Goal: Use online tool/utility: Utilize a website feature to perform a specific function

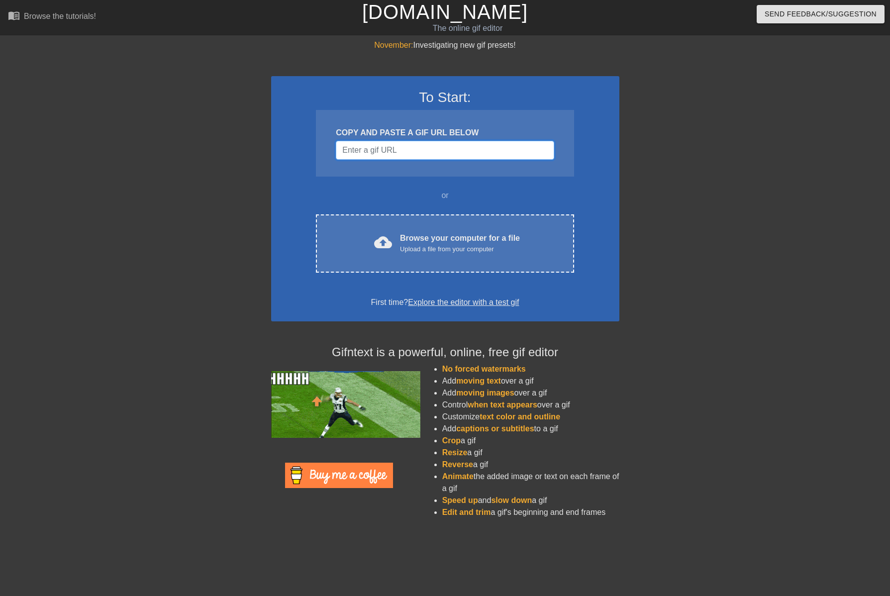
click at [389, 148] on input "Username" at bounding box center [445, 150] width 218 height 19
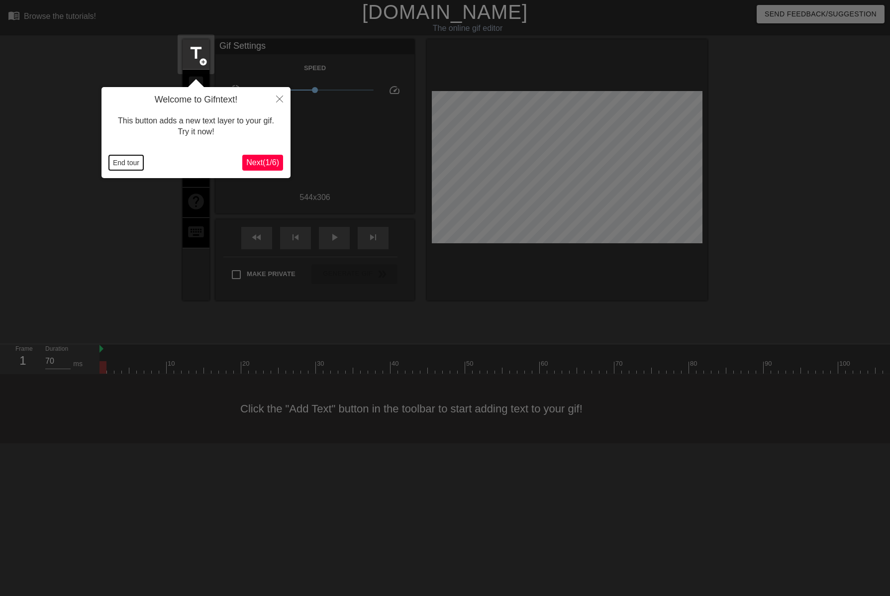
click at [128, 166] on button "End tour" at bounding box center [126, 162] width 34 height 15
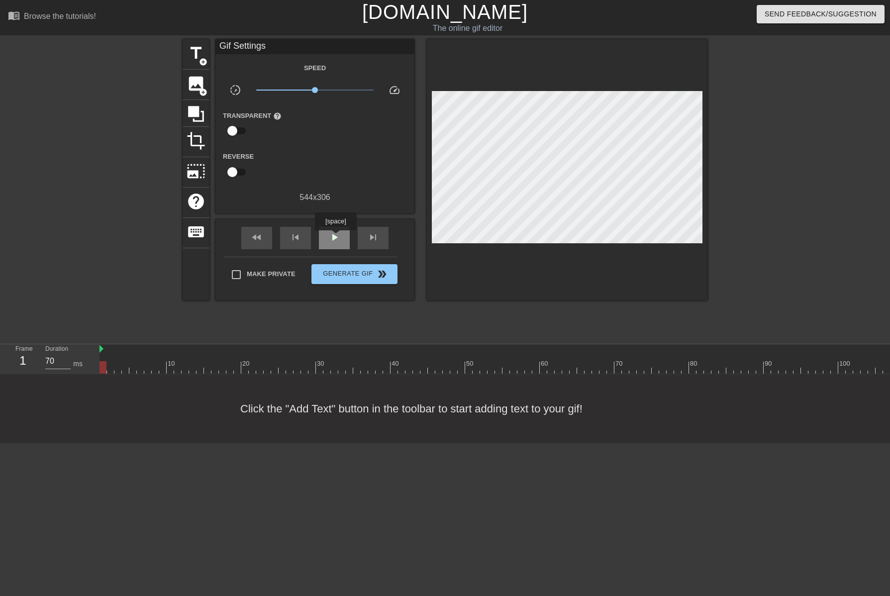
click at [335, 237] on span "play_arrow" at bounding box center [334, 237] width 12 height 12
click at [335, 237] on span "pause" at bounding box center [334, 237] width 12 height 12
click at [260, 241] on span "fast_rewind" at bounding box center [257, 237] width 12 height 12
click at [382, 239] on div "skip_next" at bounding box center [373, 238] width 31 height 22
click at [198, 79] on span "image" at bounding box center [196, 83] width 19 height 19
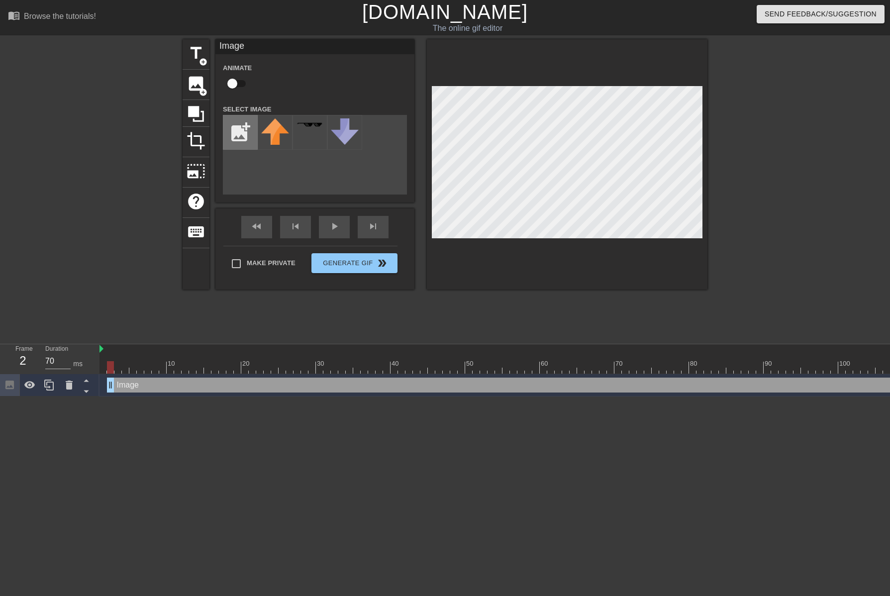
click at [240, 131] on input "file" at bounding box center [240, 132] width 34 height 34
type input "C:\fakepath\dark blue.png"
click at [268, 123] on img at bounding box center [275, 124] width 28 height 4
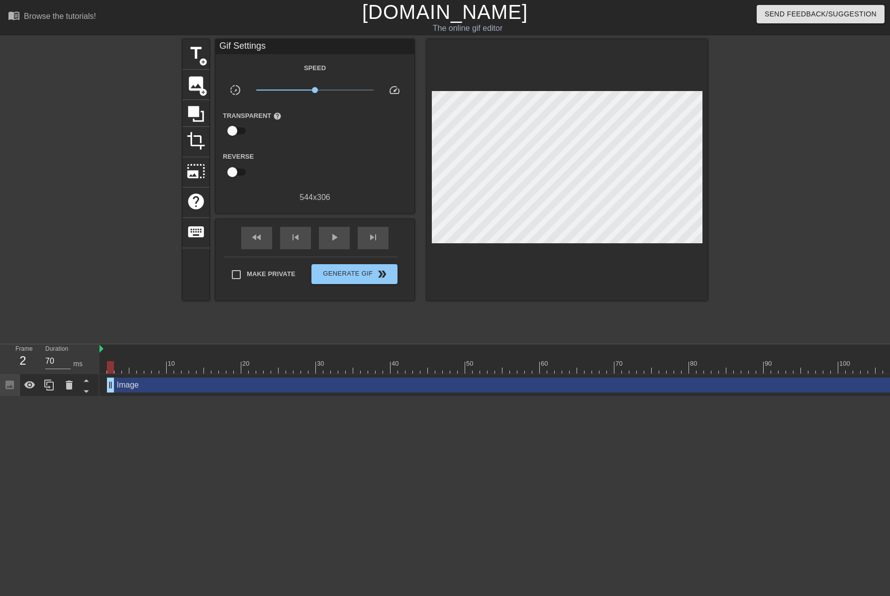
click at [564, 275] on div at bounding box center [567, 169] width 281 height 261
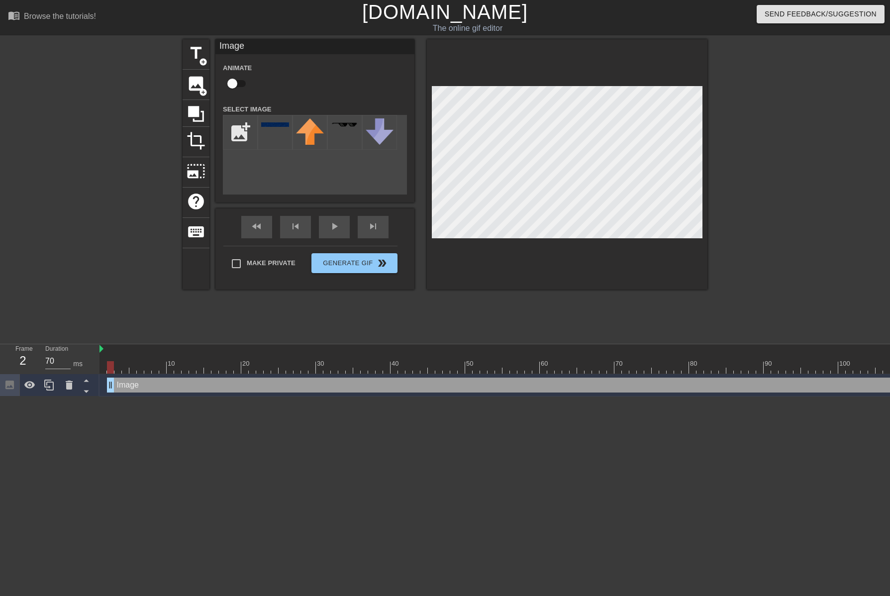
click at [560, 241] on div at bounding box center [567, 164] width 281 height 250
click at [565, 266] on div at bounding box center [567, 164] width 281 height 250
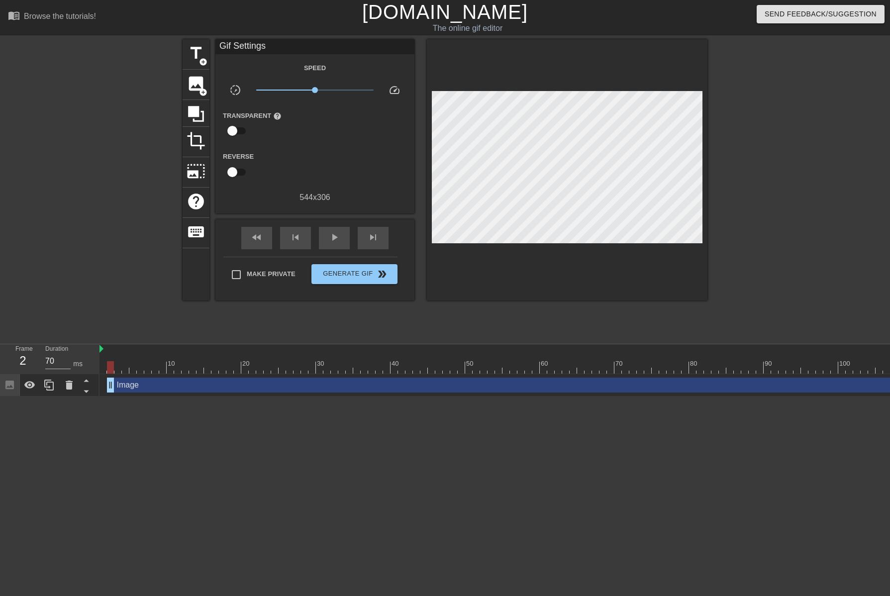
click at [562, 240] on div at bounding box center [567, 169] width 281 height 261
click at [644, 303] on div "title add_circle image add_circle crop photo_size_select_large help keyboard Gi…" at bounding box center [445, 188] width 525 height 298
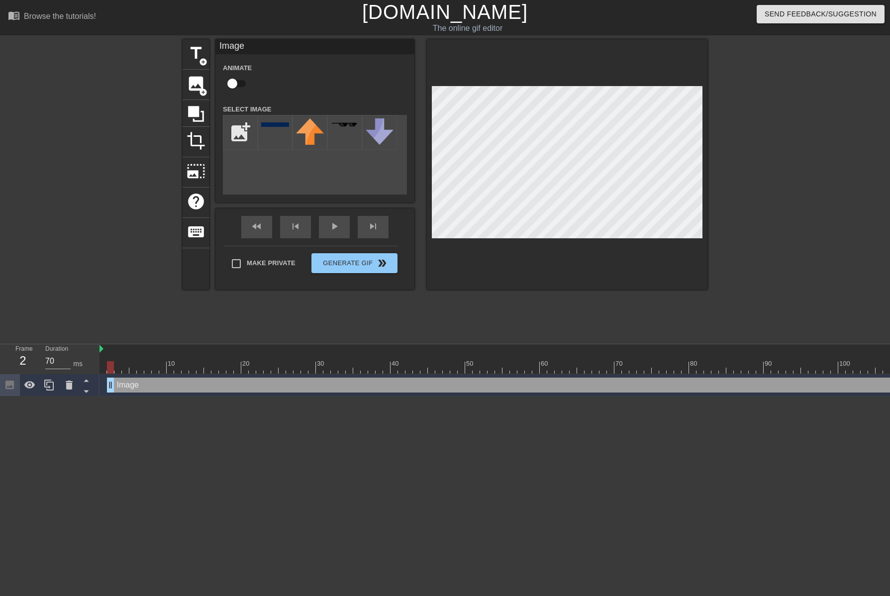
click at [557, 241] on div at bounding box center [567, 164] width 281 height 250
click at [642, 277] on div at bounding box center [567, 164] width 281 height 250
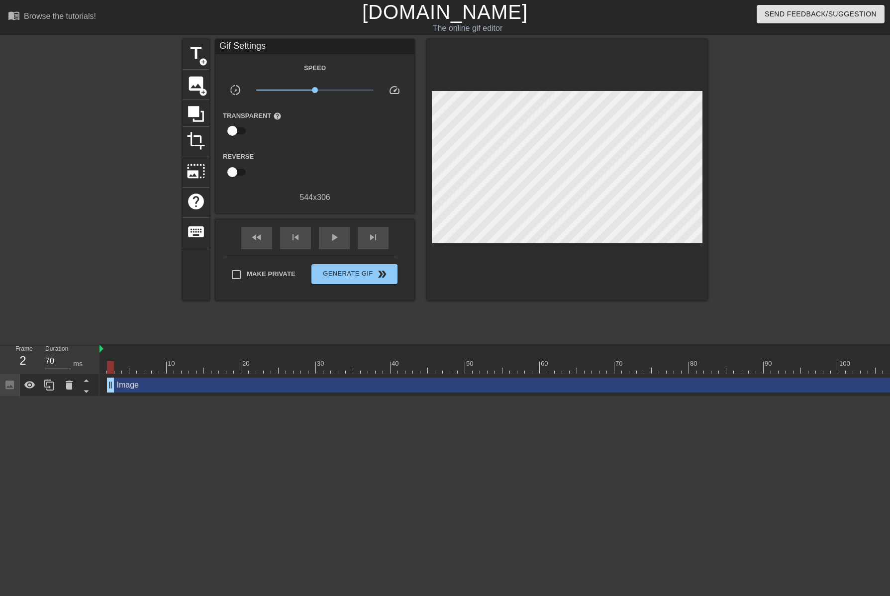
click at [556, 241] on div at bounding box center [567, 169] width 281 height 261
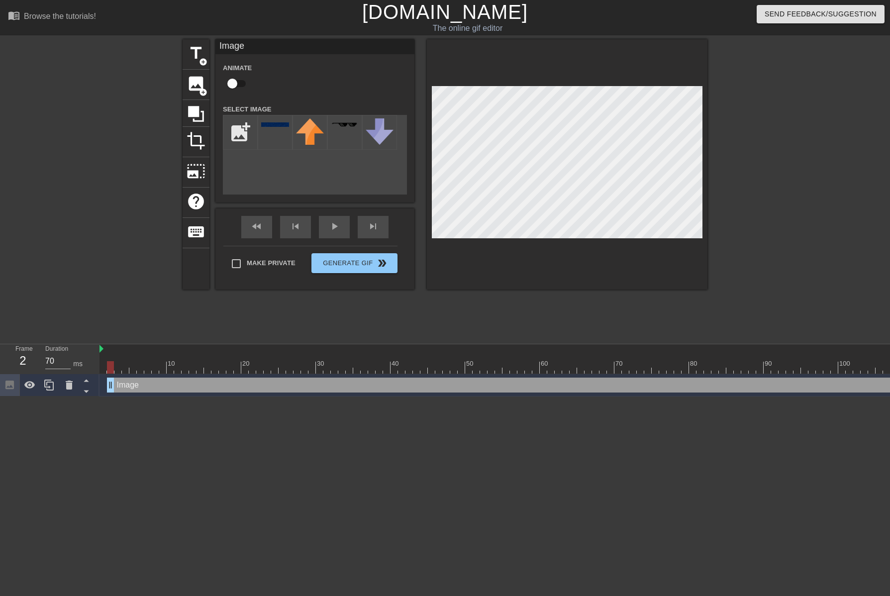
click at [554, 253] on div at bounding box center [567, 164] width 281 height 250
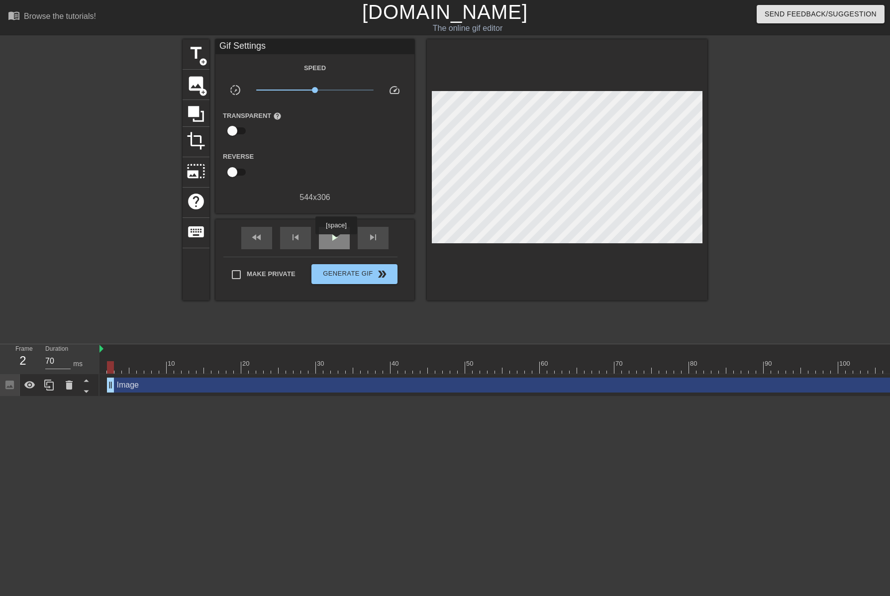
click at [336, 241] on span "play_arrow" at bounding box center [334, 237] width 12 height 12
click at [337, 240] on span "pause" at bounding box center [334, 237] width 12 height 12
click at [265, 245] on div "fast_rewind" at bounding box center [256, 238] width 31 height 22
click at [371, 234] on span "skip_next" at bounding box center [373, 237] width 12 height 12
click at [203, 58] on span "add_circle" at bounding box center [203, 62] width 8 height 8
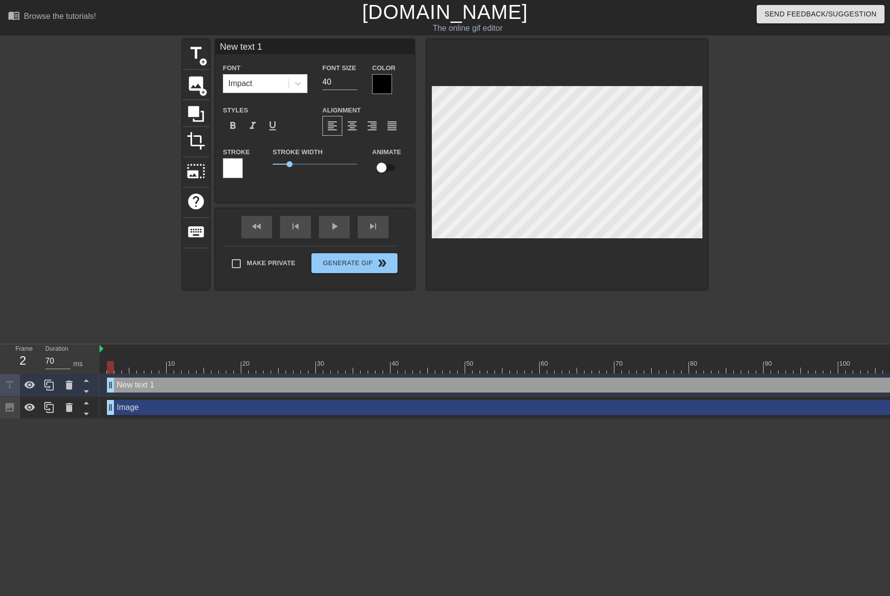
scroll to position [1, 3]
type input "R"
type textarea "R"
type input "Ro"
type textarea "Ro"
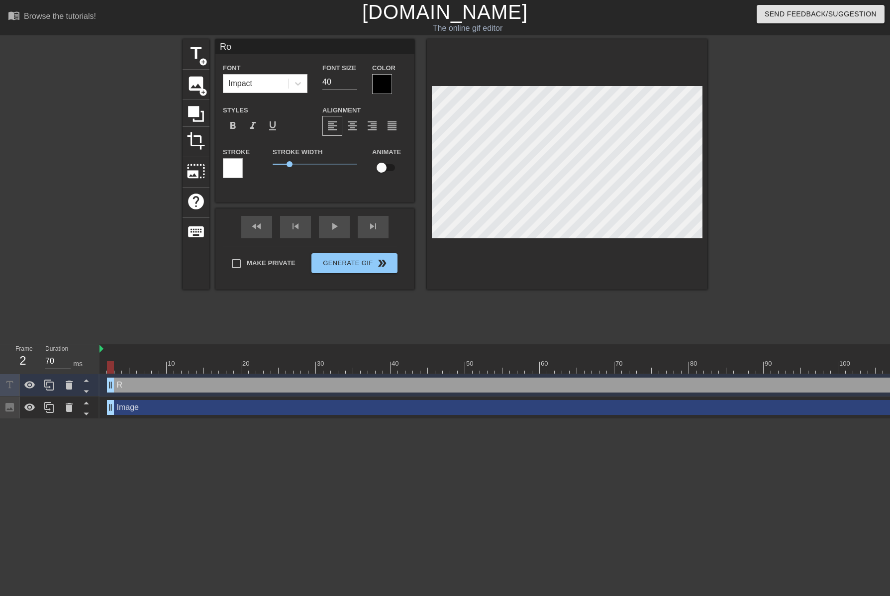
type input "Ros"
type textarea "Ros"
type input "Rost"
type textarea "Rost"
type input "Roste"
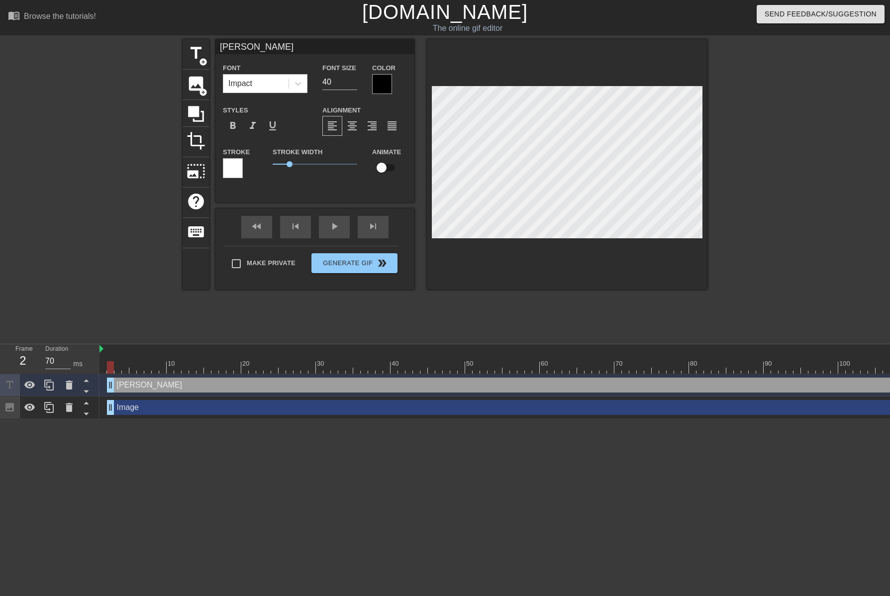
type textarea "Roste"
type input "Roster"
type textarea "Roster"
type input "Roster"
type textarea "Roster"
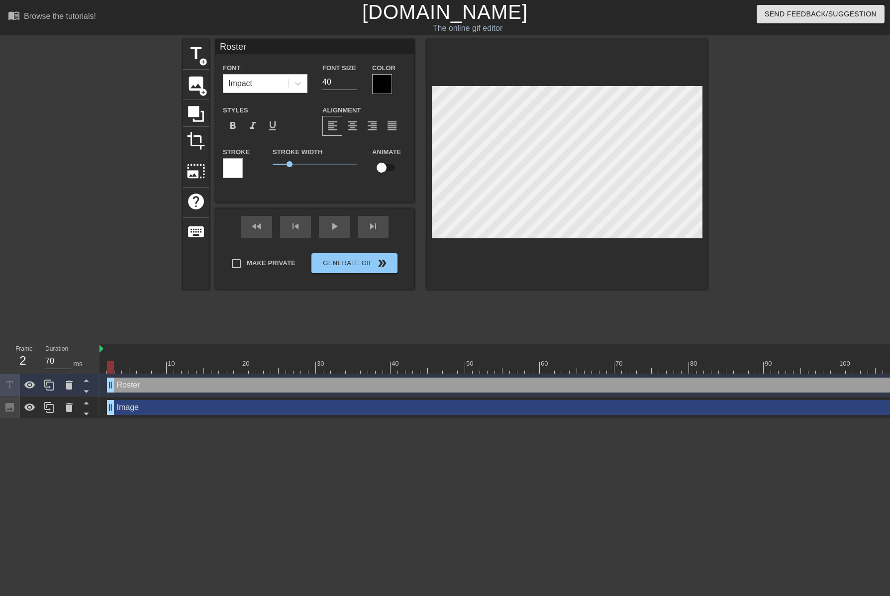
type input "Roster D"
type textarea "Roster D"
type input "Roster Do"
type textarea "Roster Do"
type input "Roster Doo"
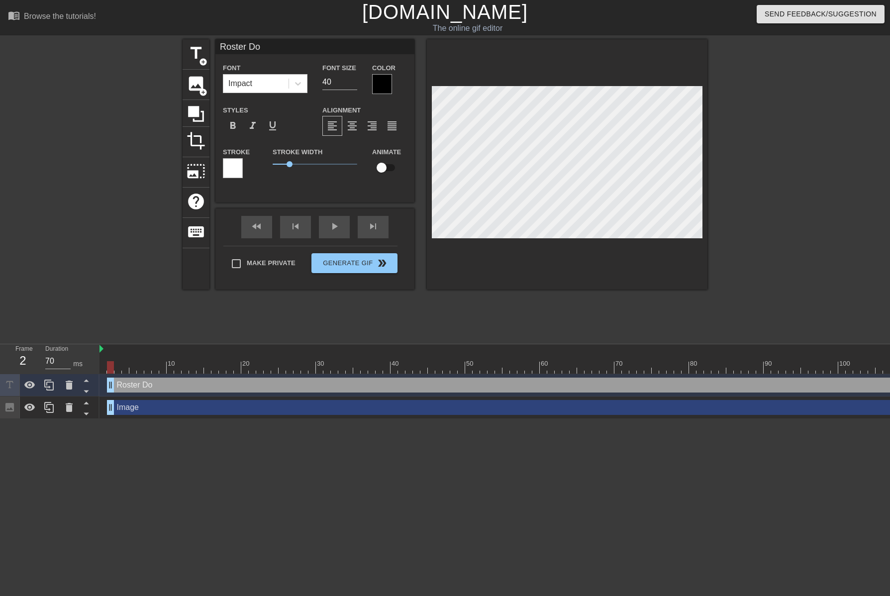
type textarea "Roster Doo"
type input "Roster Doom"
type textarea "Roster Doom"
type input "Roster Doom"
type textarea "Roster Doom"
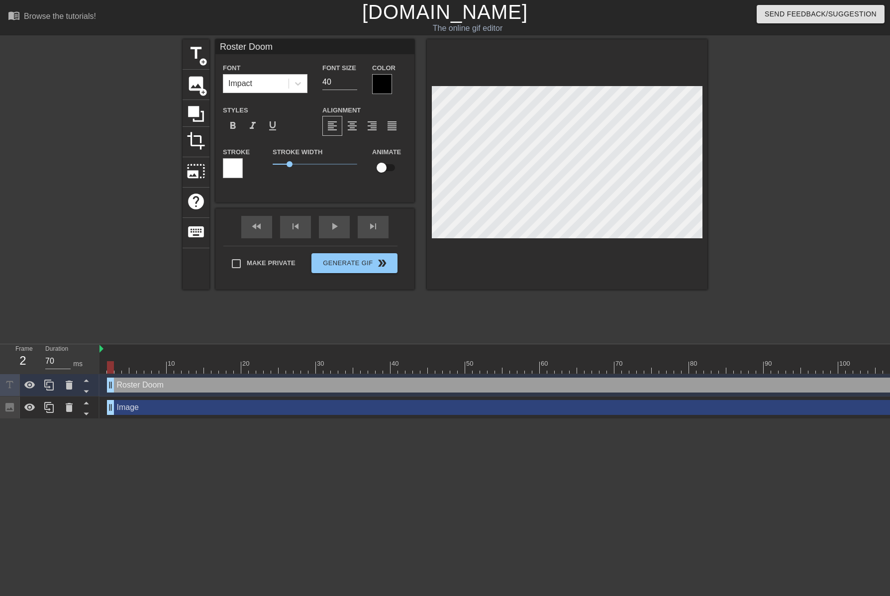
type input "Roster Doom W"
type textarea "Roster Doom W"
type input "Roster Doom Wa"
type textarea "Roster Doom Wa"
type input "Roster Doom Wat"
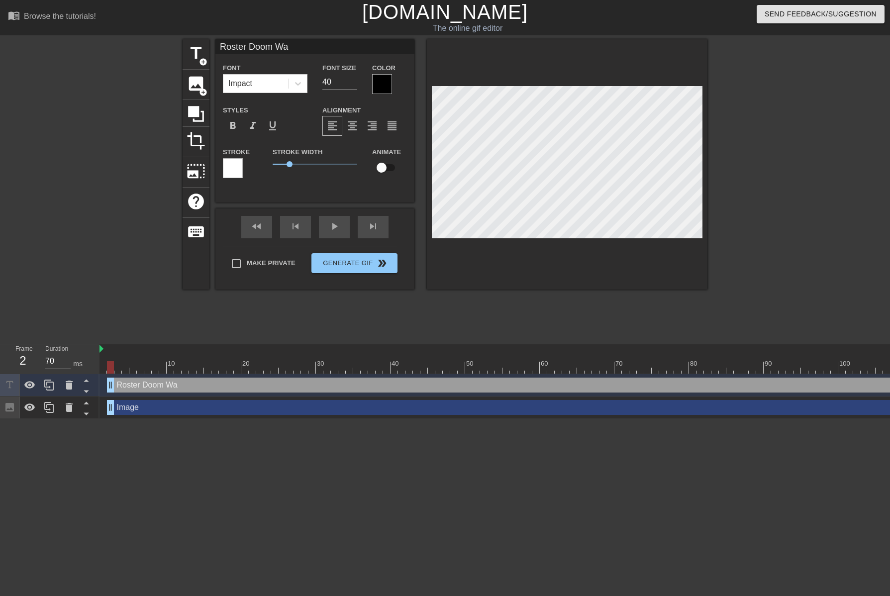
type textarea "Roster Doom Wat"
type input "Roster Doom Watc"
type textarea "Roster Doom Watc"
type input "Roster Doom Watch"
type textarea "Roster Doom Watch"
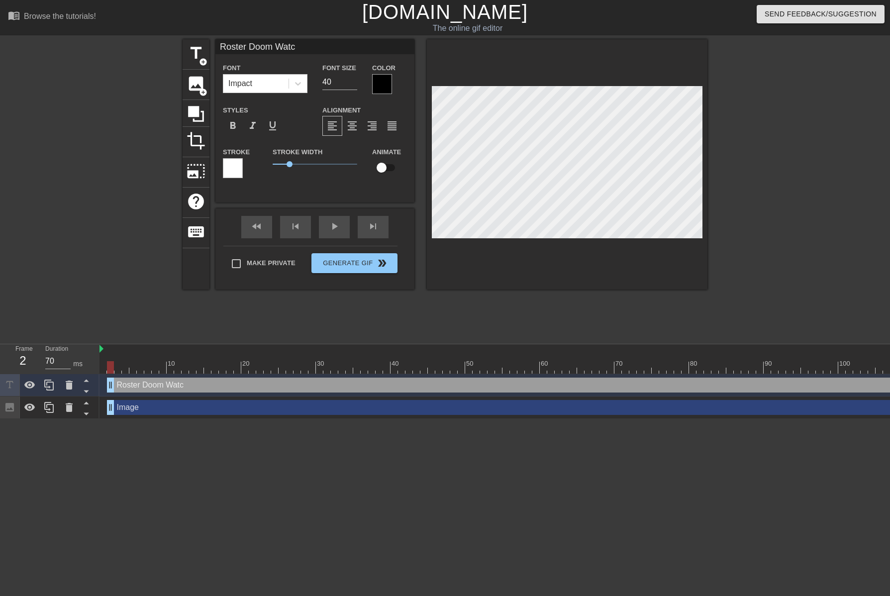
scroll to position [1, 4]
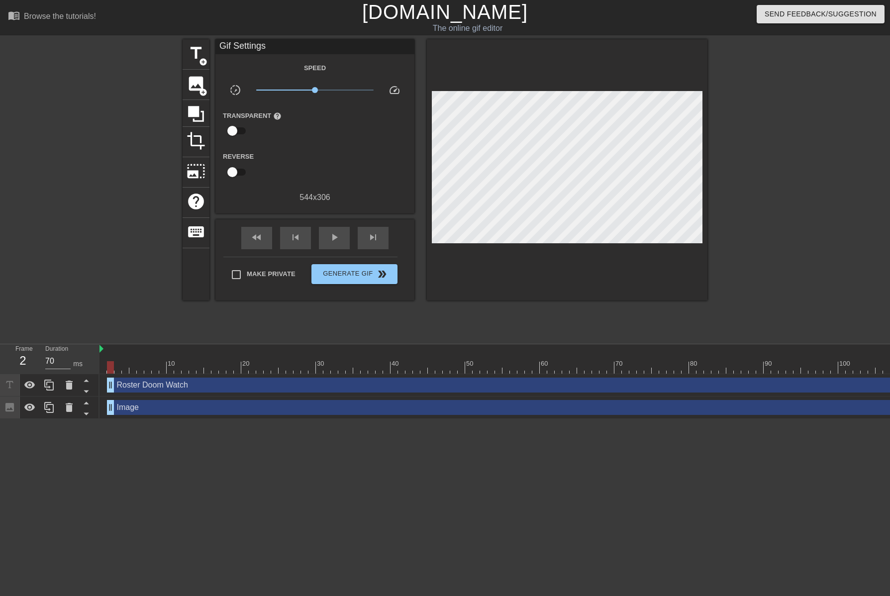
click at [575, 262] on div at bounding box center [567, 169] width 281 height 261
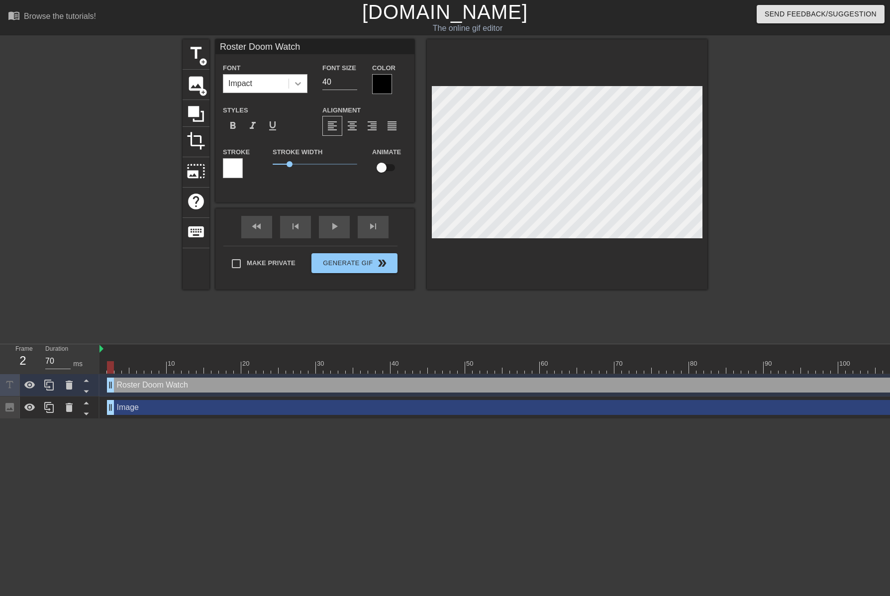
click at [297, 82] on icon at bounding box center [298, 84] width 10 height 10
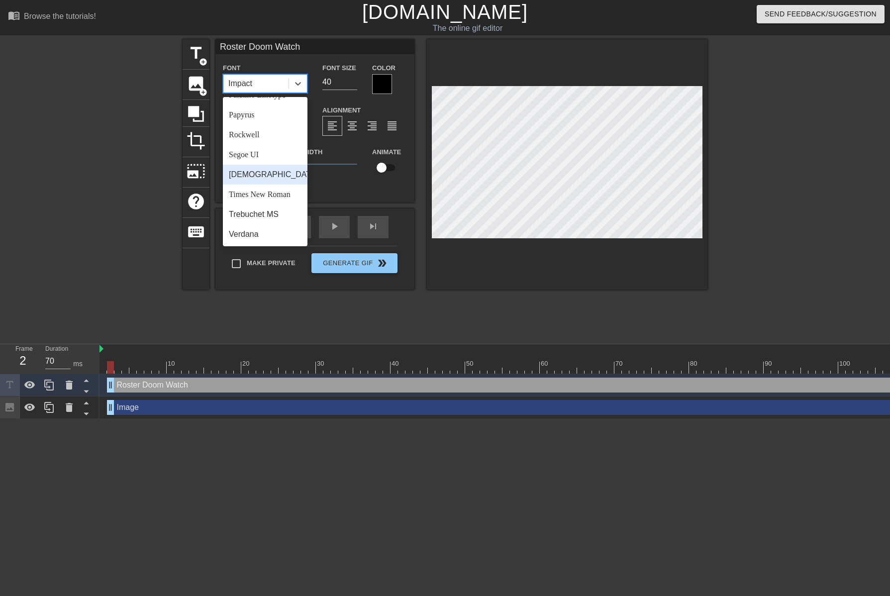
scroll to position [356, 0]
click at [261, 233] on div "Verdana" at bounding box center [265, 234] width 85 height 20
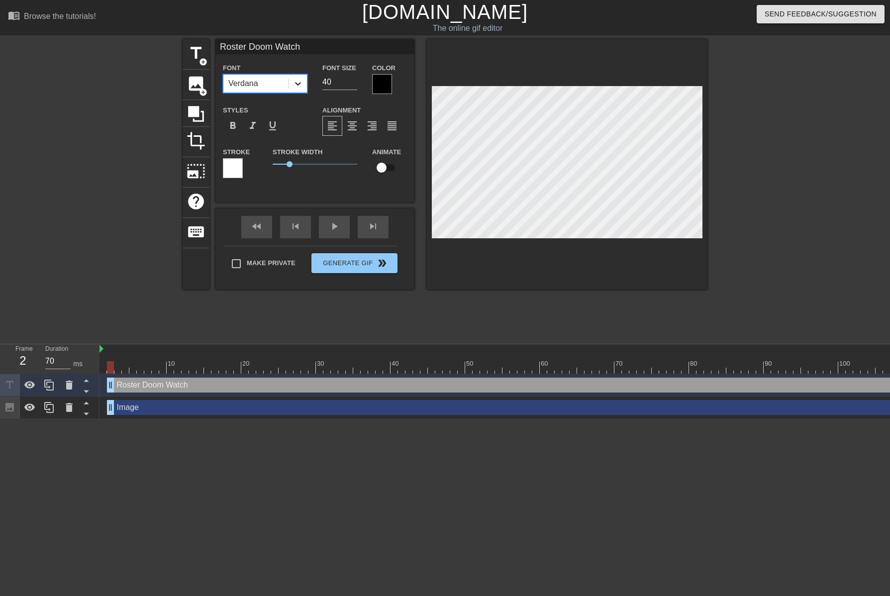
click at [300, 84] on icon at bounding box center [298, 84] width 10 height 10
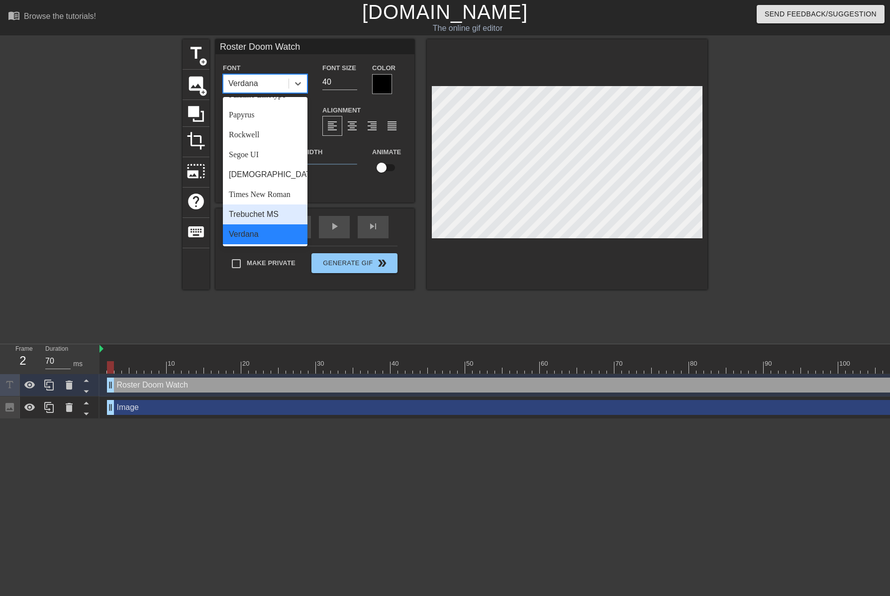
click at [267, 214] on div "Trebuchet MS" at bounding box center [265, 214] width 85 height 20
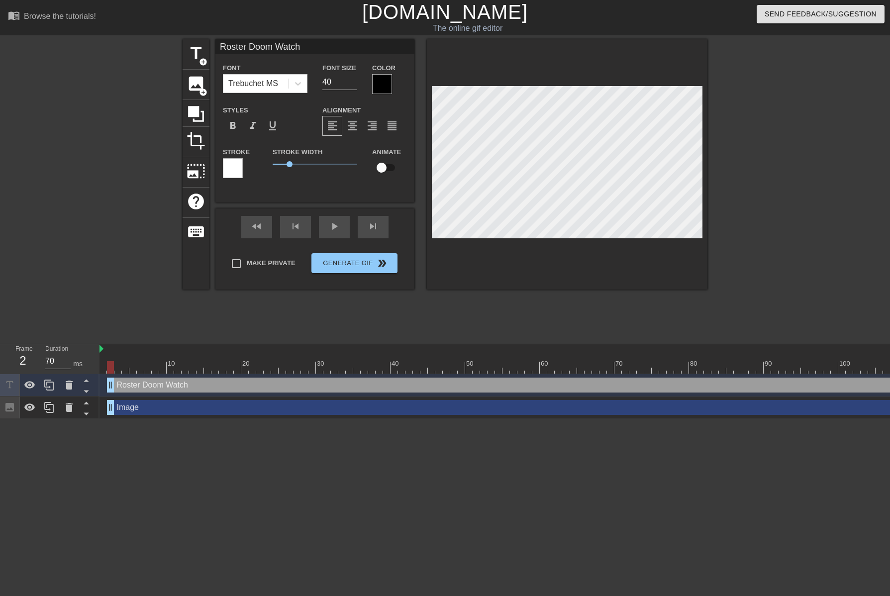
click at [384, 85] on div at bounding box center [382, 84] width 20 height 20
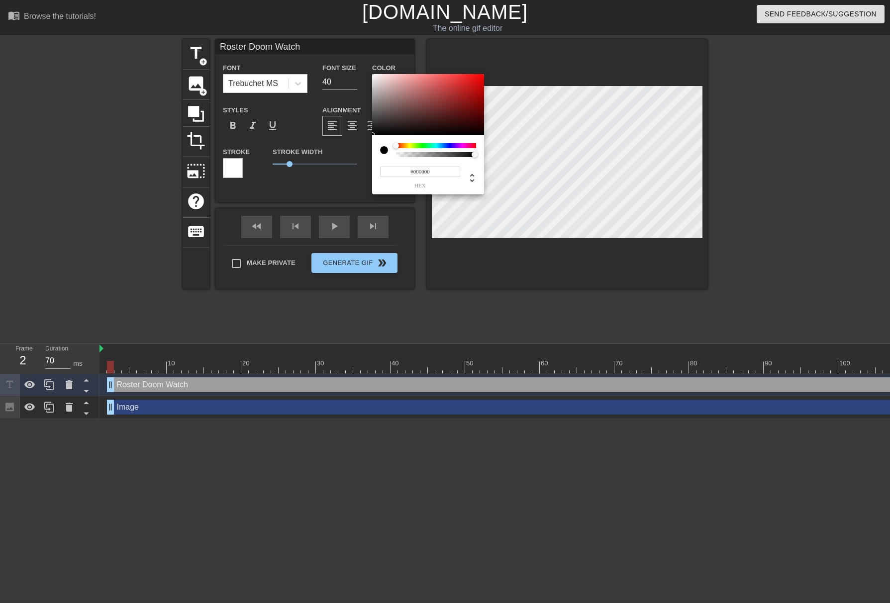
type input "#FAF7F7"
click at [374, 75] on div at bounding box center [428, 105] width 112 height 62
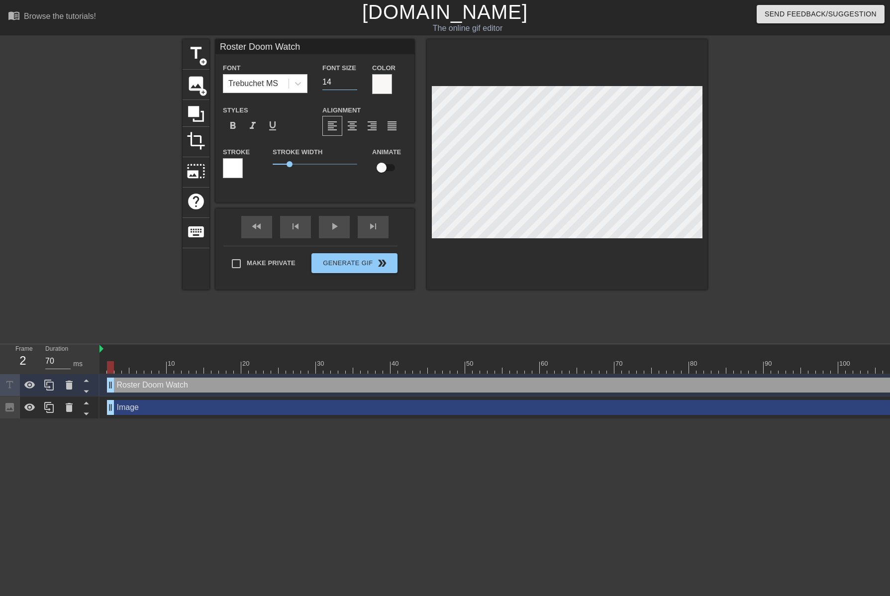
type input "13"
click at [352, 83] on input "13" at bounding box center [339, 82] width 35 height 16
click at [233, 170] on div at bounding box center [233, 168] width 20 height 20
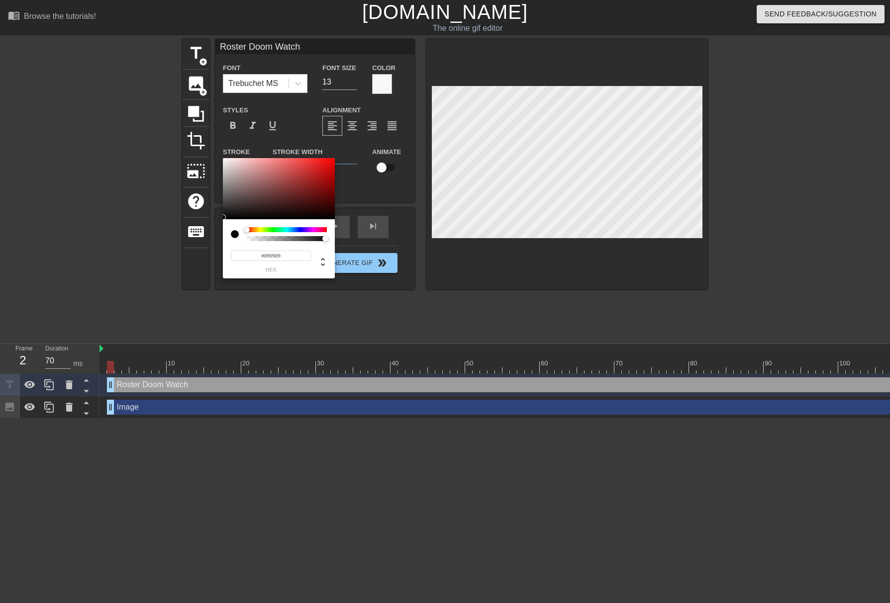
type input "#090909"
click at [225, 217] on div at bounding box center [279, 189] width 112 height 62
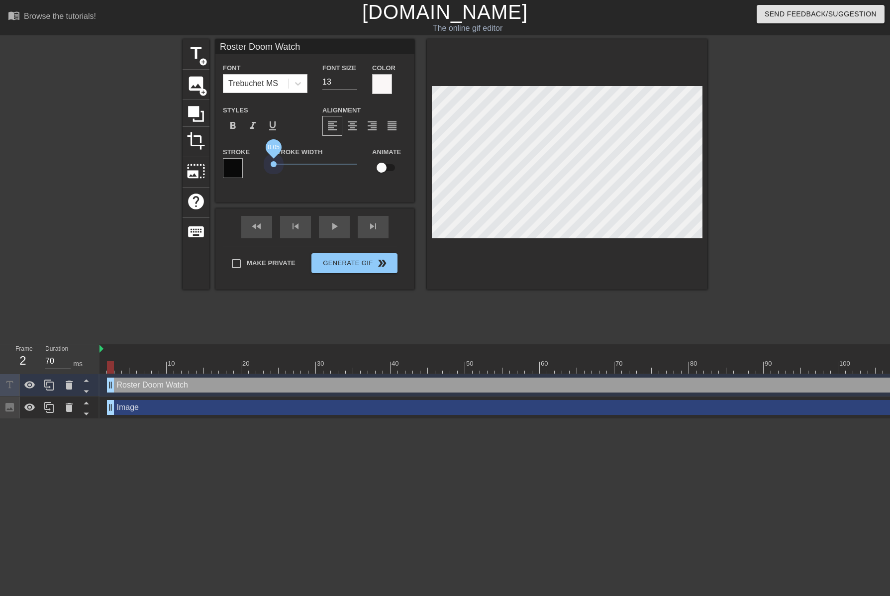
drag, startPoint x: 285, startPoint y: 163, endPoint x: 295, endPoint y: 176, distance: 16.0
click at [273, 163] on span "0.05" at bounding box center [274, 164] width 6 height 6
click at [525, 280] on div at bounding box center [567, 164] width 281 height 250
click at [558, 238] on div at bounding box center [567, 164] width 281 height 250
click at [232, 124] on span "format_bold" at bounding box center [233, 126] width 12 height 12
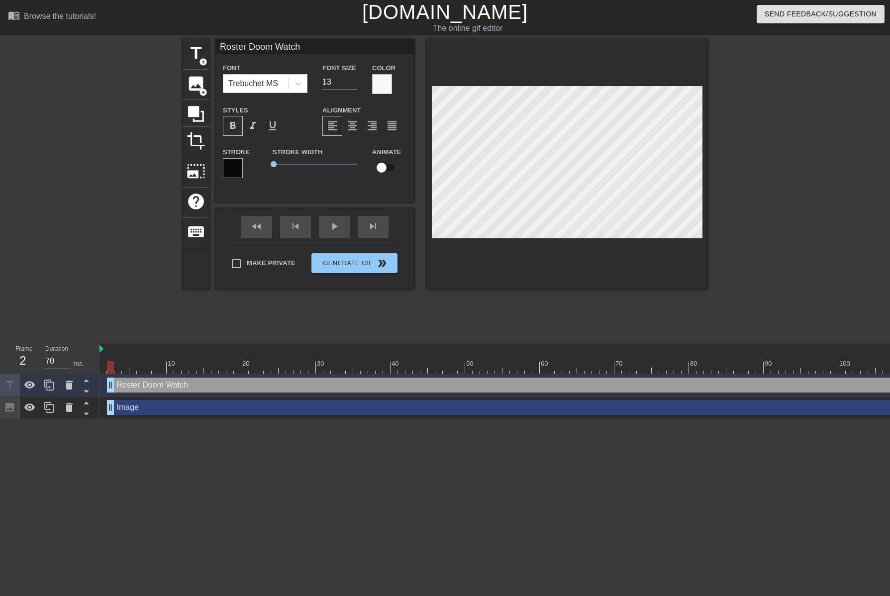
click at [232, 124] on span "format_bold" at bounding box center [233, 126] width 12 height 12
click at [352, 82] on input "12" at bounding box center [339, 82] width 35 height 16
type input "11"
click at [352, 82] on input "11" at bounding box center [339, 82] width 35 height 16
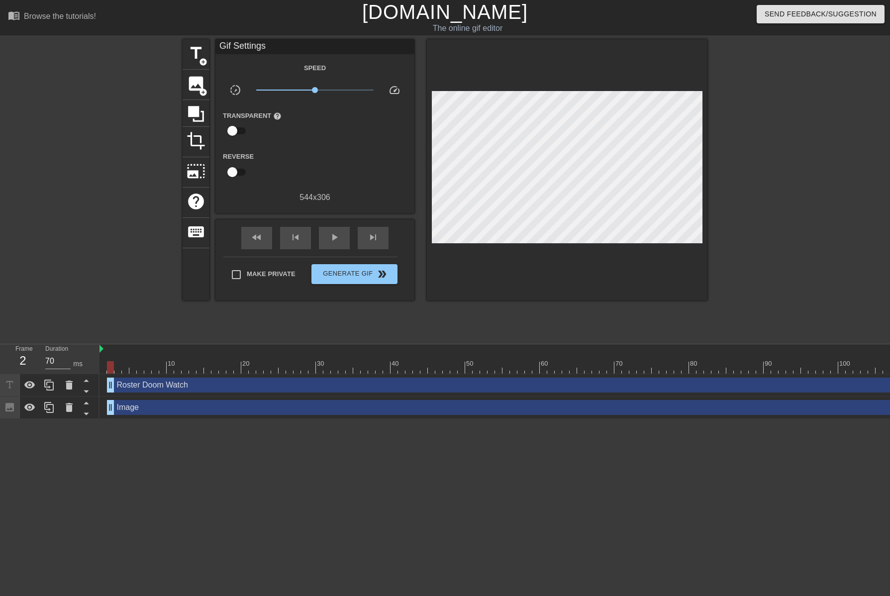
click at [451, 265] on div at bounding box center [567, 169] width 281 height 261
click at [542, 241] on div at bounding box center [567, 169] width 281 height 261
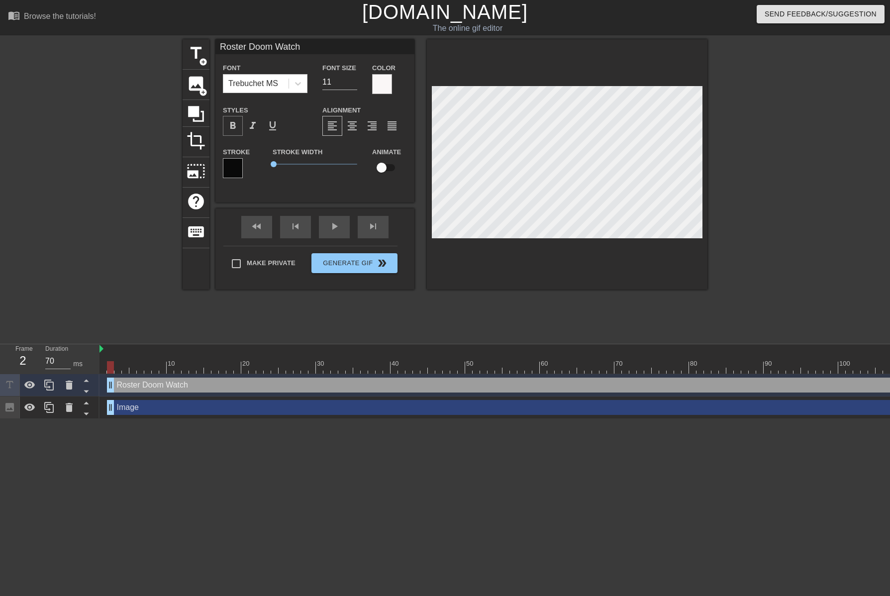
click at [231, 129] on span "format_bold" at bounding box center [233, 126] width 12 height 12
click at [460, 280] on div at bounding box center [567, 164] width 281 height 250
click at [563, 241] on div at bounding box center [567, 164] width 281 height 250
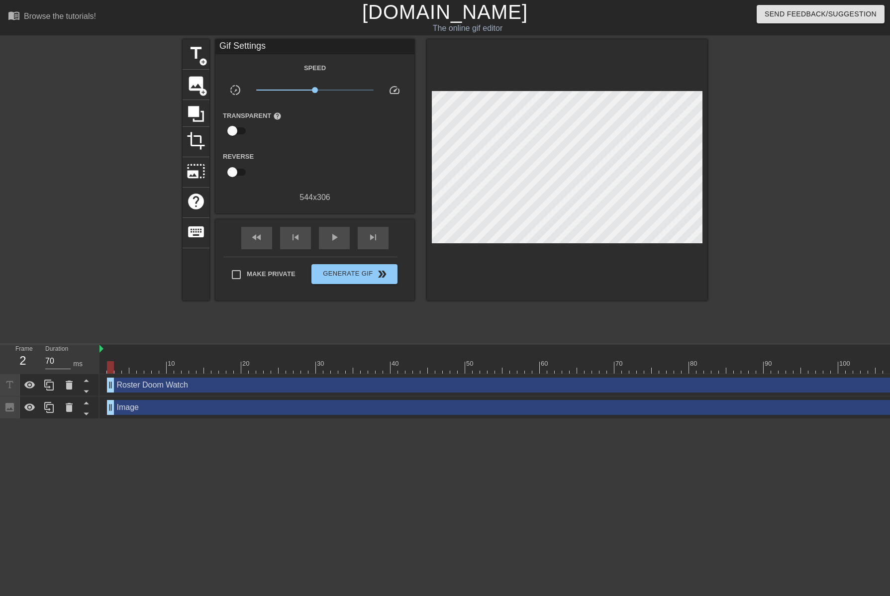
click at [564, 240] on div at bounding box center [567, 169] width 281 height 261
click at [563, 239] on div at bounding box center [567, 169] width 281 height 261
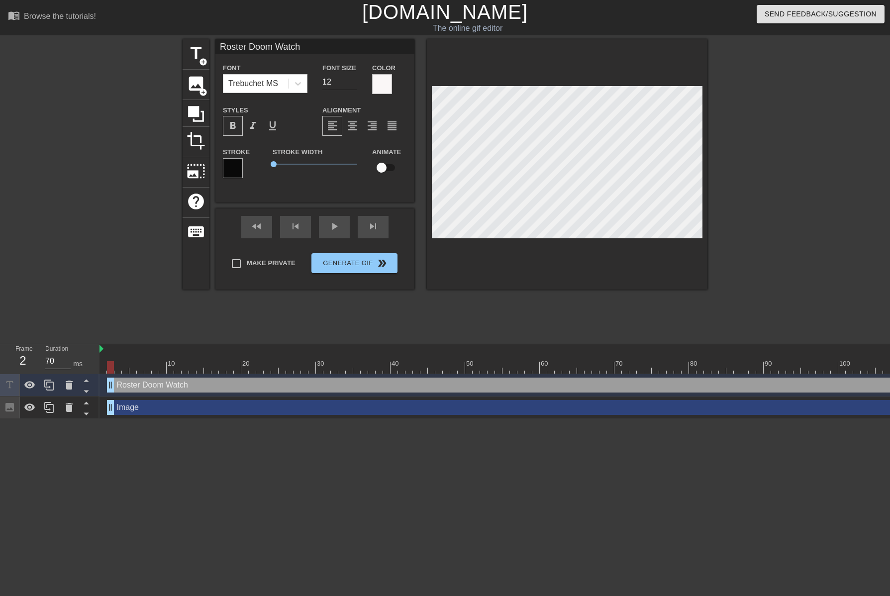
type input "12"
click at [353, 80] on input "12" at bounding box center [339, 82] width 35 height 16
click at [526, 258] on div at bounding box center [567, 164] width 281 height 250
click at [543, 257] on div at bounding box center [567, 164] width 281 height 250
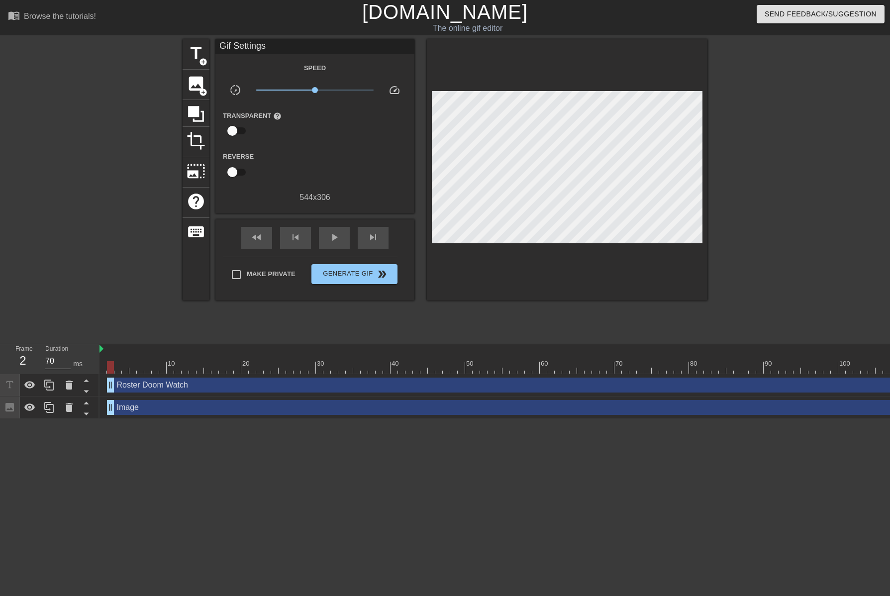
click at [562, 240] on div at bounding box center [567, 169] width 281 height 261
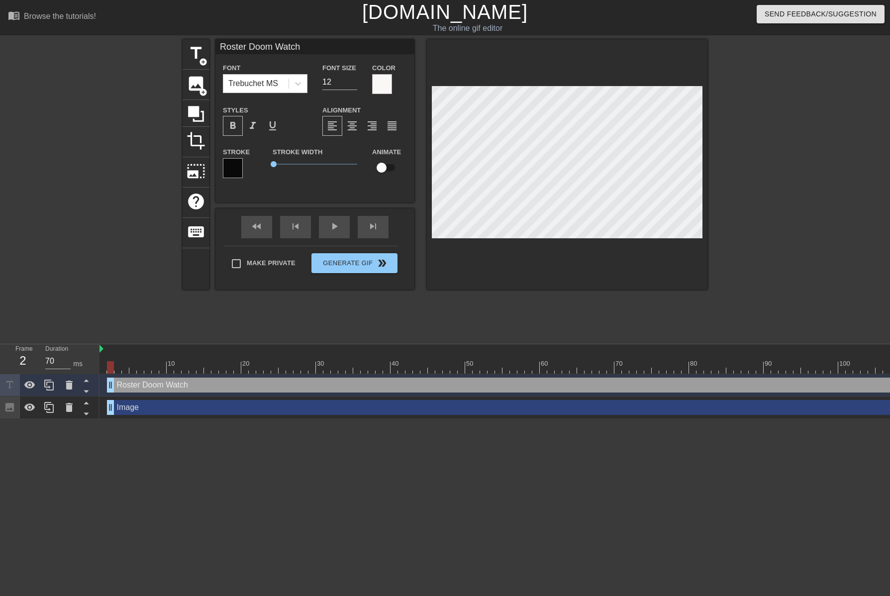
click at [573, 257] on div at bounding box center [567, 164] width 281 height 250
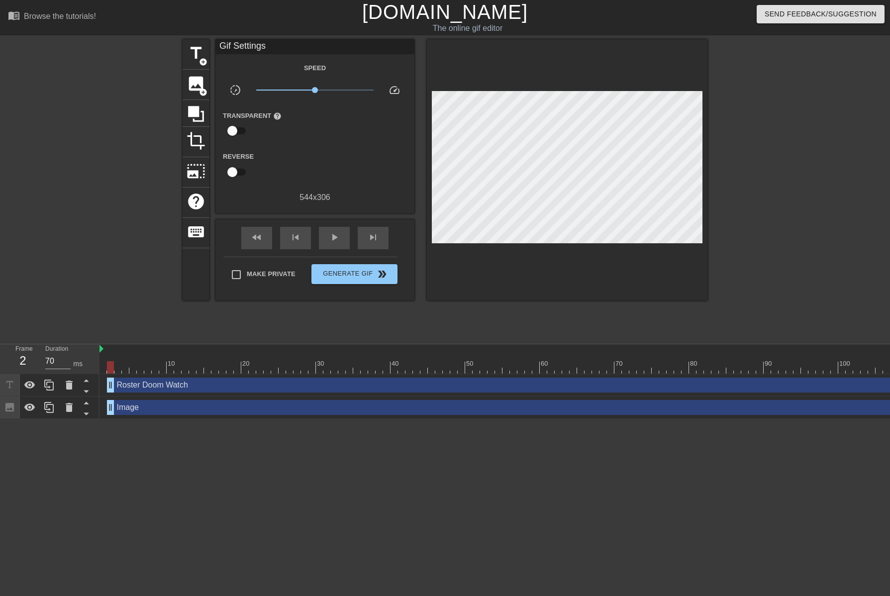
click at [564, 240] on div at bounding box center [567, 169] width 281 height 261
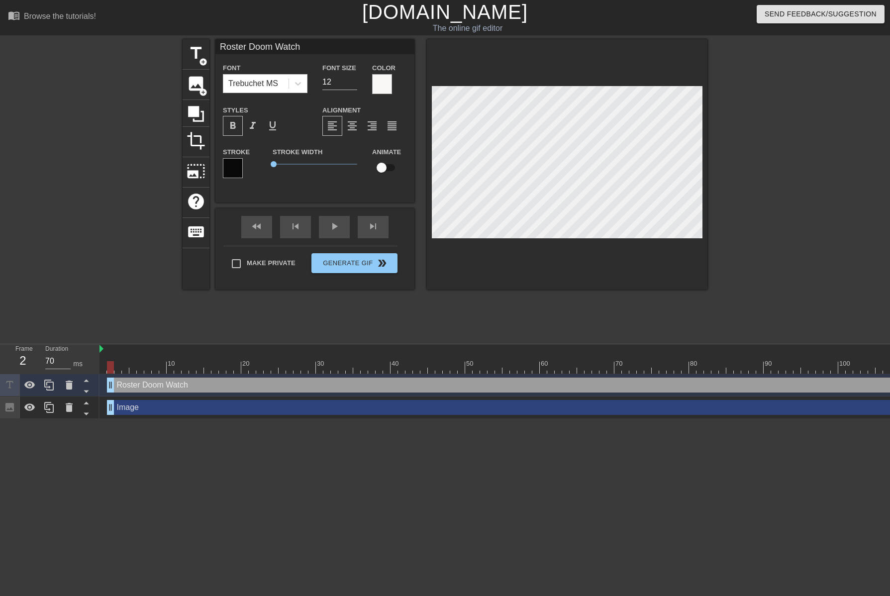
click at [570, 251] on div at bounding box center [567, 164] width 281 height 250
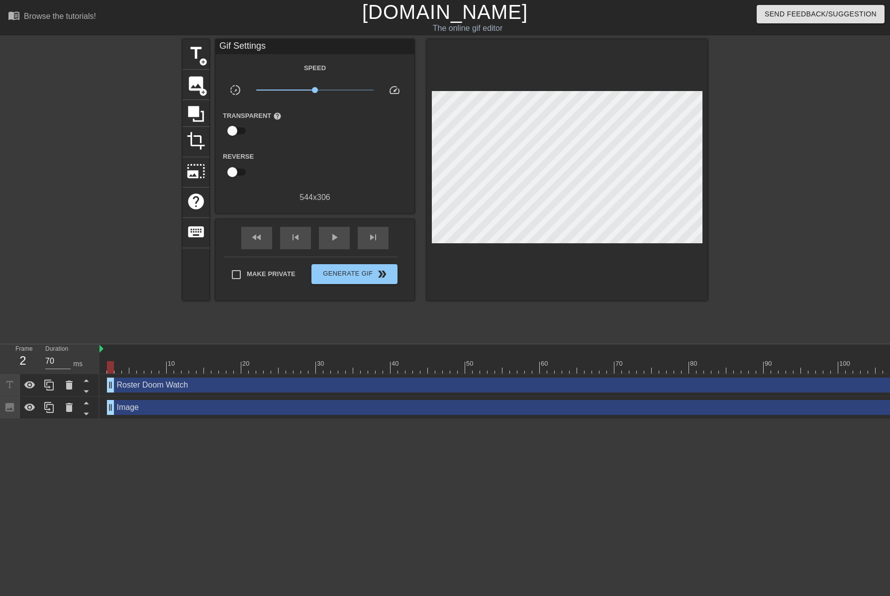
click at [566, 242] on div at bounding box center [567, 169] width 281 height 261
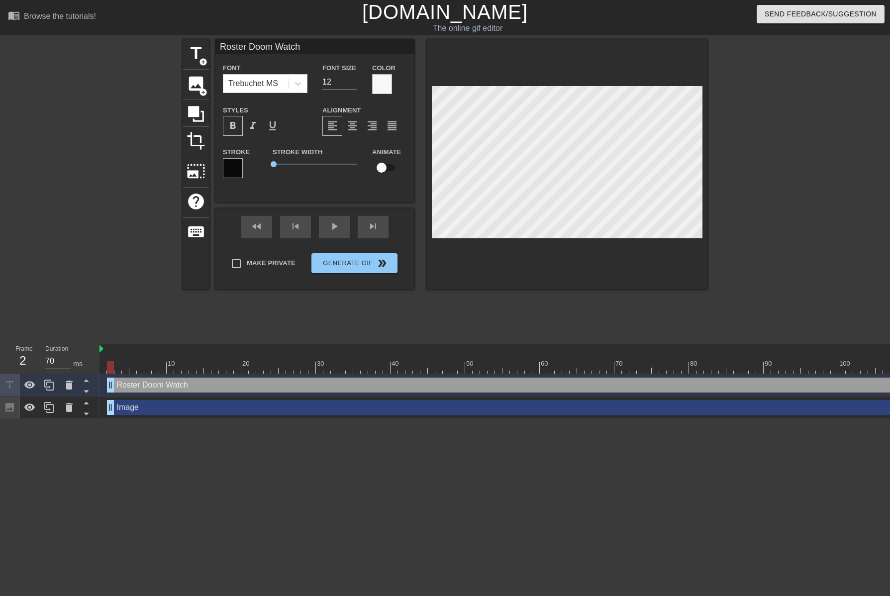
click at [572, 256] on div at bounding box center [567, 164] width 281 height 250
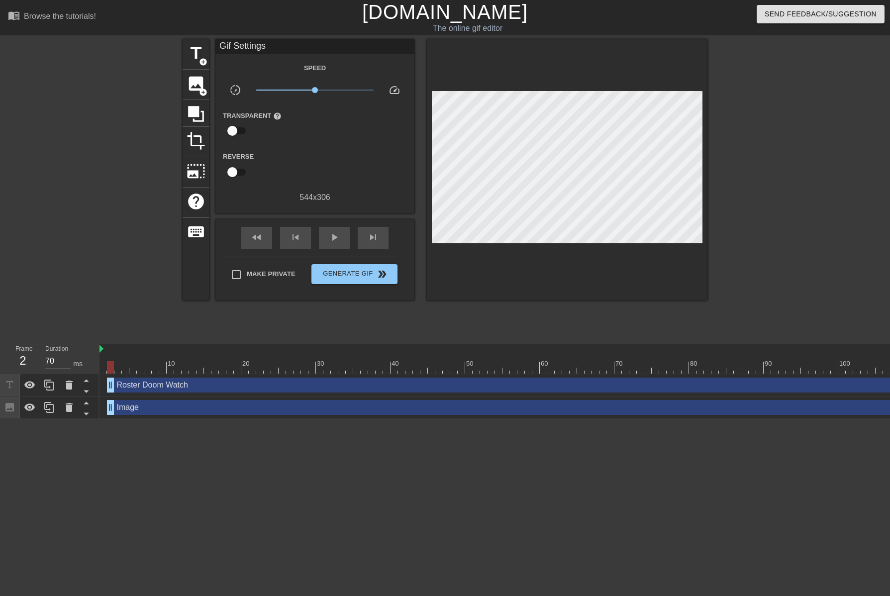
click at [565, 239] on div at bounding box center [567, 169] width 281 height 261
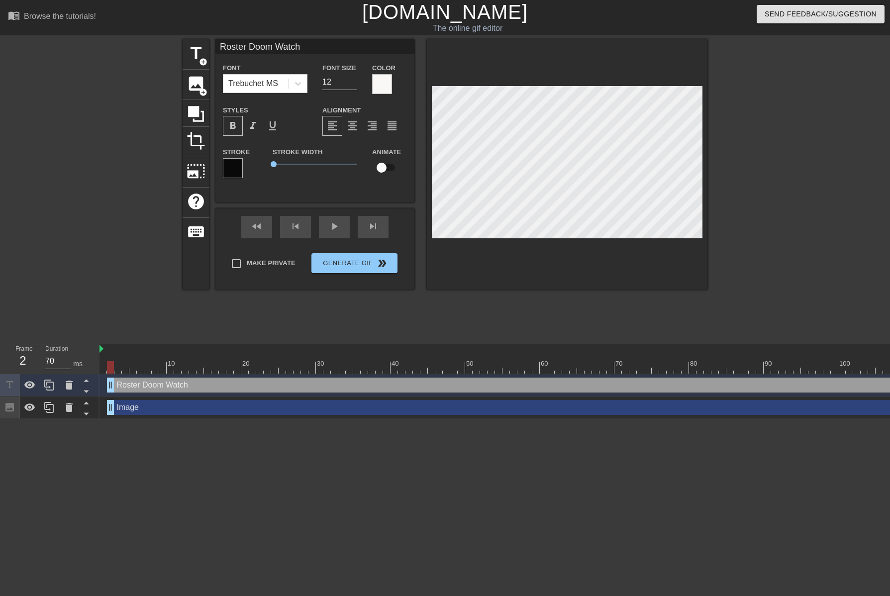
click at [567, 254] on div at bounding box center [567, 164] width 281 height 250
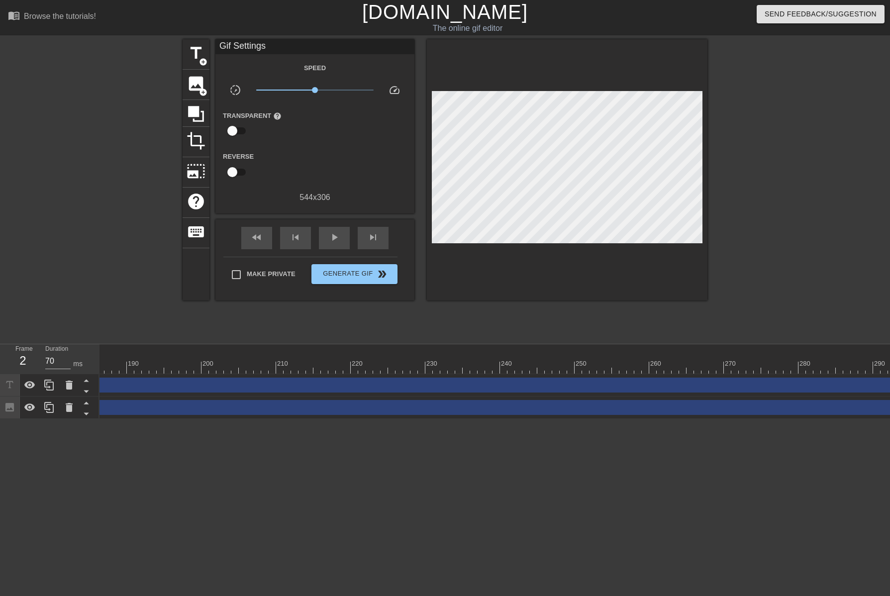
scroll to position [0, 2786]
click at [267, 231] on div "fast_rewind" at bounding box center [256, 238] width 31 height 22
click at [335, 237] on span "play_arrow" at bounding box center [334, 237] width 12 height 12
click at [335, 237] on span "pause" at bounding box center [334, 237] width 12 height 12
click at [255, 240] on span "fast_rewind" at bounding box center [257, 237] width 12 height 12
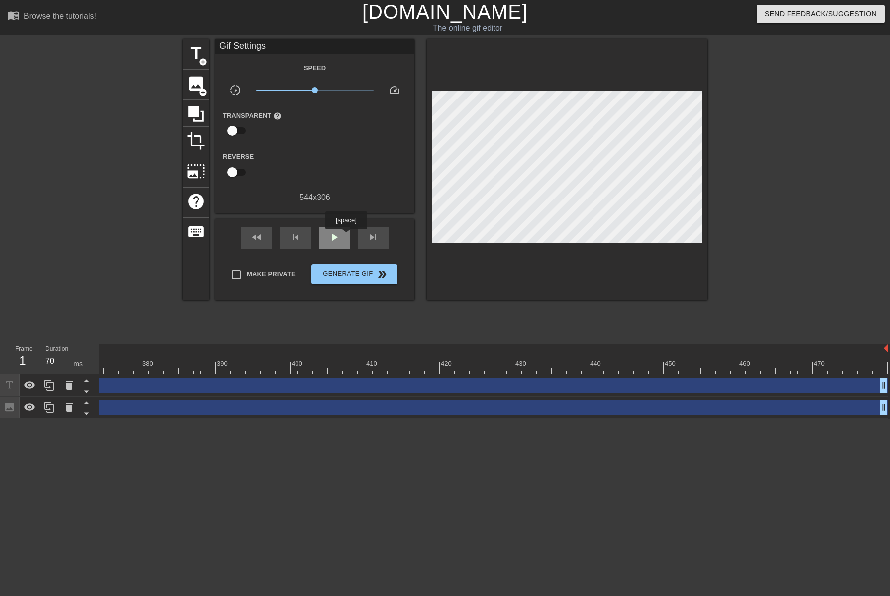
click at [346, 236] on div "play_arrow" at bounding box center [334, 238] width 31 height 22
click at [346, 236] on div "pause" at bounding box center [334, 238] width 31 height 22
click at [261, 243] on div "fast_rewind" at bounding box center [256, 238] width 31 height 22
click at [372, 239] on span "skip_next" at bounding box center [373, 237] width 12 height 12
click at [197, 81] on span "image" at bounding box center [196, 83] width 19 height 19
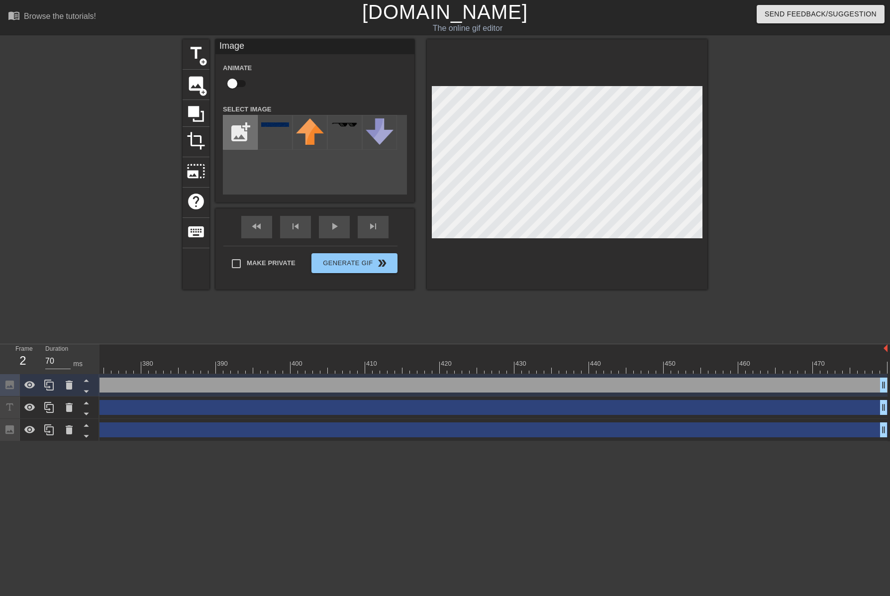
click at [240, 121] on input "file" at bounding box center [240, 132] width 34 height 34
type input "C:\fakepath\birdo no wordso.png"
click at [276, 124] on img at bounding box center [275, 131] width 28 height 27
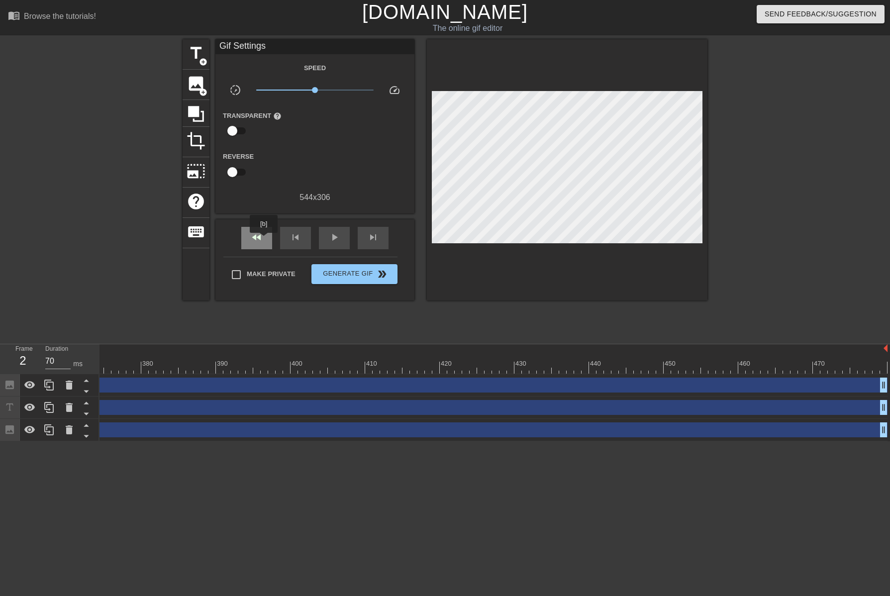
click at [261, 239] on span "fast_rewind" at bounding box center [257, 237] width 12 height 12
click at [328, 243] on div "play_arrow" at bounding box center [334, 238] width 31 height 22
click at [328, 243] on div "pause" at bounding box center [334, 238] width 31 height 22
click at [115, 441] on html "menu_book Browse the tutorials! Gifntext.com The online gif editor Send Feedbac…" at bounding box center [445, 220] width 890 height 441
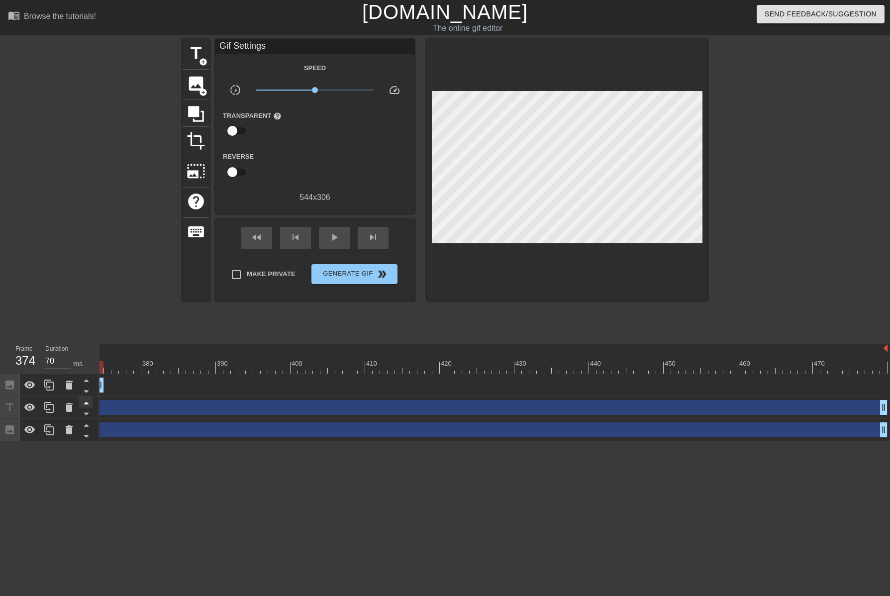
drag, startPoint x: 882, startPoint y: 386, endPoint x: 85, endPoint y: 403, distance: 797.2
click at [86, 394] on div "Frame 374 Duration 70 ms 10 20 30 40 50 60 70 80 90 100 110 120 130 140 150" at bounding box center [445, 392] width 890 height 97
drag, startPoint x: 777, startPoint y: 387, endPoint x: 91, endPoint y: 378, distance: 686.1
click at [91, 378] on div "Frame 280 Duration 70 ms 10 20 30 40 50 60 70 80 90 100 110 120 130 140 150" at bounding box center [445, 392] width 890 height 97
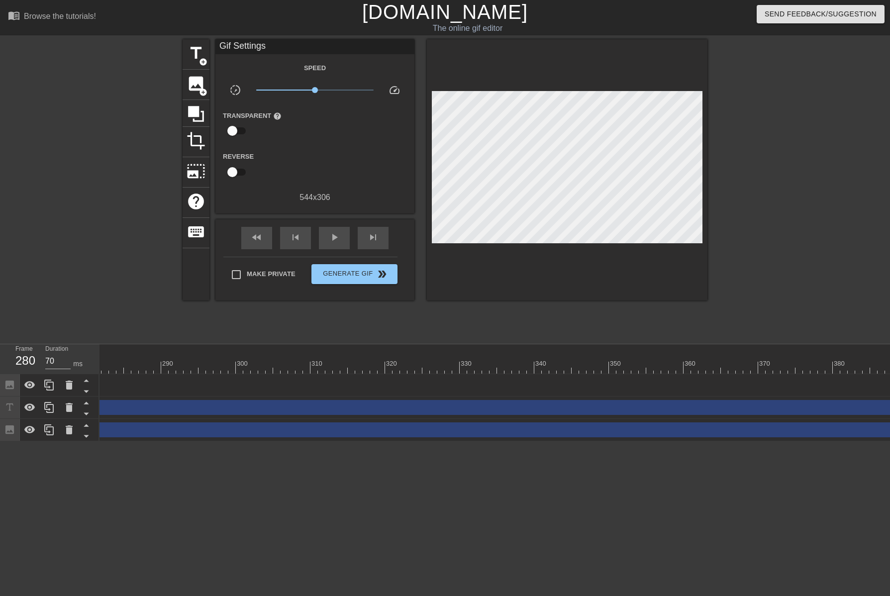
scroll to position [0, 1403]
drag, startPoint x: 783, startPoint y: 389, endPoint x: 98, endPoint y: 396, distance: 685.1
click at [98, 396] on div "Frame 196 Duration 70 ms 10 20 30 40 50 60 70 80 90 100 110 120 130 140 150" at bounding box center [445, 392] width 890 height 97
drag, startPoint x: 786, startPoint y: 387, endPoint x: 106, endPoint y: 340, distance: 681.7
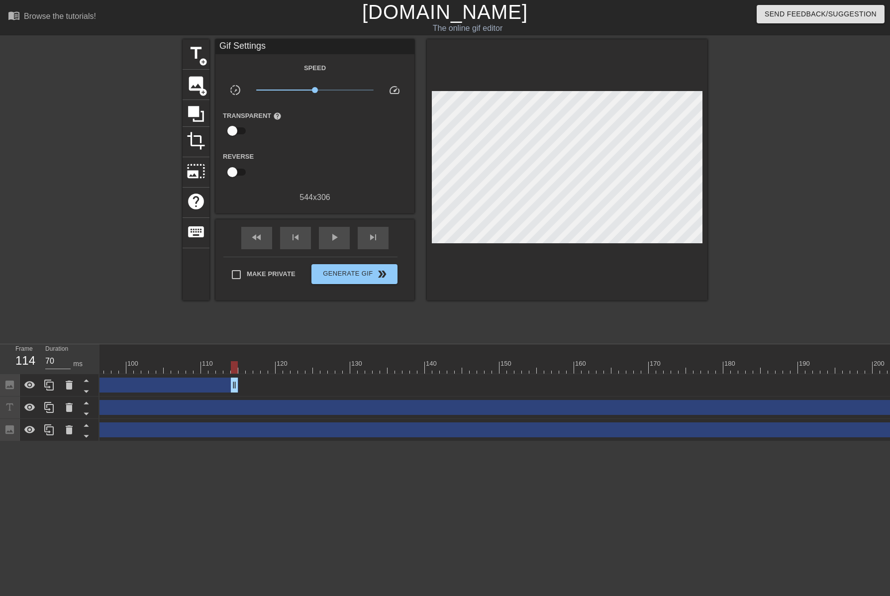
click at [106, 340] on div "menu_book Browse the tutorials! Gifntext.com The online gif editor Send Feedbac…" at bounding box center [445, 220] width 890 height 441
drag, startPoint x: 529, startPoint y: 357, endPoint x: 122, endPoint y: 346, distance: 406.6
click at [122, 346] on div "10 20 30 40 50 60 70 80 90 100 110 120 130 140 150 160" at bounding box center [494, 392] width 791 height 97
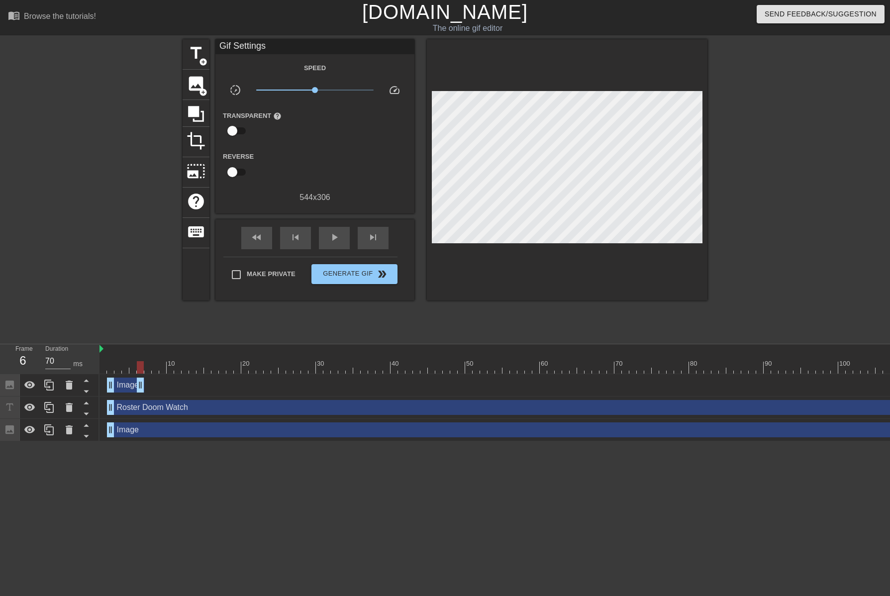
click at [112, 359] on div at bounding box center [110, 360] width 7 height 12
click at [378, 237] on span "skip_next" at bounding box center [373, 237] width 12 height 12
click at [378, 236] on span "skip_next" at bounding box center [373, 237] width 12 height 12
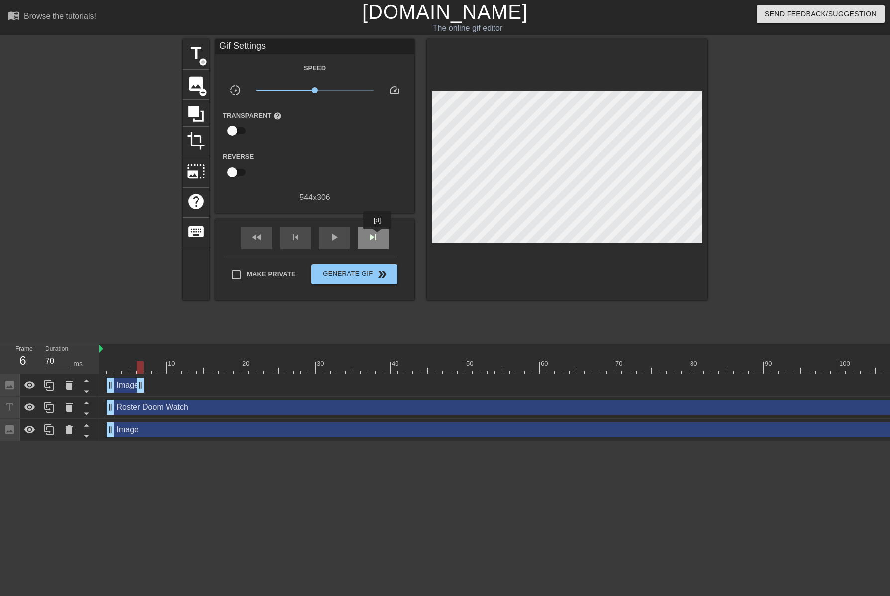
click at [378, 236] on span "skip_next" at bounding box center [373, 237] width 12 height 12
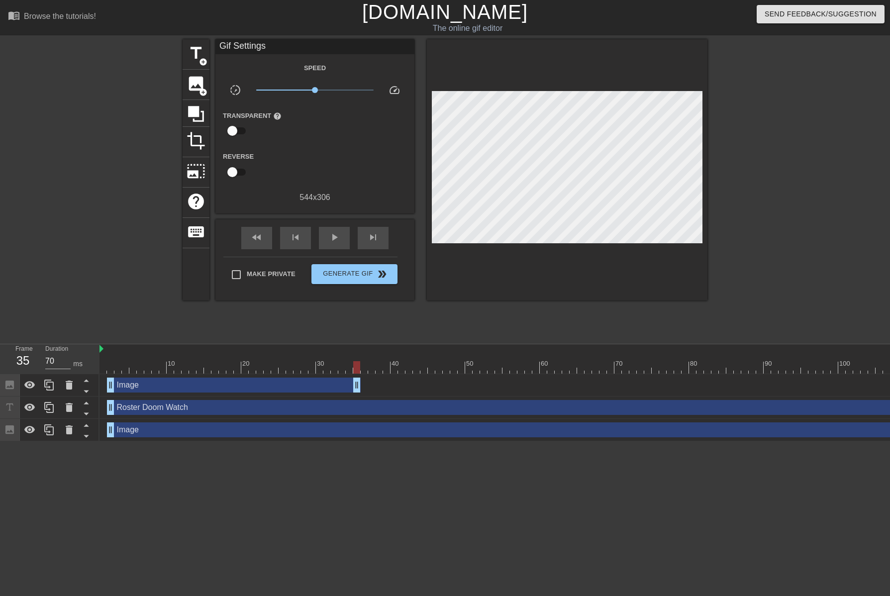
drag, startPoint x: 143, startPoint y: 386, endPoint x: 363, endPoint y: 396, distance: 220.1
click at [363, 396] on div "Image drag_handle drag_handle Roster Doom Watch drag_handle drag_handle Image d…" at bounding box center [494, 407] width 791 height 67
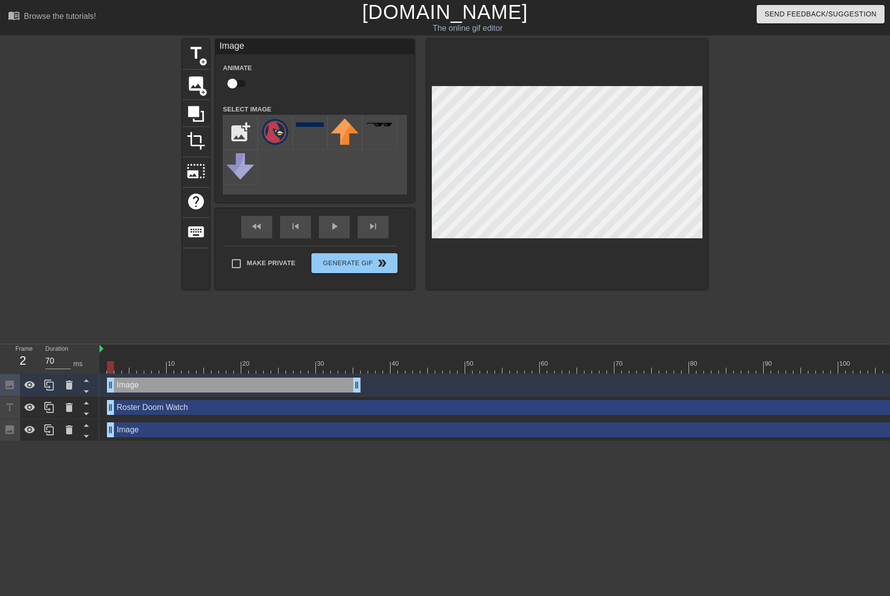
click at [244, 83] on input "checkbox" at bounding box center [232, 83] width 57 height 19
checkbox input "true"
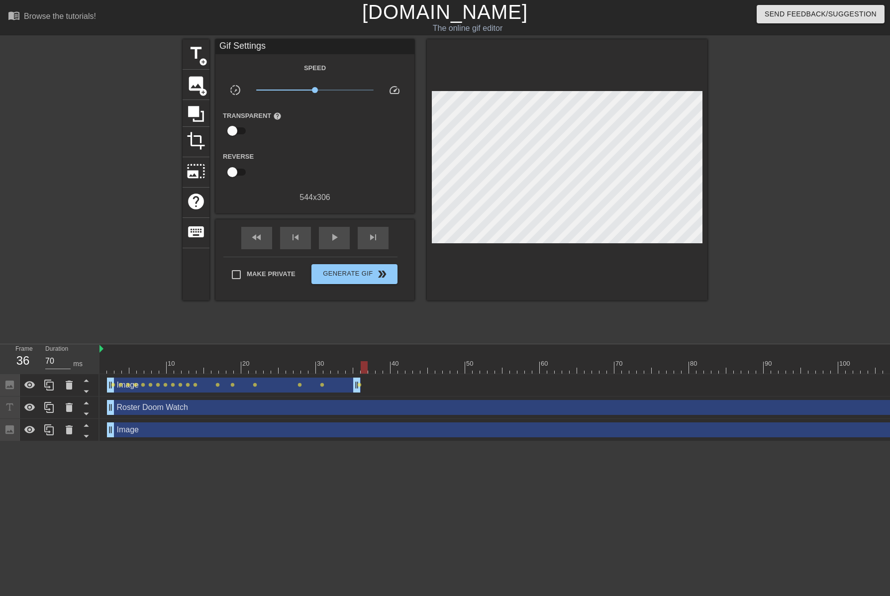
click at [266, 223] on div "fast_rewind skip_previous play_arrow skip_next" at bounding box center [315, 237] width 162 height 37
click at [338, 237] on span "play_arrow" at bounding box center [334, 237] width 12 height 12
click at [336, 237] on span "pause" at bounding box center [334, 237] width 12 height 12
click at [267, 244] on div "fast_rewind" at bounding box center [256, 238] width 31 height 22
click at [332, 239] on span "play_arrow" at bounding box center [334, 237] width 12 height 12
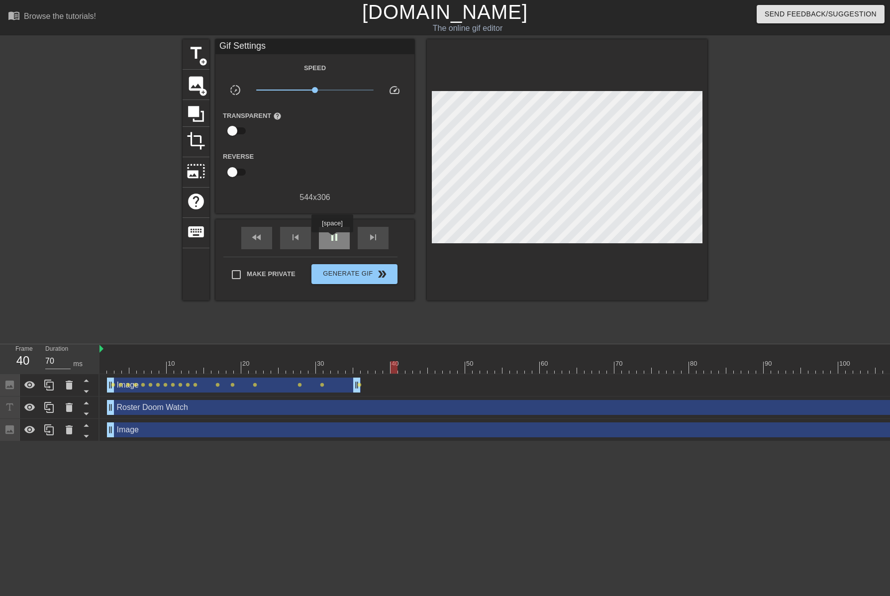
click at [332, 239] on span "pause" at bounding box center [334, 237] width 12 height 12
click at [382, 239] on div "skip_next" at bounding box center [373, 238] width 31 height 22
click at [203, 84] on span "image" at bounding box center [196, 83] width 19 height 19
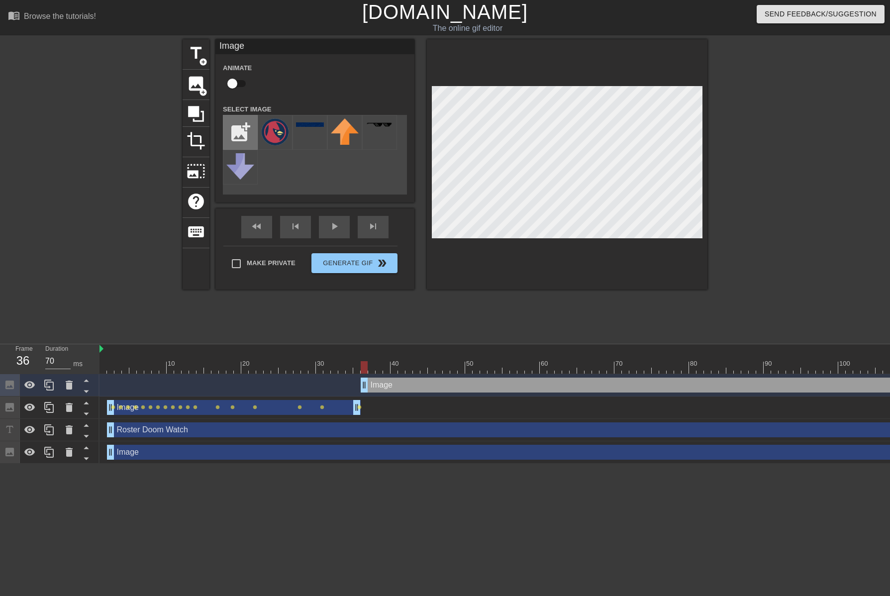
click at [244, 123] on input "file" at bounding box center [240, 132] width 34 height 34
type input "C:\fakepath\off-white.png"
click at [278, 123] on img at bounding box center [275, 124] width 28 height 5
click at [720, 223] on div at bounding box center [793, 188] width 149 height 298
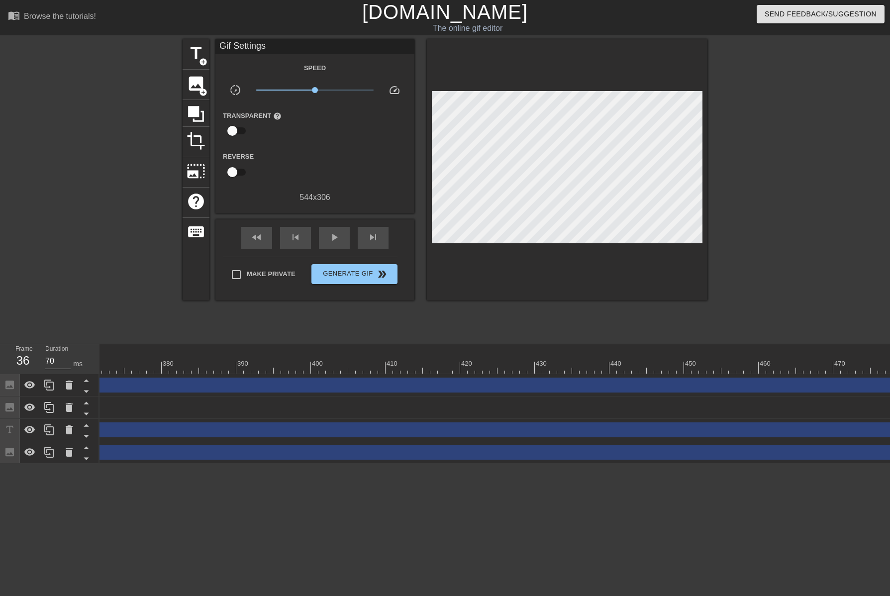
scroll to position [0, 2786]
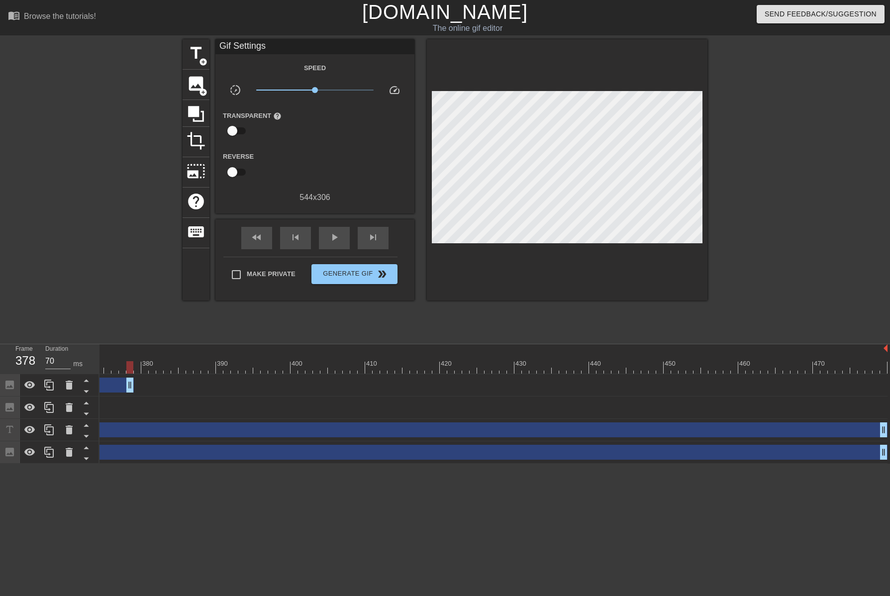
drag, startPoint x: 886, startPoint y: 384, endPoint x: 117, endPoint y: 418, distance: 769.4
drag, startPoint x: 806, startPoint y: 385, endPoint x: 127, endPoint y: 396, distance: 678.7
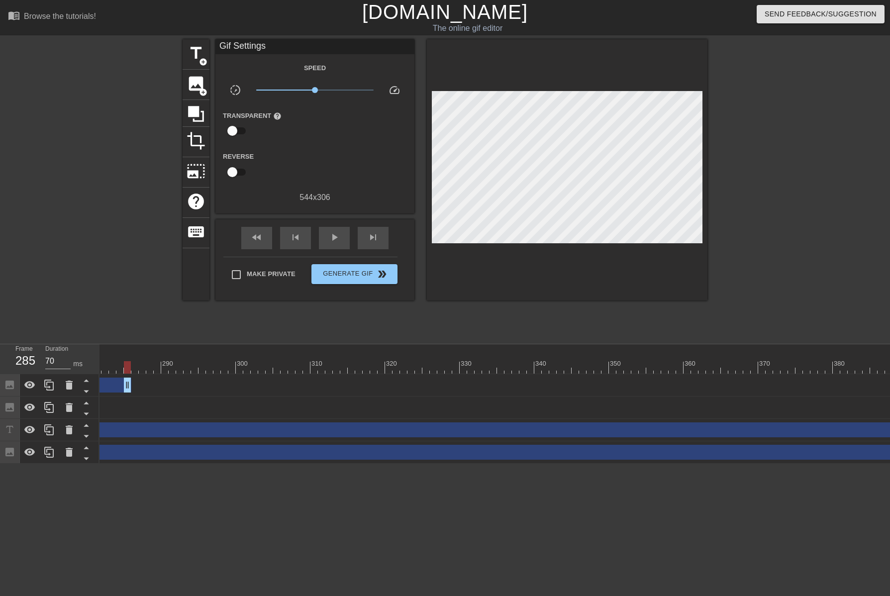
scroll to position [0, 1403]
drag, startPoint x: 818, startPoint y: 385, endPoint x: 129, endPoint y: 398, distance: 688.7
drag, startPoint x: 824, startPoint y: 386, endPoint x: 110, endPoint y: 389, distance: 713.9
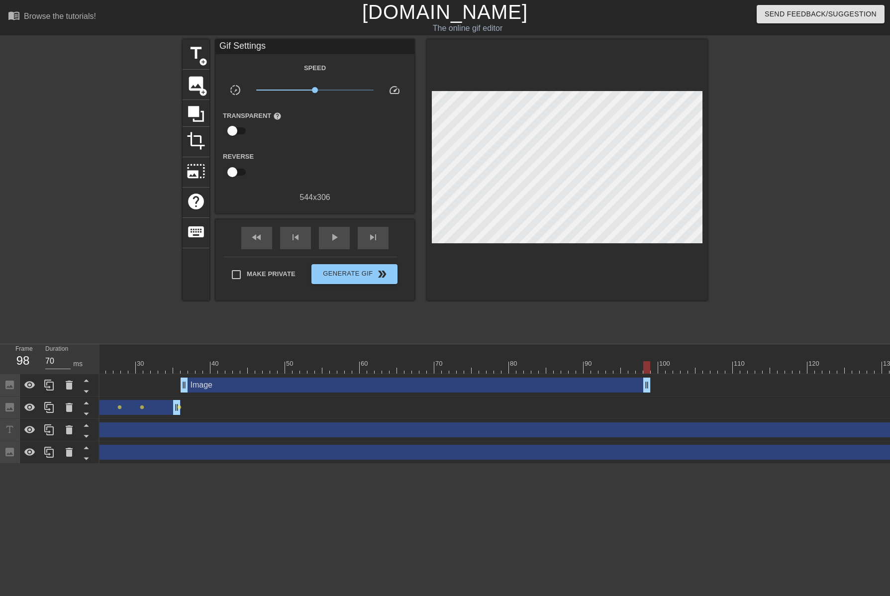
scroll to position [0, 175]
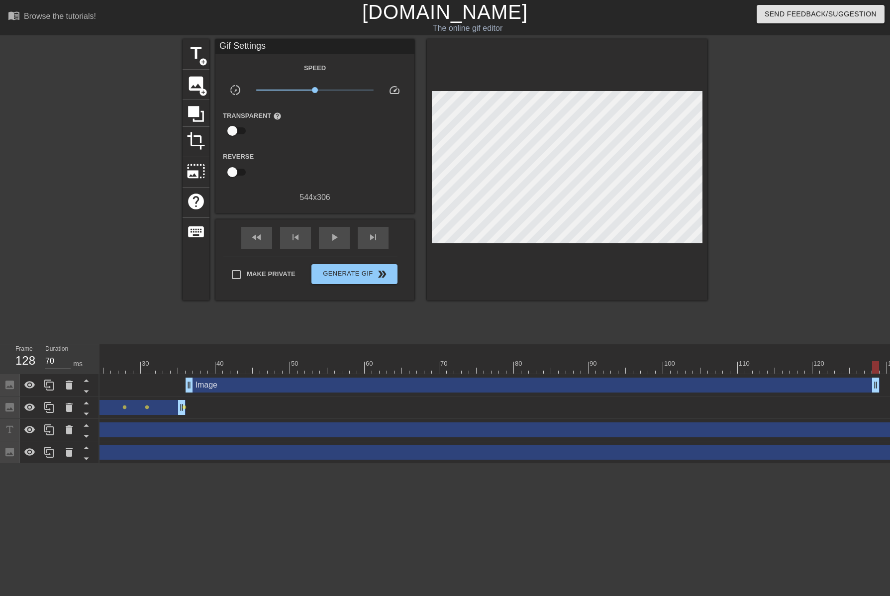
drag, startPoint x: 652, startPoint y: 387, endPoint x: 880, endPoint y: 377, distance: 228.0
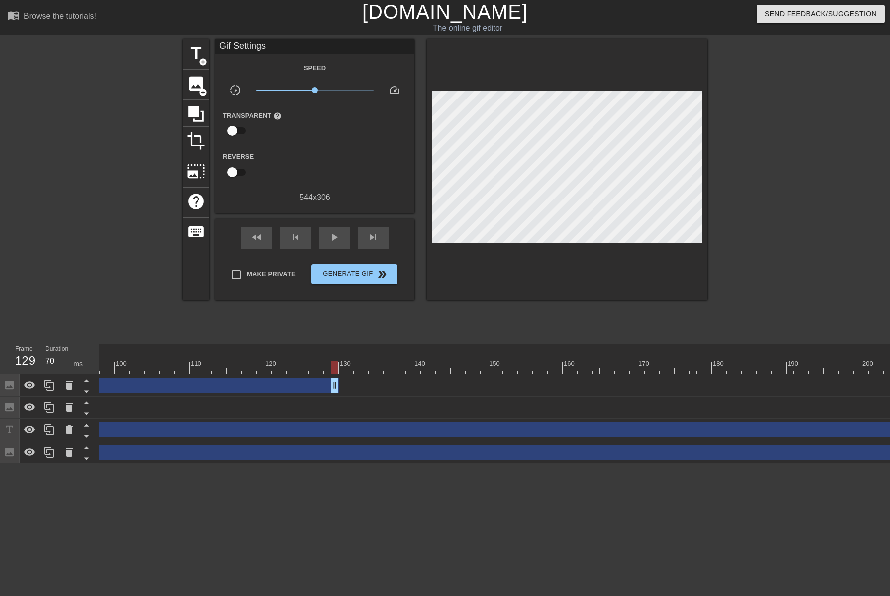
scroll to position [0, 728]
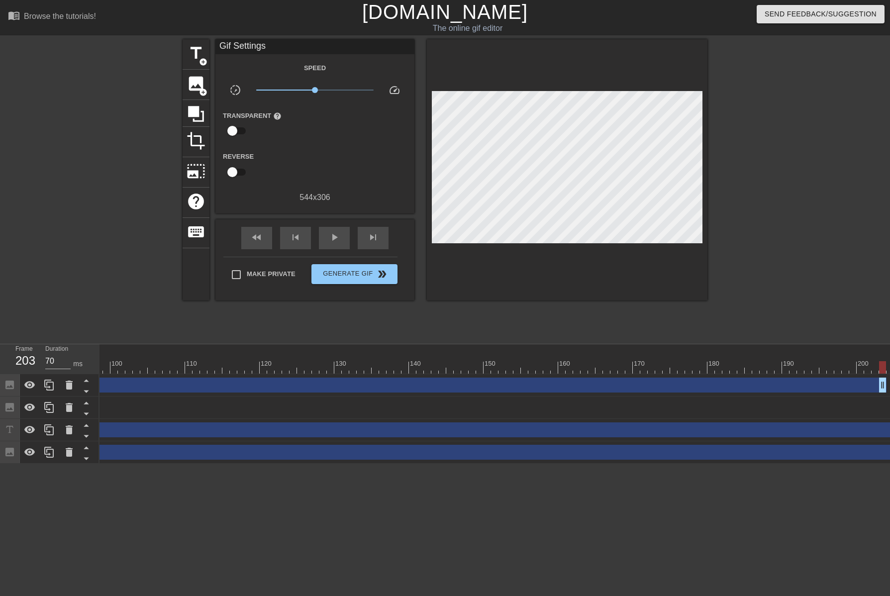
drag, startPoint x: 332, startPoint y: 385, endPoint x: 883, endPoint y: 375, distance: 551.3
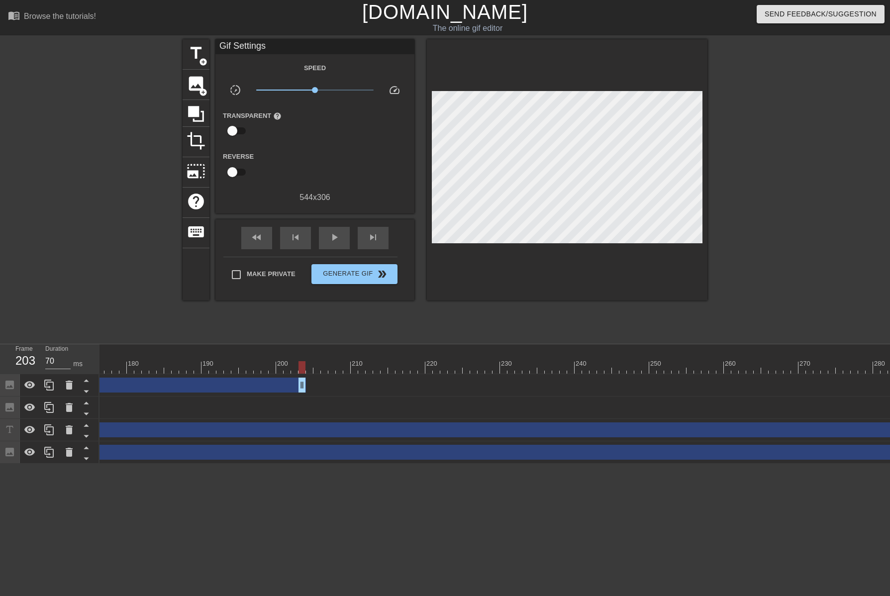
scroll to position [0, 1315]
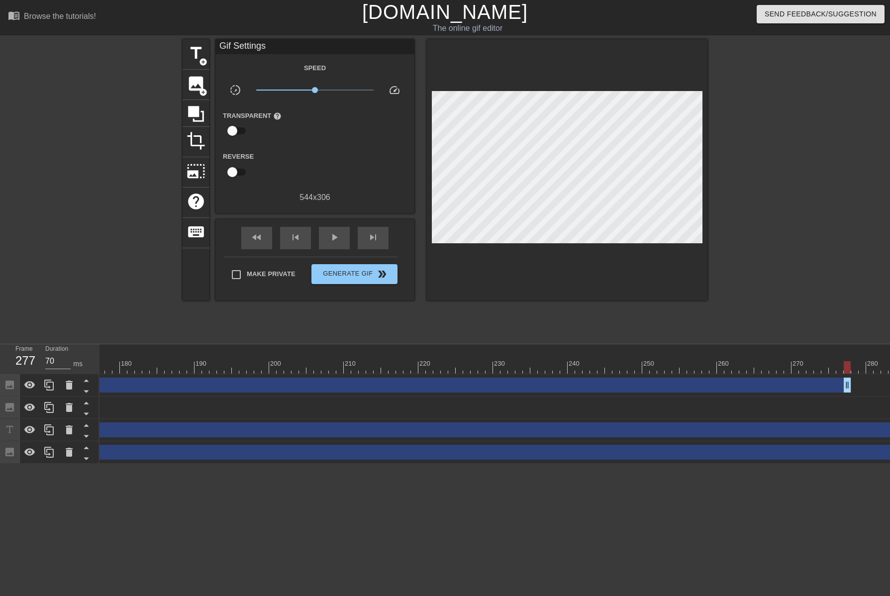
drag, startPoint x: 295, startPoint y: 387, endPoint x: 803, endPoint y: 400, distance: 509.1
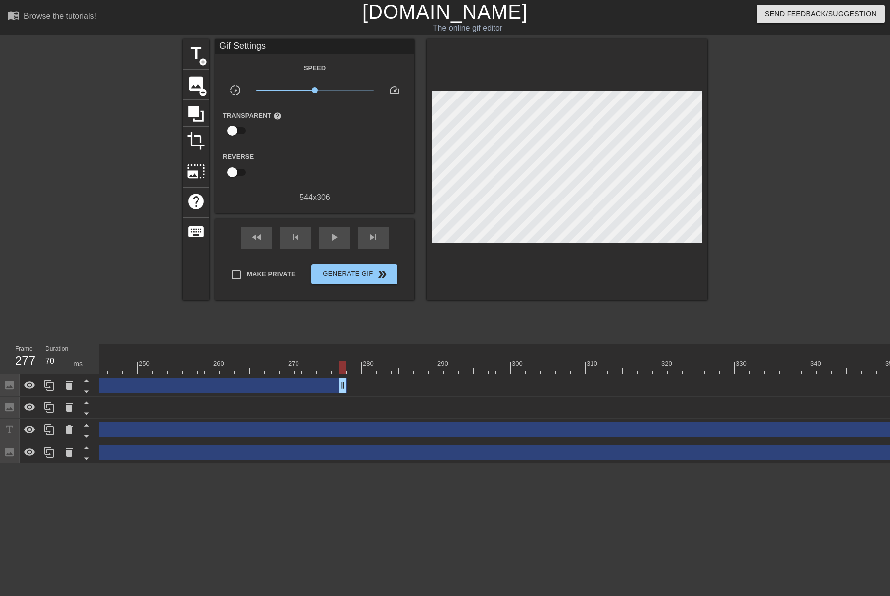
scroll to position [0, 1919]
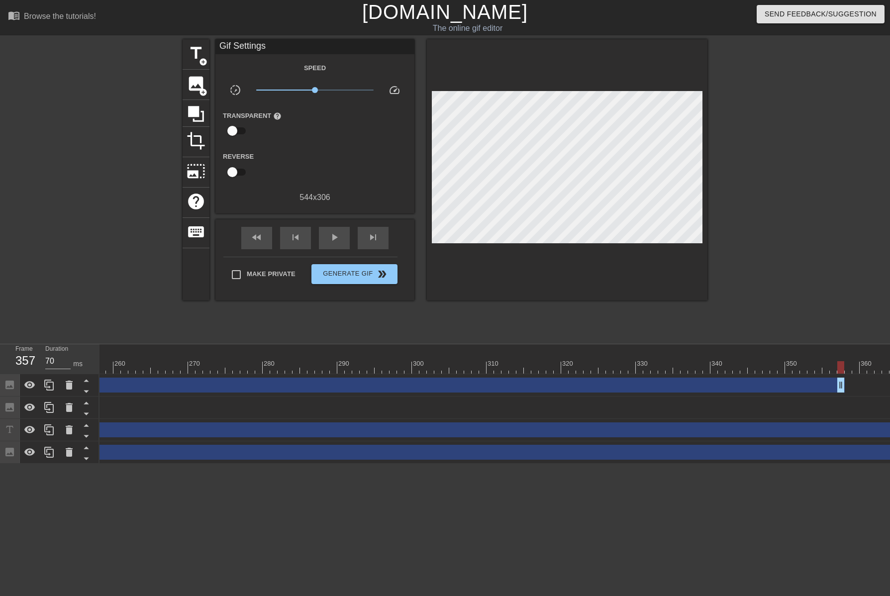
drag, startPoint x: 242, startPoint y: 385, endPoint x: 839, endPoint y: 394, distance: 597.0
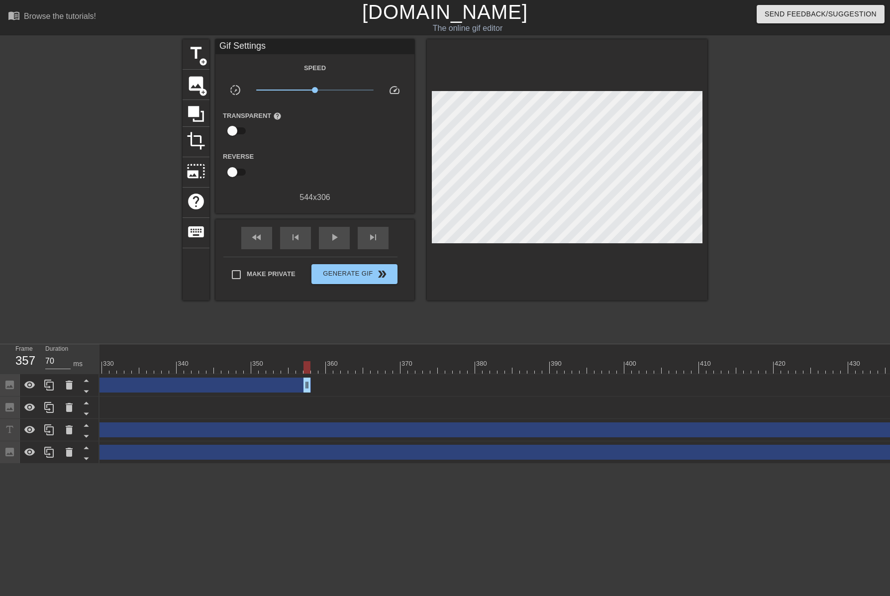
scroll to position [0, 2494]
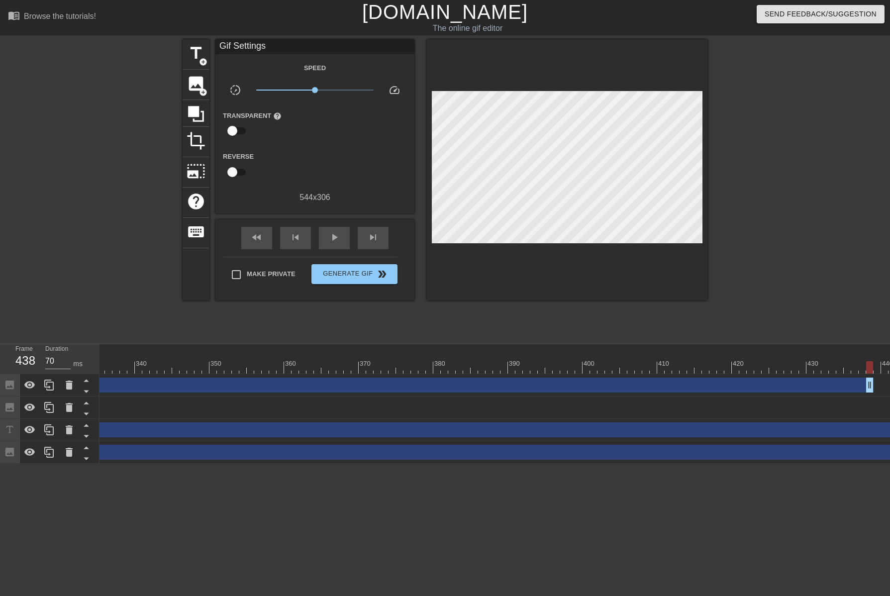
drag, startPoint x: 268, startPoint y: 390, endPoint x: 877, endPoint y: 398, distance: 609.0
drag, startPoint x: 638, startPoint y: 389, endPoint x: 879, endPoint y: 393, distance: 241.3
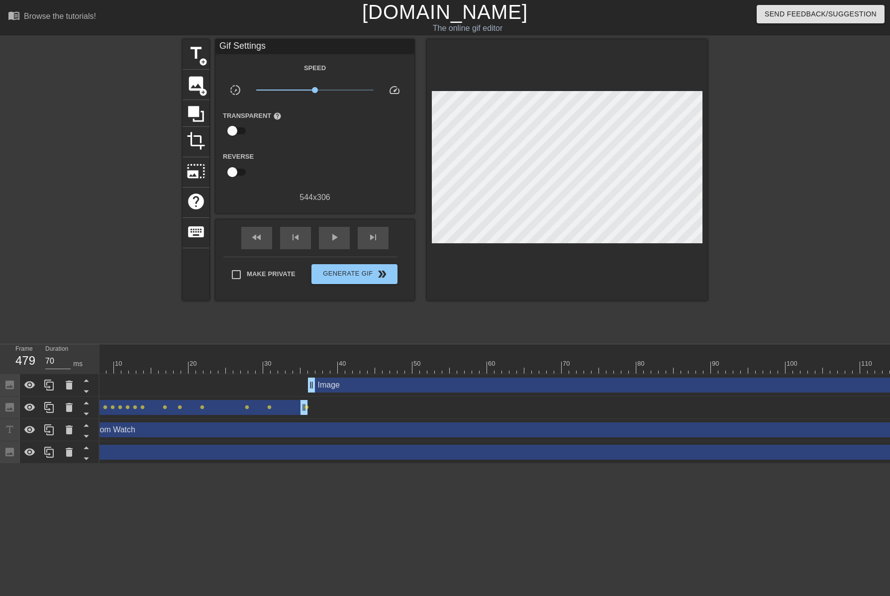
scroll to position [0, 0]
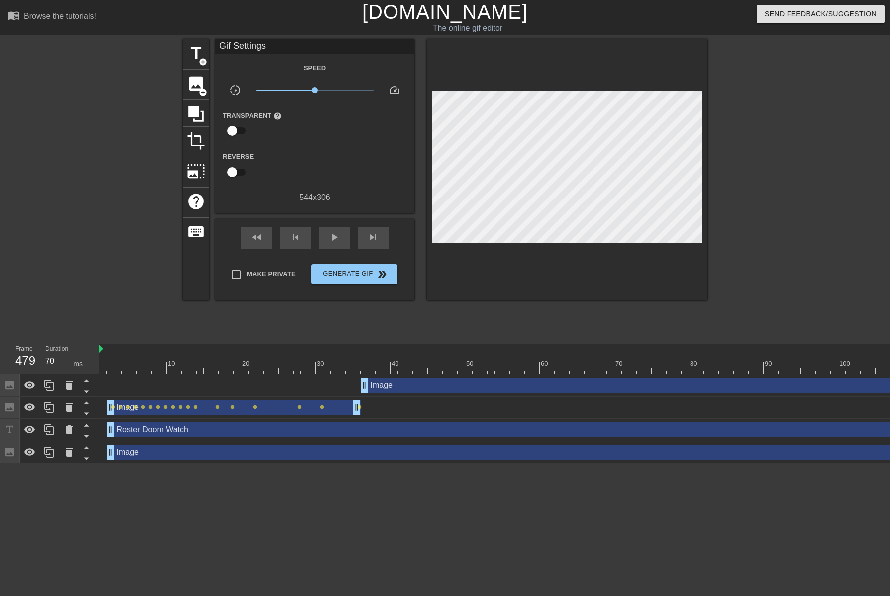
click at [379, 238] on span "skip_next" at bounding box center [373, 237] width 12 height 12
click at [198, 59] on span "title" at bounding box center [196, 53] width 19 height 19
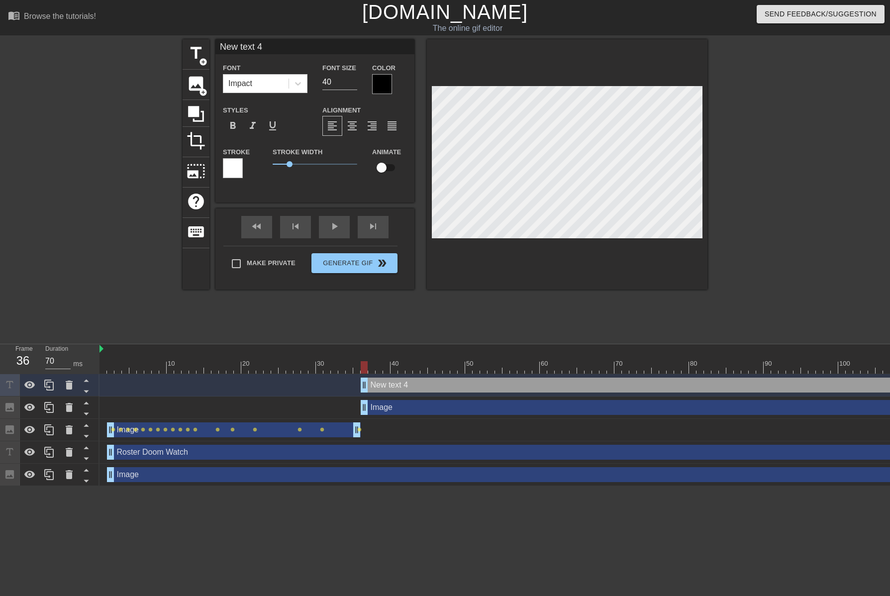
scroll to position [1, 2]
type input "s"
type textarea "s"
type input "S"
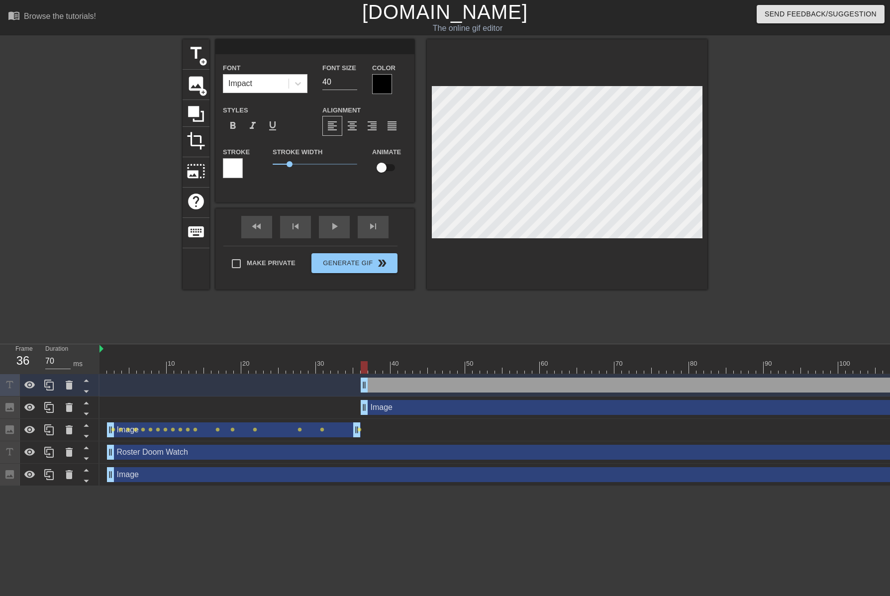
type textarea "S"
type input "SE"
type textarea "SE"
type input "SEV"
type textarea "SEV"
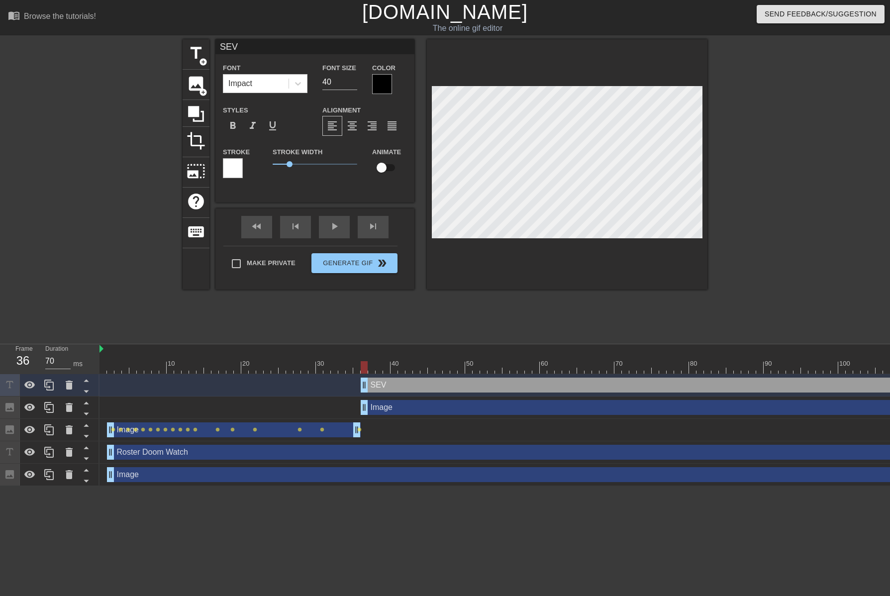
type input "SEVE"
type textarea "SEVE"
type input "SEVER"
type textarea "SEVER"
type input "SEVERA"
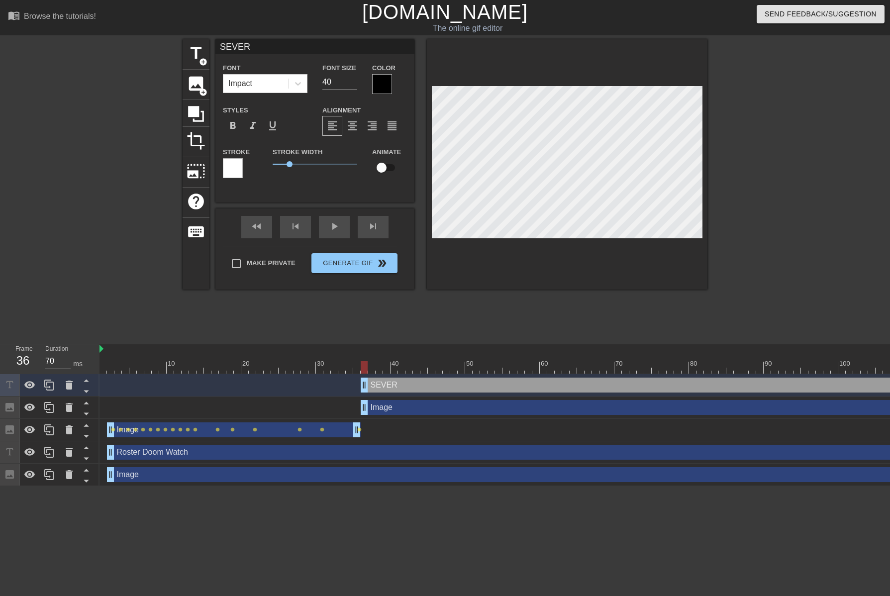
type textarea "SEVERA"
type input "SEVERAL"
type textarea "SEVERAL"
type input "SEVERAL"
type textarea "SEVERAL"
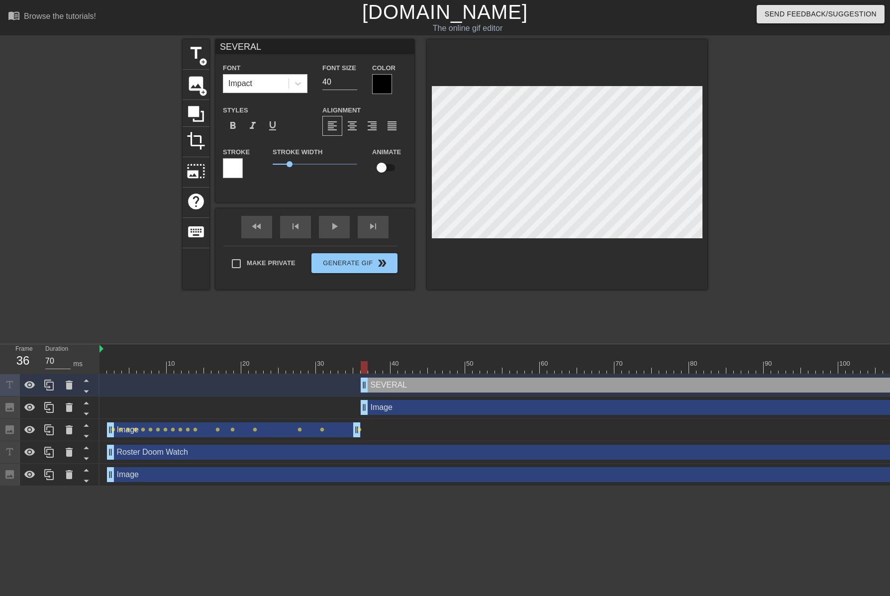
type input "SEVERAL M"
type textarea "SEVERAL M"
type input "SEVERAL MA"
type textarea "SEVERAL MA"
type input "SEVERAL MAJ"
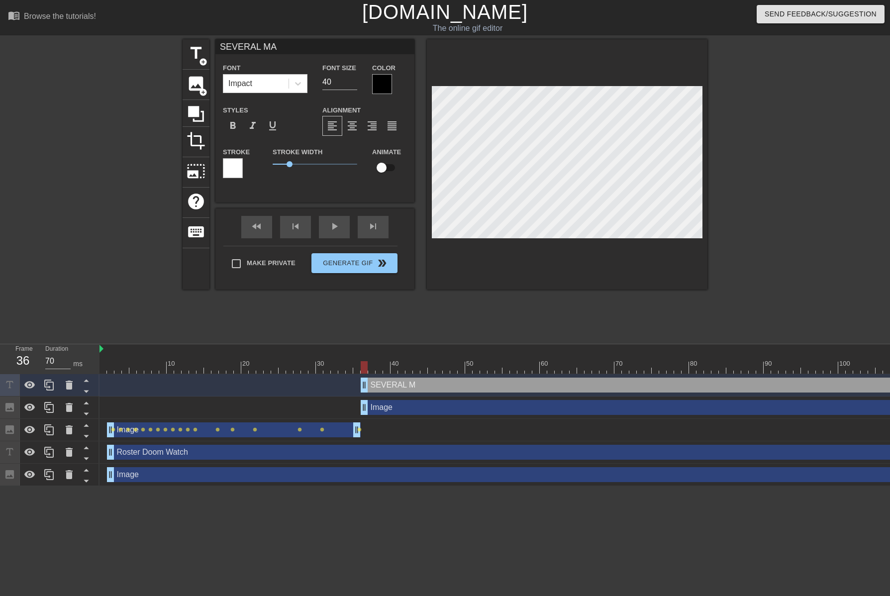
type textarea "SEVERAL MAJ"
type input "SEVERAL MAJO"
type textarea "SEVERAL MAJO"
type input "SEVERAL MAJOR"
type textarea "SEVERAL MAJOR"
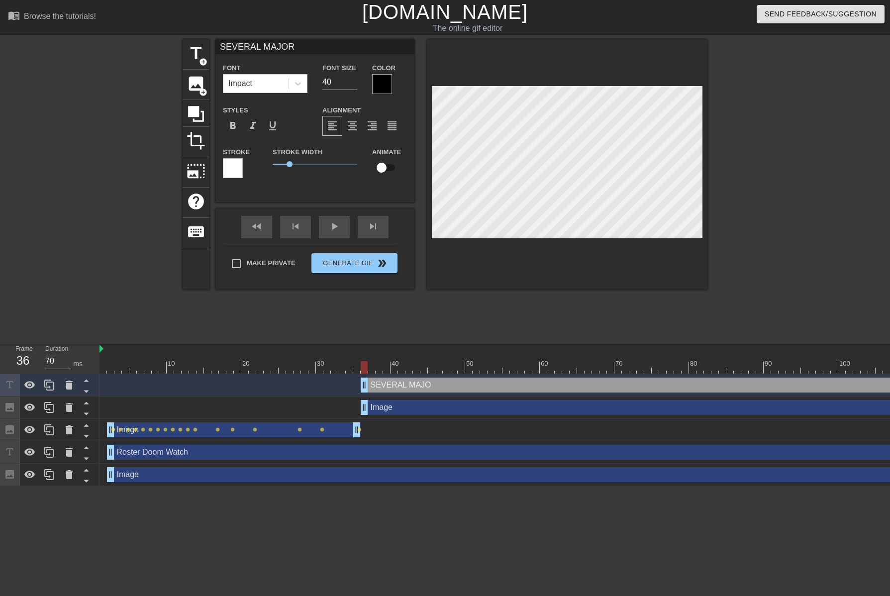
type input "SEVERAL MAJOR"
type textarea "SEVERAL MAJOR"
type input "SEVERAL MAJOR R"
type textarea "SEVERAL MAJOR RU"
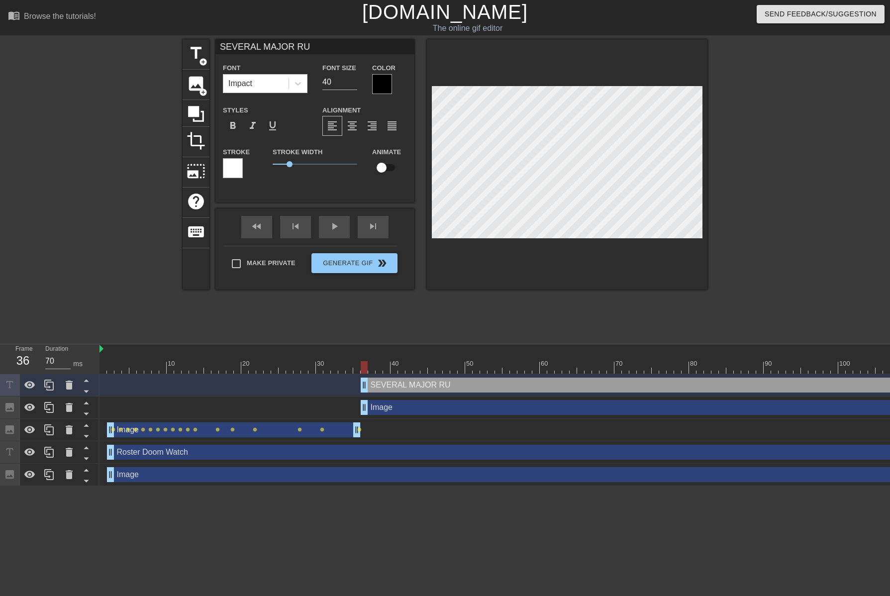
type input "SEVERAL MAJOR R"
type textarea "SEVERAL MAJOR R"
type input "SEVERAL MAJOR"
type textarea "SEVERAL MAJOR"
type input "SEVERAL MAJOR C"
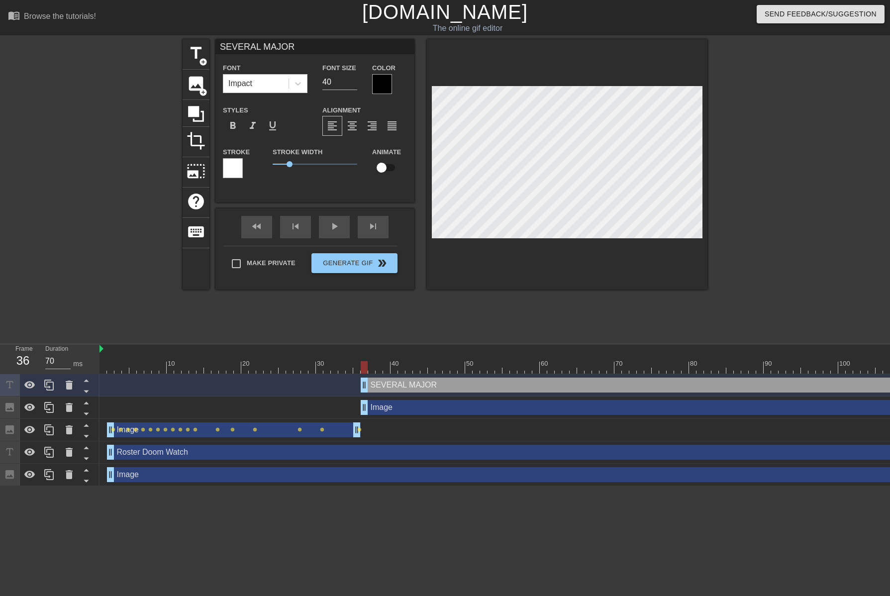
type textarea "SEVERAL MAJOR C"
type input "SEVERAL MAJOR CA"
type textarea "SEVERAL MAJOR CA"
type input "SEVERAL MAJOR CAR"
type textarea "SEVERAL MAJOR CAR"
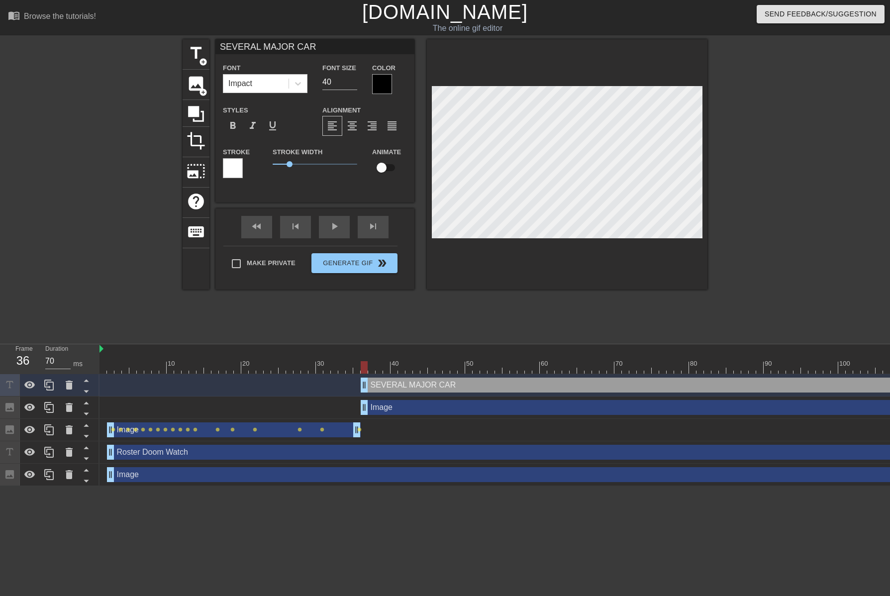
type input "SEVERAL MAJOR CARD"
type textarea "SEVERAL MAJOR CARD"
type input "SEVERAL MAJOR CARDI"
type textarea "SEVERAL MAJOR CARDI"
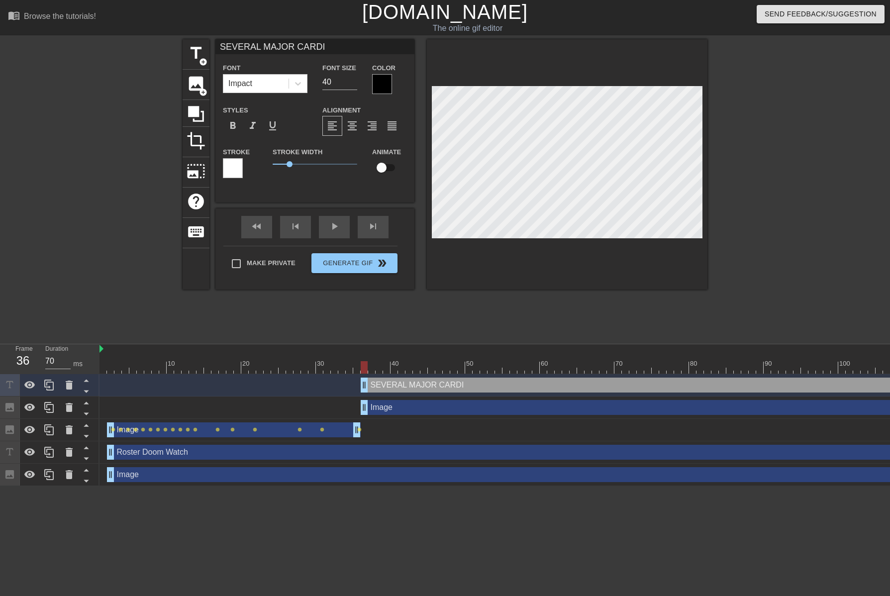
type input "SEVERAL MAJOR CARDIN"
type textarea "SEVERAL MAJOR CARDIN"
type input "SEVERAL MAJOR CARDINA"
type textarea "SEVERAL MAJOR CARDINAL"
type input "SEVERAL MAJOR CARDINALS"
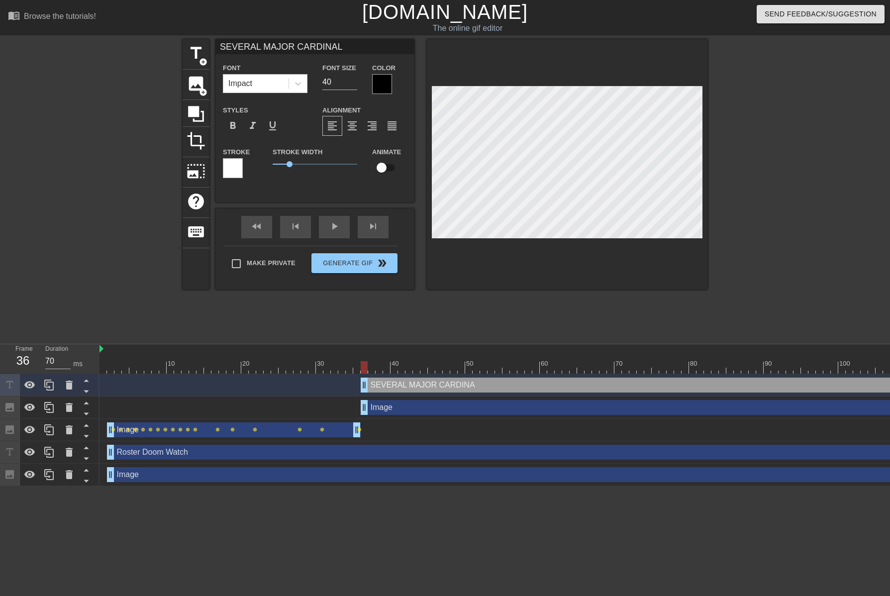
type textarea "SEVERAL MAJOR CARDINALS"
type input "SEVERAL MAJOR CARDINALS"
type textarea "SEVERAL MAJOR CARDINALS"
type input "SEVERAL MAJOR CARDINALS R"
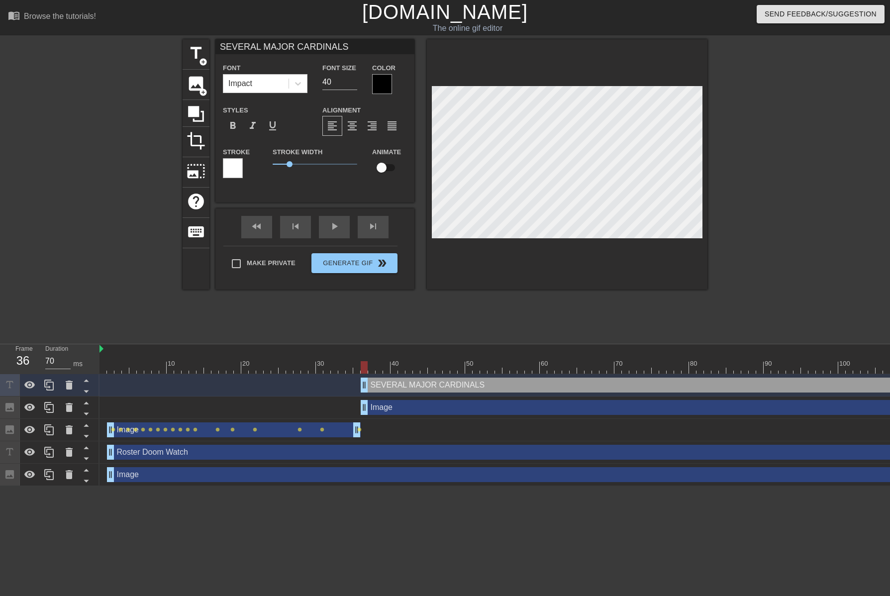
type textarea "SEVERAL MAJOR CARDINALS R"
type input "SEVERAL MAJOR CARDINALS RU"
type textarea "SEVERAL MAJOR CARDINALS RU"
type input "SEVERAL MAJOR CARDINALS RUN"
type textarea "SEVERAL MAJOR CARDINALS RUN"
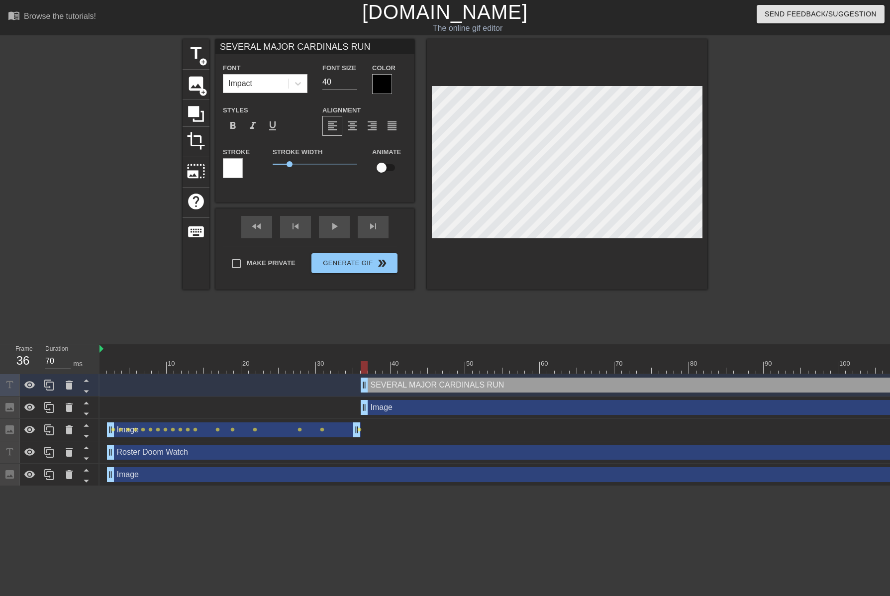
type input "SEVERAL MAJOR CARDINALS RUNW"
type textarea "SEVERAL MAJOR CARDINALS RUNW"
type input "SEVERAL MAJOR CARDINALS RUNWA"
type textarea "SEVERAL MAJOR CARDINALS RUNWA"
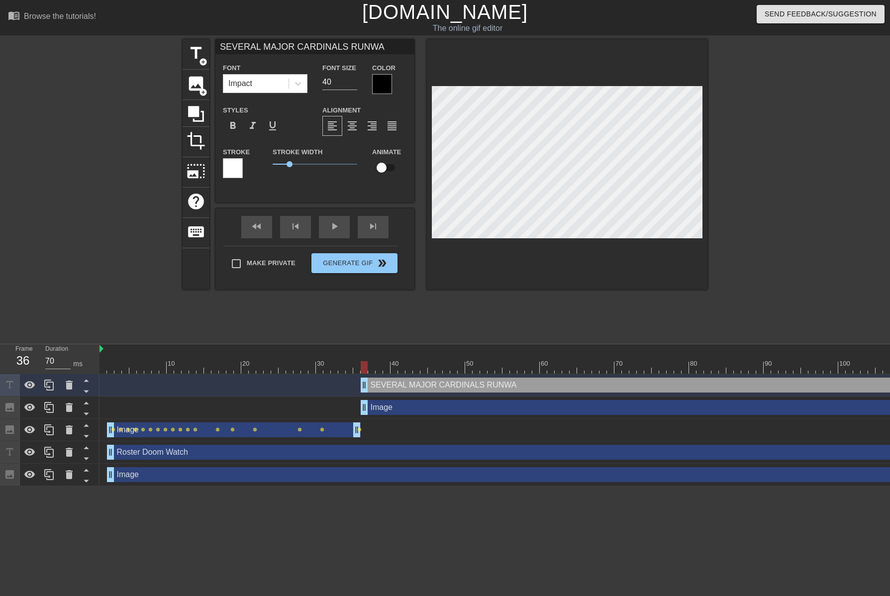
type input "SEVERAL MAJOR CARDINALS RUNWAY"
type textarea "SEVERAL MAJOR CARDINALS RUNWAY"
type input "SEVERAL MAJOR CARDINALS RUNWAYS"
type textarea "SEVERAL MAJOR CARDINALS RUNWAYS"
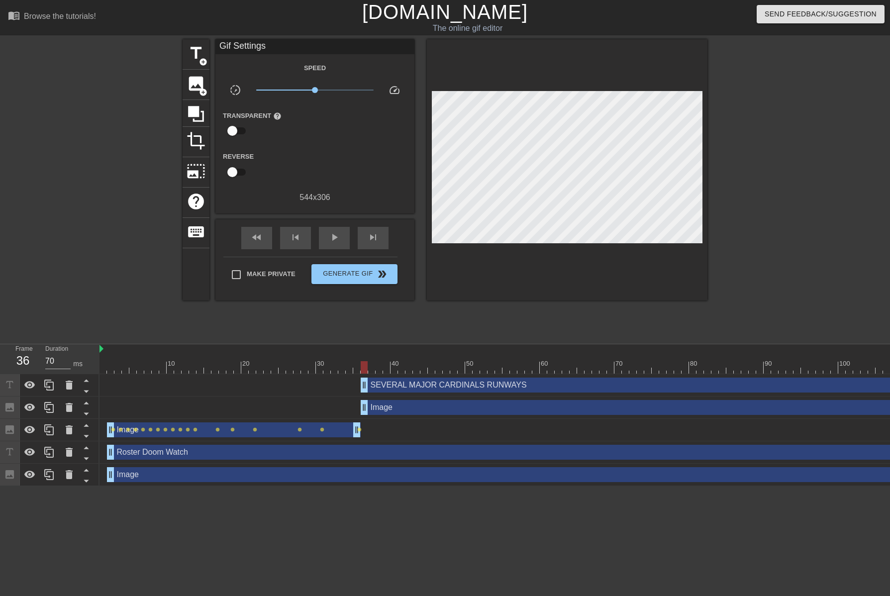
click at [586, 271] on div at bounding box center [567, 169] width 281 height 261
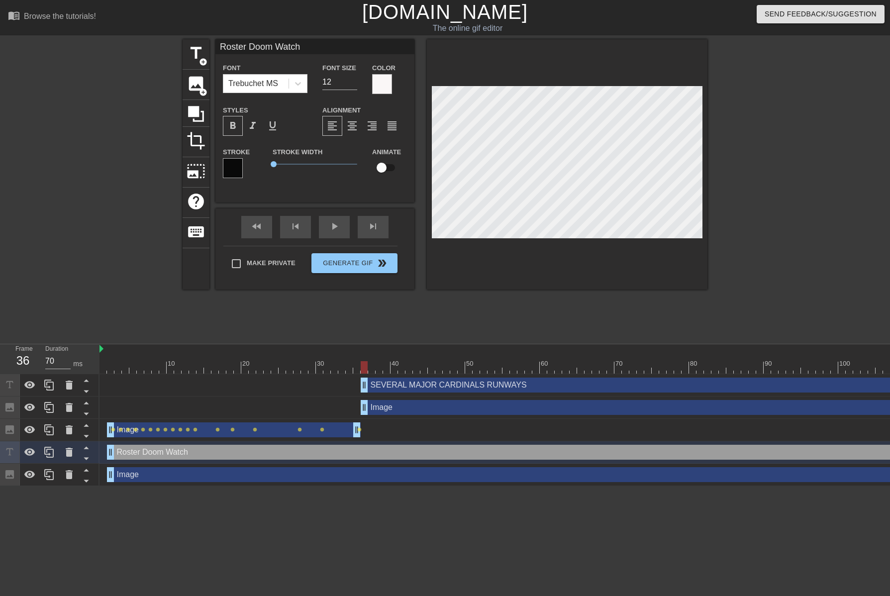
click at [554, 241] on div at bounding box center [567, 164] width 281 height 250
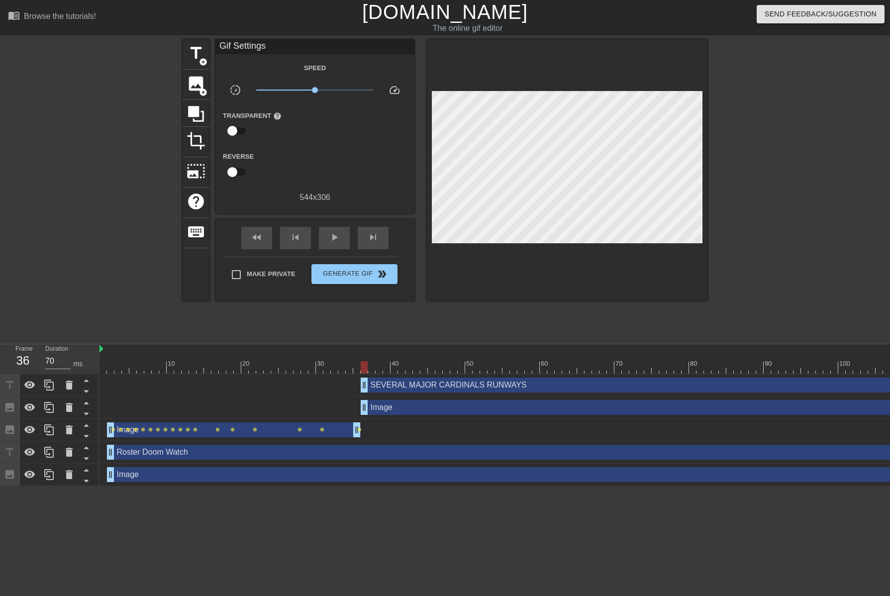
click at [557, 248] on div at bounding box center [567, 169] width 281 height 261
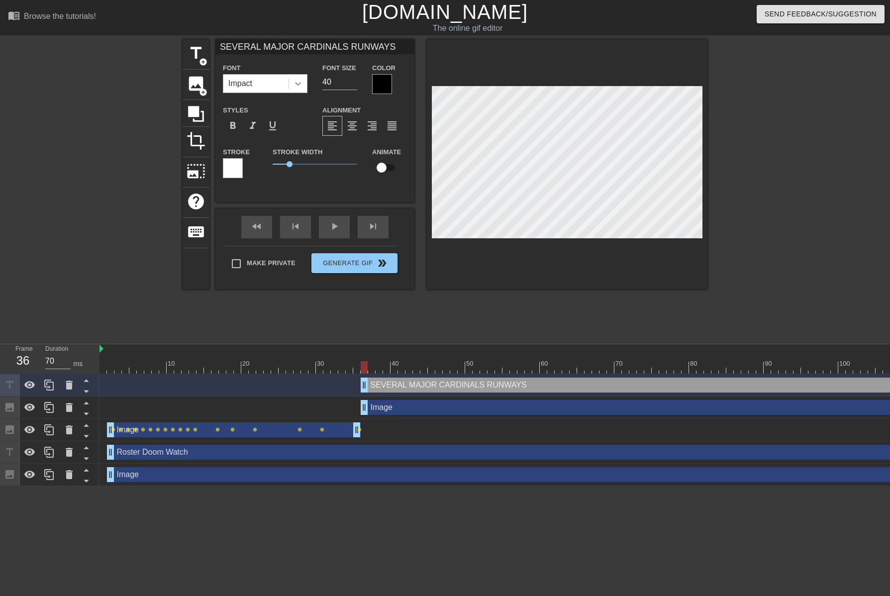
click at [302, 85] on icon at bounding box center [298, 84] width 10 height 10
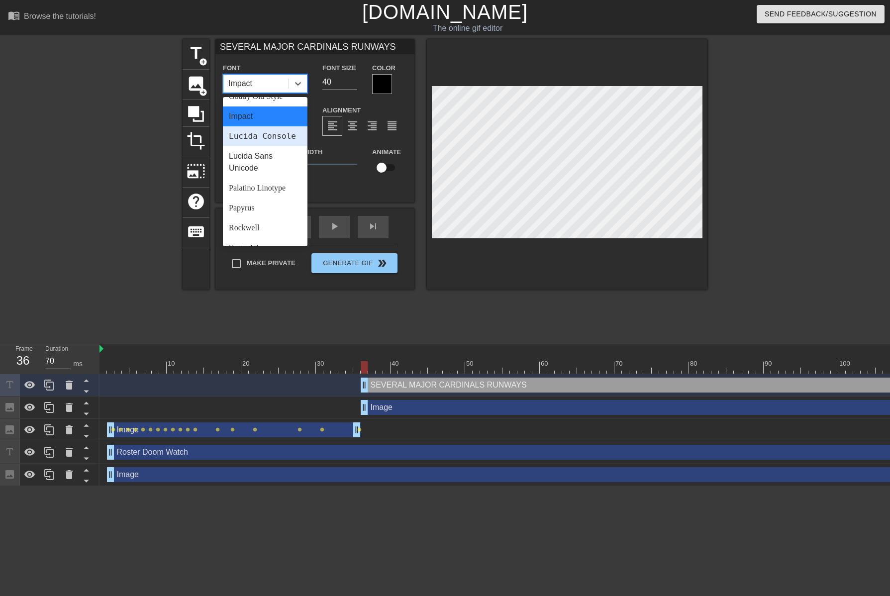
scroll to position [356, 0]
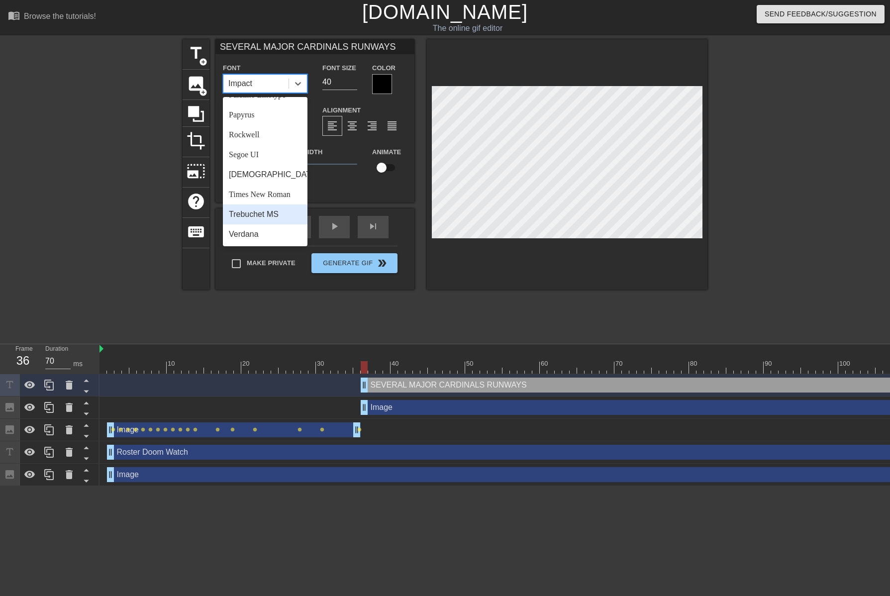
click at [260, 210] on div "Trebuchet MS" at bounding box center [265, 214] width 85 height 20
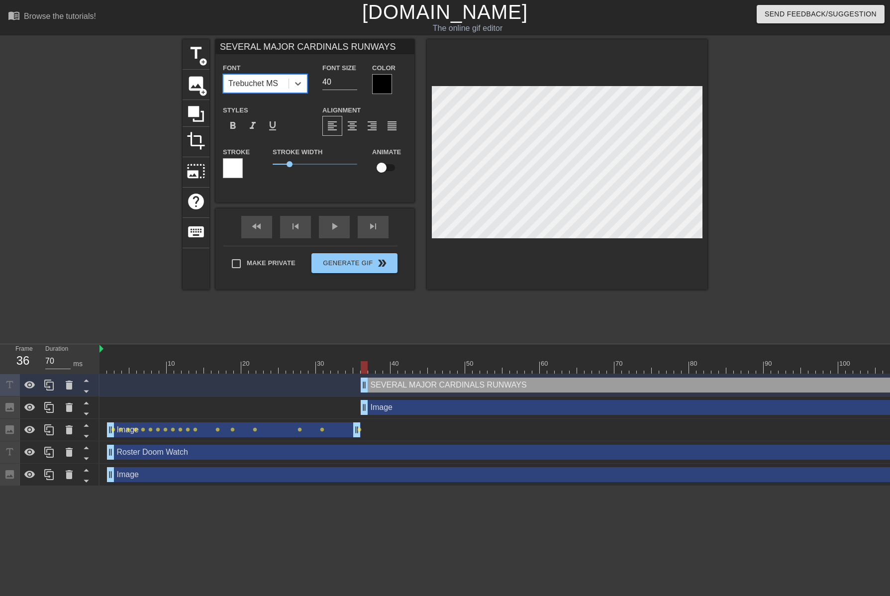
click at [240, 166] on div at bounding box center [233, 168] width 20 height 20
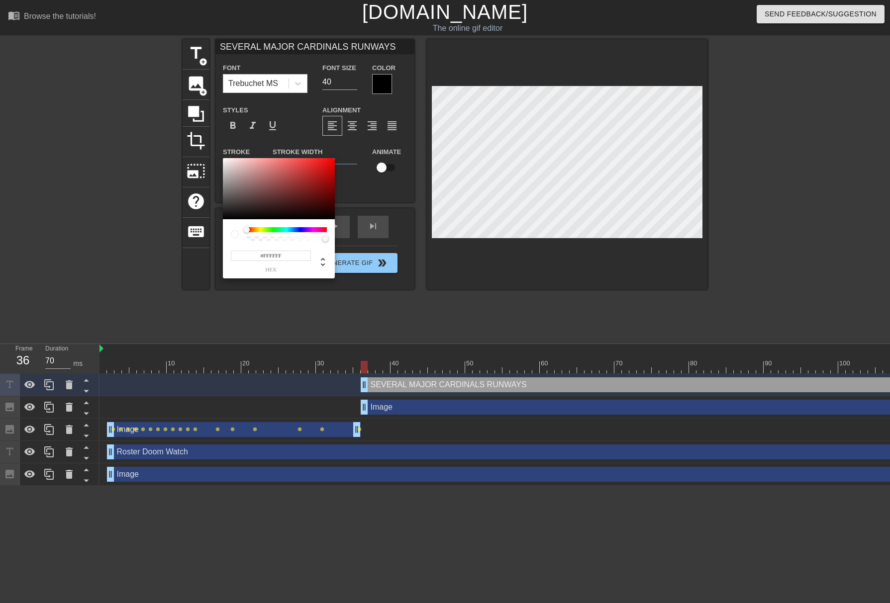
type input "#070707"
click at [224, 218] on div at bounding box center [279, 189] width 112 height 62
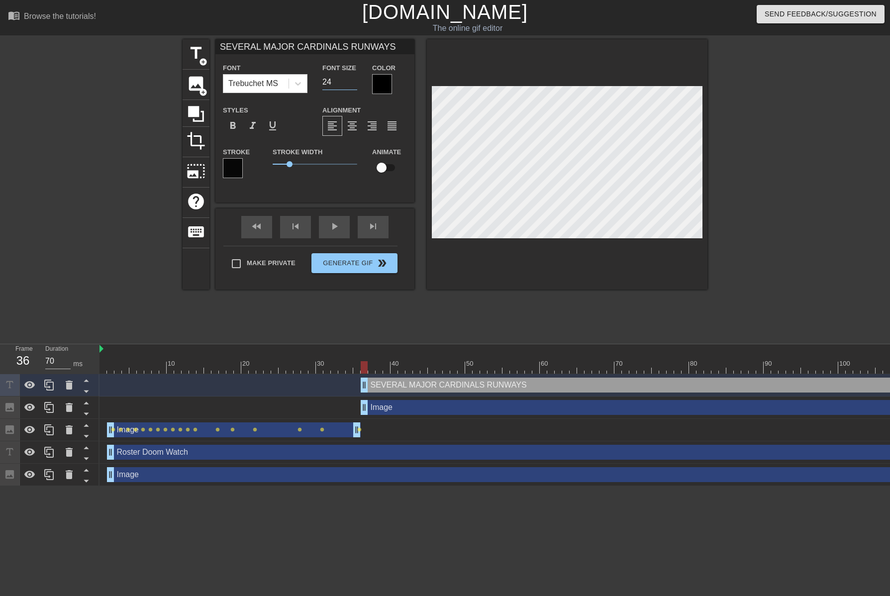
click at [356, 84] on input "24" at bounding box center [339, 82] width 35 height 16
type input "14"
click at [356, 83] on input "14" at bounding box center [339, 82] width 35 height 16
drag, startPoint x: 290, startPoint y: 167, endPoint x: 282, endPoint y: 166, distance: 8.0
click at [282, 166] on span "0.55" at bounding box center [282, 164] width 6 height 6
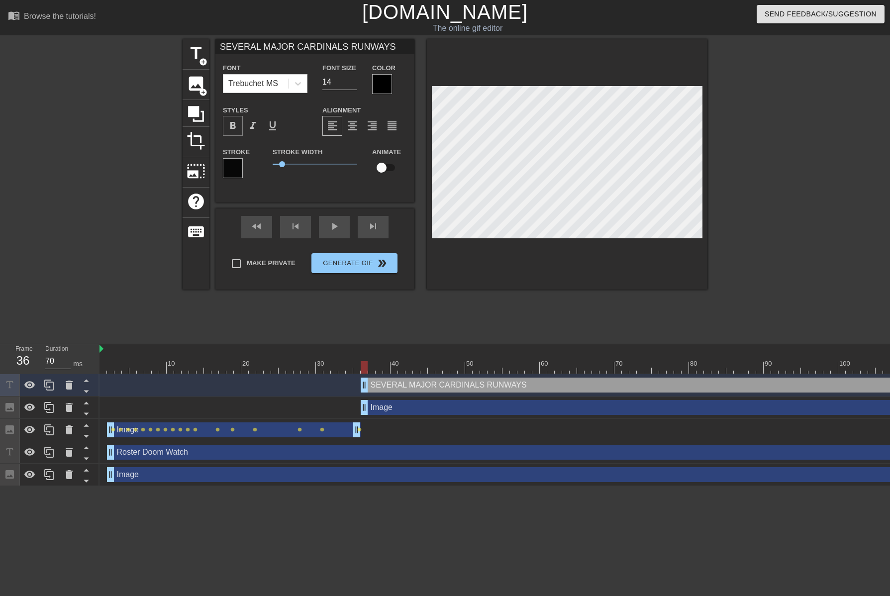
click at [236, 126] on span "format_bold" at bounding box center [233, 126] width 12 height 12
drag, startPoint x: 284, startPoint y: 163, endPoint x: 273, endPoint y: 164, distance: 10.5
click at [273, 164] on span "0.05" at bounding box center [274, 164] width 6 height 6
type input "SEVERAL MAJOR CARDINALS RUNWAYS"
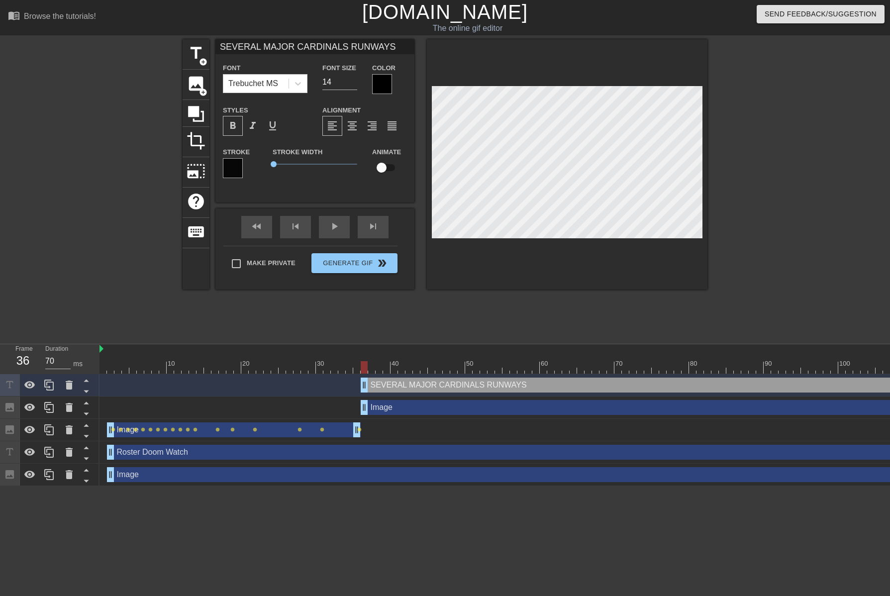
type textarea "SEVERAL MAJOR CARDINALS RUNWAYS"
type input "SEVERAL MAJOR CARDINALS RUNWAYS A"
type textarea "SEVERAL MAJOR CARDINALS RUNWAYS A"
type input "SEVERAL MAJOR CARDINALS RUNWAYS AR"
type textarea "SEVERAL MAJOR CARDINALS RUNWAYS AR"
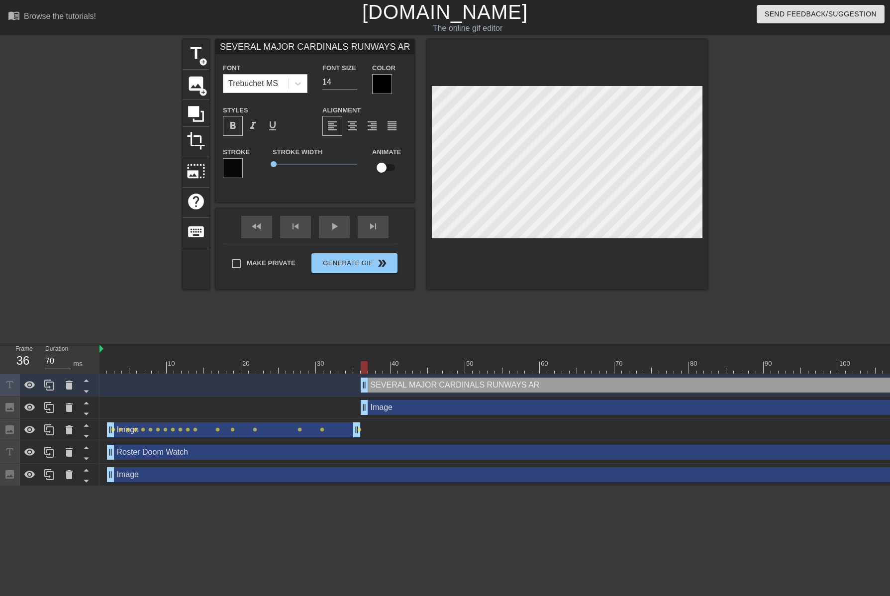
type input "SEVERAL MAJOR CARDINALS RUNWAYS ARE"
type textarea "SEVERAL MAJOR CARDINALS RUNWAYS ARE"
type input "SEVERAL MAJOR CARDINALS RUNWAYS ARE"
type textarea "SEVERAL MAJOR CARDINALS RUNWAYS ARE"
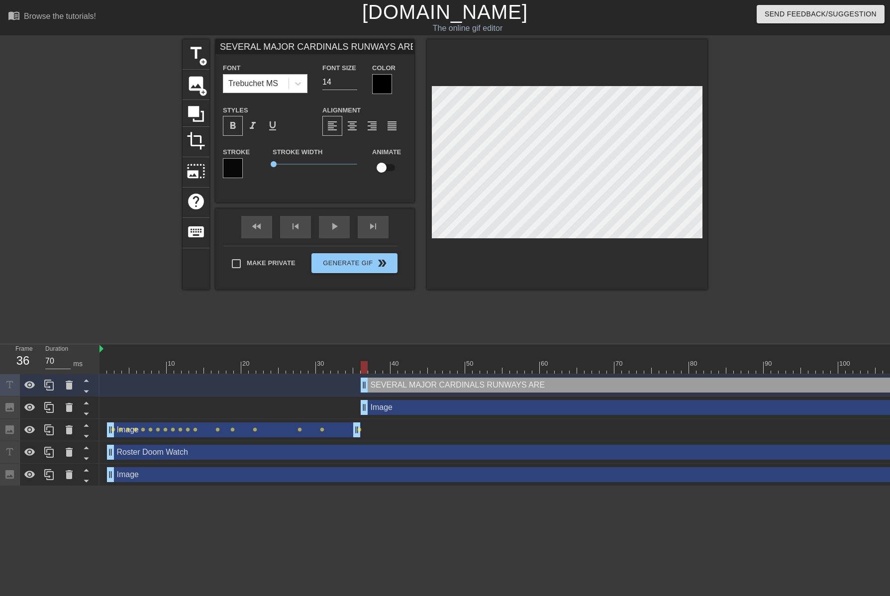
type input "SEVERAL MAJOR CARDINALS RUNWAYS ARE C"
type textarea "SEVERAL MAJOR CARDINALS RUNWAYS ARE C"
type input "SEVERAL MAJOR CARDINALS RUNWAYS ARE CR"
type textarea "SEVERAL MAJOR CARDINALS RUNWAYS ARE CR"
type input "SEVERAL MAJOR CARDINALS RUNWAYS ARE CRA"
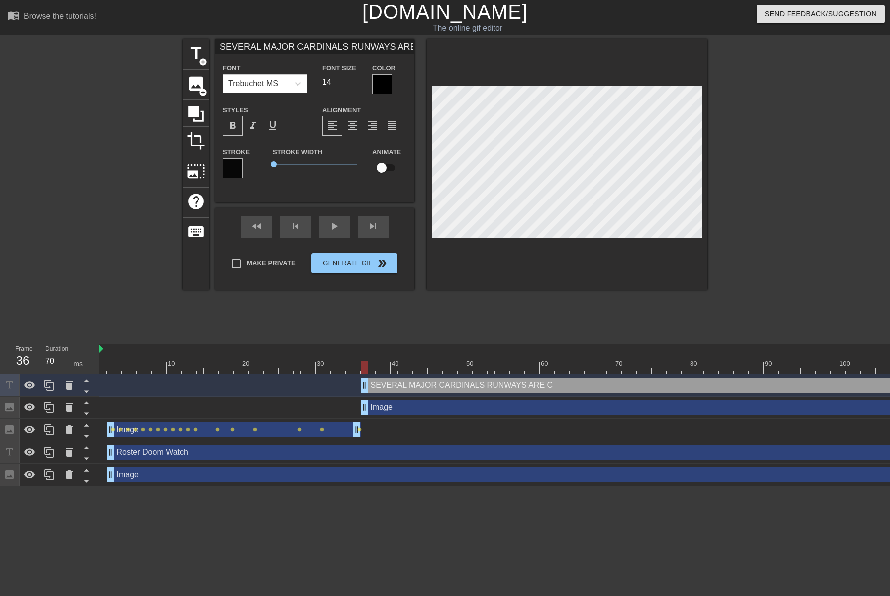
type textarea "SEVERAL MAJOR CARDINALS RUNWAYS ARE CRA"
type input "SEVERAL MAJOR CARDINALS RUNWAYS ARE CRAC"
type textarea "SEVERAL MAJOR CARDINALS RUNWAYS ARE CRAC"
type input "SEVERAL MAJOR CARDINALS RUNWAYS ARE CRACK"
type textarea "SEVERAL MAJOR CARDINALS RUNWAYS ARE CRACK"
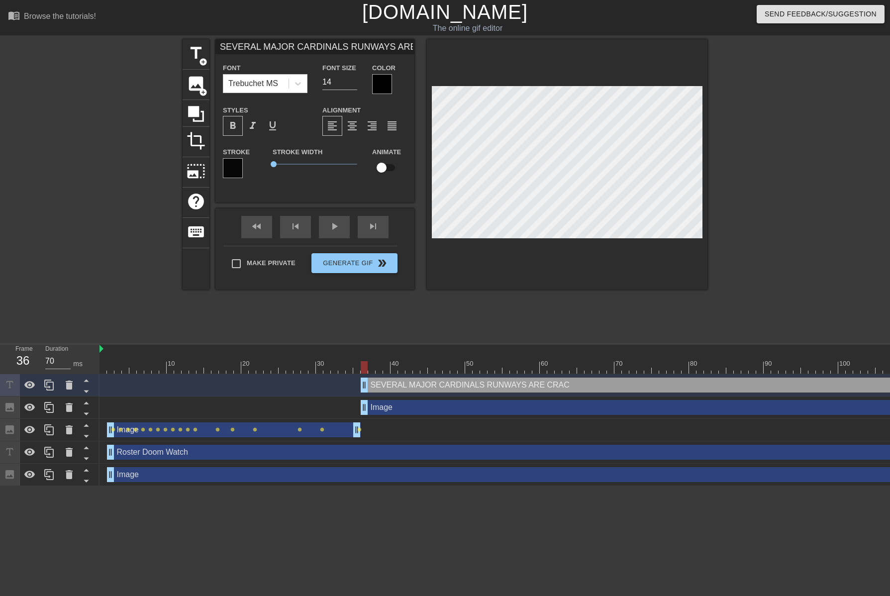
type input "SEVERAL MAJOR CARDINALS RUNWAYS ARE CRACKI"
type textarea "SEVERAL MAJOR CARDINALS RUNWAYS ARE CRACKI"
type input "SEVERAL MAJOR CARDINALS RUNWAYS ARE CRACKIN"
type textarea "SEVERAL MAJOR CARDINALS RUNWAYS ARE CRACKIN"
type input "SEVERAL MAJOR CARDINALS RUNWAYS ARE CRACKING"
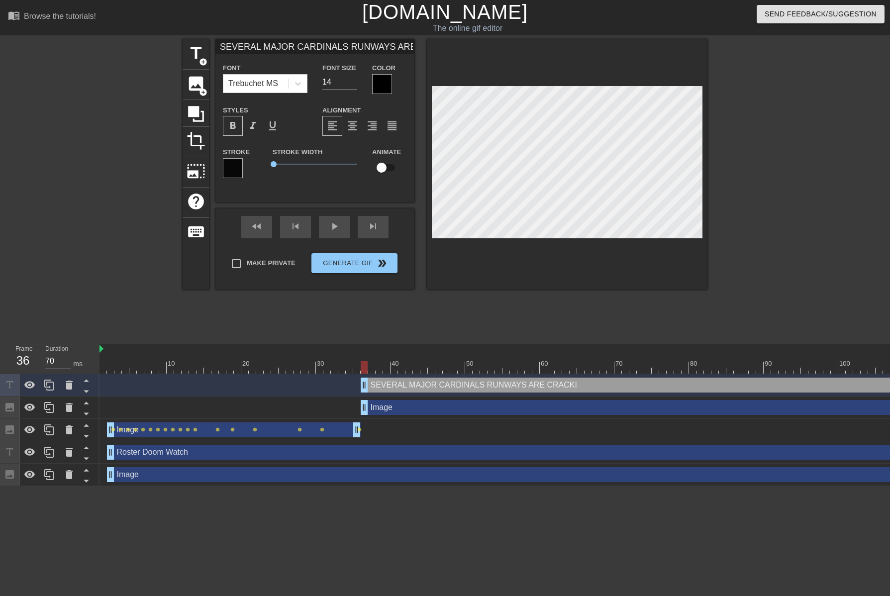
type textarea "SEVERAL MAJOR CARDINALS RUNWAYS ARE CRACKING"
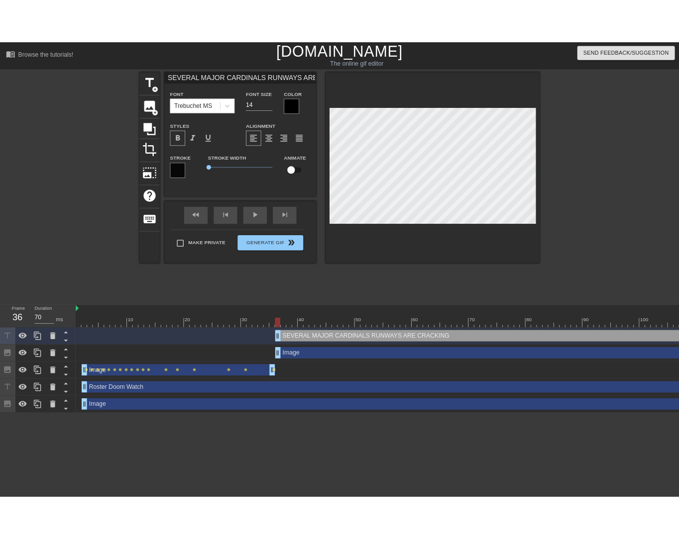
scroll to position [1, 12]
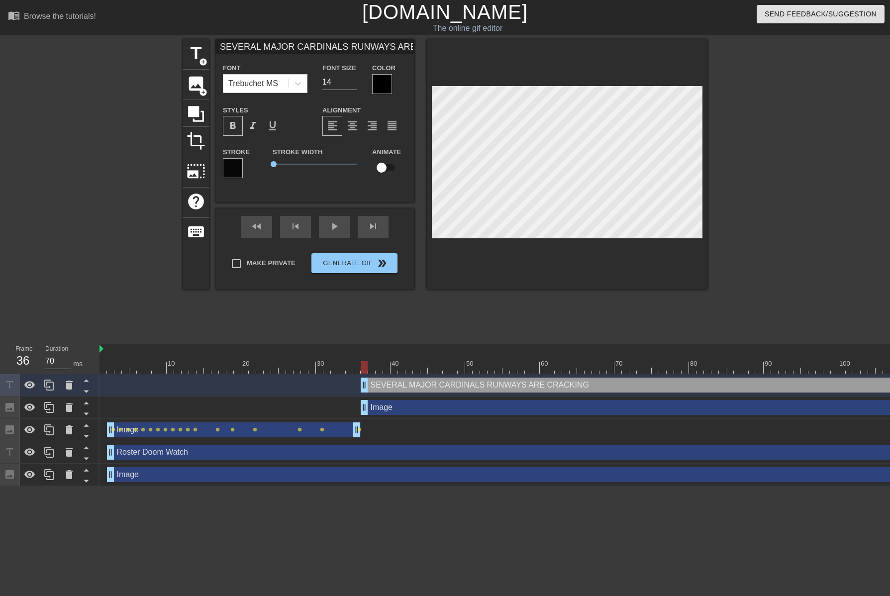
click at [587, 250] on div at bounding box center [567, 164] width 281 height 250
type input "15"
click at [356, 81] on input "15" at bounding box center [339, 82] width 35 height 16
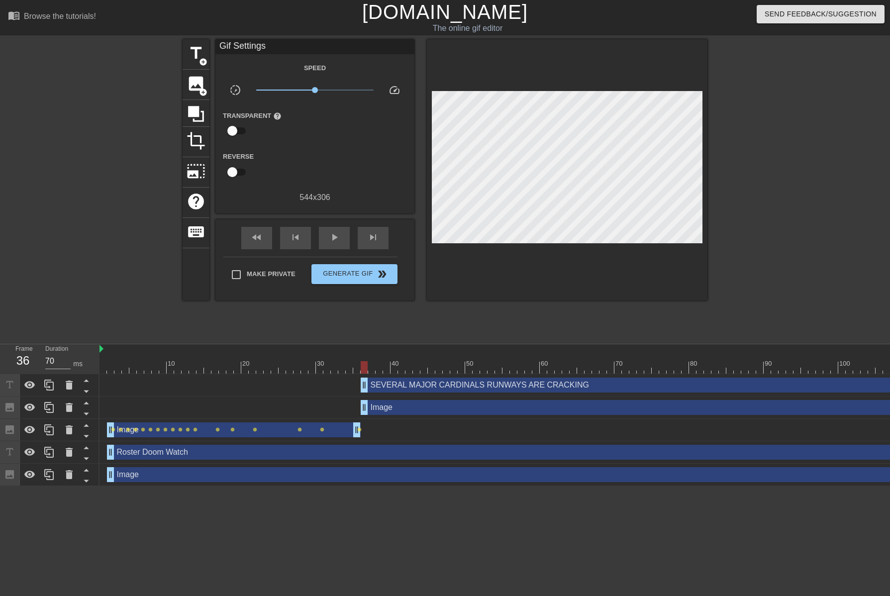
click at [526, 261] on div at bounding box center [567, 169] width 281 height 261
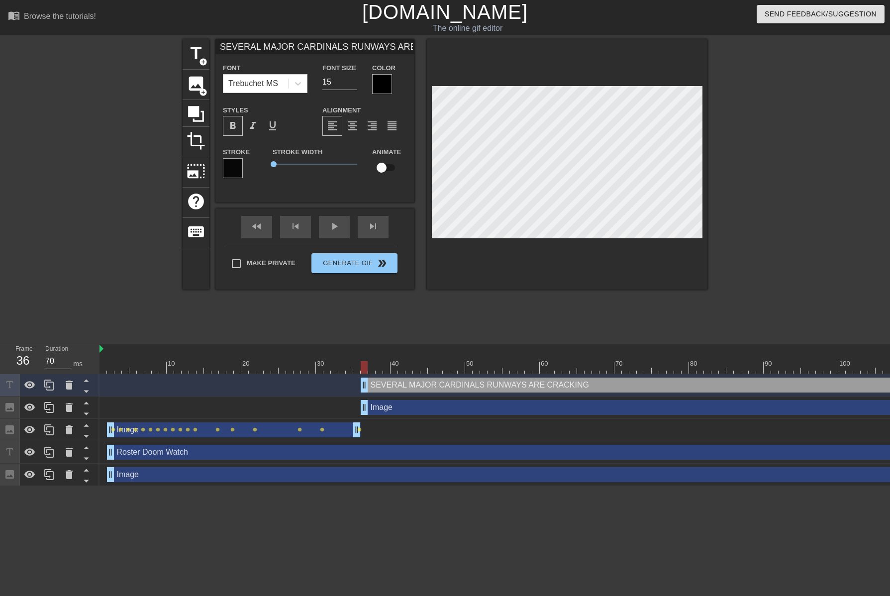
click at [624, 287] on div at bounding box center [567, 164] width 281 height 250
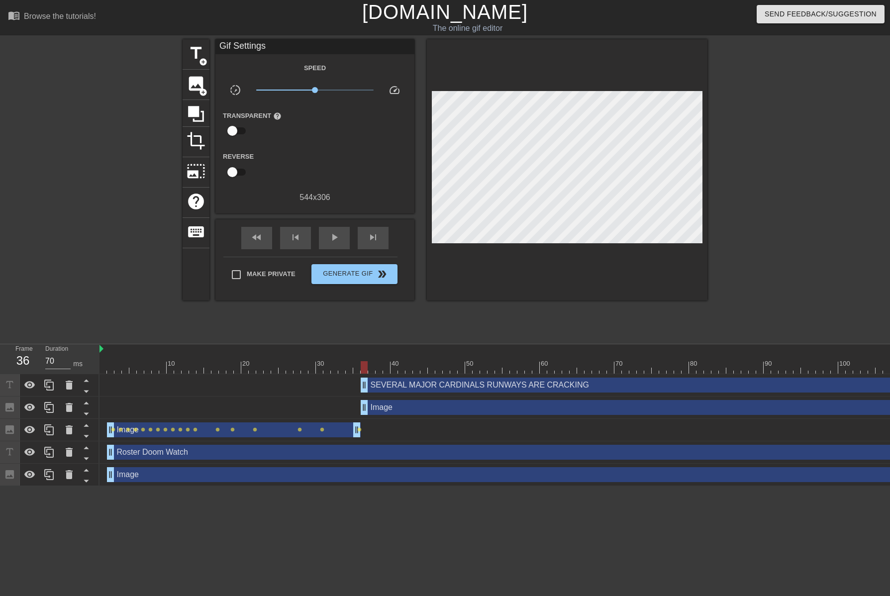
click at [608, 249] on div at bounding box center [567, 169] width 281 height 261
click at [336, 244] on div "play_arrow" at bounding box center [334, 238] width 31 height 22
click at [361, 357] on div at bounding box center [364, 360] width 7 height 12
click at [339, 239] on span "play_arrow" at bounding box center [334, 237] width 12 height 12
click at [339, 239] on span "pause" at bounding box center [334, 237] width 12 height 12
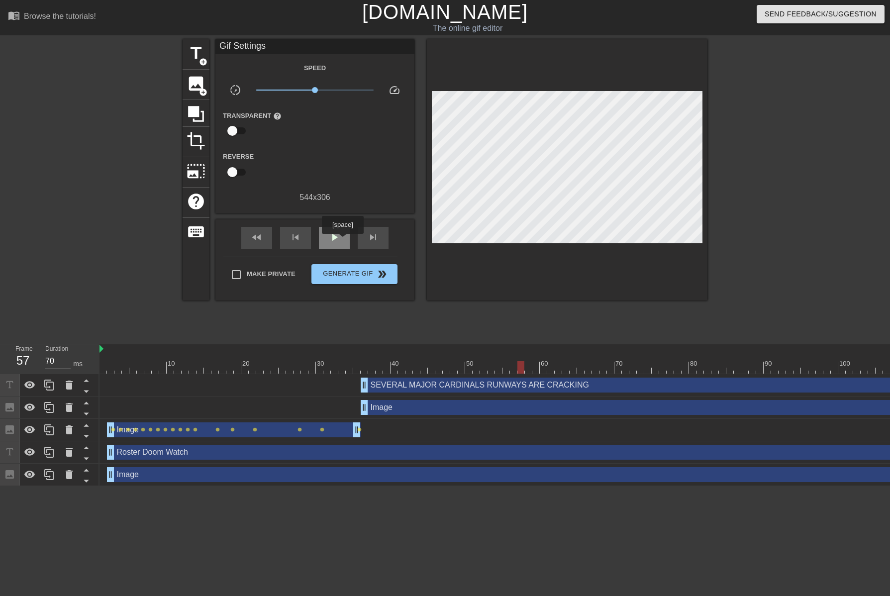
click at [342, 241] on div "play_arrow" at bounding box center [334, 238] width 31 height 22
click at [342, 240] on div "pause" at bounding box center [334, 238] width 31 height 22
click at [341, 243] on div "play_arrow" at bounding box center [334, 238] width 31 height 22
click at [341, 243] on div "pause" at bounding box center [334, 238] width 31 height 22
click at [343, 244] on div "play_arrow" at bounding box center [334, 238] width 31 height 22
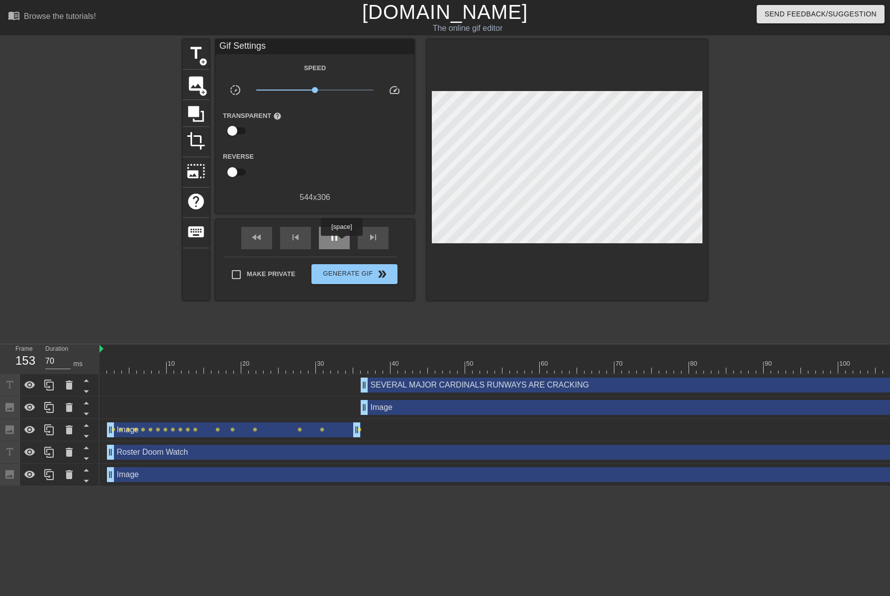
click at [341, 243] on div "pause" at bounding box center [334, 238] width 31 height 22
click at [259, 233] on span "fast_rewind" at bounding box center [257, 237] width 12 height 12
click at [331, 239] on span "play_arrow" at bounding box center [334, 237] width 12 height 12
click at [331, 239] on span "pause" at bounding box center [334, 237] width 12 height 12
click at [331, 239] on span "play_arrow" at bounding box center [334, 237] width 12 height 12
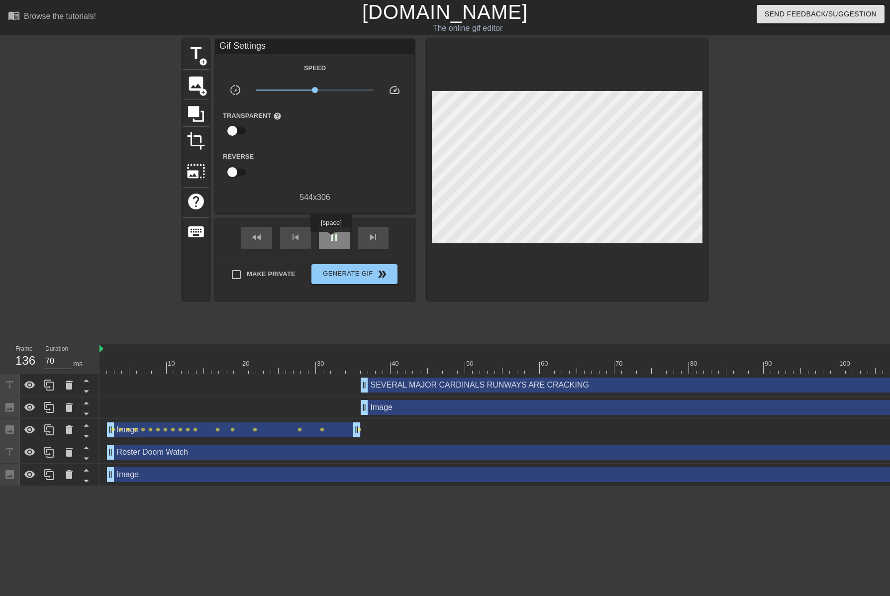
click at [331, 239] on span "pause" at bounding box center [334, 237] width 12 height 12
click at [331, 239] on span "play_arrow" at bounding box center [334, 237] width 12 height 12
click at [331, 239] on span "pause" at bounding box center [334, 237] width 12 height 12
click at [254, 238] on span "fast_rewind" at bounding box center [257, 237] width 12 height 12
click at [335, 236] on span "play_arrow" at bounding box center [334, 237] width 12 height 12
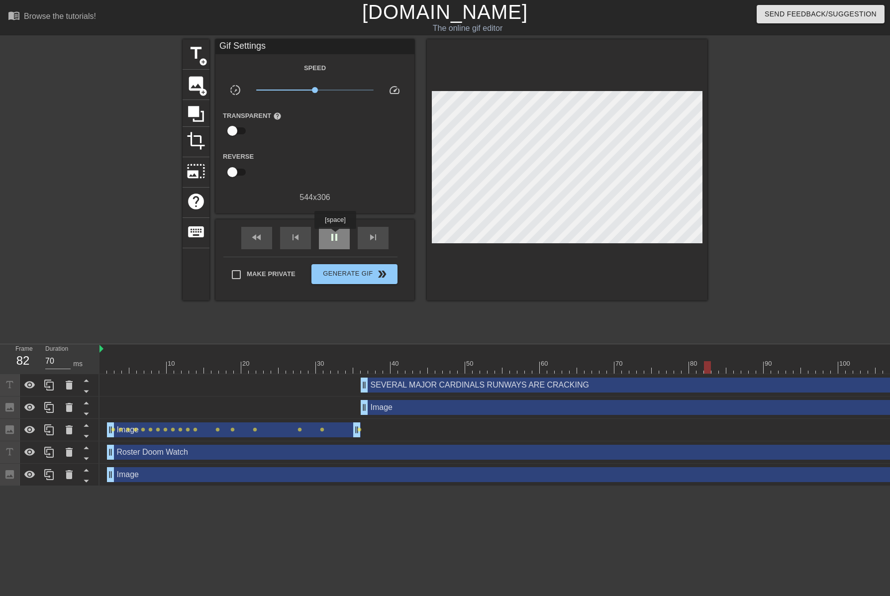
click at [335, 236] on span "pause" at bounding box center [334, 237] width 12 height 12
click at [335, 236] on span "play_arrow" at bounding box center [334, 237] width 12 height 12
click at [335, 238] on span "pause" at bounding box center [334, 237] width 12 height 12
click at [266, 242] on div "fast_rewind" at bounding box center [256, 238] width 31 height 22
click at [325, 236] on div "play_arrow" at bounding box center [334, 238] width 31 height 22
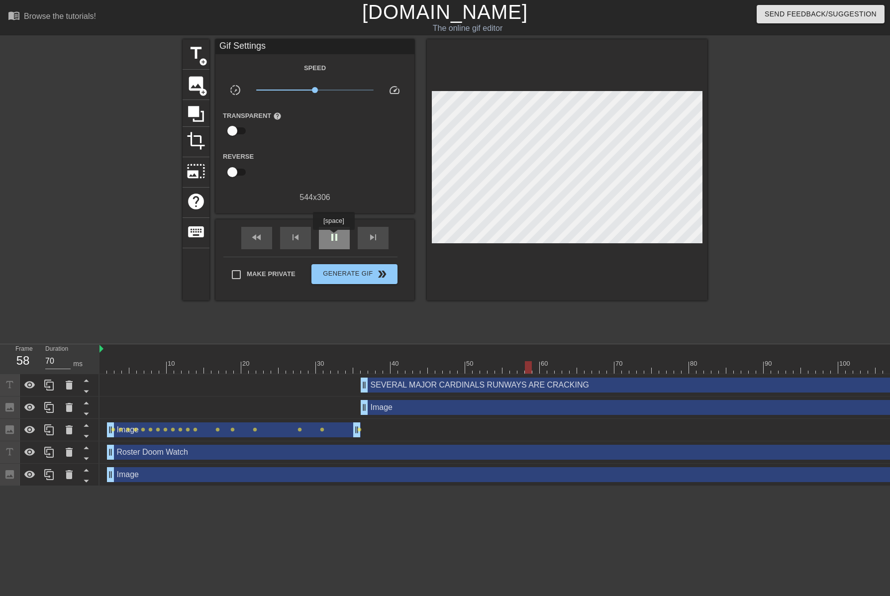
click at [333, 237] on span "pause" at bounding box center [334, 237] width 12 height 12
click at [333, 237] on span "play_arrow" at bounding box center [334, 237] width 12 height 12
click at [333, 237] on span "pause" at bounding box center [334, 237] width 12 height 12
click at [333, 237] on span "play_arrow" at bounding box center [334, 237] width 12 height 12
click at [333, 237] on span "pause" at bounding box center [334, 237] width 12 height 12
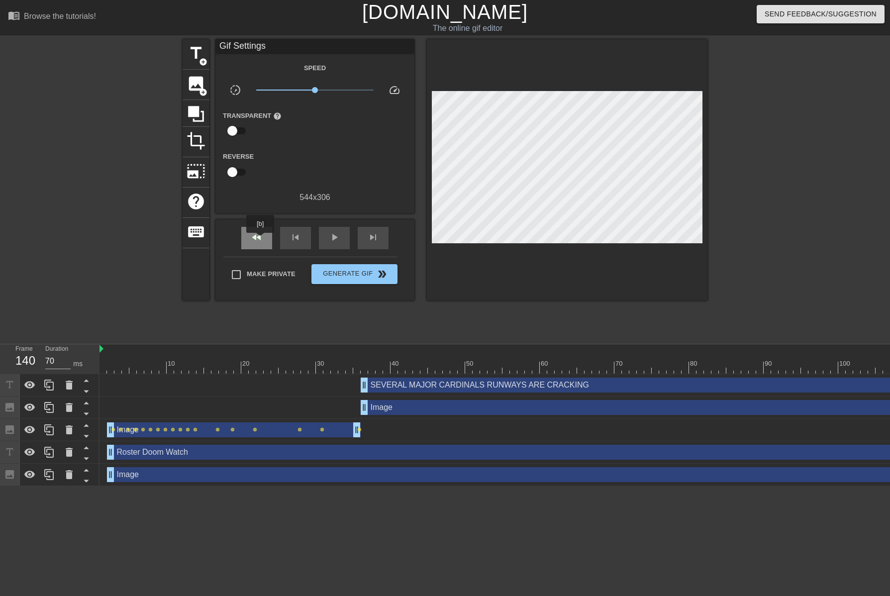
click at [261, 240] on span "fast_rewind" at bounding box center [257, 237] width 12 height 12
click at [329, 236] on div "play_arrow" at bounding box center [334, 238] width 31 height 22
click at [329, 236] on span "pause" at bounding box center [334, 237] width 12 height 12
click at [332, 241] on span "play_arrow" at bounding box center [334, 237] width 12 height 12
click at [332, 241] on span "pause" at bounding box center [334, 237] width 12 height 12
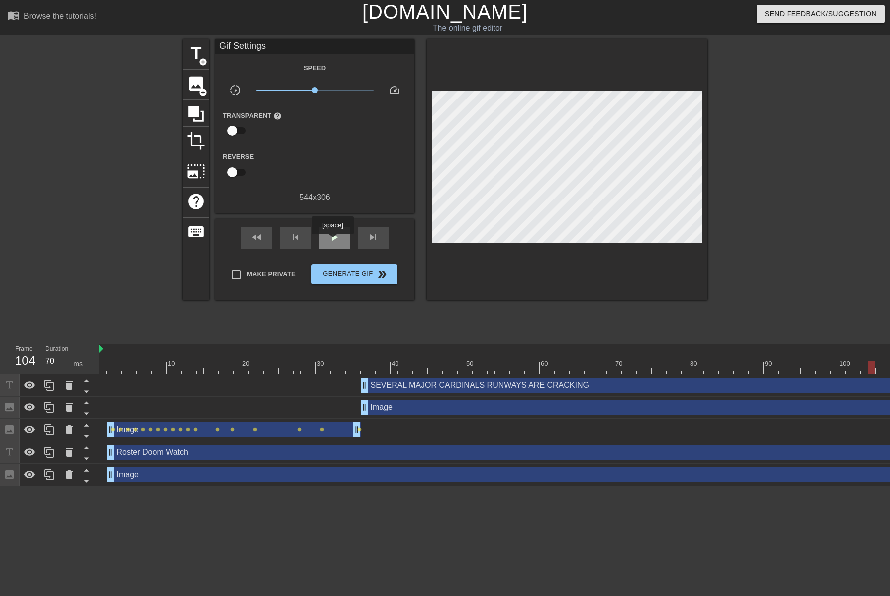
click at [332, 241] on span "play_arrow" at bounding box center [334, 237] width 12 height 12
click at [332, 241] on span "pause" at bounding box center [334, 237] width 12 height 12
click at [264, 237] on div "fast_rewind" at bounding box center [256, 238] width 31 height 22
click at [343, 242] on div "play_arrow" at bounding box center [334, 238] width 31 height 22
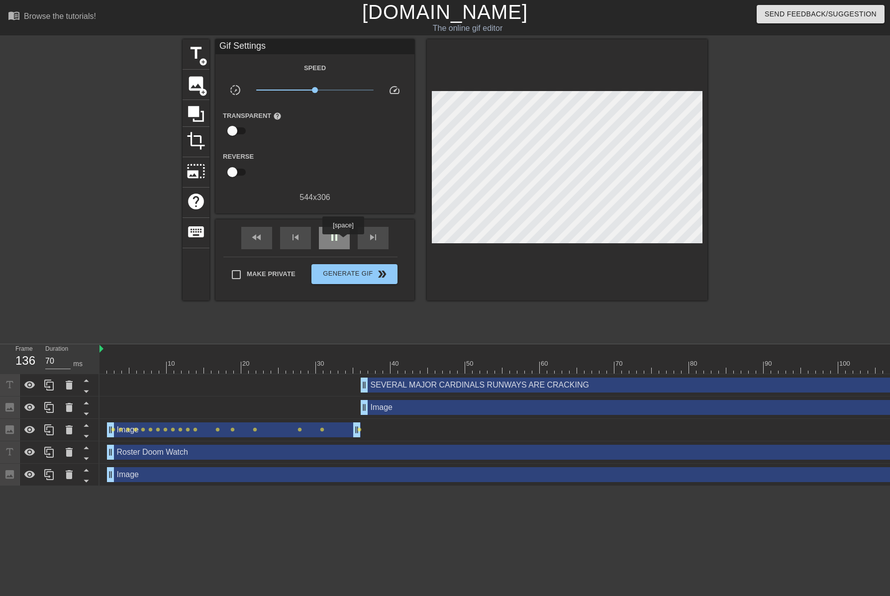
click at [343, 241] on div "pause" at bounding box center [334, 238] width 31 height 22
click at [340, 242] on span "play_arrow" at bounding box center [334, 237] width 12 height 12
type input "70"
click at [362, 273] on span "Generate Gif double_arrow" at bounding box center [354, 274] width 78 height 12
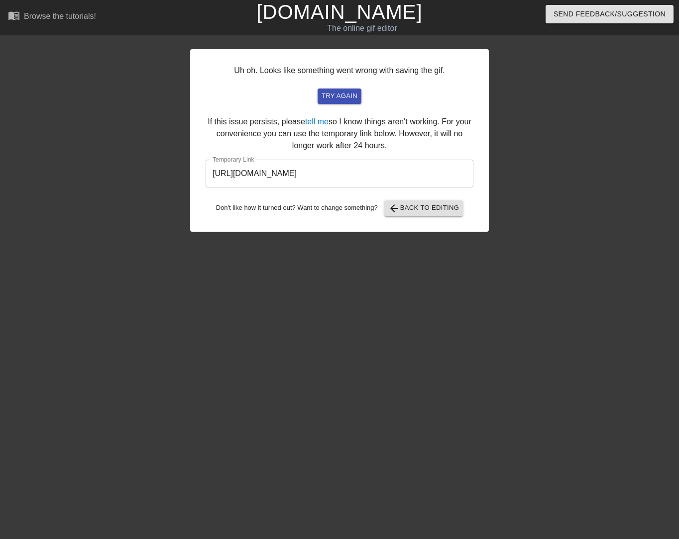
click at [281, 183] on input "https://www.gifntext.com/temp_generations/KLHhsALp.gif" at bounding box center [339, 174] width 268 height 28
click at [406, 212] on span "arrow_back Back to Editing" at bounding box center [423, 208] width 71 height 12
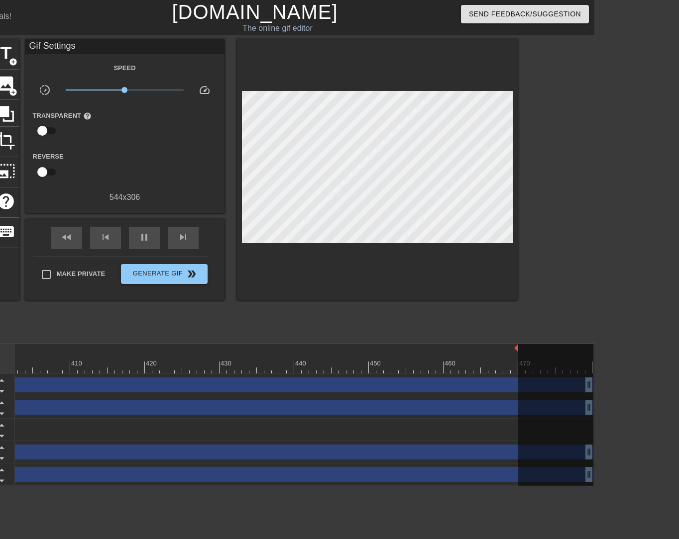
scroll to position [0, 2997]
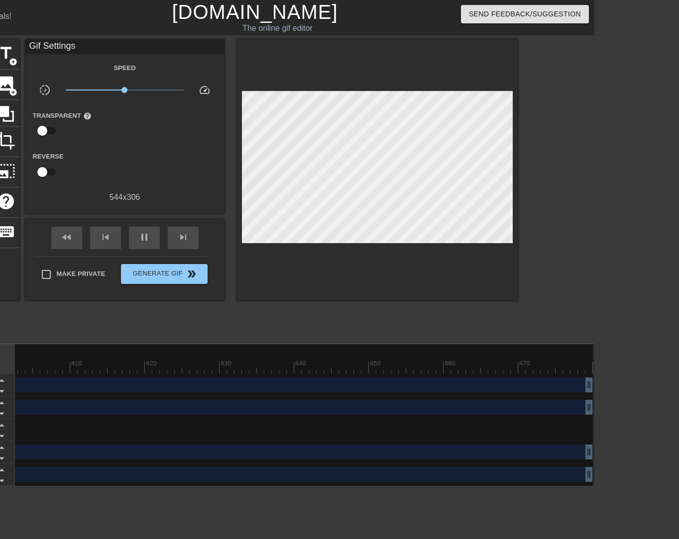
drag, startPoint x: 590, startPoint y: 346, endPoint x: -8, endPoint y: 352, distance: 597.5
click at [0, 352] on html "menu_book Browse the tutorials! Gifntext.com The online gif editor Send Feedbac…" at bounding box center [254, 243] width 679 height 486
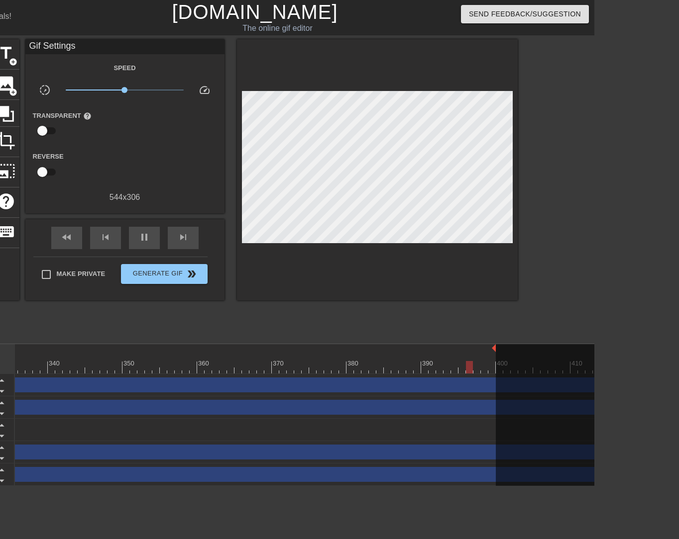
type input "70"
drag, startPoint x: 465, startPoint y: 347, endPoint x: 68, endPoint y: 360, distance: 396.7
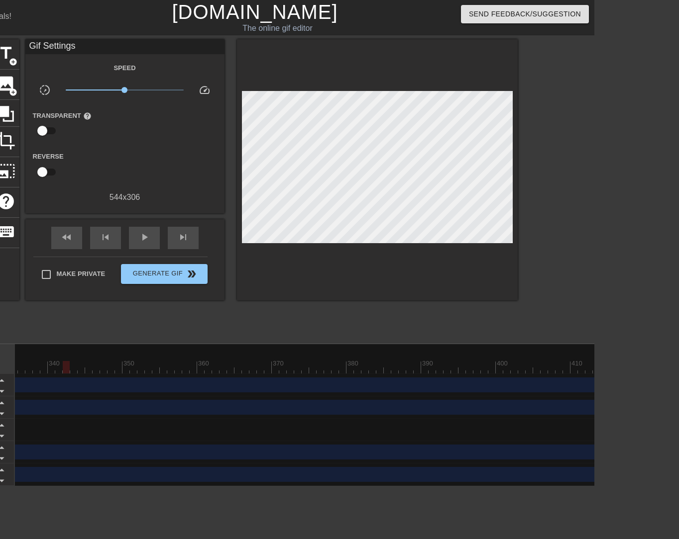
drag, startPoint x: 495, startPoint y: 347, endPoint x: -45, endPoint y: 316, distance: 540.6
click at [0, 316] on html "menu_book Browse the tutorials! Gifntext.com The online gif editor Send Feedbac…" at bounding box center [254, 243] width 679 height 486
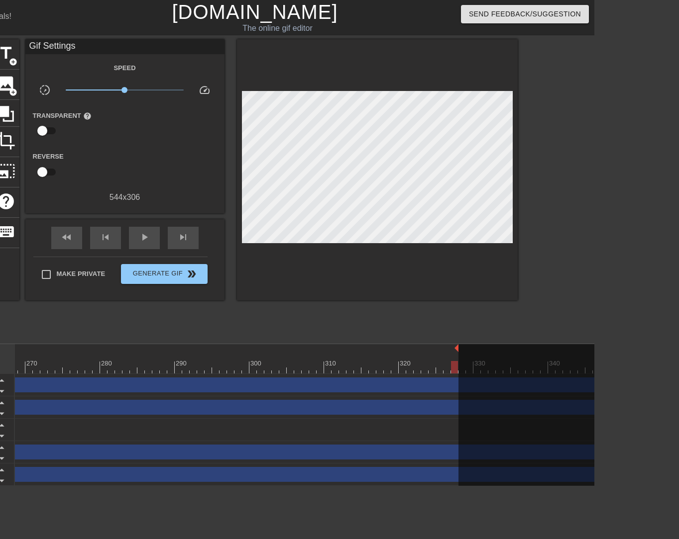
drag, startPoint x: 458, startPoint y: 346, endPoint x: 395, endPoint y: 355, distance: 64.3
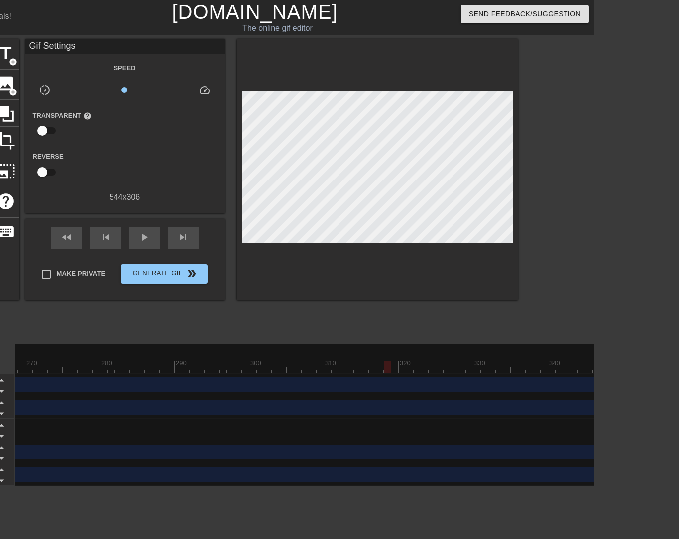
drag, startPoint x: 456, startPoint y: 348, endPoint x: -17, endPoint y: 334, distance: 473.8
click at [0, 334] on html "menu_book Browse the tutorials! Gifntext.com The online gif editor Send Feedbac…" at bounding box center [254, 243] width 679 height 486
drag, startPoint x: 487, startPoint y: 347, endPoint x: -15, endPoint y: 360, distance: 502.6
click at [0, 360] on html "menu_book Browse the tutorials! Gifntext.com The online gif editor Send Feedbac…" at bounding box center [254, 243] width 679 height 486
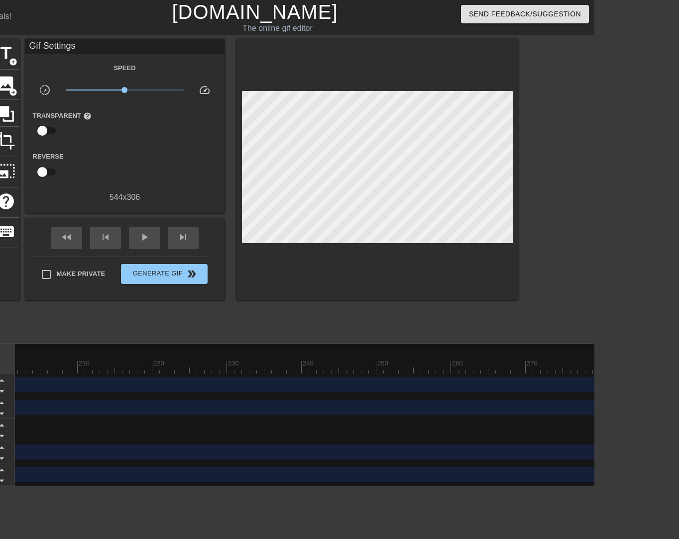
scroll to position [0, 997]
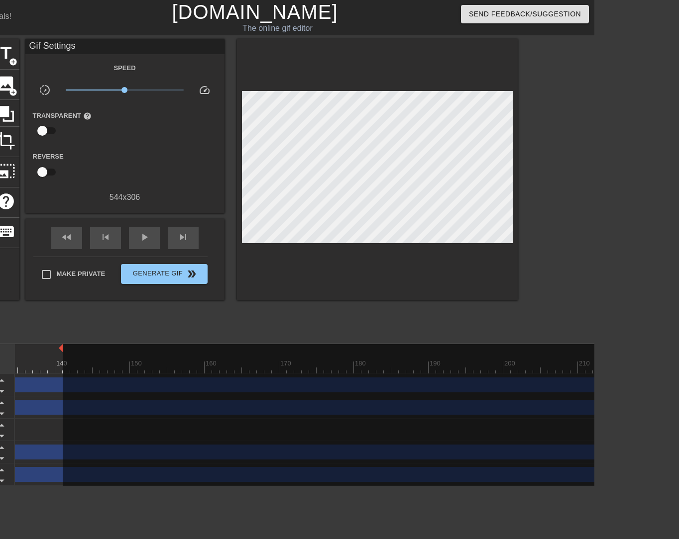
drag, startPoint x: 488, startPoint y: 347, endPoint x: -39, endPoint y: 363, distance: 527.1
click at [0, 363] on html "menu_book Browse the tutorials! Gifntext.com The online gif editor Send Feedbac…" at bounding box center [254, 243] width 679 height 486
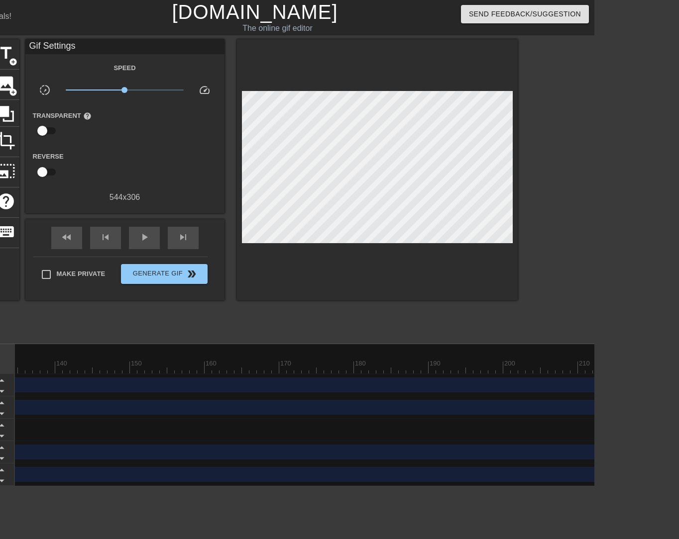
scroll to position [0, 497]
drag, startPoint x: 456, startPoint y: 346, endPoint x: -45, endPoint y: 359, distance: 501.6
click at [0, 359] on html "menu_book Browse the tutorials! Gifntext.com The online gif editor Send Feedbac…" at bounding box center [254, 243] width 679 height 486
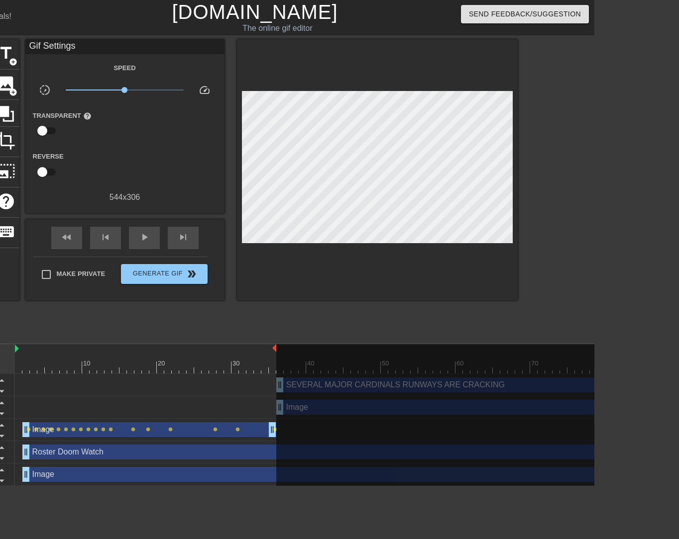
drag, startPoint x: 455, startPoint y: 346, endPoint x: 274, endPoint y: 338, distance: 180.8
click at [274, 338] on div "menu_book Browse the tutorials! Gifntext.com The online gif editor Send Feedbac…" at bounding box center [254, 243] width 679 height 486
click at [71, 241] on span "fast_rewind" at bounding box center [67, 237] width 12 height 12
click at [149, 241] on span "play_arrow" at bounding box center [144, 237] width 12 height 12
click at [165, 276] on span "Generate Gif double_arrow" at bounding box center [164, 274] width 78 height 12
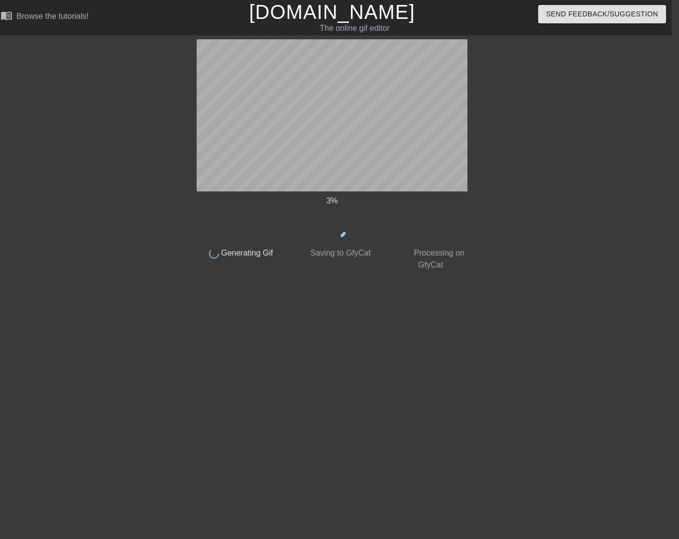
scroll to position [0, 7]
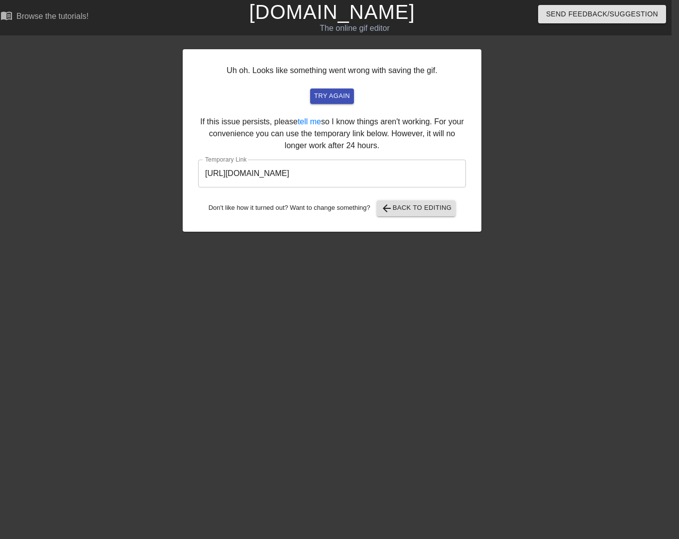
click at [310, 19] on link "[DOMAIN_NAME]" at bounding box center [332, 12] width 166 height 22
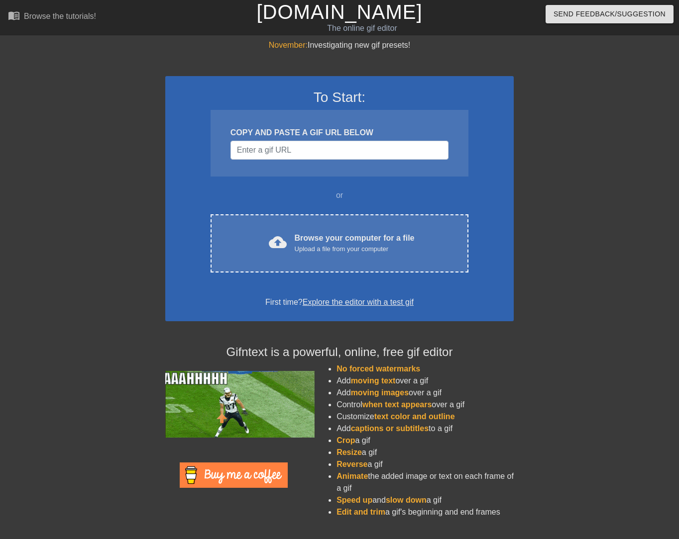
scroll to position [0, 7]
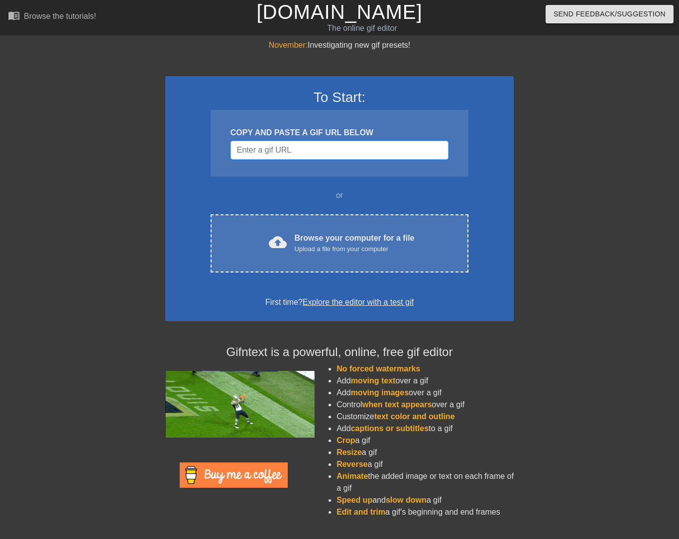
click at [296, 149] on input "Username" at bounding box center [339, 150] width 218 height 19
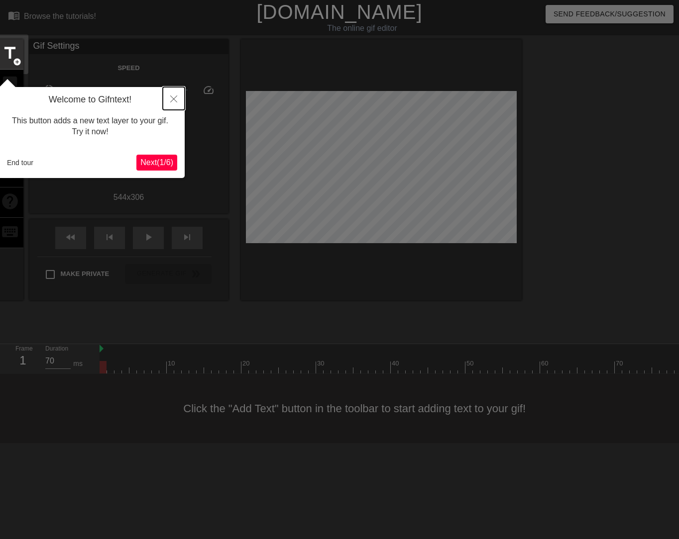
click at [173, 100] on icon "Close" at bounding box center [173, 99] width 7 height 7
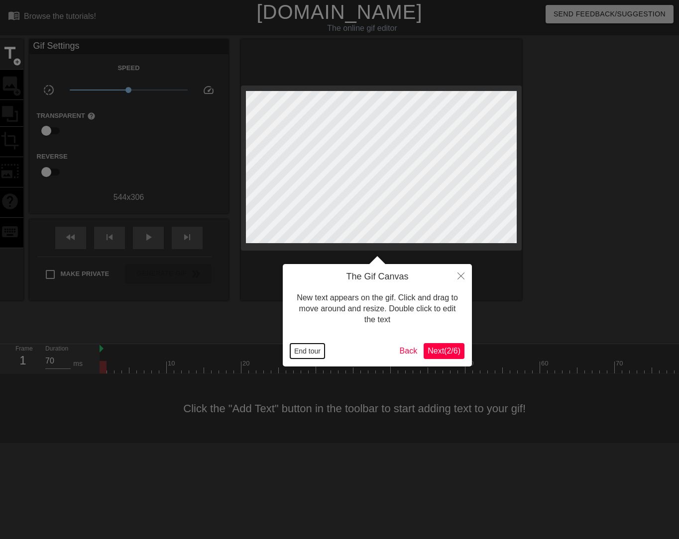
click at [296, 350] on button "End tour" at bounding box center [307, 351] width 34 height 15
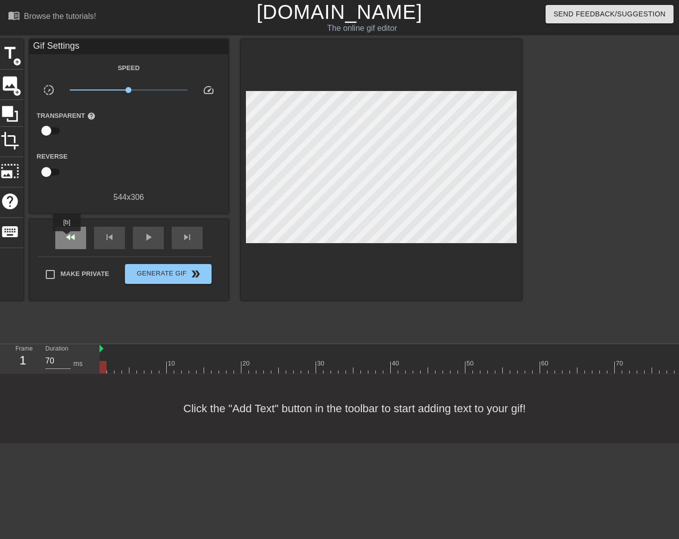
click at [67, 238] on span "fast_rewind" at bounding box center [71, 237] width 12 height 12
click at [148, 238] on span "play_arrow" at bounding box center [148, 237] width 12 height 12
click at [148, 238] on span "pause" at bounding box center [148, 237] width 12 height 12
click at [191, 239] on span "skip_next" at bounding box center [187, 237] width 12 height 12
click at [186, 235] on span "skip_next" at bounding box center [187, 237] width 12 height 12
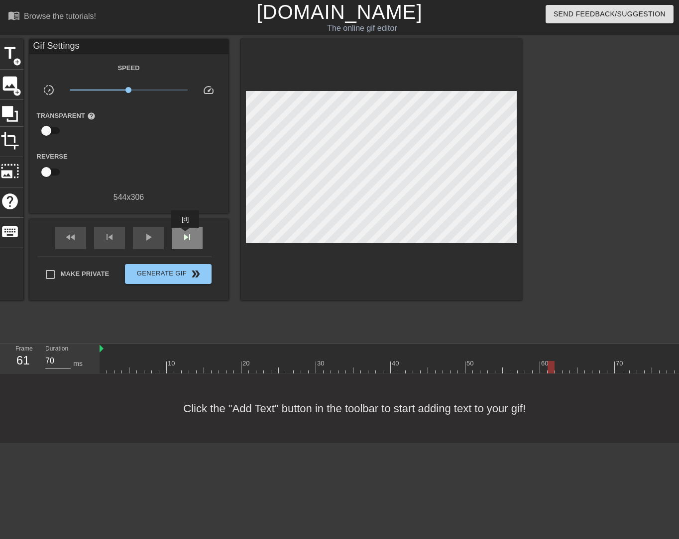
click at [186, 235] on span "skip_next" at bounding box center [187, 237] width 12 height 12
click at [187, 235] on span "skip_next" at bounding box center [187, 237] width 12 height 12
click at [189, 236] on span "skip_next" at bounding box center [187, 237] width 12 height 12
click at [15, 52] on span "title" at bounding box center [9, 53] width 19 height 19
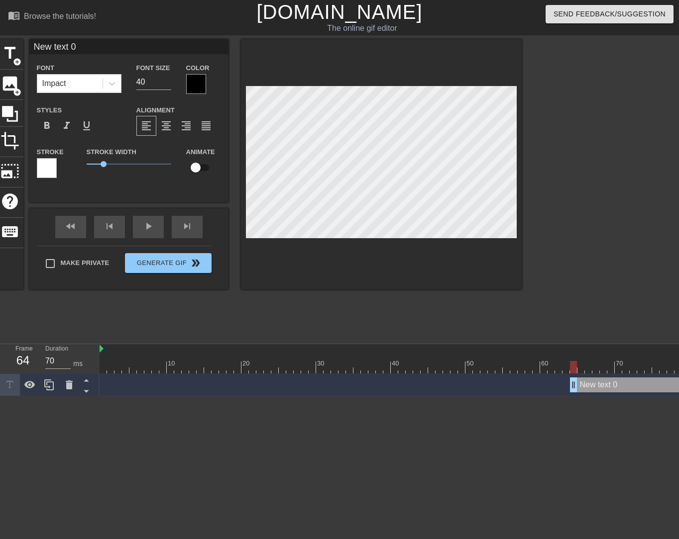
scroll to position [1, 2]
type input "R"
type textarea "R"
type input "Re"
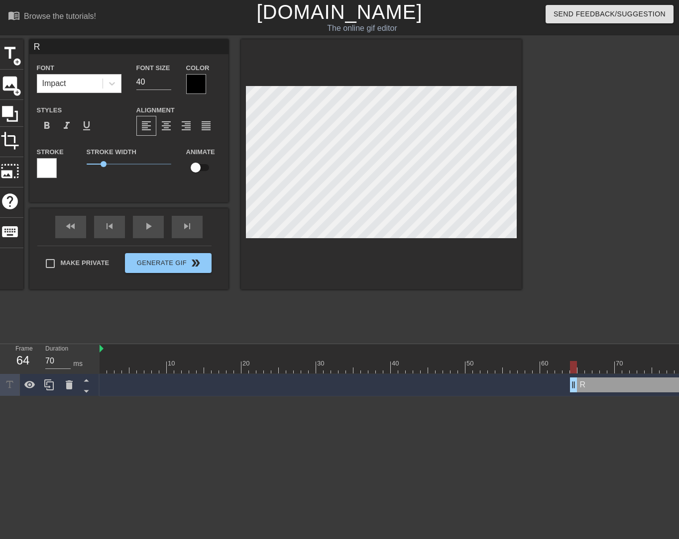
type textarea "Re"
type input "Red"
type textarea "Red"
type input "Red"
type textarea "Red"
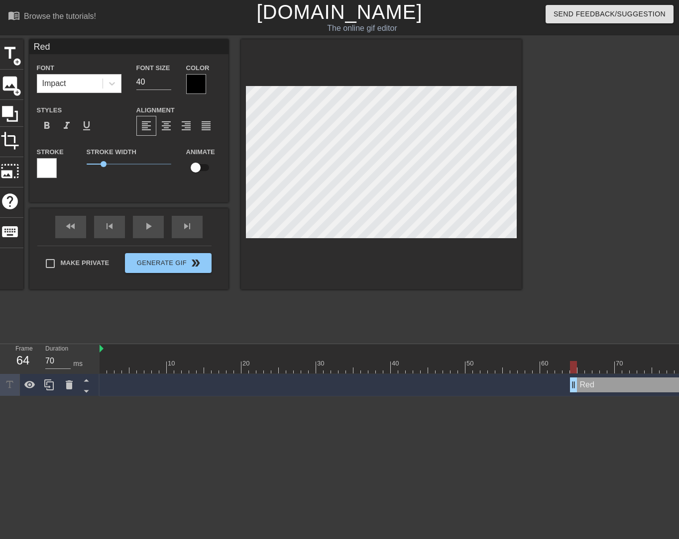
type input "Red i"
type textarea "Red i"
type input "Red is"
type textarea "Red is"
type input "Red is"
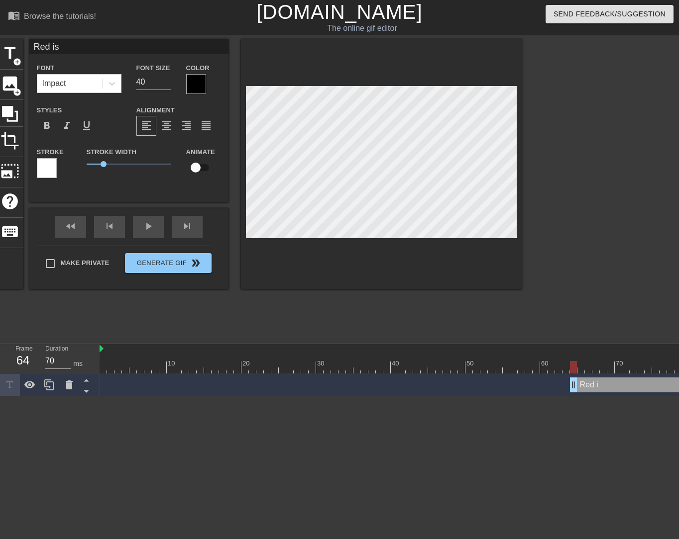
type textarea "Red is"
type input "Red is ""
type textarea "Red is ""
type input "Red is "g"
type textarea "Red is "g"
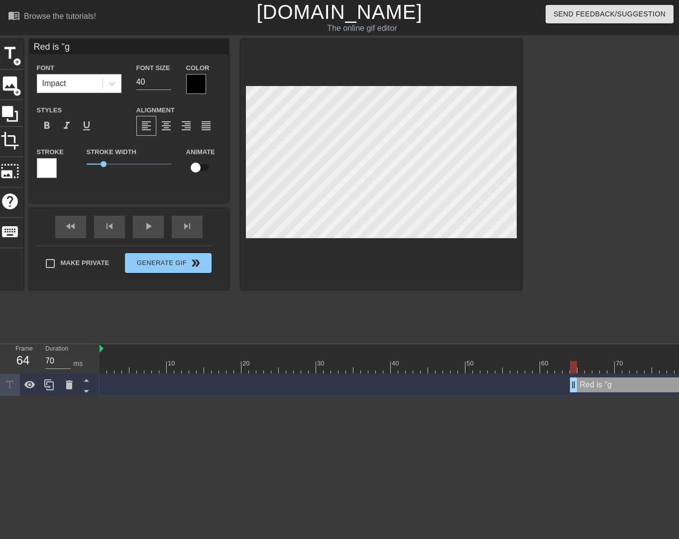
type input "Red is "go"
type textarea "Red is "go"
type input "Red is "goi"
type textarea "Red is "goin"
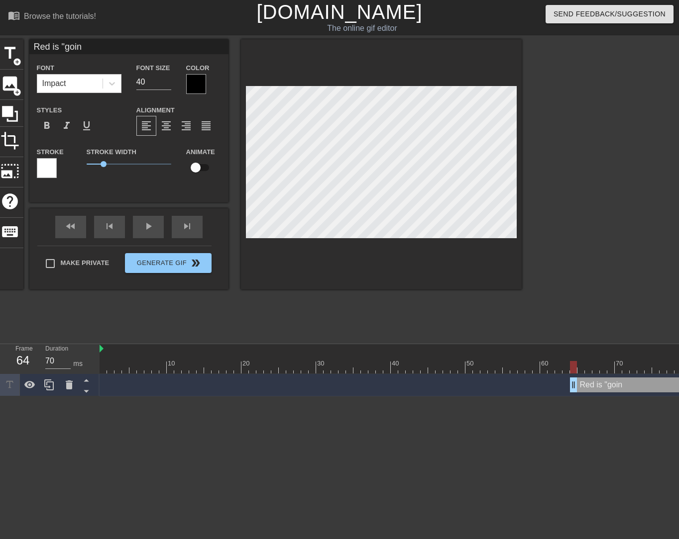
type input "Red is "goi"
type textarea "Red is "goi"
type input "Red is "go"
type textarea "Red is "go"
type input "Red is "g"
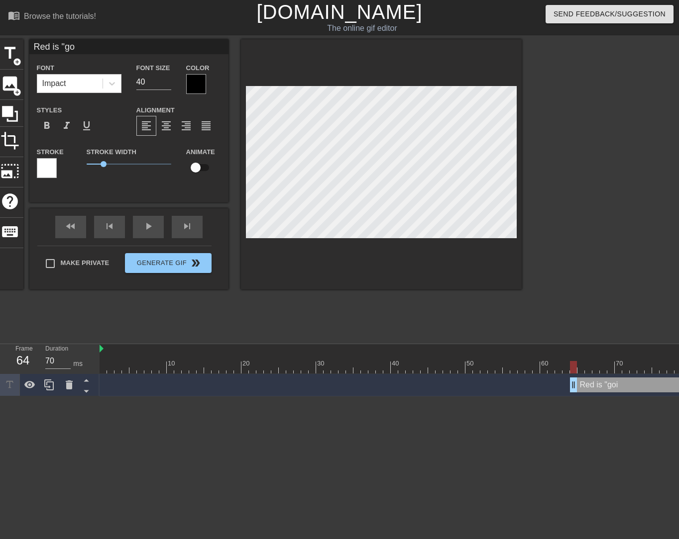
type textarea "Red is "g"
type input "Red is ""
type textarea "Red is ""
type input "Red is "G"
type textarea "Red is "G"
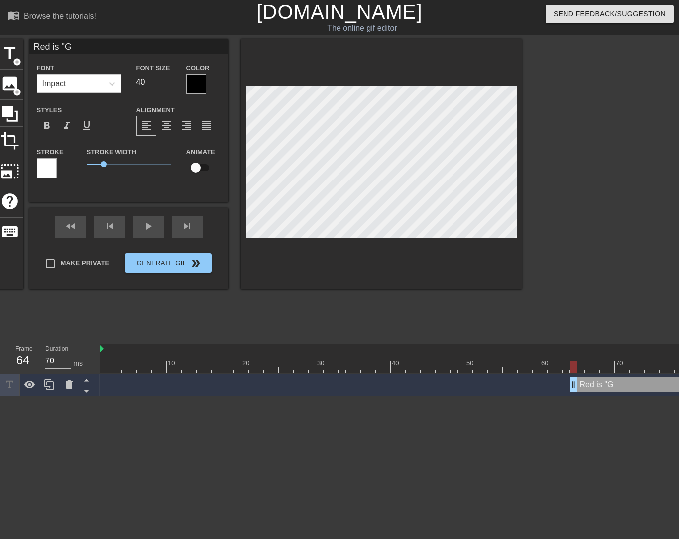
type input "Red is "Go"
type textarea "Red is "Go"
type input "Red is "Goi"
type textarea "Red is "Goi"
type input "Red is "Goin"
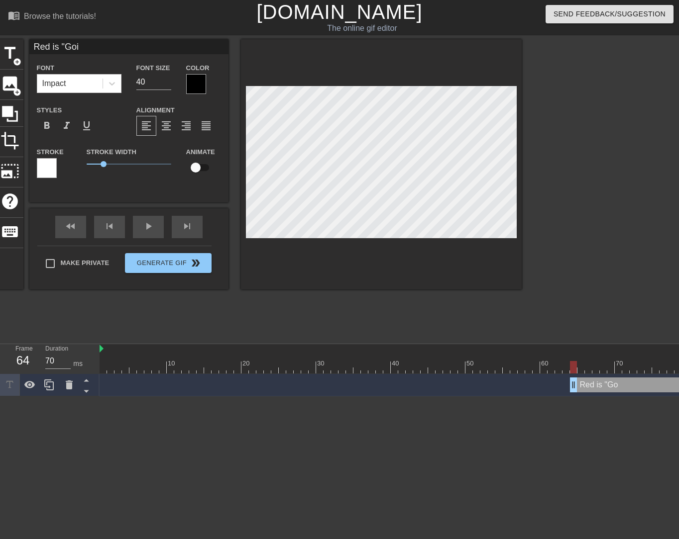
type textarea "Red is "Goin"
type input "Red is "Going"
type textarea "Red is "Going"
type input "Red is "Going"
type textarea "Red is "Going"
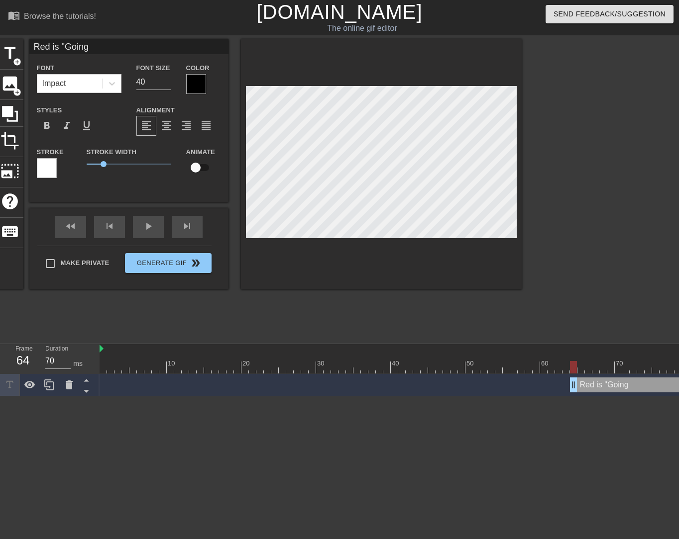
type input "Red is "Going D"
type textarea "Red is "Going D"
type input "Red is "Going Do"
type textarea "Red is "Going Do"
type input "Red is "Going Dow"
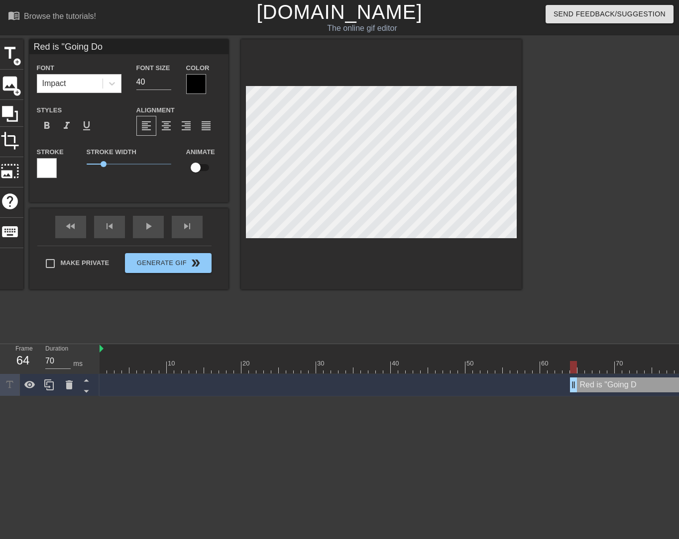
type textarea "Red is "Going Dow"
type input "Red is "Going Down"
type textarea "Red is "Going Down"
type input "Red is "Going Down."
type textarea "Red is "Going Down."
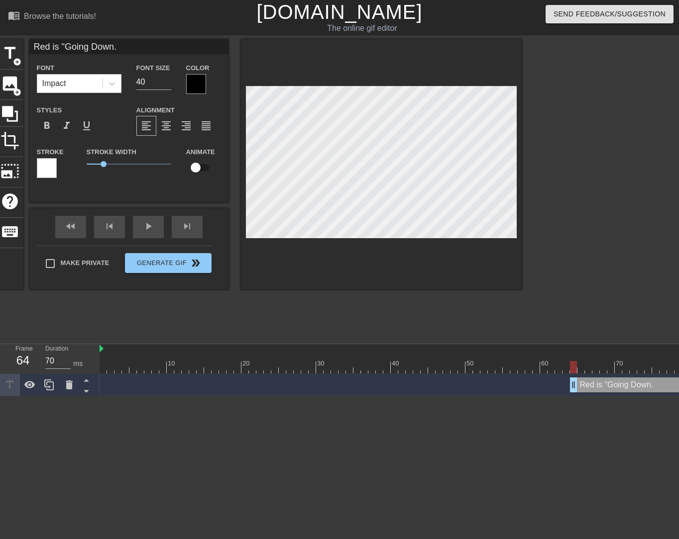
scroll to position [1, 5]
type input "Red is "Going Down.""
type textarea "Red is "Going Down.""
type input "Red is "Going Down.""
type textarea "Red is "Going Down.""
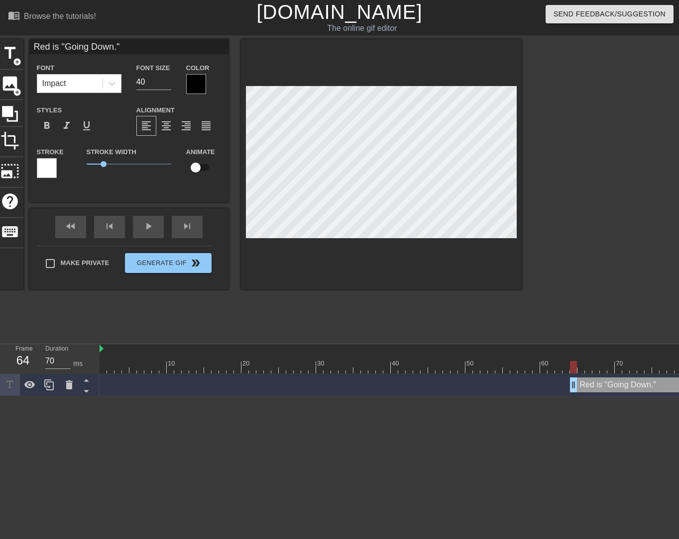
drag, startPoint x: 141, startPoint y: 80, endPoint x: 129, endPoint y: 84, distance: 12.4
click at [131, 83] on div "Font Size 40" at bounding box center [154, 78] width 50 height 32
type input "30"
click at [201, 86] on div at bounding box center [196, 84] width 20 height 20
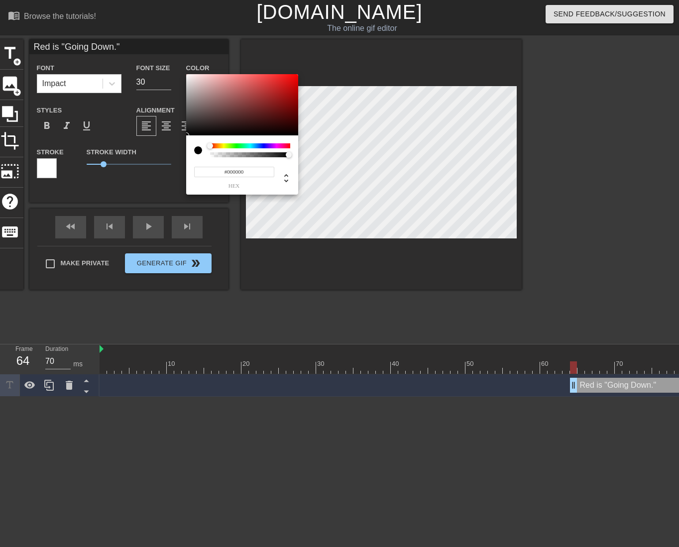
type input "#F4F0F0"
click at [188, 77] on div at bounding box center [242, 105] width 112 height 62
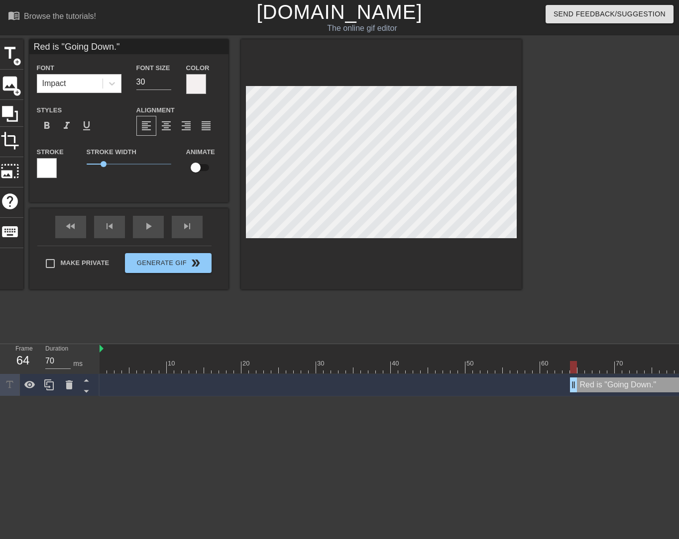
click at [50, 163] on div at bounding box center [47, 168] width 20 height 20
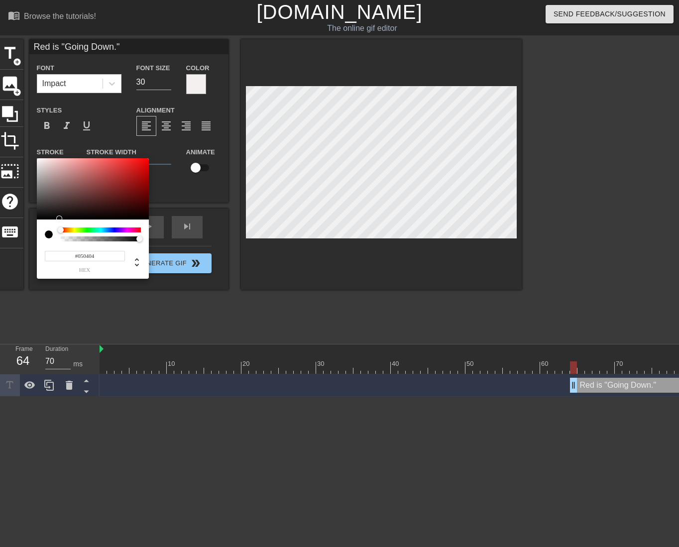
click at [41, 218] on div at bounding box center [93, 189] width 112 height 62
type input "#090909"
click at [39, 217] on div at bounding box center [93, 189] width 112 height 62
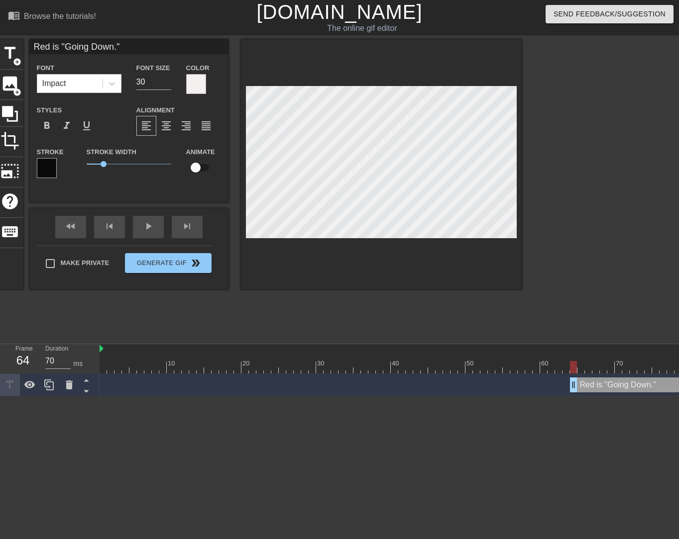
type input "Red i "Going Down.""
type textarea "Red i "Going Down.""
type input "Red "Going Down.""
type textarea "Red "Going Down.""
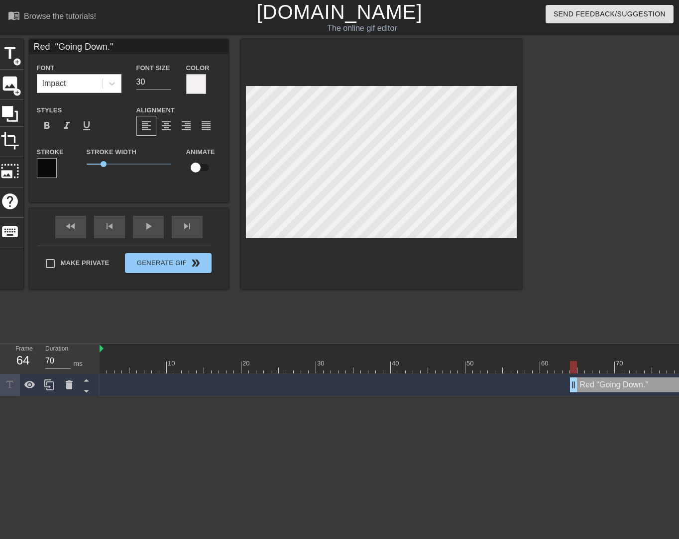
type input "Red m "Going Down.""
type textarea "Red m "Going Down.""
type input "Red me "Going Down.""
type textarea "Red me "Going Down.""
type input "Red mea "Going Down.""
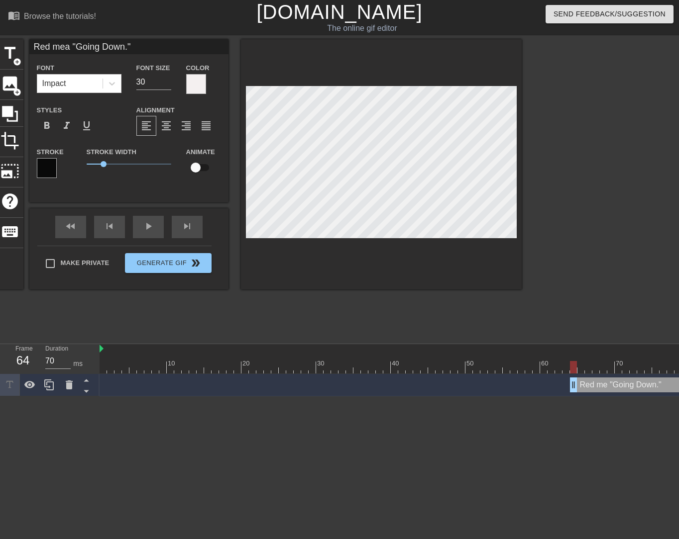
scroll to position [1, 3]
type textarea "Red mean "Going Down.""
type input "Red means "Going Down.""
type textarea "Red means "Going Down.""
click at [98, 165] on span "0.7" at bounding box center [98, 164] width 6 height 6
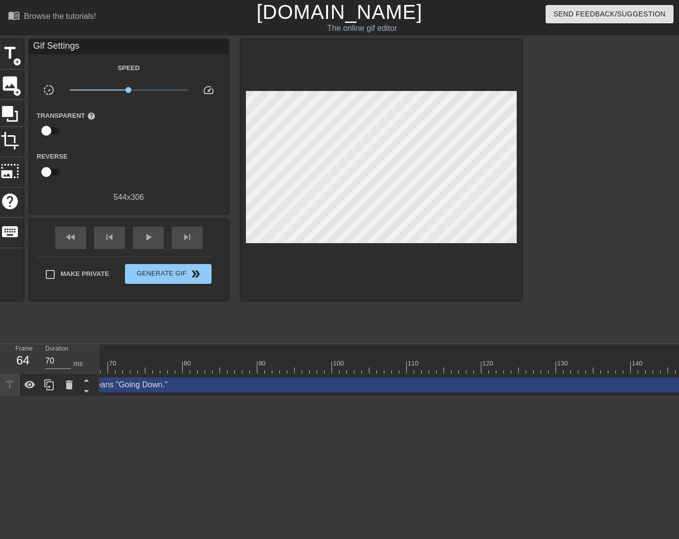
scroll to position [0, 1819]
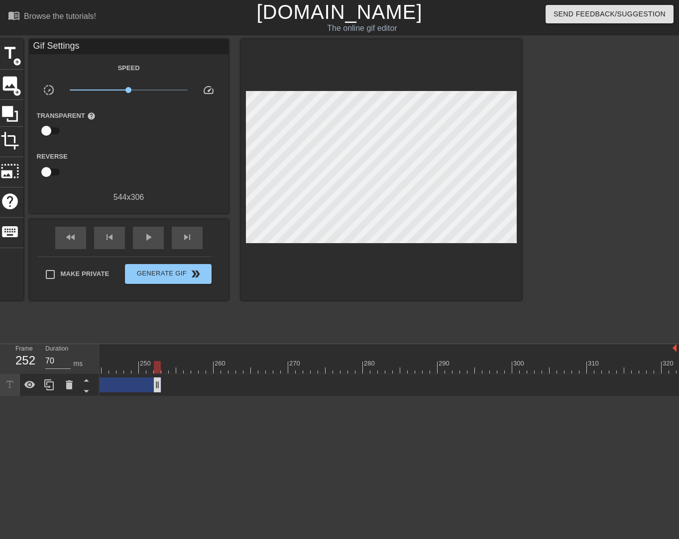
drag, startPoint x: 673, startPoint y: 385, endPoint x: 140, endPoint y: 390, distance: 532.8
drag, startPoint x: 647, startPoint y: 387, endPoint x: 135, endPoint y: 392, distance: 511.9
drag, startPoint x: 643, startPoint y: 384, endPoint x: 116, endPoint y: 386, distance: 526.8
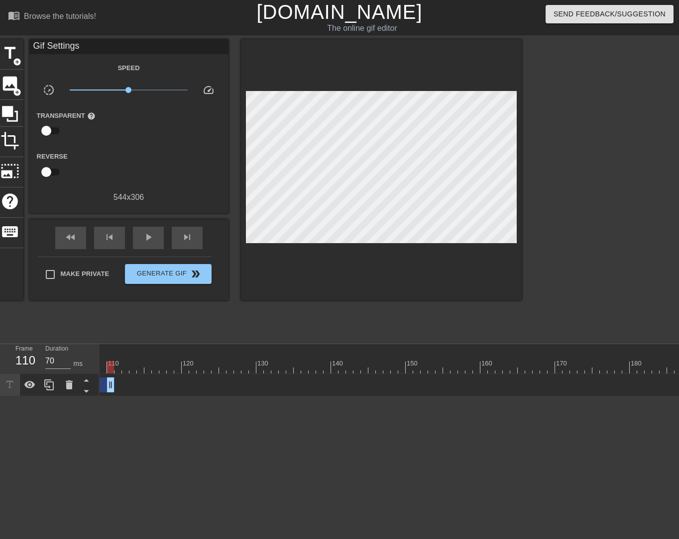
click at [116, 386] on div "Red means "Going Down." drag_handle drag_handle" at bounding box center [491, 385] width 2395 height 15
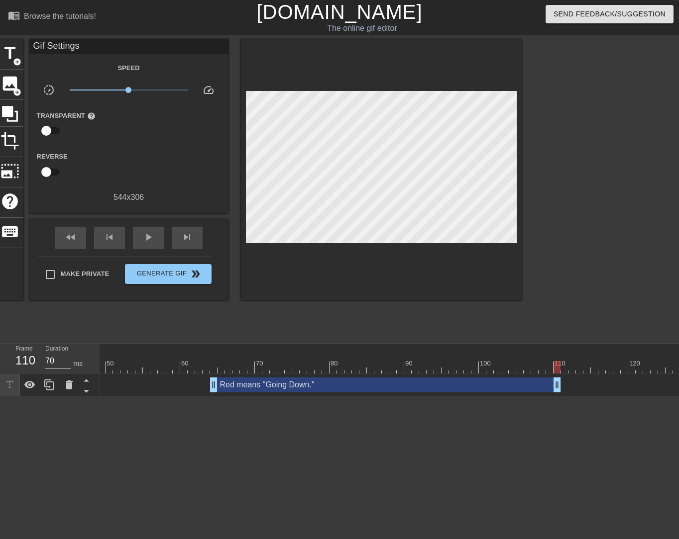
scroll to position [0, 299]
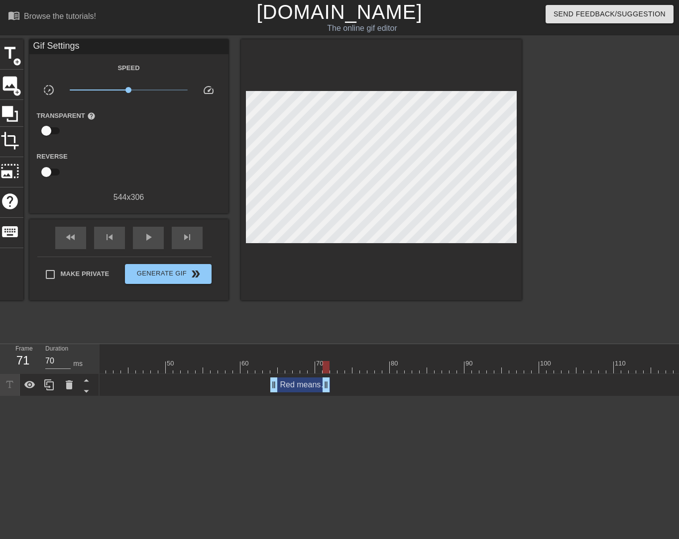
drag, startPoint x: 616, startPoint y: 387, endPoint x: 324, endPoint y: 377, distance: 292.2
drag, startPoint x: 272, startPoint y: 383, endPoint x: 131, endPoint y: 372, distance: 141.7
click at [131, 372] on div "10 20 30 40 50 60 70 80 90 100 110 120 130 140 150 160" at bounding box center [388, 370] width 579 height 52
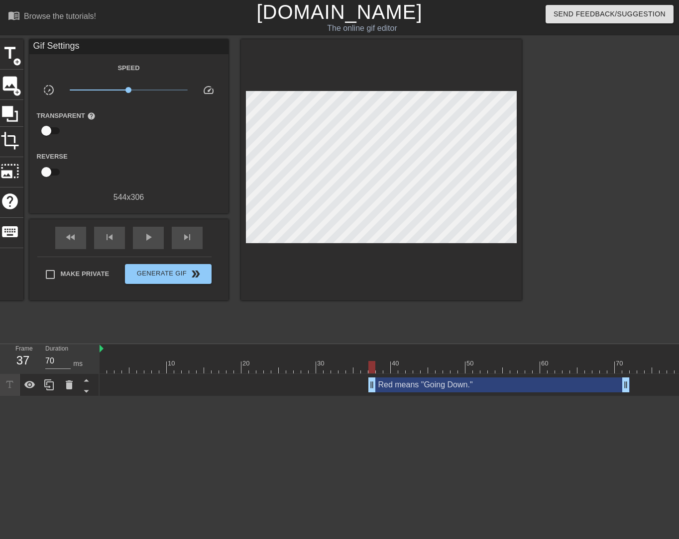
drag, startPoint x: 429, startPoint y: 387, endPoint x: 373, endPoint y: 362, distance: 61.5
click at [373, 362] on div "10 20 30 40 50 60 70 80 90 100 110 120 130 140 150 160" at bounding box center [388, 370] width 579 height 52
click at [311, 356] on div at bounding box center [311, 360] width 7 height 12
click at [150, 237] on span "play_arrow" at bounding box center [148, 237] width 12 height 12
click at [150, 237] on span "pause" at bounding box center [148, 237] width 12 height 12
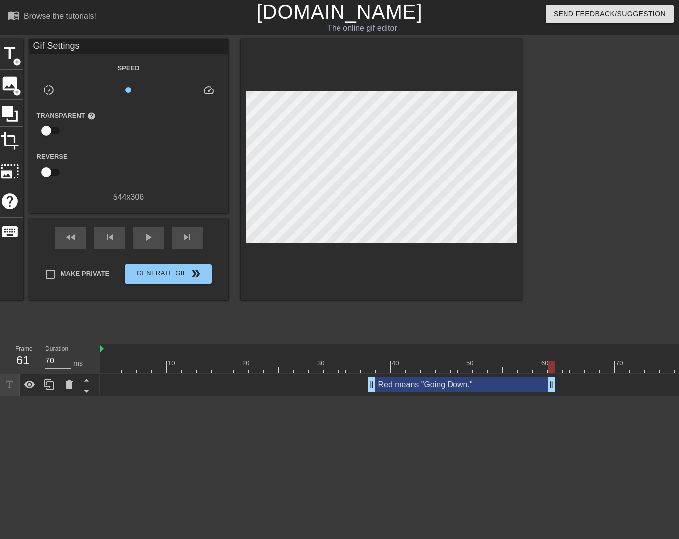
drag, startPoint x: 626, startPoint y: 388, endPoint x: 552, endPoint y: 386, distance: 74.2
click at [193, 237] on div "skip_next" at bounding box center [187, 238] width 31 height 22
click at [193, 238] on div "skip_next" at bounding box center [187, 238] width 31 height 22
click at [194, 238] on div "skip_next" at bounding box center [187, 238] width 31 height 22
click at [195, 239] on div "skip_next" at bounding box center [187, 238] width 31 height 22
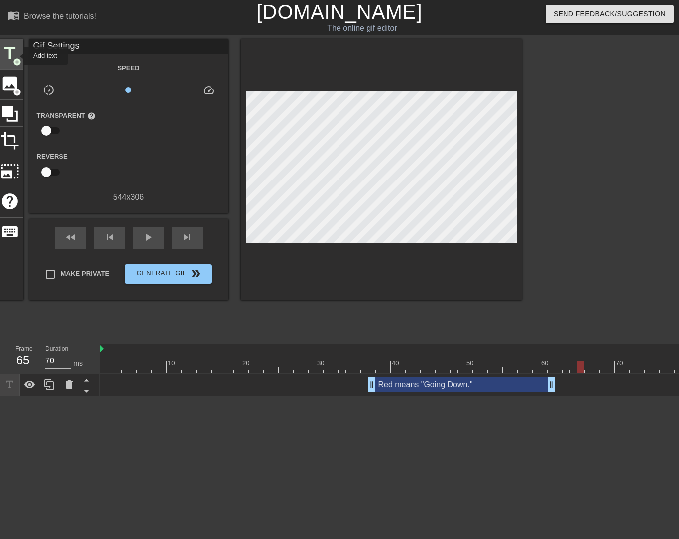
click at [16, 56] on span "title" at bounding box center [9, 53] width 19 height 19
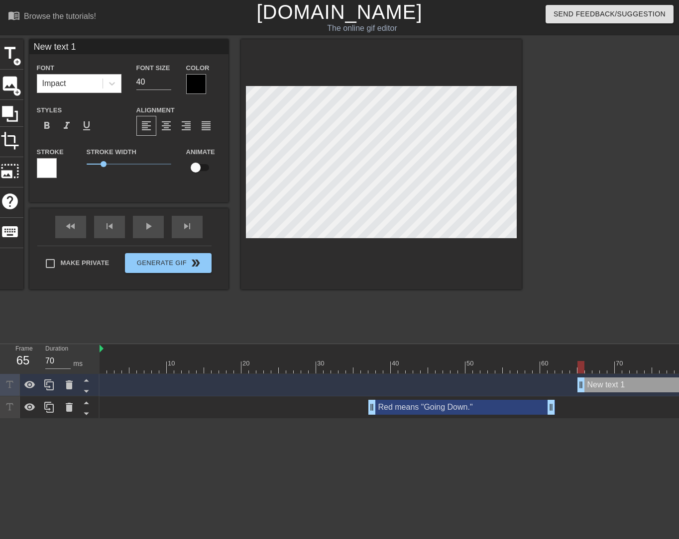
scroll to position [1, 3]
type input "R"
type textarea "R"
type input "Re"
type textarea "Re"
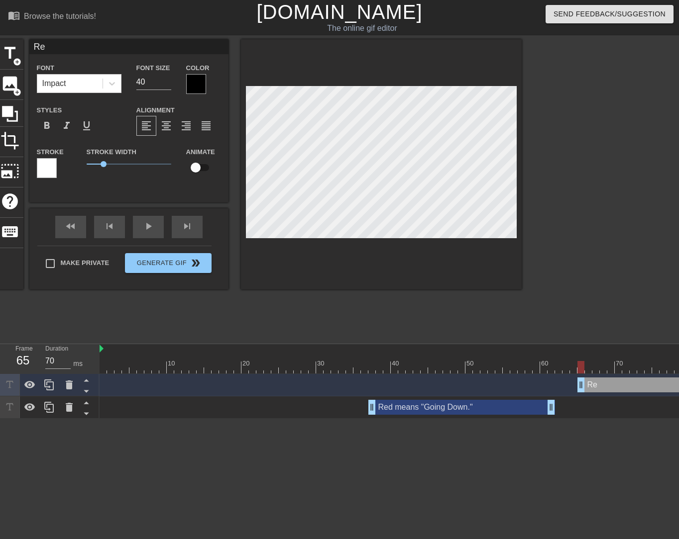
type input "Red"
type textarea "Red"
type input "Red"
type textarea "Red"
type input "Red i"
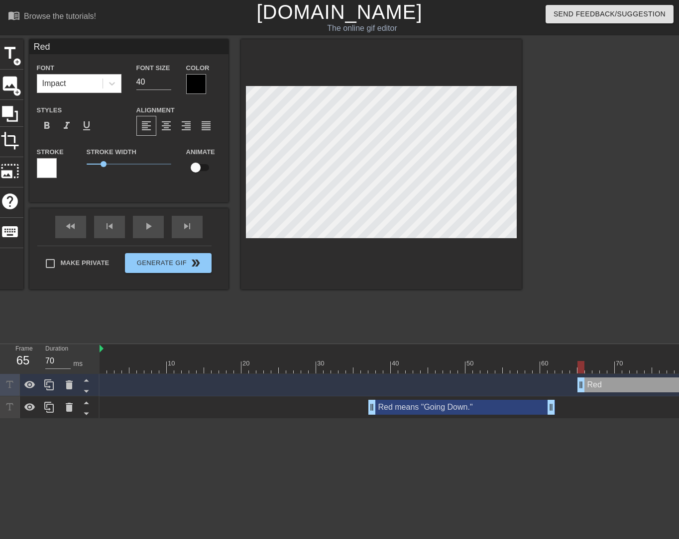
type textarea "Red i"
type input "Red is"
type textarea "Red is"
type input "Red is"
type textarea "Red is"
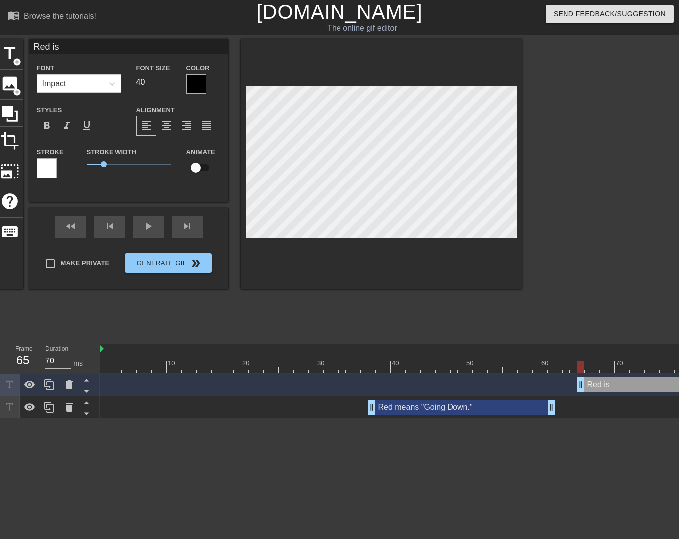
type input "Red is b"
type textarea "Red is b"
type input "Red is ba"
type textarea "Red is ba"
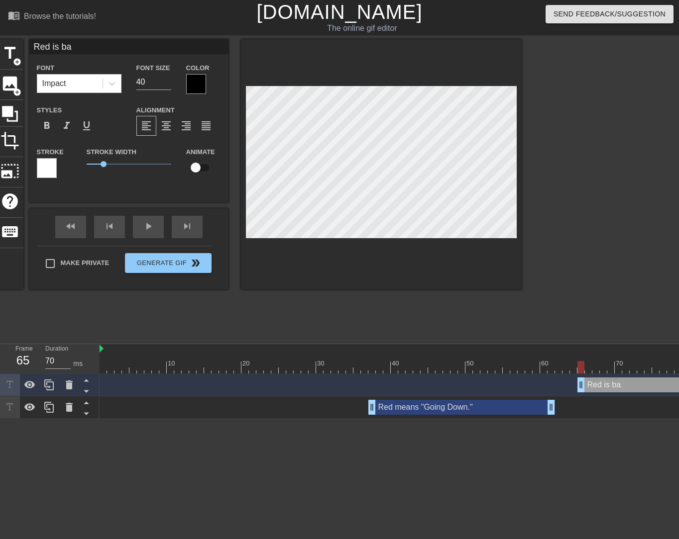
type input "Red is bad"
type textarea "Red is bad"
type input "Red is bad."
type textarea "Red is bad."
drag, startPoint x: 429, startPoint y: 266, endPoint x: 425, endPoint y: 248, distance: 18.3
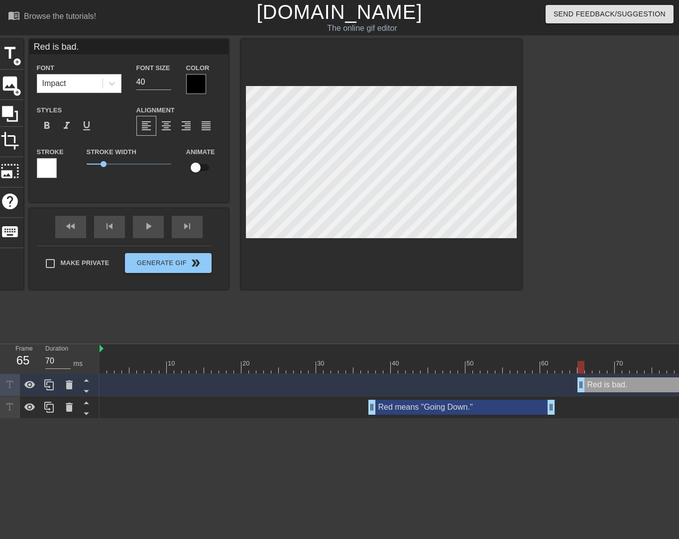
click at [429, 265] on div at bounding box center [381, 164] width 281 height 250
click at [201, 90] on div at bounding box center [196, 84] width 20 height 20
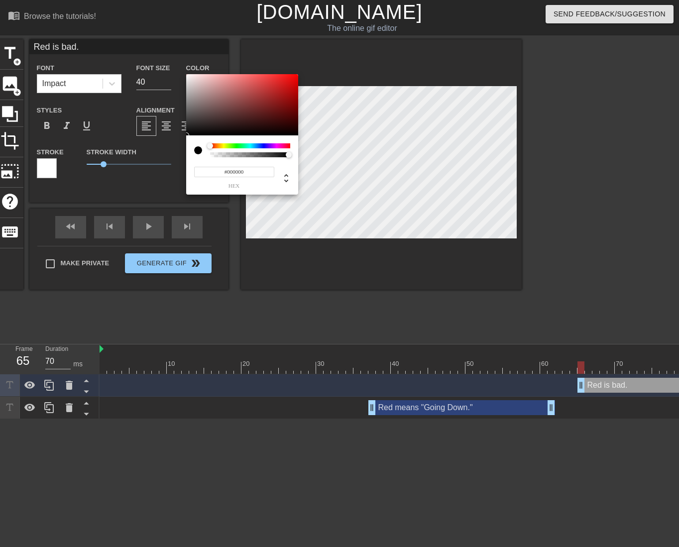
type input "#F2ECEC"
click at [189, 77] on div at bounding box center [242, 105] width 112 height 62
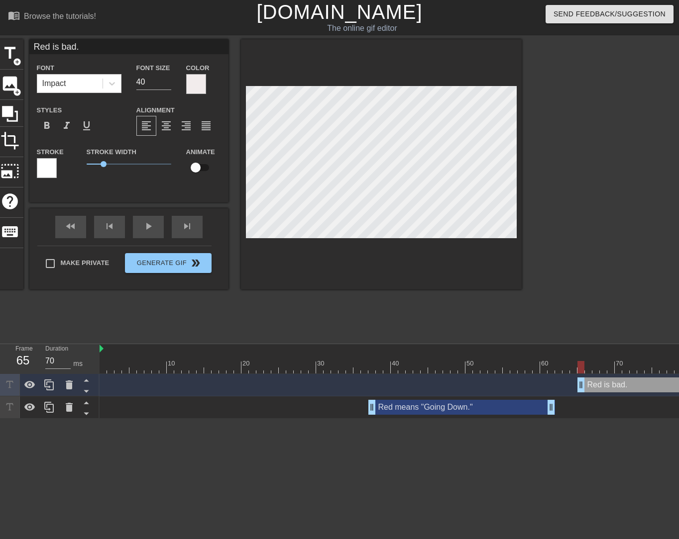
click at [47, 168] on div at bounding box center [47, 168] width 20 height 20
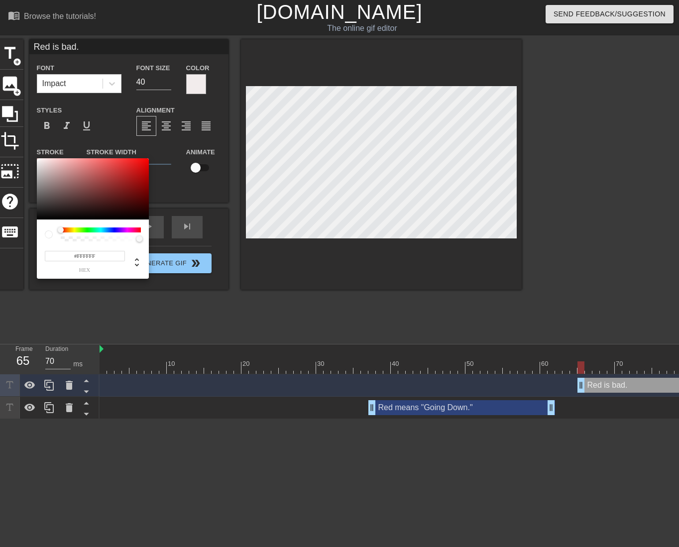
type input "#050505"
click at [39, 218] on div at bounding box center [93, 189] width 112 height 62
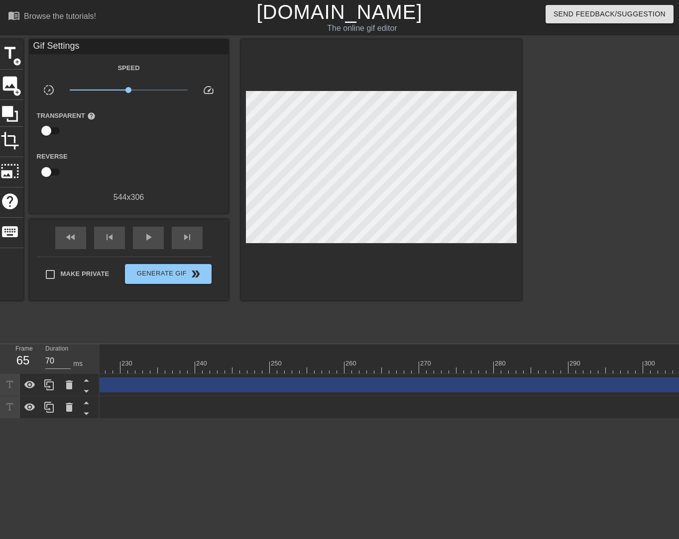
scroll to position [0, 1819]
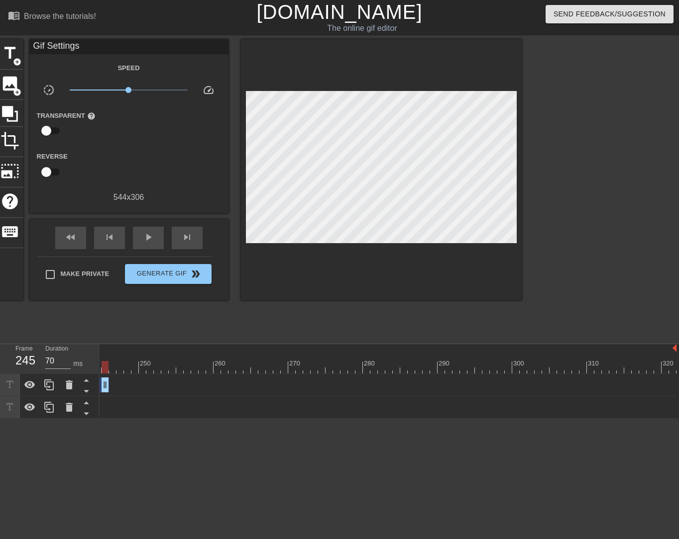
drag, startPoint x: 359, startPoint y: 374, endPoint x: 114, endPoint y: 393, distance: 245.5
click at [98, 353] on div "Frame 245 Duration 70 ms 10 20 30 40 50 60 70 80 90 100 110 120 130 140 150" at bounding box center [339, 381] width 679 height 75
drag, startPoint x: 613, startPoint y: 385, endPoint x: 58, endPoint y: 368, distance: 555.5
click at [60, 363] on div "Frame 179 Duration 70 ms 10 20 30 40 50 60 70 80 90 100 110 120 130 140 150" at bounding box center [339, 381] width 679 height 75
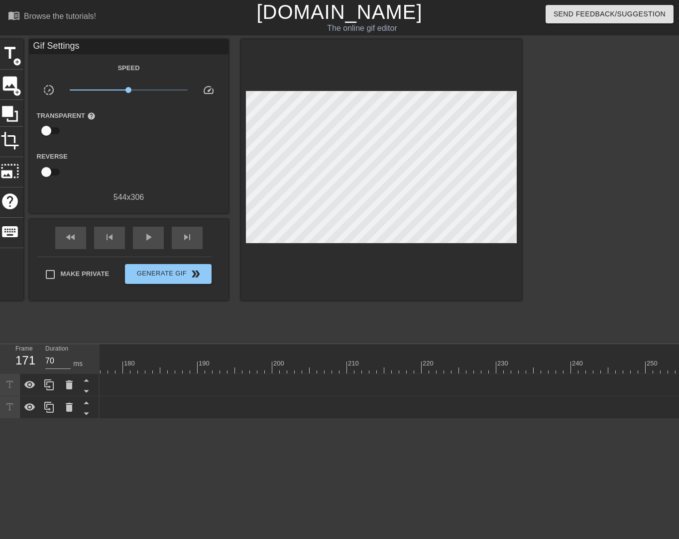
drag, startPoint x: 566, startPoint y: 388, endPoint x: 96, endPoint y: 404, distance: 470.4
click at [88, 381] on div "Frame 108 Duration 70 ms 10 20 30 40 50 60 70 80 90 100 110 120 130 140 150" at bounding box center [339, 381] width 679 height 75
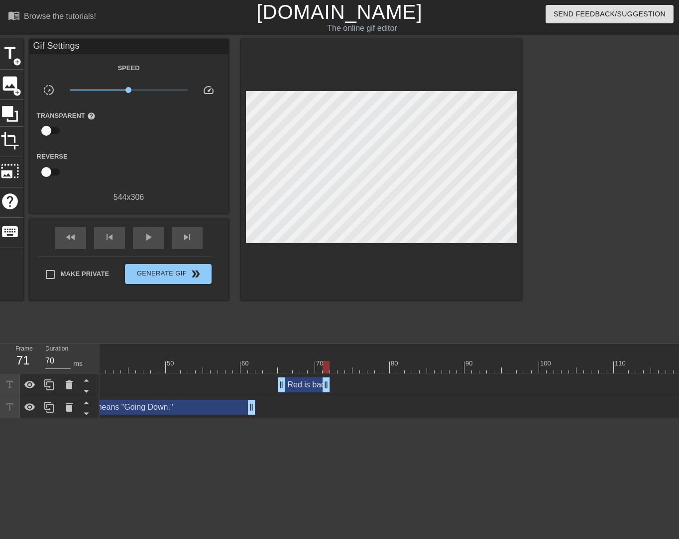
drag, startPoint x: 596, startPoint y: 388, endPoint x: 329, endPoint y: 373, distance: 267.6
click at [329, 373] on div "10 20 30 40 50 60 70 80 90 100 110 120 130 140 150 160" at bounding box center [388, 381] width 579 height 75
drag, startPoint x: 289, startPoint y: 418, endPoint x: 233, endPoint y: 419, distance: 55.7
click at [234, 419] on div "10 20 30 40 50 60 70 80 90 100 110 120 130 140 150 160" at bounding box center [388, 381] width 579 height 75
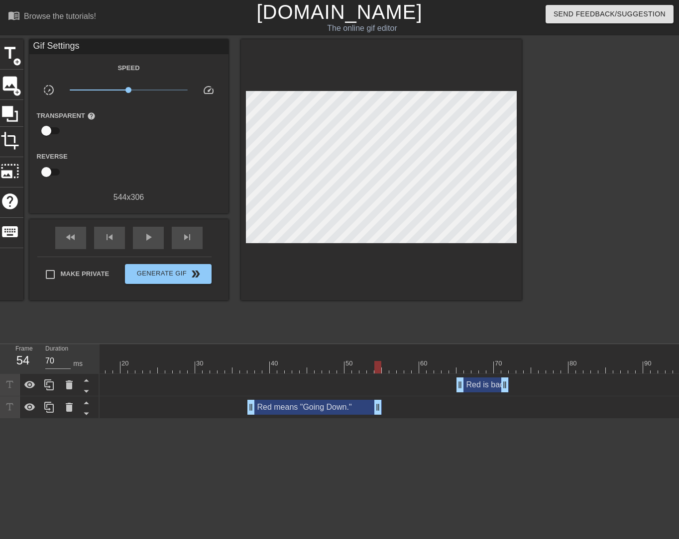
drag, startPoint x: 427, startPoint y: 408, endPoint x: 372, endPoint y: 408, distance: 55.2
click at [194, 360] on div at bounding box center [191, 360] width 7 height 12
click at [150, 242] on span "play_arrow" at bounding box center [148, 237] width 12 height 12
click at [150, 242] on span "pause" at bounding box center [148, 237] width 12 height 12
drag, startPoint x: 461, startPoint y: 385, endPoint x: 423, endPoint y: 385, distance: 37.8
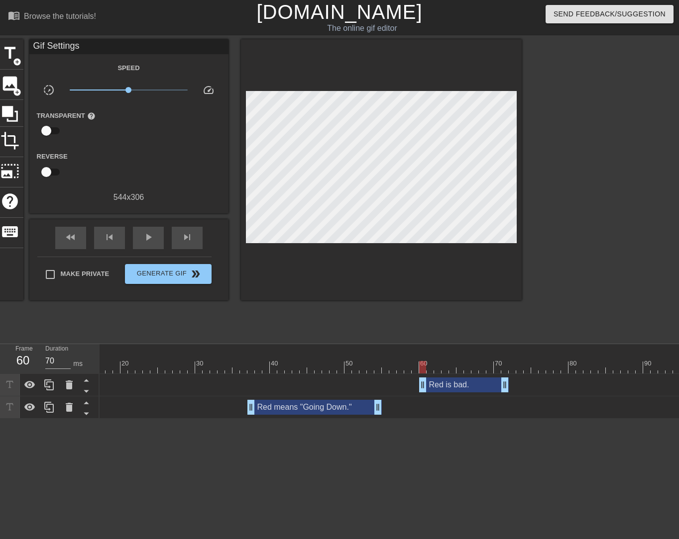
click at [157, 237] on div "play_arrow" at bounding box center [148, 238] width 31 height 22
click at [157, 237] on div "pause" at bounding box center [148, 238] width 31 height 22
click at [195, 359] on div "30" at bounding box center [198, 360] width 7 height 12
click at [151, 239] on span "play_arrow" at bounding box center [148, 237] width 12 height 12
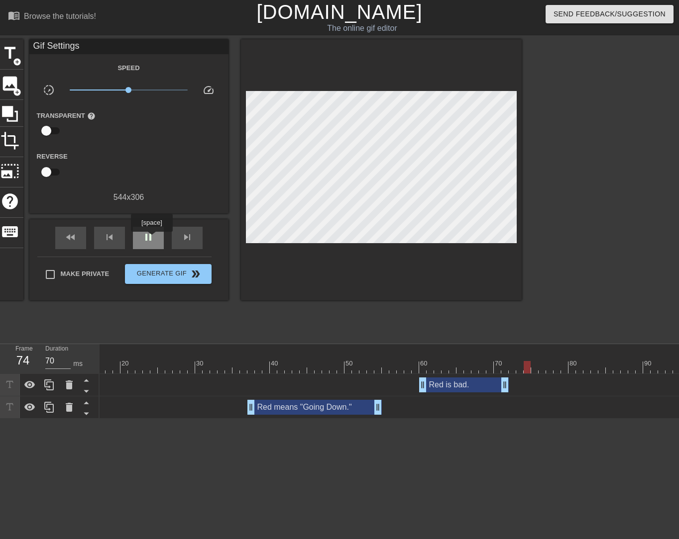
click at [151, 239] on span "pause" at bounding box center [148, 237] width 12 height 12
drag, startPoint x: 421, startPoint y: 383, endPoint x: 403, endPoint y: 380, distance: 18.1
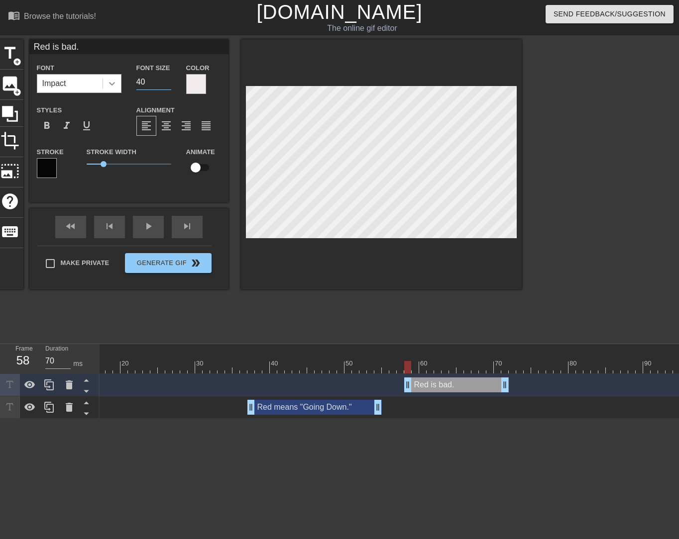
type input "30"
drag, startPoint x: 140, startPoint y: 79, endPoint x: 100, endPoint y: 86, distance: 39.9
click at [102, 85] on div "Font Impact Font Size 30 Color" at bounding box center [128, 78] width 199 height 32
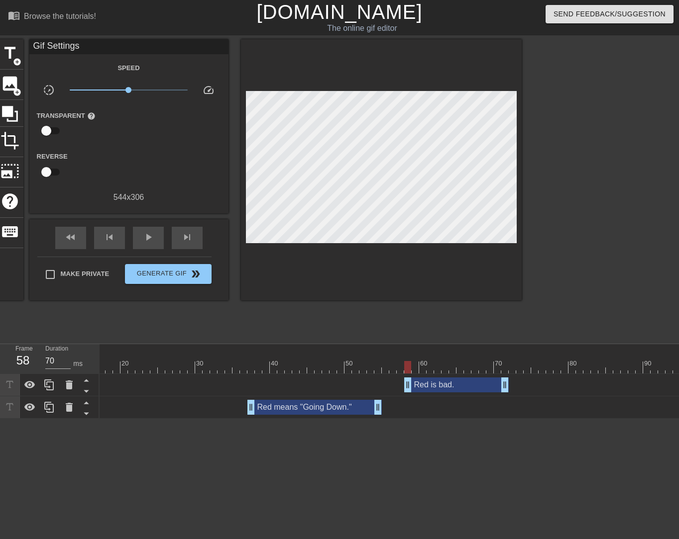
click at [528, 168] on div "title add_circle image add_circle crop photo_size_select_large help keyboard Gi…" at bounding box center [339, 188] width 679 height 298
click at [150, 241] on span "play_arrow" at bounding box center [148, 237] width 12 height 12
click at [219, 356] on div at bounding box center [220, 360] width 7 height 12
click at [141, 236] on div "play_arrow" at bounding box center [148, 238] width 31 height 22
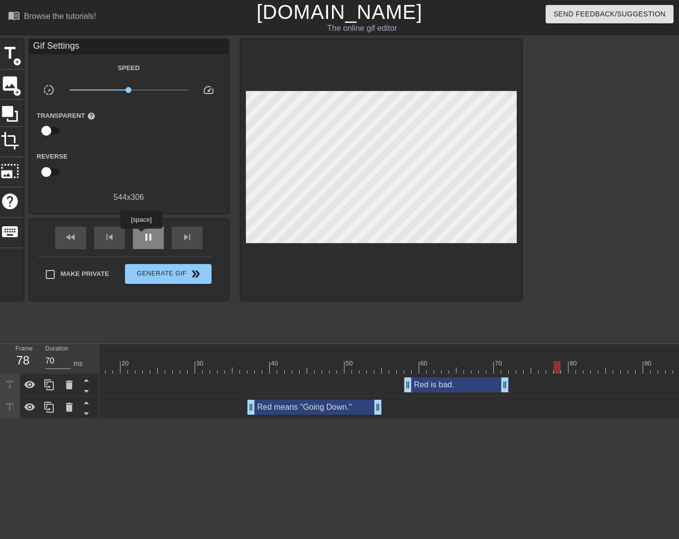
click at [141, 236] on div "pause" at bounding box center [148, 238] width 31 height 22
drag, startPoint x: 381, startPoint y: 408, endPoint x: 351, endPoint y: 403, distance: 30.3
drag, startPoint x: 409, startPoint y: 387, endPoint x: 379, endPoint y: 386, distance: 30.4
click at [151, 237] on span "play_arrow" at bounding box center [148, 237] width 12 height 12
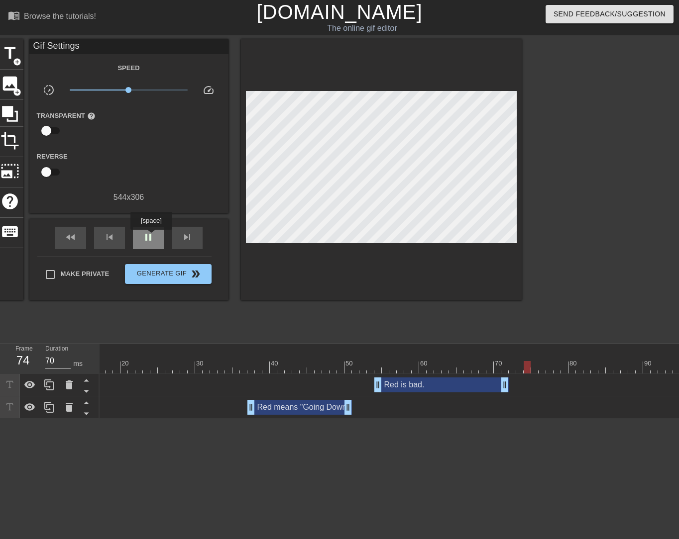
click at [151, 237] on span "pause" at bounding box center [148, 237] width 12 height 12
drag, startPoint x: 379, startPoint y: 387, endPoint x: 428, endPoint y: 390, distance: 48.8
click at [150, 241] on span "play_arrow" at bounding box center [148, 237] width 12 height 12
click at [150, 241] on span "pause" at bounding box center [148, 237] width 12 height 12
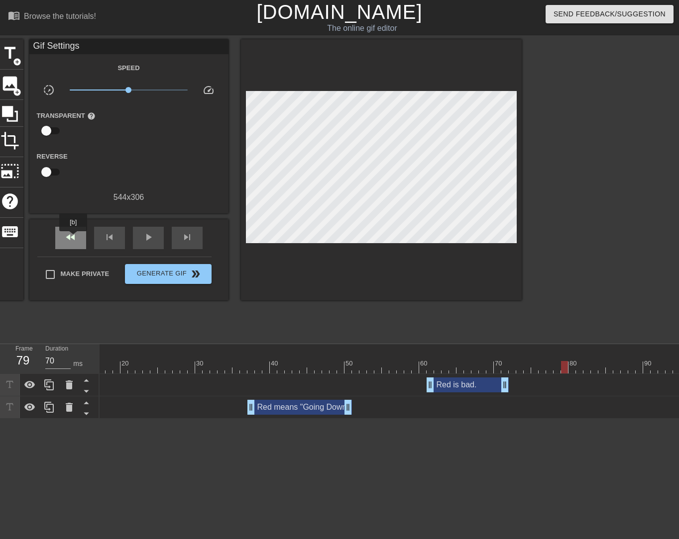
click at [74, 238] on span "fast_rewind" at bounding box center [71, 237] width 12 height 12
click at [151, 240] on span "play_arrow" at bounding box center [148, 237] width 12 height 12
click at [151, 240] on span "pause" at bounding box center [148, 237] width 12 height 12
click at [111, 241] on span "skip_previous" at bounding box center [109, 237] width 12 height 12
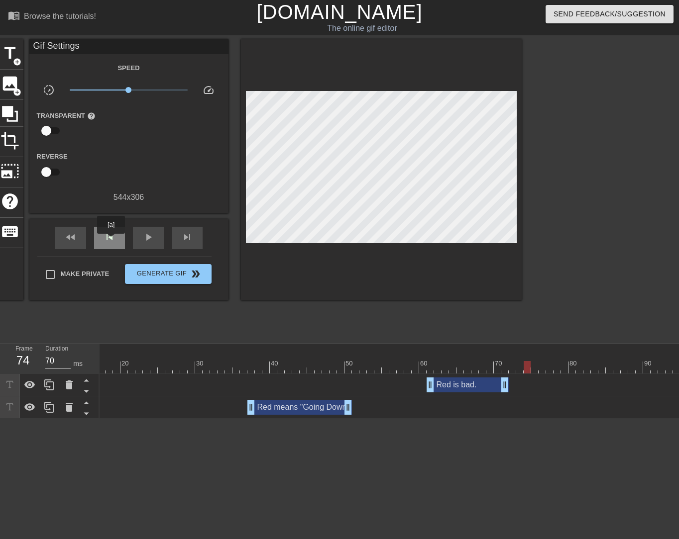
click at [111, 240] on span "skip_previous" at bounding box center [109, 237] width 12 height 12
click at [111, 241] on span "skip_previous" at bounding box center [109, 237] width 12 height 12
click at [113, 242] on span "skip_previous" at bounding box center [109, 237] width 12 height 12
click at [187, 243] on div "skip_next" at bounding box center [187, 238] width 31 height 22
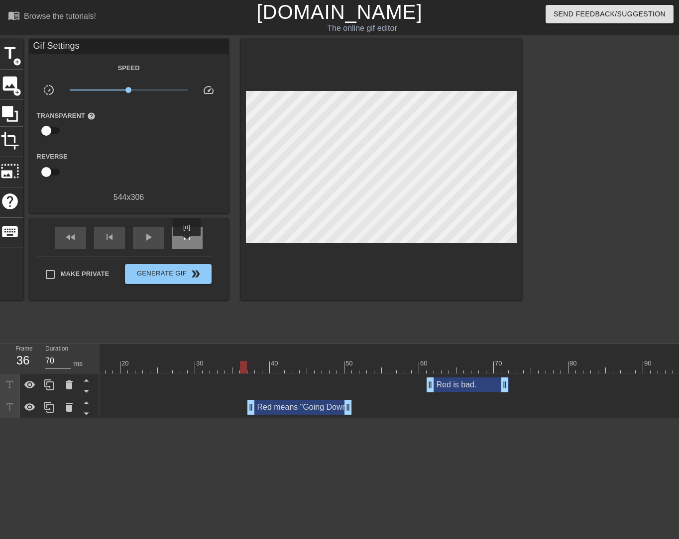
click at [187, 243] on div "skip_next" at bounding box center [187, 238] width 31 height 22
click at [12, 79] on span "image" at bounding box center [9, 83] width 19 height 19
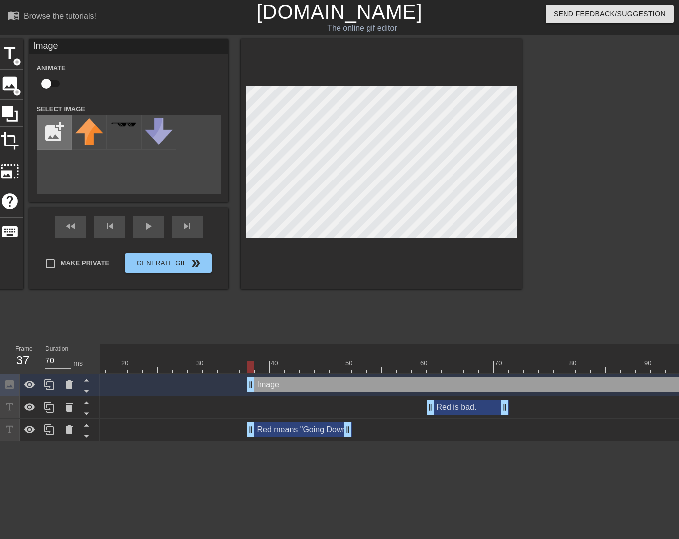
click at [53, 125] on input "file" at bounding box center [54, 132] width 34 height 34
type input "C:\fakepath\NooTongue.png"
click at [88, 138] on img at bounding box center [89, 134] width 28 height 33
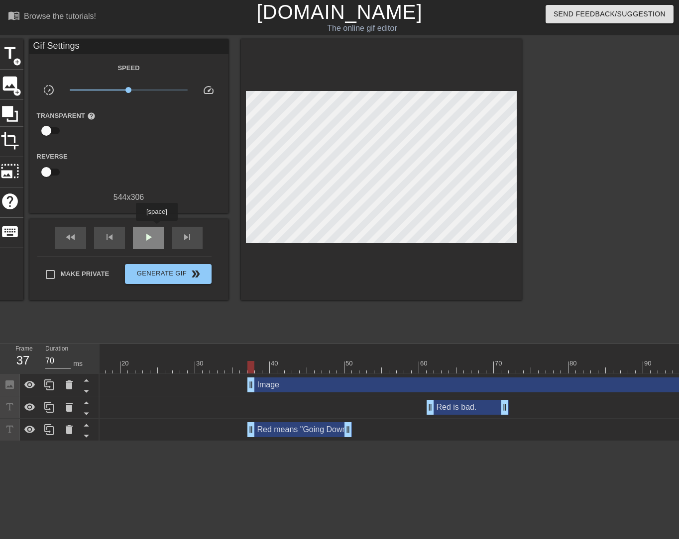
click at [156, 228] on div "play_arrow" at bounding box center [148, 238] width 31 height 22
click at [156, 228] on div "pause" at bounding box center [148, 238] width 31 height 22
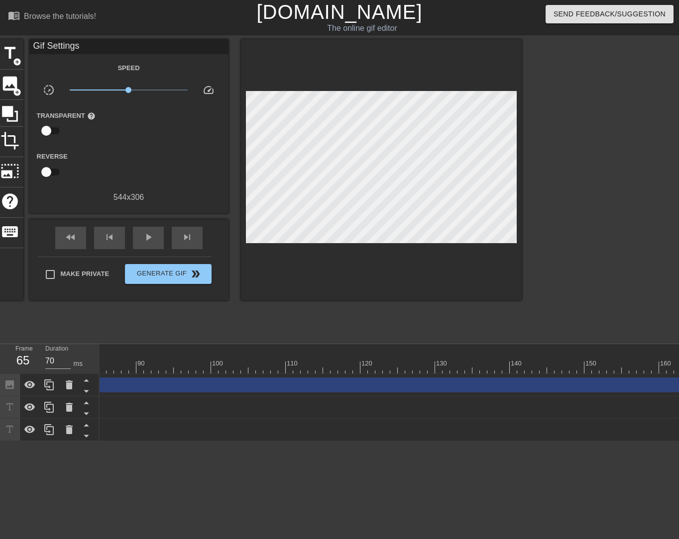
scroll to position [0, 1808]
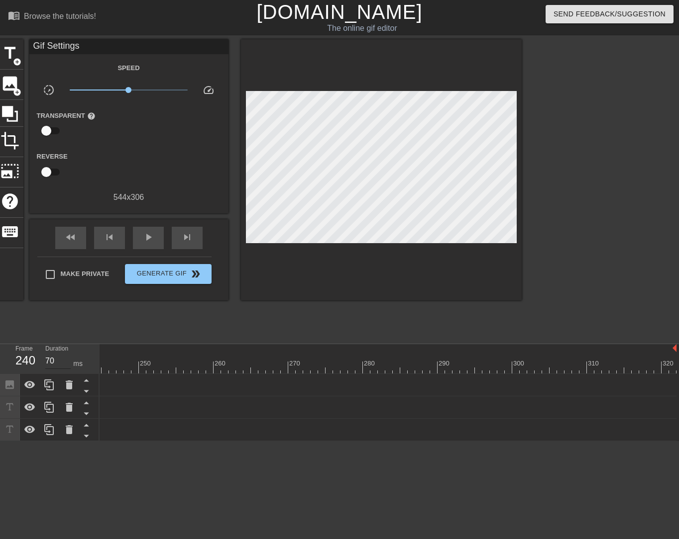
drag, startPoint x: 674, startPoint y: 386, endPoint x: 61, endPoint y: 364, distance: 613.3
click at [62, 362] on div "Frame 240 Duration 70 ms 10 20 30 40 50 60 70 80 90 100 110 120 130 140 150" at bounding box center [339, 392] width 679 height 97
drag, startPoint x: 568, startPoint y: 389, endPoint x: 127, endPoint y: 395, distance: 441.3
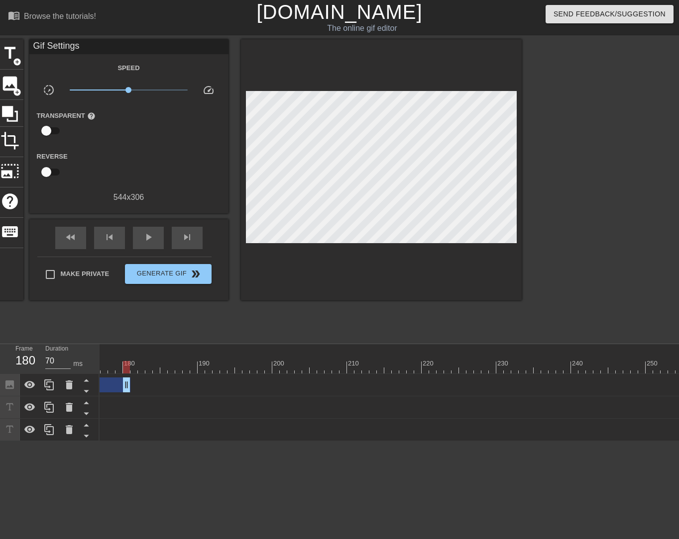
scroll to position [0, 806]
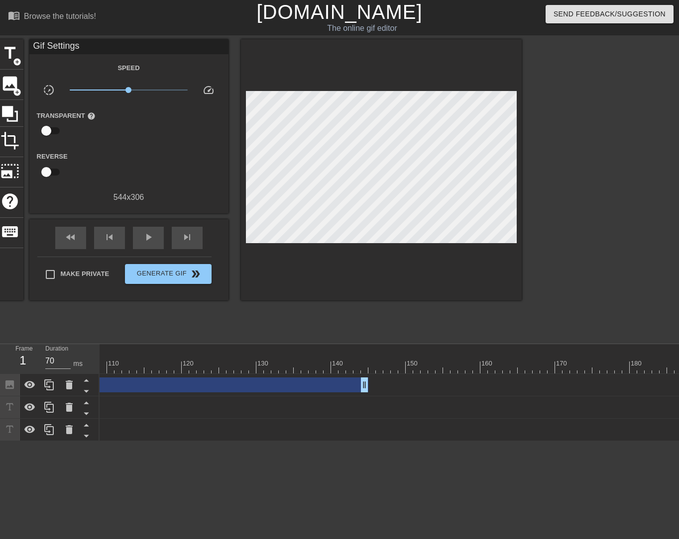
drag, startPoint x: 627, startPoint y: 385, endPoint x: 170, endPoint y: 388, distance: 457.7
drag, startPoint x: 371, startPoint y: 387, endPoint x: 325, endPoint y: 387, distance: 45.3
click at [325, 387] on div "Image drag_handle drag_handle" at bounding box center [491, 385] width 2395 height 15
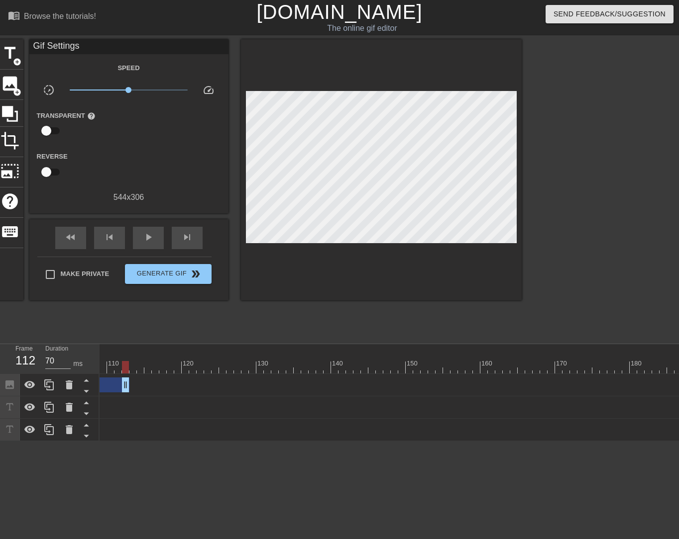
drag, startPoint x: 364, startPoint y: 386, endPoint x: 113, endPoint y: 432, distance: 255.1
click at [121, 375] on div "Image drag_handle drag_handle" at bounding box center [491, 385] width 2395 height 22
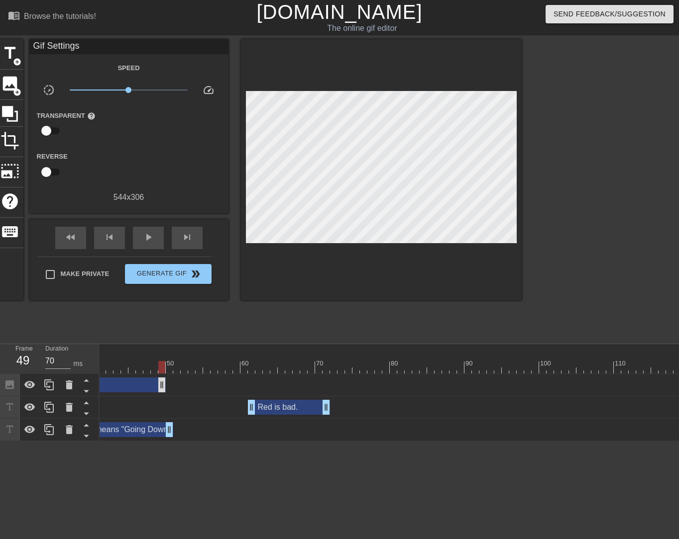
drag, startPoint x: 624, startPoint y: 389, endPoint x: 152, endPoint y: 387, distance: 472.6
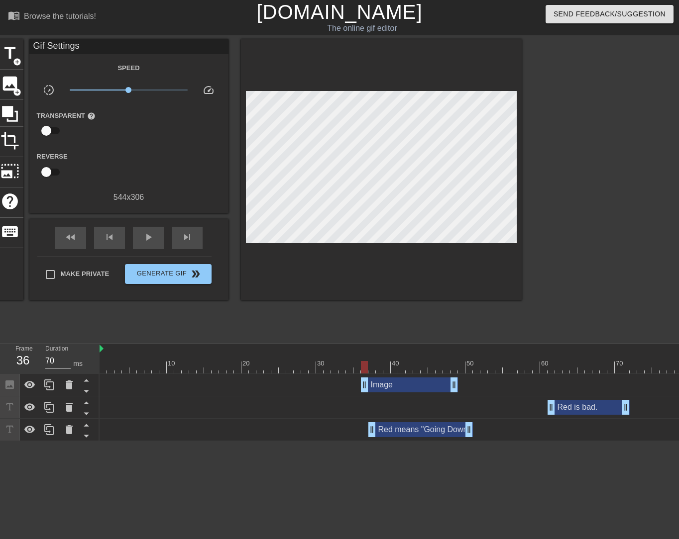
drag, startPoint x: 104, startPoint y: 388, endPoint x: 364, endPoint y: 404, distance: 260.7
click at [364, 404] on div "Image drag_handle drag_handle Red is bad. drag_handle drag_handle Red means "Go…" at bounding box center [388, 407] width 579 height 67
drag, startPoint x: 459, startPoint y: 387, endPoint x: 628, endPoint y: 389, distance: 169.7
click at [356, 357] on div at bounding box center [356, 360] width 7 height 12
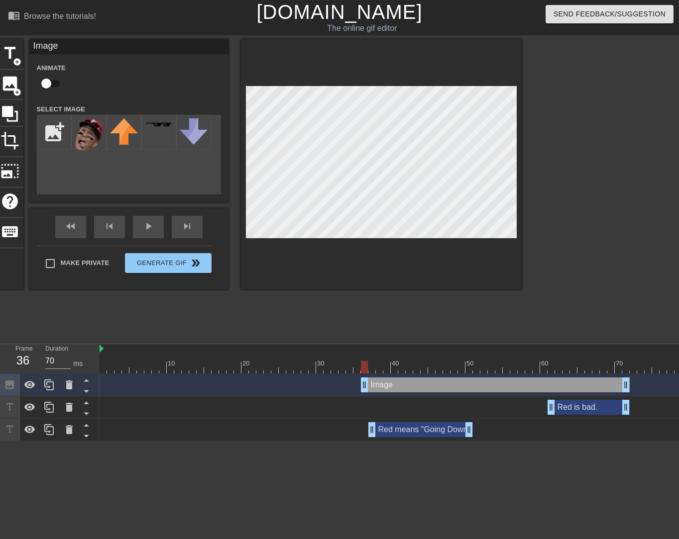
click at [51, 83] on input "checkbox" at bounding box center [46, 83] width 57 height 19
checkbox input "true"
click at [152, 230] on div "play_arrow" at bounding box center [148, 227] width 31 height 22
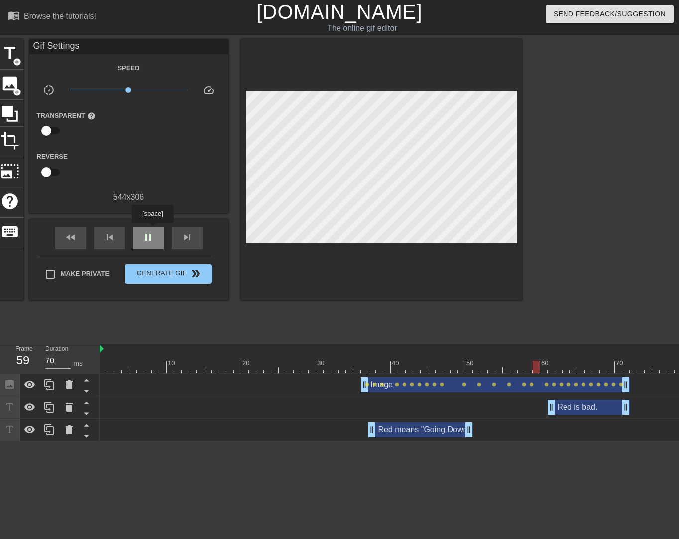
click at [152, 230] on div "pause" at bounding box center [148, 238] width 31 height 22
click at [17, 89] on span "add_circle" at bounding box center [17, 92] width 8 height 8
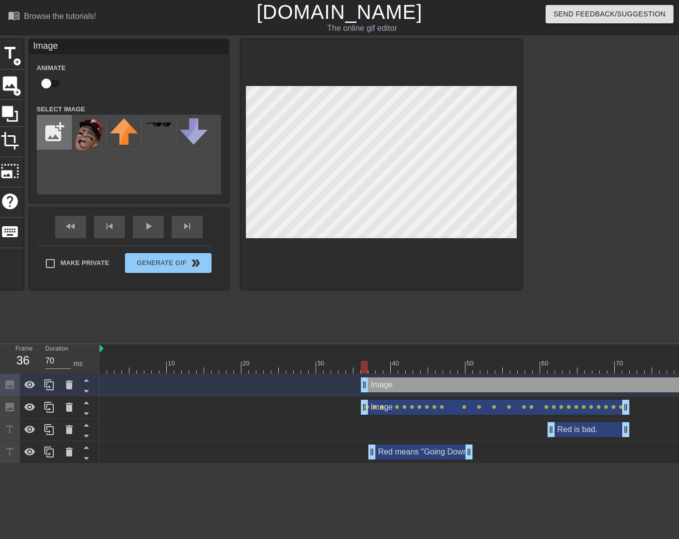
click at [62, 127] on input "file" at bounding box center [54, 132] width 34 height 34
type input "C:\fakepath\VS2.png"
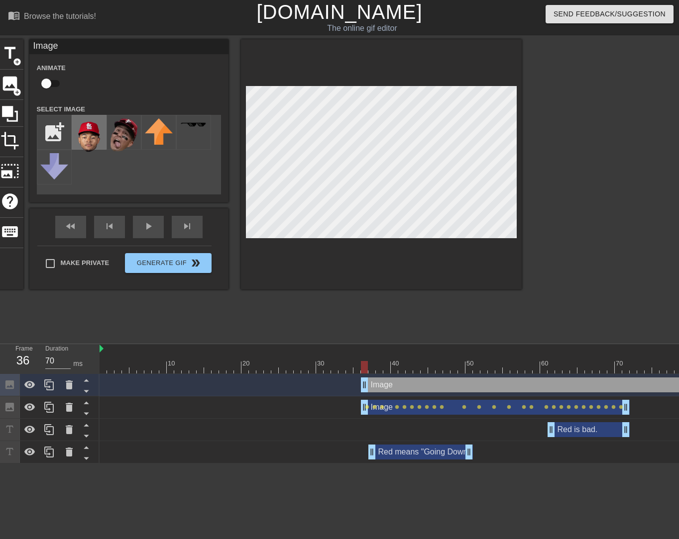
click at [91, 140] on img at bounding box center [89, 135] width 28 height 34
click at [51, 85] on input "checkbox" at bounding box center [46, 83] width 57 height 19
checkbox input "true"
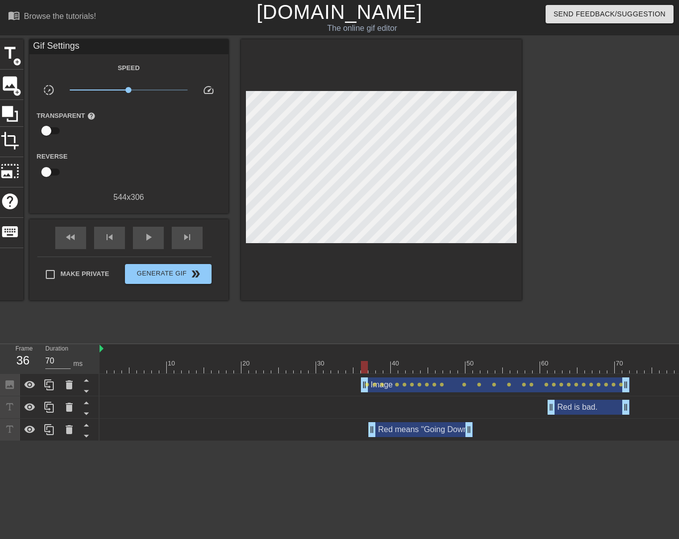
click at [21, 78] on div "image add_circle" at bounding box center [10, 85] width 27 height 30
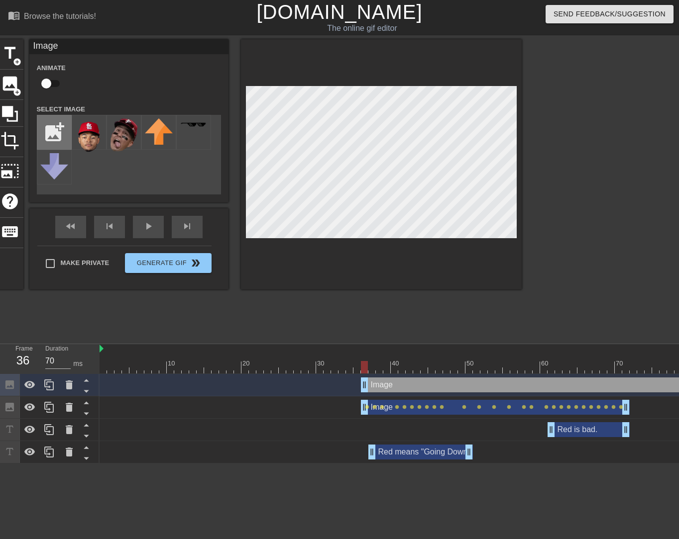
click at [58, 133] on input "file" at bounding box center [54, 132] width 34 height 34
type input "C:\fakepath\jordan cardinal.png"
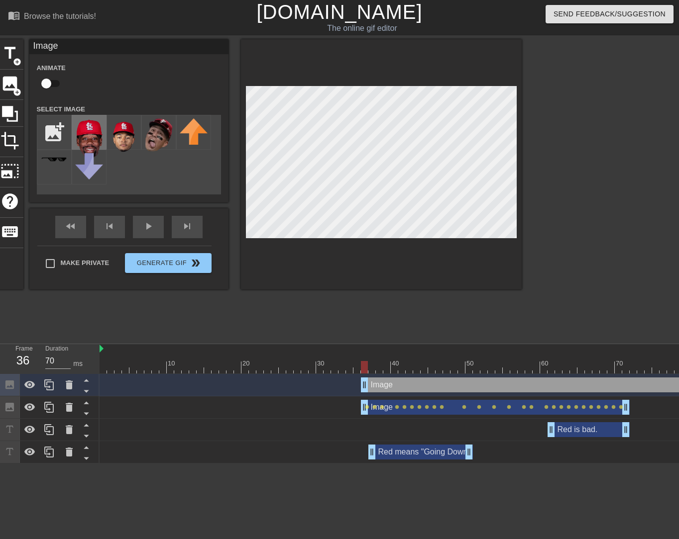
click at [98, 137] on img at bounding box center [89, 138] width 28 height 40
click at [54, 86] on input "checkbox" at bounding box center [46, 83] width 57 height 19
checkbox input "true"
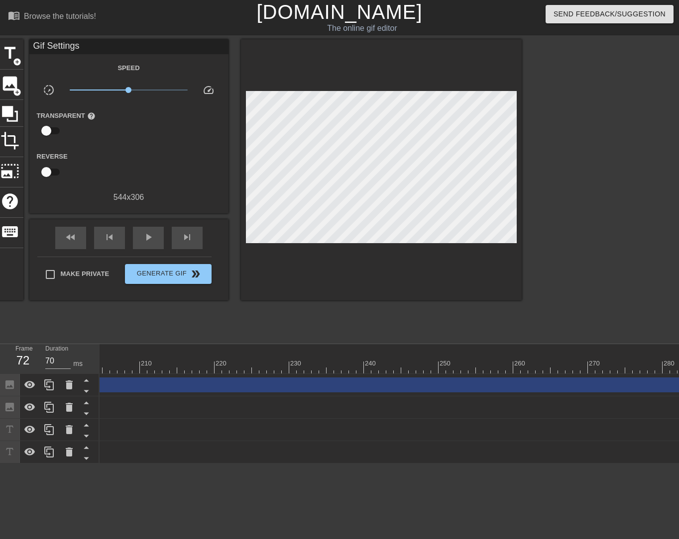
scroll to position [0, 1819]
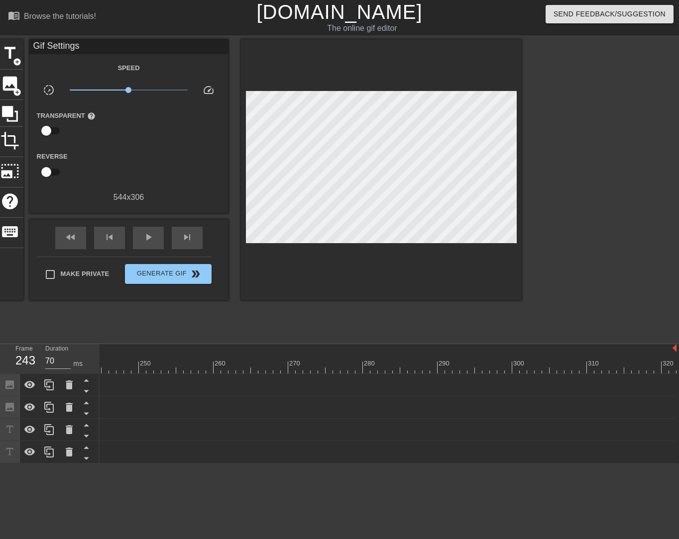
drag, startPoint x: 673, startPoint y: 383, endPoint x: 93, endPoint y: 396, distance: 579.7
click at [93, 396] on div "Frame 243 Duration 70 ms 10 20 30 40 50 60 70 80 90 100 110 120 130 140 150" at bounding box center [339, 403] width 679 height 119
drag, startPoint x: 596, startPoint y: 384, endPoint x: 110, endPoint y: 404, distance: 486.5
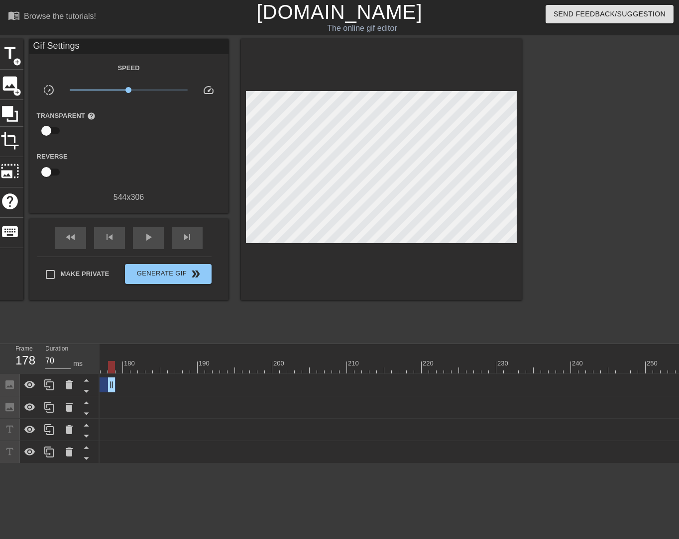
scroll to position [0, 806]
drag, startPoint x: 619, startPoint y: 387, endPoint x: 111, endPoint y: 436, distance: 510.3
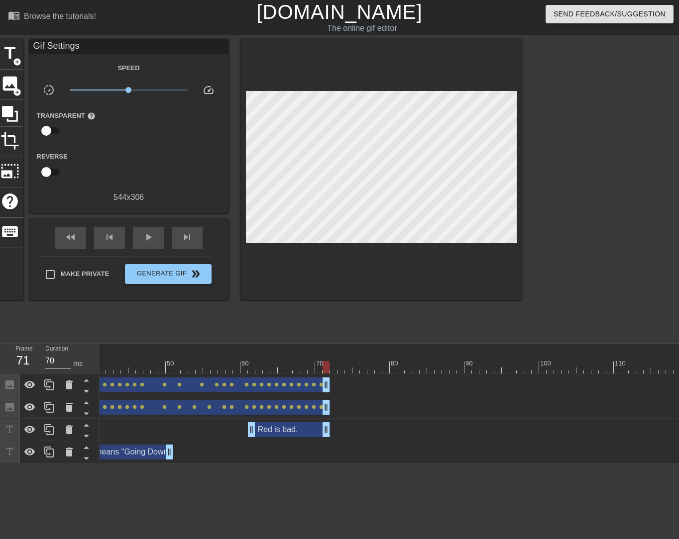
drag, startPoint x: 621, startPoint y: 385, endPoint x: 326, endPoint y: 368, distance: 296.0
click at [326, 368] on div "10 20 30 40 50 60 70 80 90 100 110 120 130 140 150 160" at bounding box center [388, 403] width 579 height 119
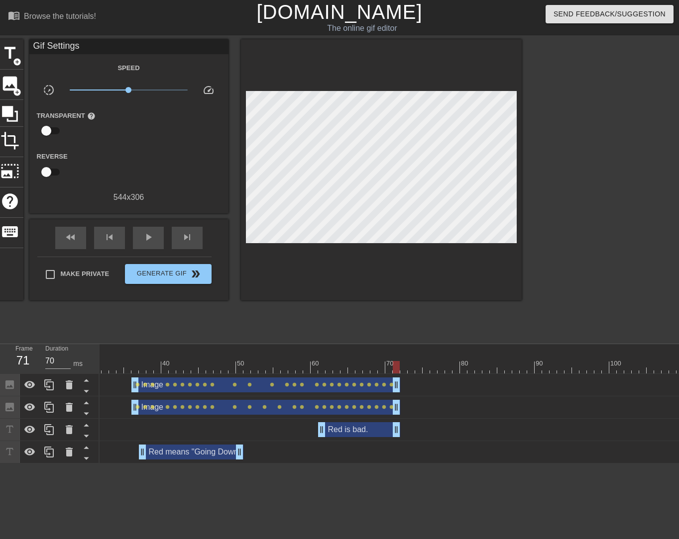
scroll to position [0, 204]
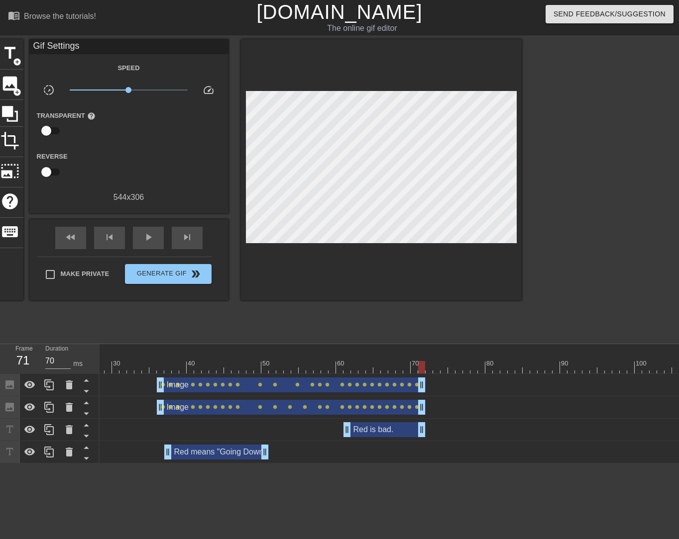
click at [147, 240] on span "play_arrow" at bounding box center [148, 237] width 12 height 12
click at [148, 246] on div "play_arrow" at bounding box center [148, 238] width 31 height 22
click at [148, 256] on div "fast_rewind skip_previous pause skip_next Make Private Generate Gif double_arrow" at bounding box center [128, 259] width 199 height 81
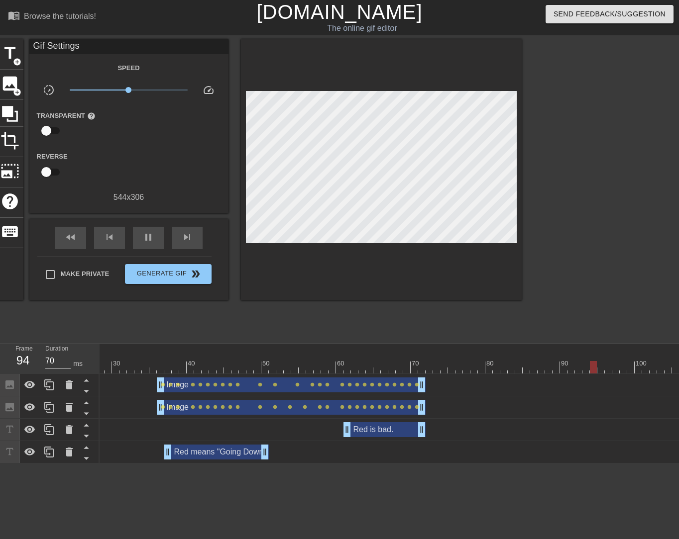
click at [158, 239] on div "play_arrow" at bounding box center [148, 238] width 31 height 22
click at [158, 239] on div "pause" at bounding box center [148, 238] width 31 height 22
click at [16, 81] on span "image" at bounding box center [9, 83] width 19 height 19
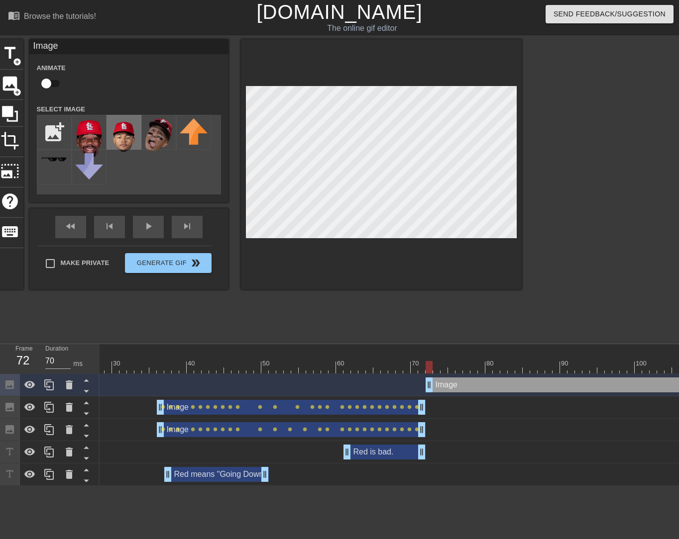
click at [120, 135] on img at bounding box center [124, 135] width 28 height 34
click at [53, 83] on input "checkbox" at bounding box center [46, 83] width 57 height 19
checkbox input "true"
click at [49, 82] on input "checkbox" at bounding box center [55, 83] width 57 height 19
checkbox input "false"
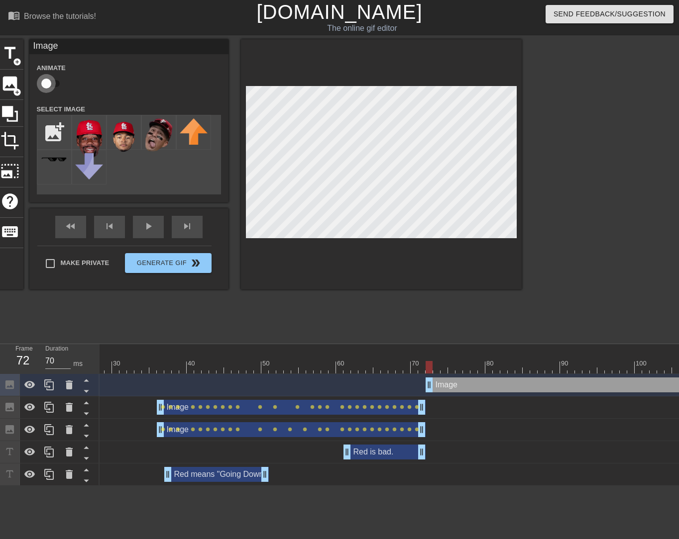
click at [56, 78] on input "checkbox" at bounding box center [46, 83] width 57 height 19
checkbox input "true"
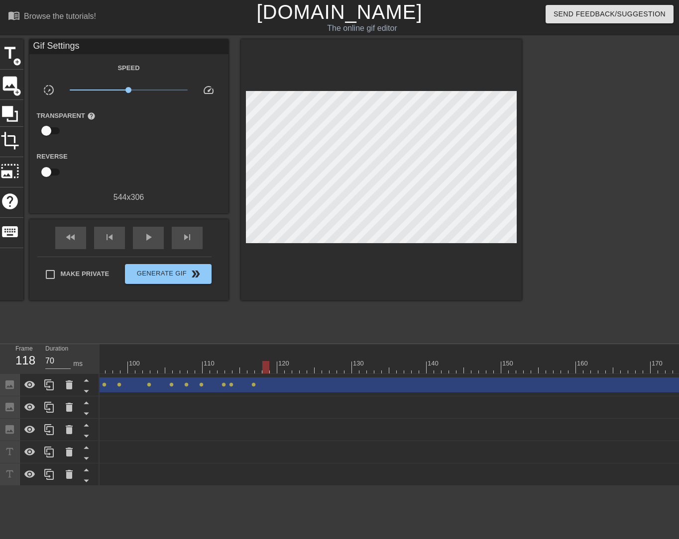
click at [644, 483] on div "Red means "Going Down." drag_handle drag_handle" at bounding box center [586, 475] width 2395 height 22
click at [675, 486] on html "menu_book Browse the tutorials! Gifntext.com The online gif editor Send Feedbac…" at bounding box center [339, 243] width 679 height 486
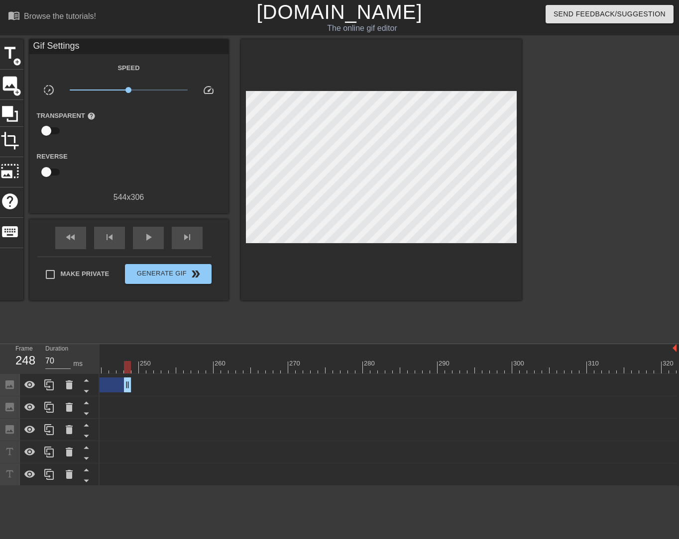
drag, startPoint x: 671, startPoint y: 385, endPoint x: 123, endPoint y: 404, distance: 548.1
drag, startPoint x: 629, startPoint y: 388, endPoint x: 124, endPoint y: 445, distance: 508.2
drag, startPoint x: 628, startPoint y: 387, endPoint x: 167, endPoint y: 381, distance: 461.7
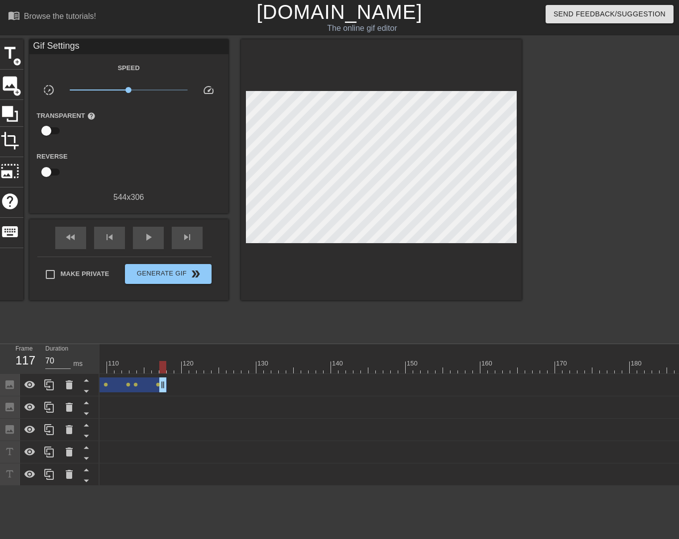
click at [167, 381] on div "Image drag_handle drag_handle lens lens lens lens lens lens lens lens lens lens…" at bounding box center [491, 385] width 2395 height 15
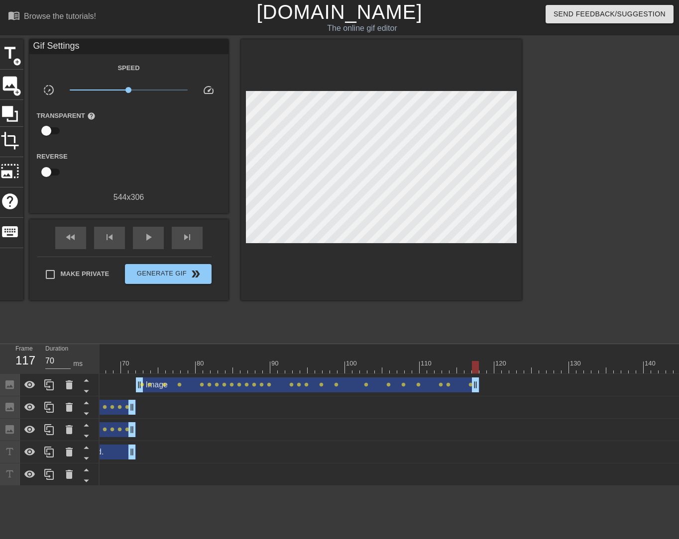
scroll to position [0, 485]
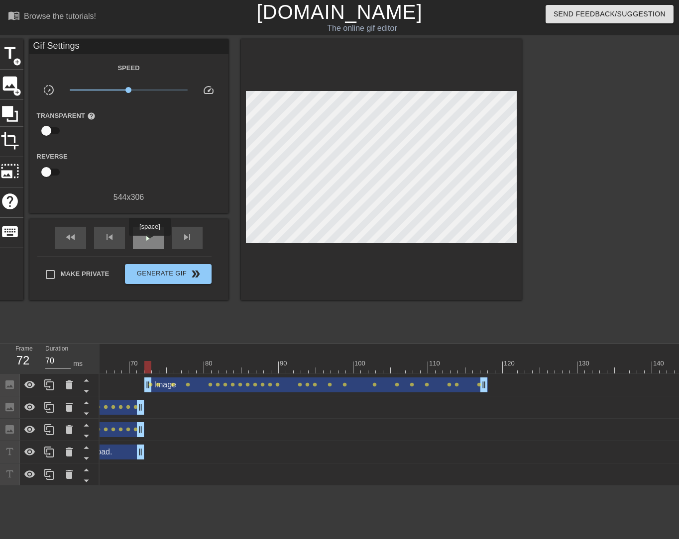
click at [149, 242] on div "play_arrow" at bounding box center [148, 238] width 31 height 22
click at [149, 242] on span "pause" at bounding box center [148, 237] width 12 height 12
click at [20, 79] on div "image add_circle" at bounding box center [10, 85] width 27 height 30
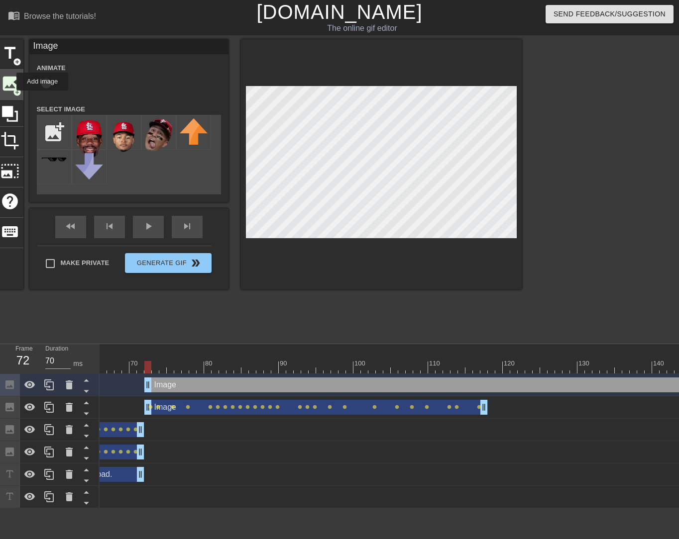
click at [10, 82] on span "image" at bounding box center [9, 83] width 19 height 19
click at [54, 125] on input "file" at bounding box center [54, 132] width 34 height 34
type input "C:\fakepath\pedro pages.png"
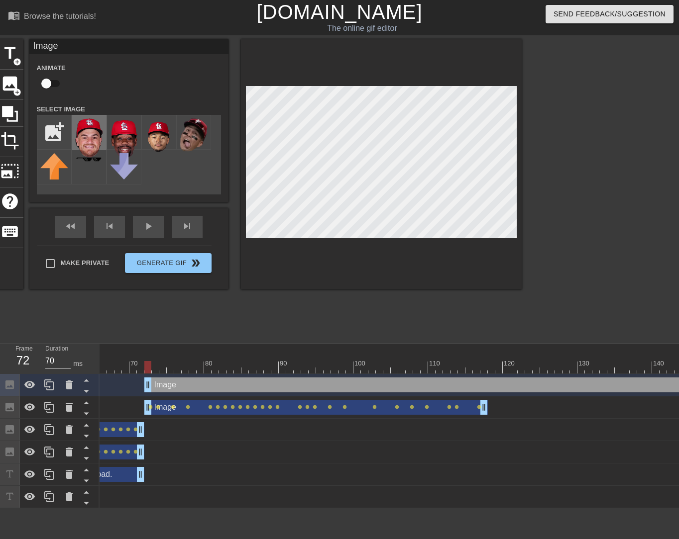
click at [101, 139] on img at bounding box center [89, 137] width 28 height 39
click at [56, 80] on input "checkbox" at bounding box center [46, 83] width 57 height 19
checkbox input "true"
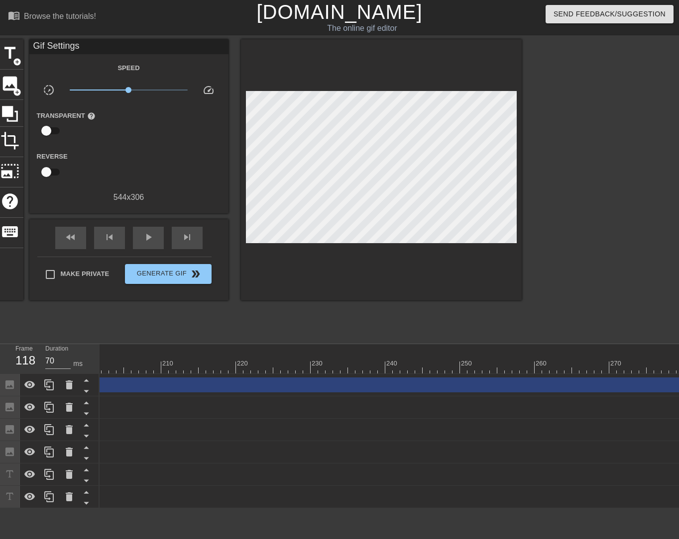
scroll to position [0, 1819]
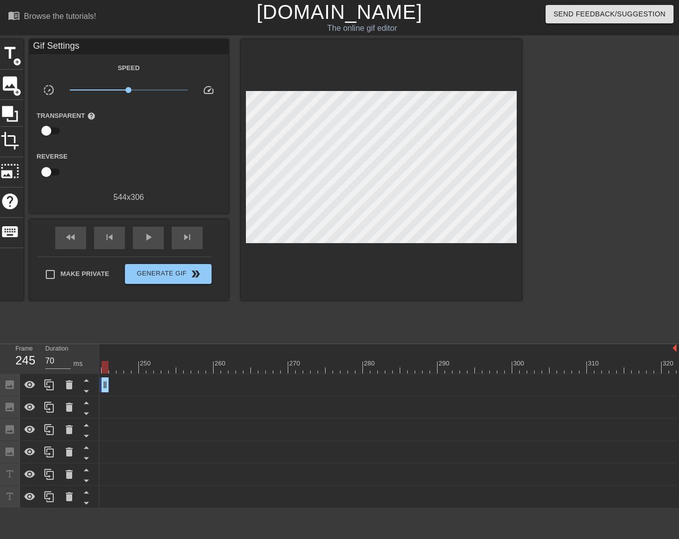
drag, startPoint x: 674, startPoint y: 388, endPoint x: 91, endPoint y: 363, distance: 583.6
click at [91, 363] on div "Frame 245 Duration 70 ms 10 20 30 40 50 60 70 80 90 100 110 120 130 140 150" at bounding box center [339, 426] width 679 height 164
drag, startPoint x: 596, startPoint y: 387, endPoint x: 65, endPoint y: 345, distance: 532.5
click at [66, 343] on div "menu_book Browse the tutorials! Gifntext.com The online gif editor Send Feedbac…" at bounding box center [339, 254] width 679 height 508
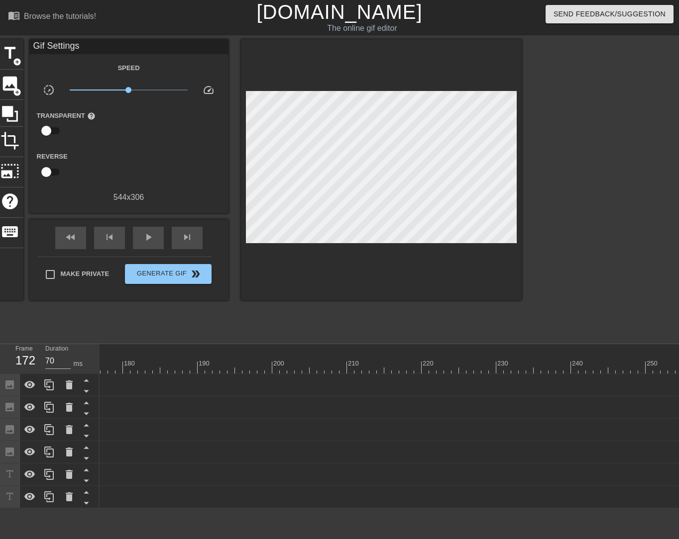
scroll to position [0, 806]
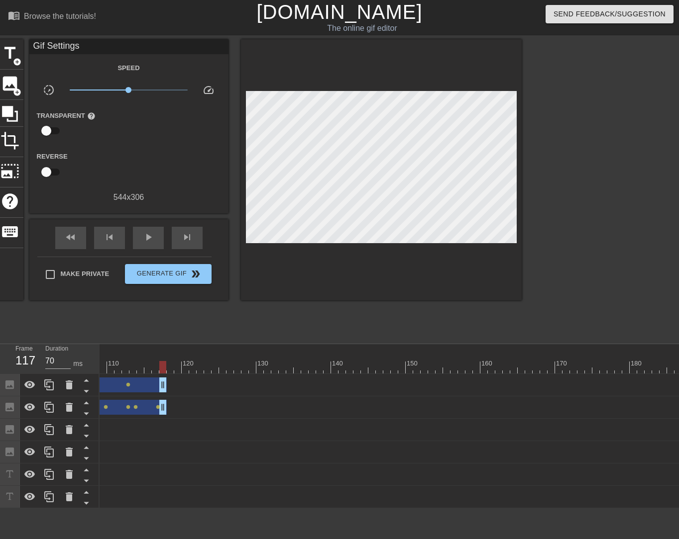
drag, startPoint x: 571, startPoint y: 386, endPoint x: 163, endPoint y: 369, distance: 408.3
click at [163, 369] on div "10 20 30 40 50 60 70 80 90 100 110 120 130 140 150 160" at bounding box center [388, 426] width 579 height 164
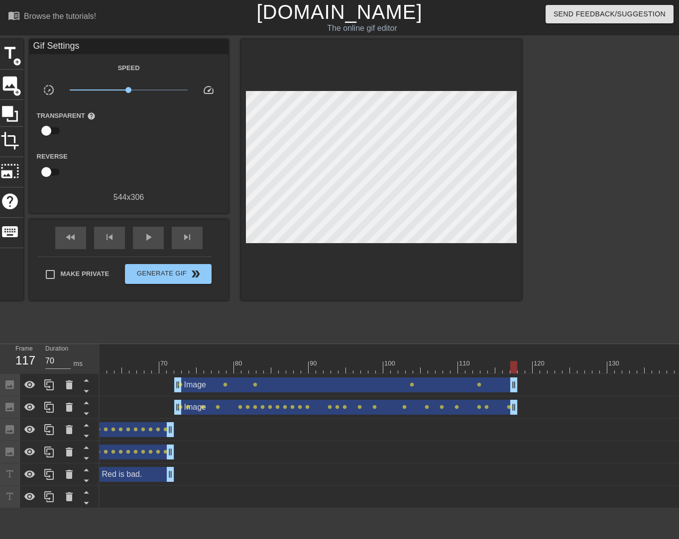
scroll to position [0, 443]
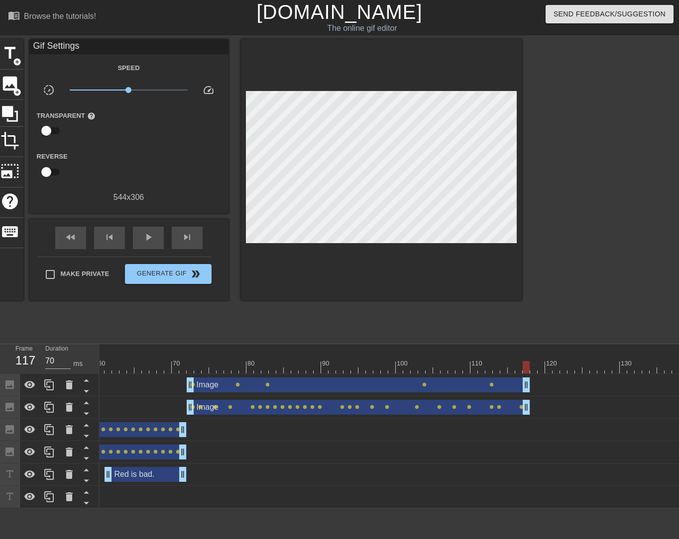
click at [152, 237] on span "play_arrow" at bounding box center [148, 237] width 12 height 12
click at [152, 237] on span "pause" at bounding box center [148, 237] width 12 height 12
click at [190, 357] on div at bounding box center [190, 360] width 7 height 12
click at [7, 85] on span "image" at bounding box center [9, 83] width 19 height 19
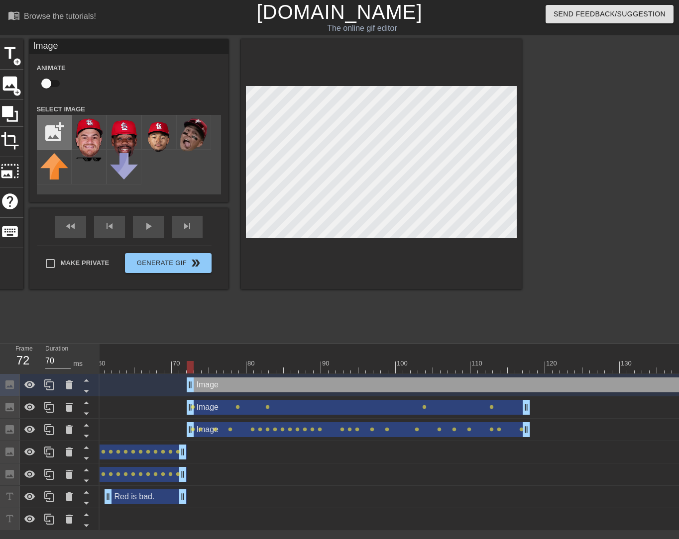
click at [60, 134] on input "file" at bounding box center [54, 132] width 34 height 34
type input "C:\fakepath\Gorman.png"
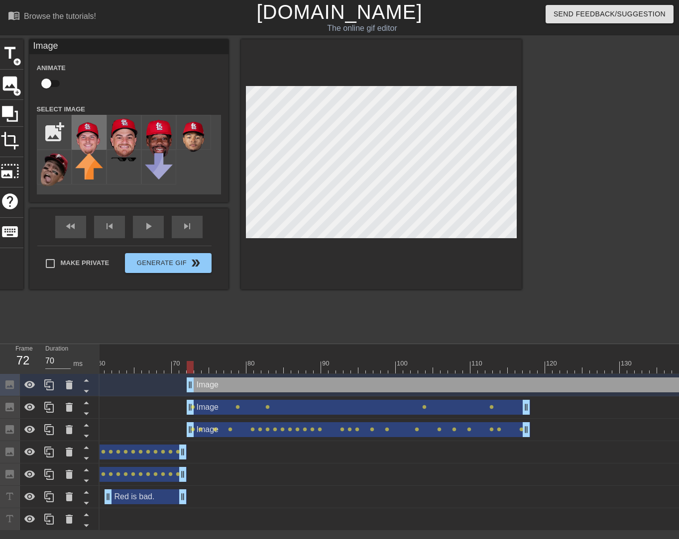
click at [90, 127] on img at bounding box center [89, 136] width 28 height 37
click at [53, 84] on input "checkbox" at bounding box center [46, 83] width 57 height 19
checkbox input "true"
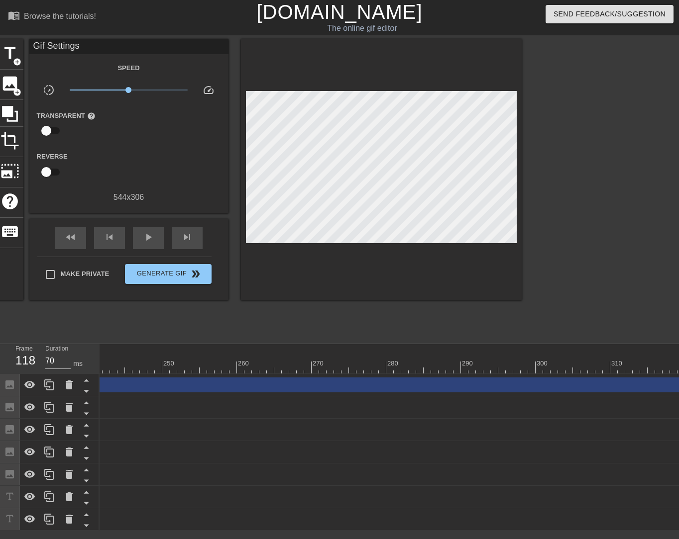
scroll to position [0, 1819]
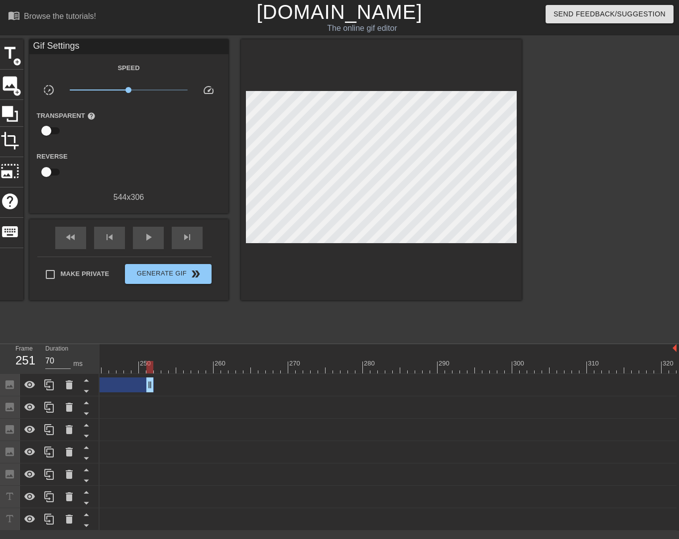
drag, startPoint x: 675, startPoint y: 390, endPoint x: 82, endPoint y: 373, distance: 593.2
click at [82, 373] on div "Frame 251 Duration 70 ms 10 20 30 40 50 60 70 80 90 100 110 120 130 140 150" at bounding box center [339, 437] width 679 height 187
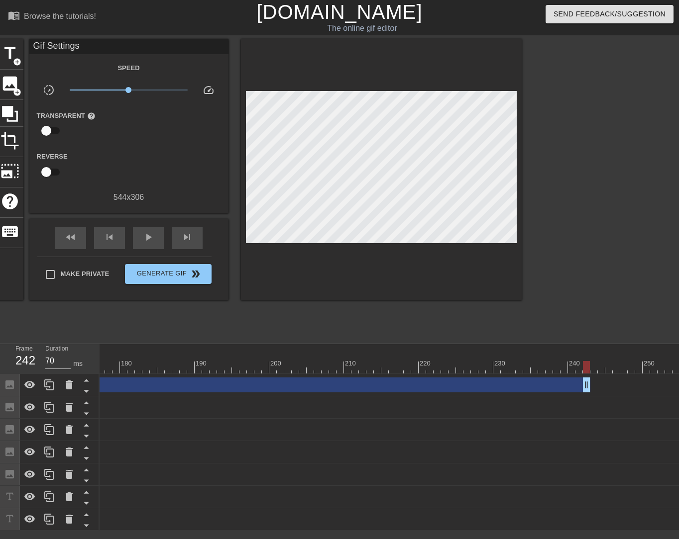
scroll to position [0, 1311]
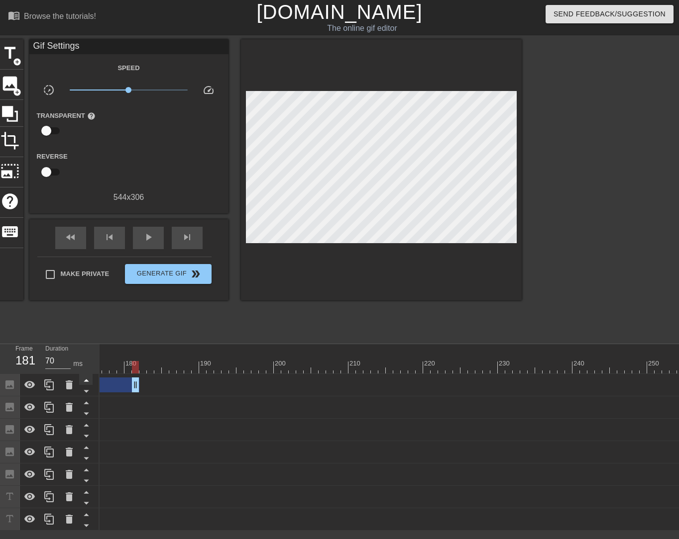
drag, startPoint x: 592, startPoint y: 388, endPoint x: 87, endPoint y: 385, distance: 505.0
click at [90, 385] on div "Frame 181 Duration 70 ms 10 20 30 40 50 60 70 80 90 100 110 120 130 140 150" at bounding box center [339, 437] width 679 height 187
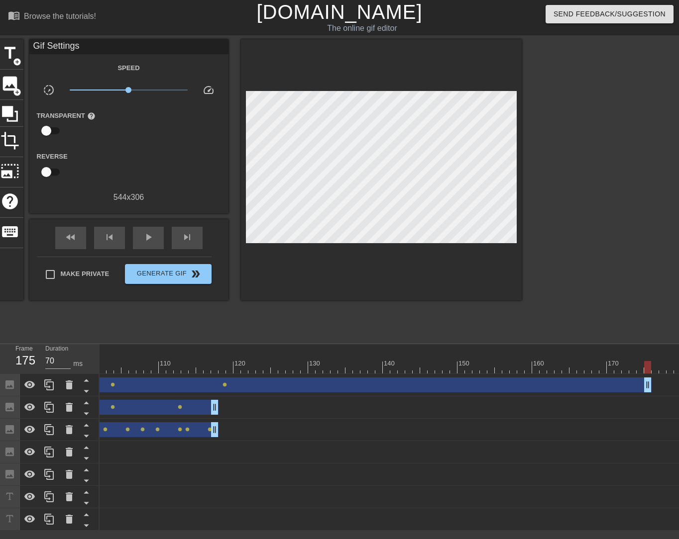
scroll to position [0, 731]
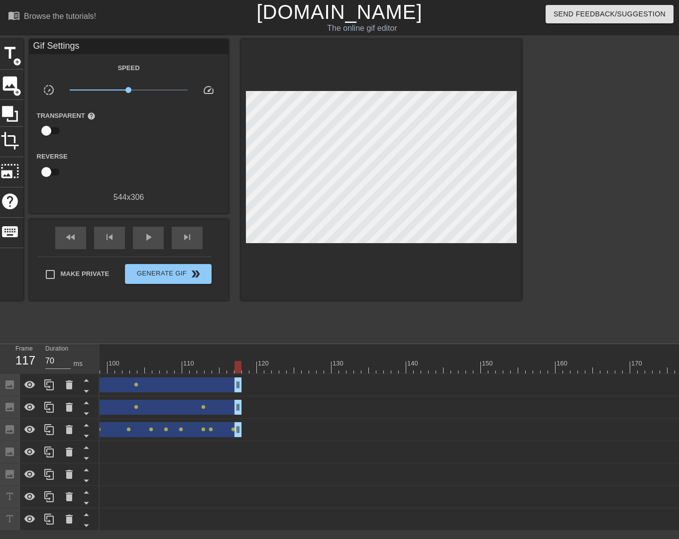
drag, startPoint x: 672, startPoint y: 387, endPoint x: 242, endPoint y: 359, distance: 430.7
click at [242, 359] on div "10 20 30 40 50 60 70 80 90 100 110 120 130 140 150 160" at bounding box center [388, 437] width 579 height 187
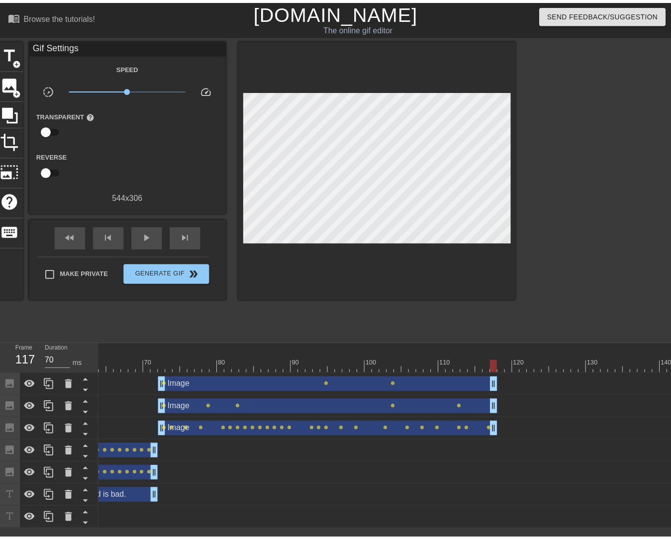
scroll to position [0, 468]
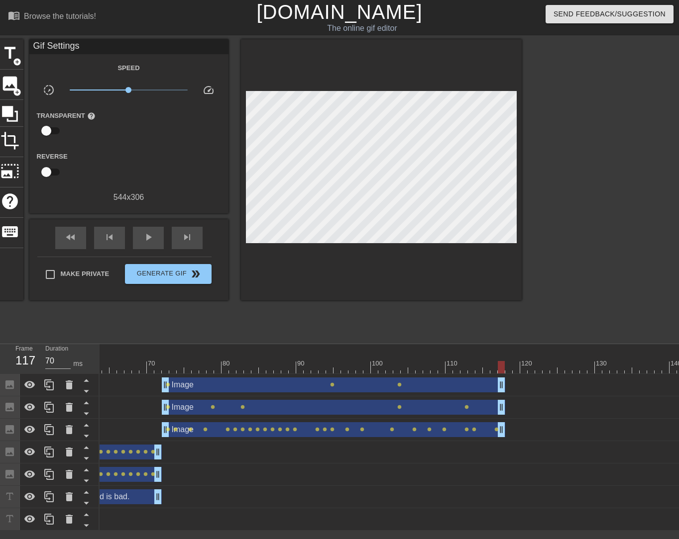
click at [13, 86] on span "image" at bounding box center [9, 83] width 19 height 19
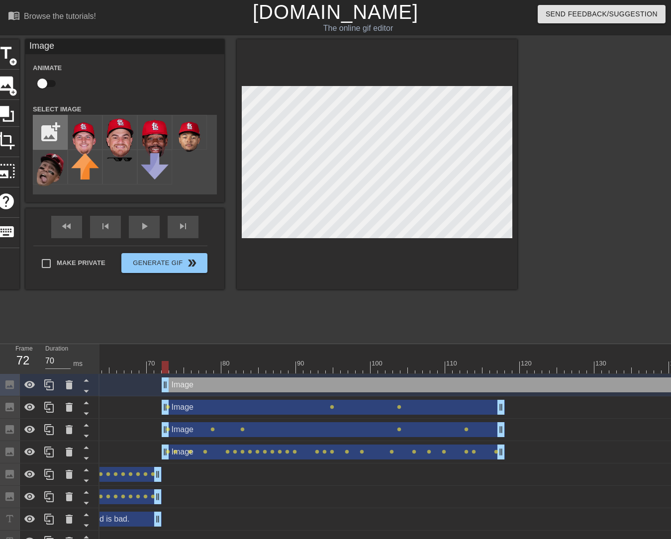
click at [54, 122] on input "file" at bounding box center [50, 132] width 34 height 34
type input "C:\fakepath\Pallante.png"
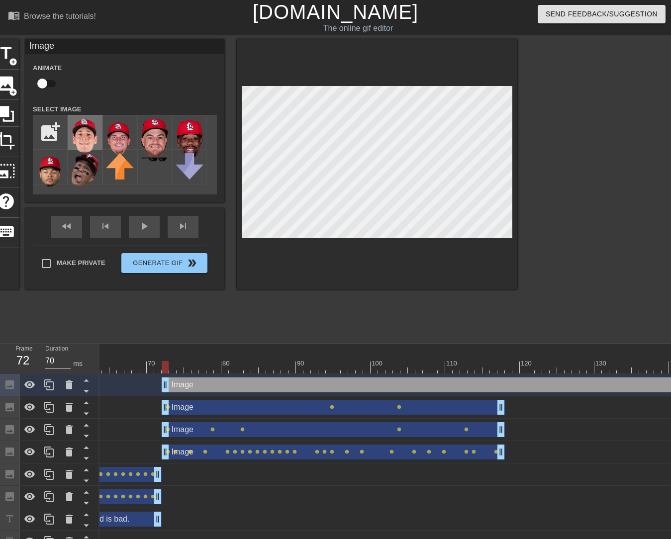
click at [85, 135] on img at bounding box center [85, 135] width 28 height 34
click at [50, 85] on input "checkbox" at bounding box center [42, 83] width 57 height 19
checkbox input "true"
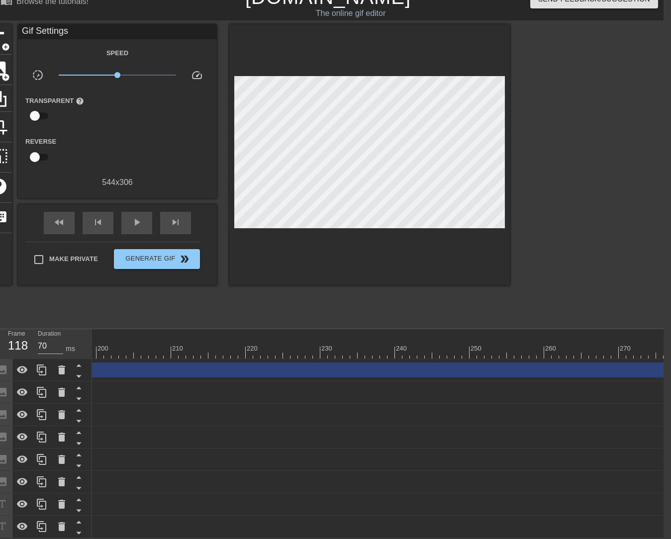
scroll to position [0, 1819]
type input "70"
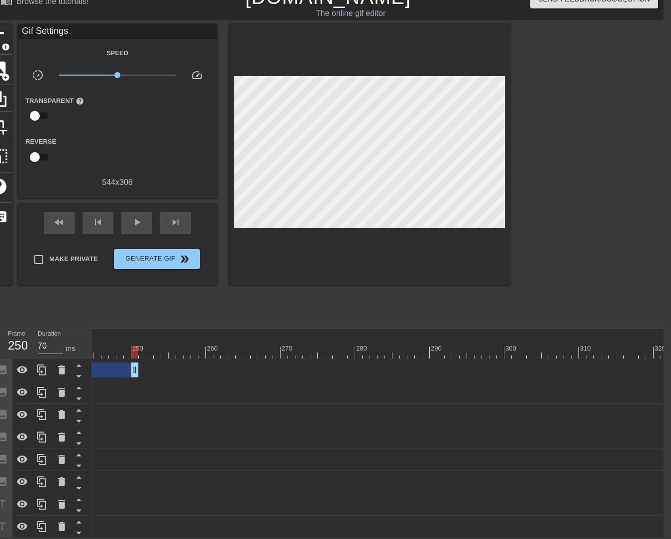
drag, startPoint x: 663, startPoint y: 365, endPoint x: 69, endPoint y: 347, distance: 594.8
click at [70, 345] on div "Frame 250 Duration 70 ms 10 20 30 40 50 60 70 80 90 100 110 120 130 140 150" at bounding box center [328, 433] width 671 height 209
drag, startPoint x: 585, startPoint y: 365, endPoint x: 92, endPoint y: 343, distance: 493.0
click at [93, 342] on div "10 20 30 40 50 60 70 80 90 100 110 120 130 140 150 160" at bounding box center [378, 433] width 572 height 209
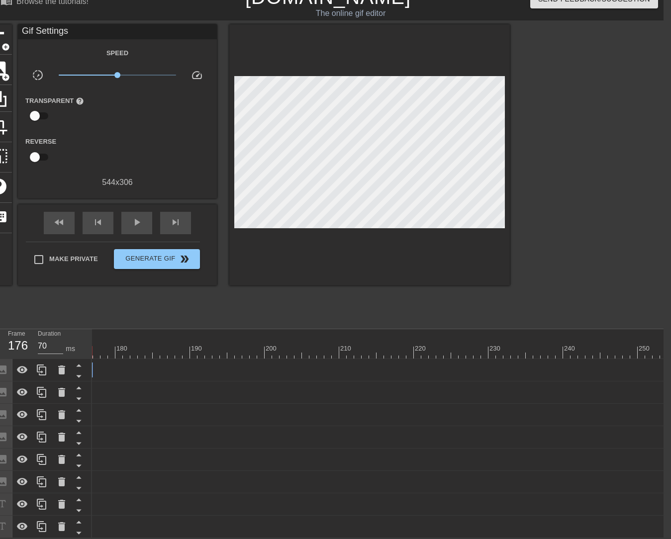
scroll to position [0, 806]
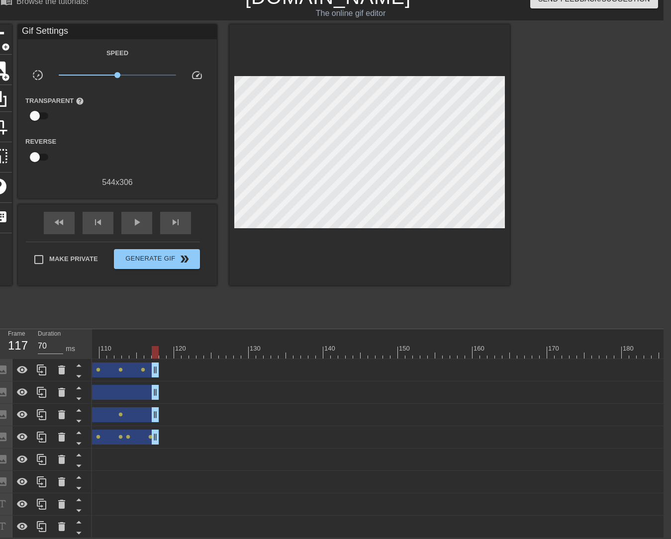
drag, startPoint x: 597, startPoint y: 364, endPoint x: 158, endPoint y: 316, distance: 441.9
click at [158, 316] on div "menu_book Browse the tutorials! Gifntext.com The online gif editor Send Feedbac…" at bounding box center [328, 261] width 671 height 553
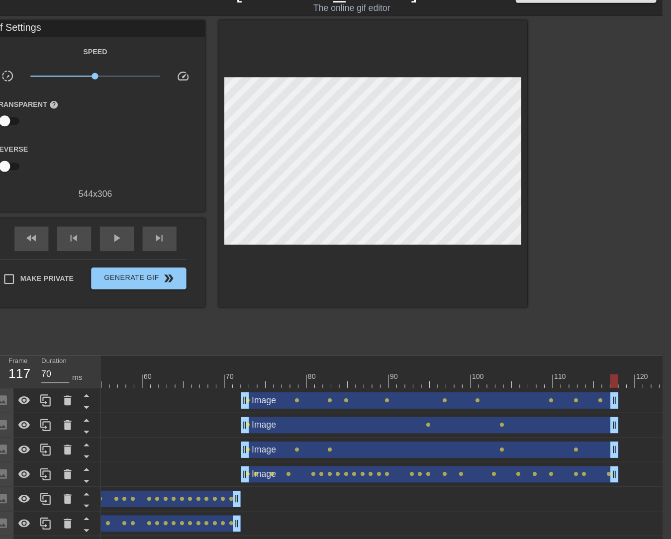
scroll to position [0, 402]
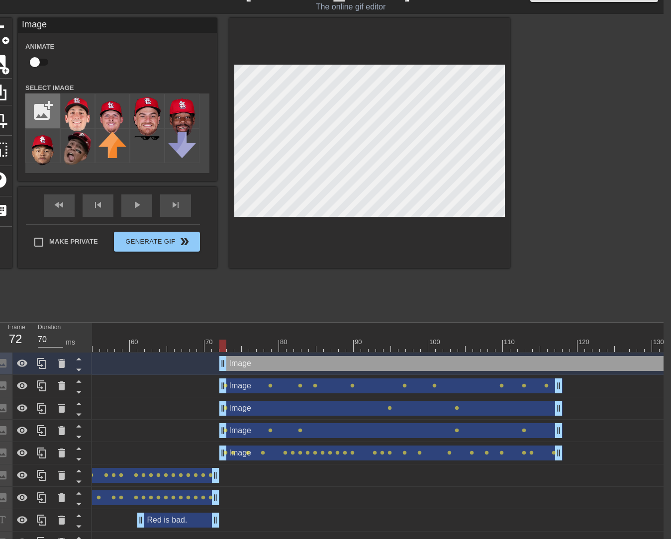
click at [45, 109] on input "file" at bounding box center [43, 111] width 34 height 34
type input "C:\fakepath\airport code.png"
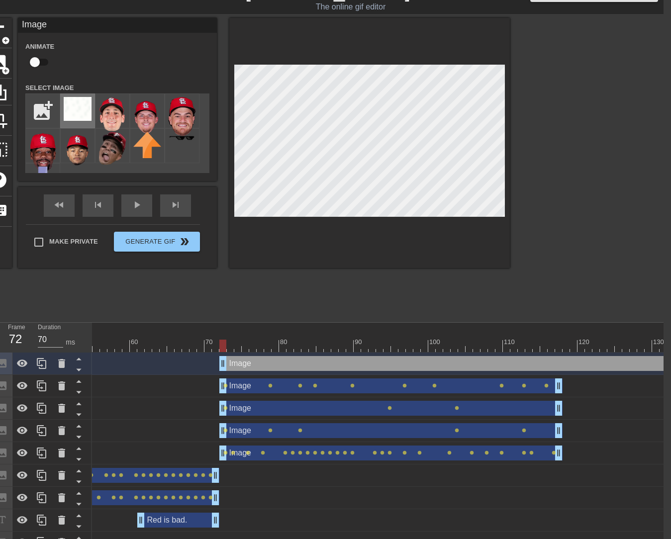
click at [76, 109] on img at bounding box center [78, 109] width 28 height 24
checkbox input "true"
click at [37, 58] on input "checkbox" at bounding box center [34, 62] width 57 height 19
checkbox input "true"
click at [117, 55] on div "Animate" at bounding box center [117, 55] width 199 height 31
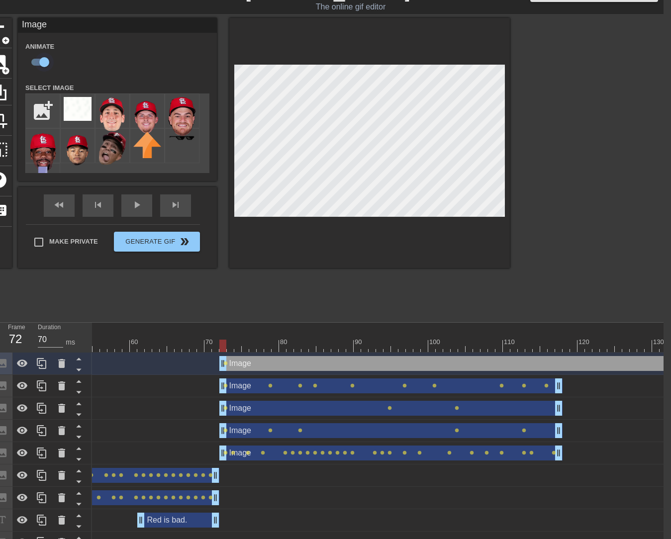
drag, startPoint x: 36, startPoint y: 61, endPoint x: 42, endPoint y: 60, distance: 6.0
click at [36, 61] on input "checkbox" at bounding box center [44, 62] width 57 height 19
checkbox input "false"
click at [42, 60] on input "checkbox" at bounding box center [34, 62] width 57 height 19
checkbox input "true"
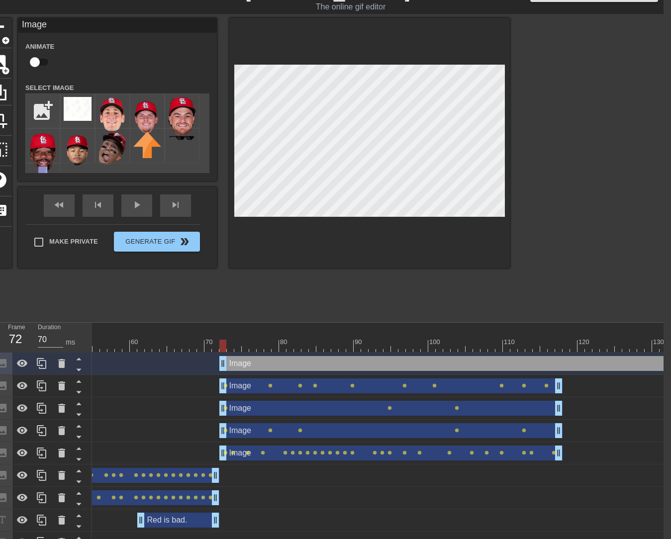
drag, startPoint x: 410, startPoint y: 364, endPoint x: 222, endPoint y: 344, distance: 189.1
click at [222, 344] on div "10 20 30 40 50 60 70 80 90 100 110 120 130 140 150 160" at bounding box center [378, 438] width 572 height 231
click at [46, 101] on input "file" at bounding box center [43, 111] width 34 height 34
type input "C:\fakepath\airport code.png"
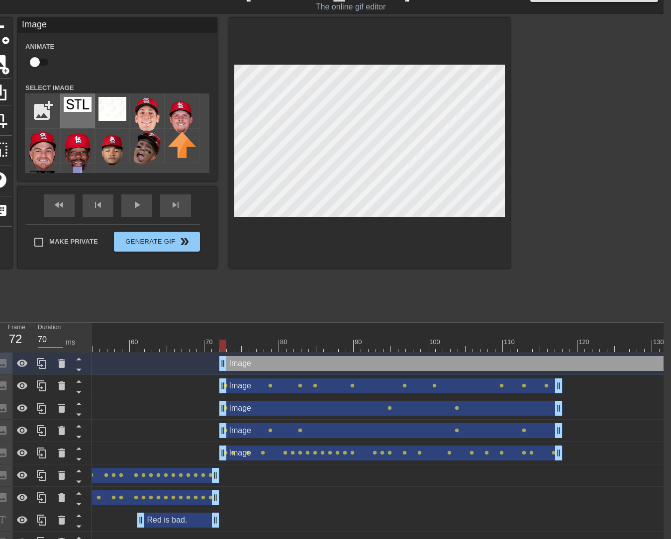
click at [72, 103] on img at bounding box center [78, 104] width 28 height 15
click at [43, 61] on input "checkbox" at bounding box center [34, 62] width 57 height 19
checkbox input "true"
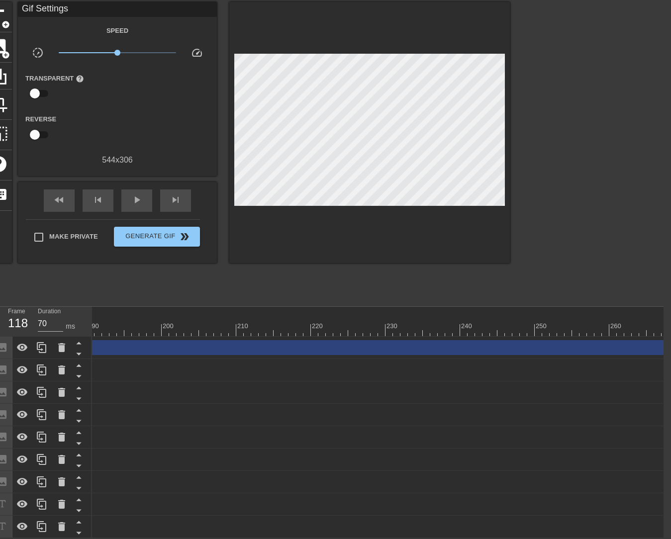
scroll to position [0, 1819]
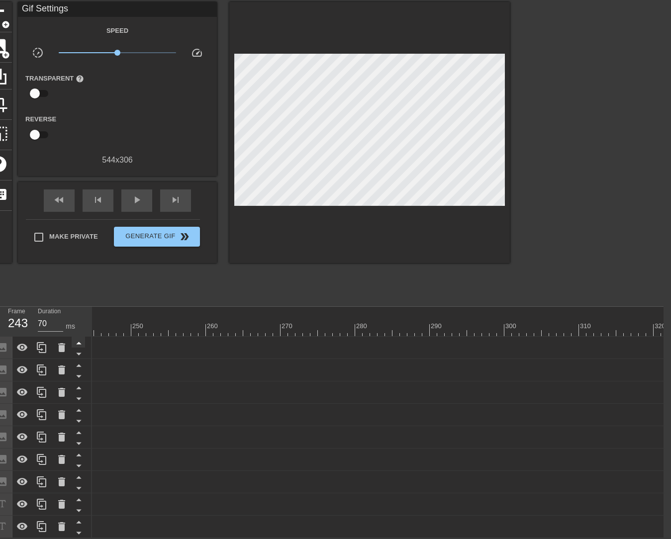
drag, startPoint x: 665, startPoint y: 344, endPoint x: 75, endPoint y: 331, distance: 590.2
click at [75, 330] on div "Frame 243 Duration 70 ms 10 20 30 40 50 60 70 80 90 100 110 120 130 140 150" at bounding box center [328, 422] width 671 height 231
drag, startPoint x: 579, startPoint y: 345, endPoint x: 85, endPoint y: 350, distance: 494.5
click at [87, 347] on div "Frame 176 Duration 70 ms 10 20 30 40 50 60 70 80 90 100 110 120 130 140 150" at bounding box center [328, 422] width 671 height 231
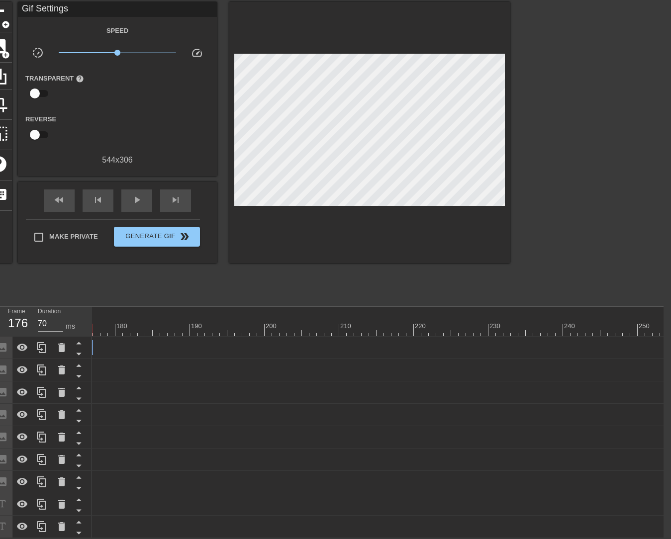
scroll to position [0, 806]
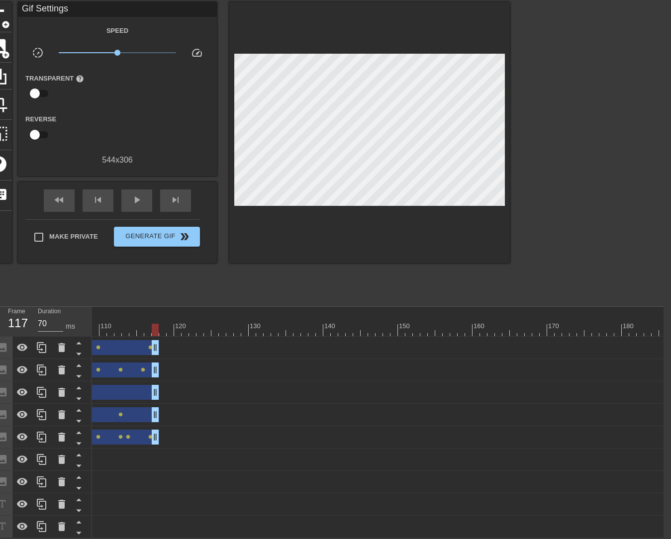
drag, startPoint x: 598, startPoint y: 345, endPoint x: 159, endPoint y: 324, distance: 439.8
click at [159, 324] on div "10 20 30 40 50 60 70 80 90 100 110 120 130 140 150 160" at bounding box center [378, 422] width 572 height 231
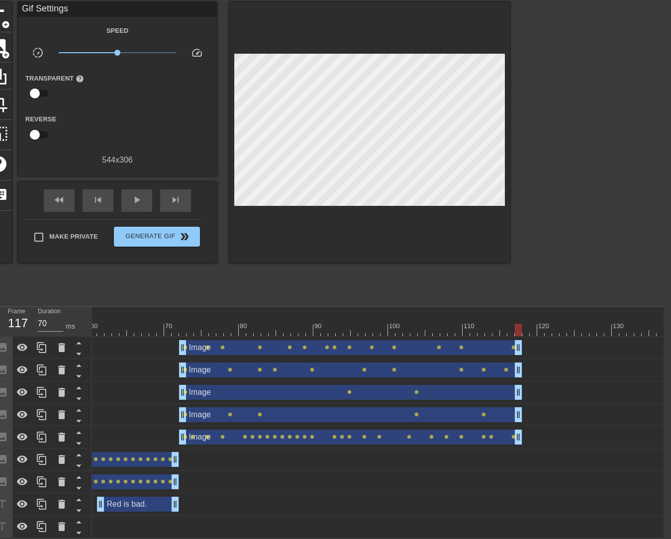
scroll to position [0, 440]
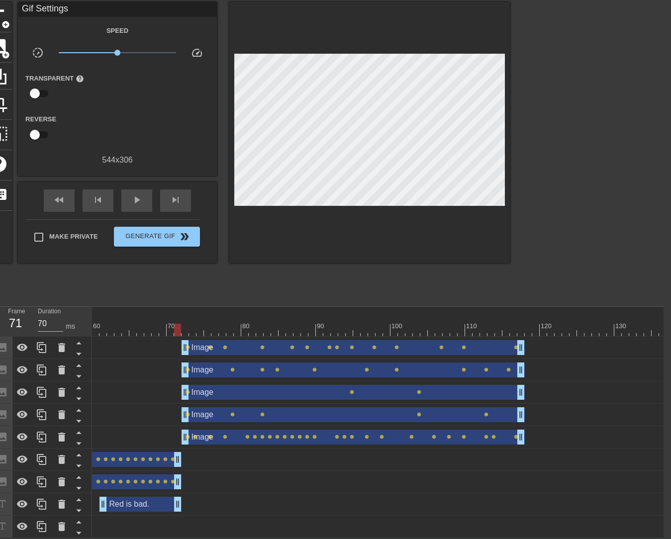
click at [139, 201] on div "play_arrow" at bounding box center [136, 201] width 31 height 22
click at [138, 194] on span "play_arrow" at bounding box center [137, 200] width 12 height 12
click at [138, 194] on span "pause" at bounding box center [137, 200] width 12 height 12
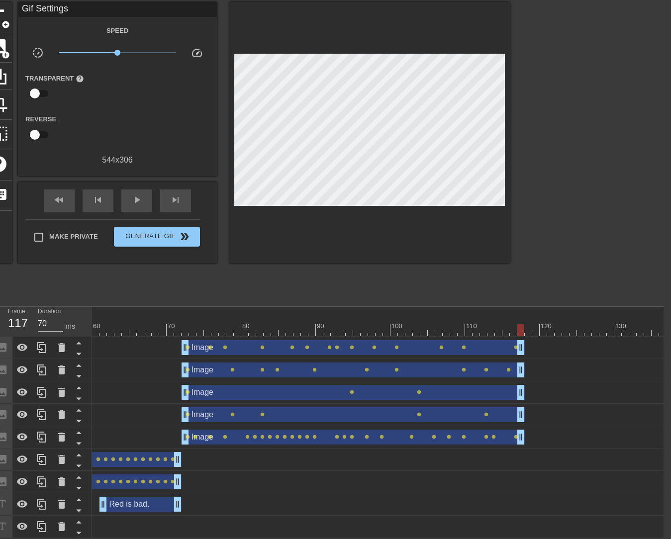
click at [522, 317] on div at bounding box center [520, 323] width 7 height 12
click at [169, 192] on div "skip_next" at bounding box center [175, 201] width 31 height 22
click at [138, 194] on span "play_arrow" at bounding box center [137, 200] width 12 height 12
click at [137, 194] on span "pause" at bounding box center [137, 200] width 12 height 12
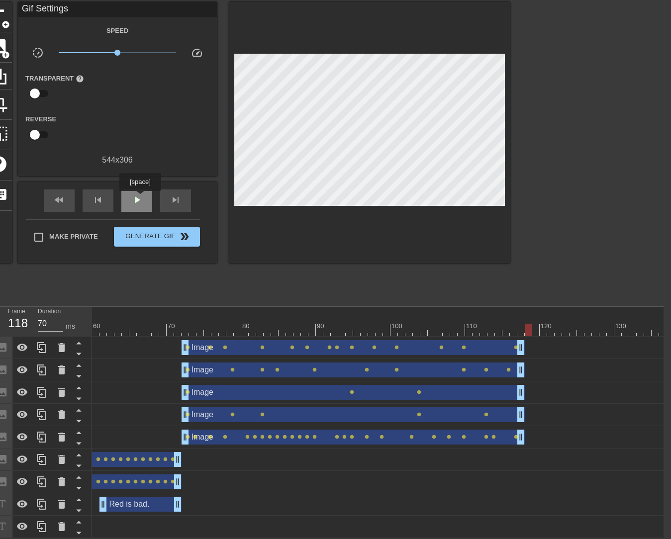
click at [140, 198] on span "play_arrow" at bounding box center [137, 200] width 12 height 12
click at [140, 198] on span "pause" at bounding box center [137, 200] width 12 height 12
click at [525, 317] on div at bounding box center [528, 323] width 7 height 12
click at [523, 317] on div at bounding box center [520, 323] width 7 height 12
click at [524, 317] on div at bounding box center [520, 323] width 7 height 12
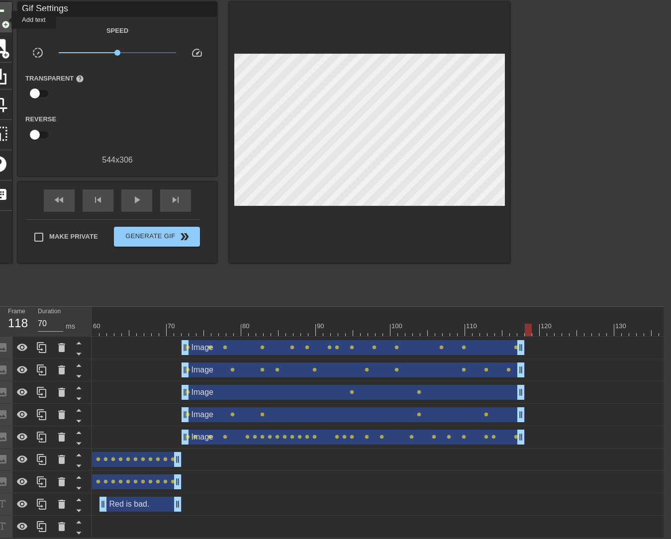
click at [5, 20] on span "add_circle" at bounding box center [5, 24] width 8 height 8
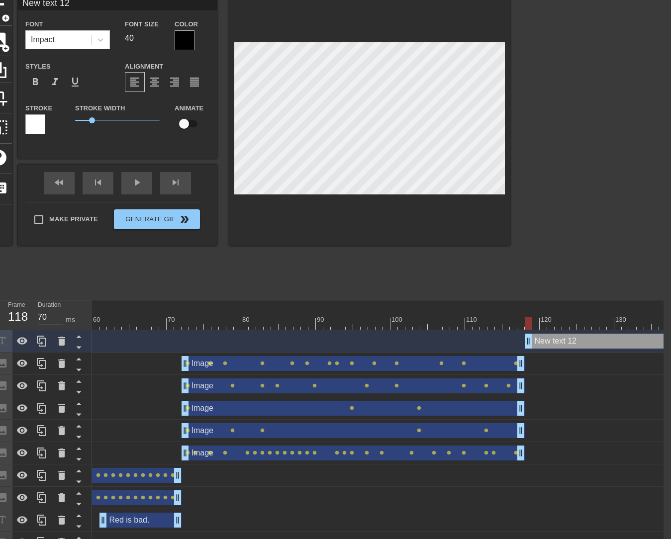
scroll to position [1, 2]
type input "I"
type textarea "I"
type input "It"
type textarea "It"
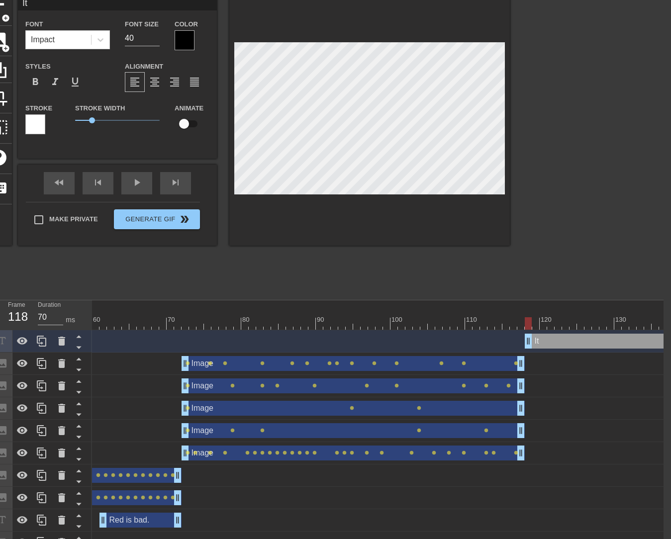
type input "It"
type textarea "It"
type input "It m"
type textarea "It m"
type input "It me"
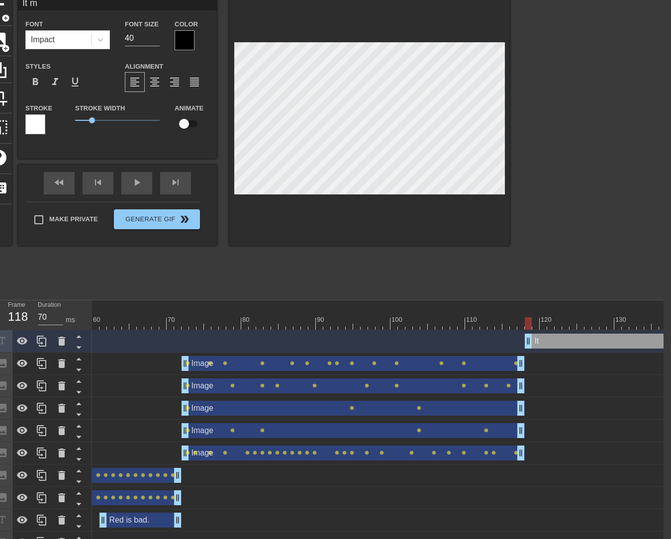
type textarea "It me"
type input "It mea"
type textarea "It mea"
type input "It mean"
type textarea "It mean"
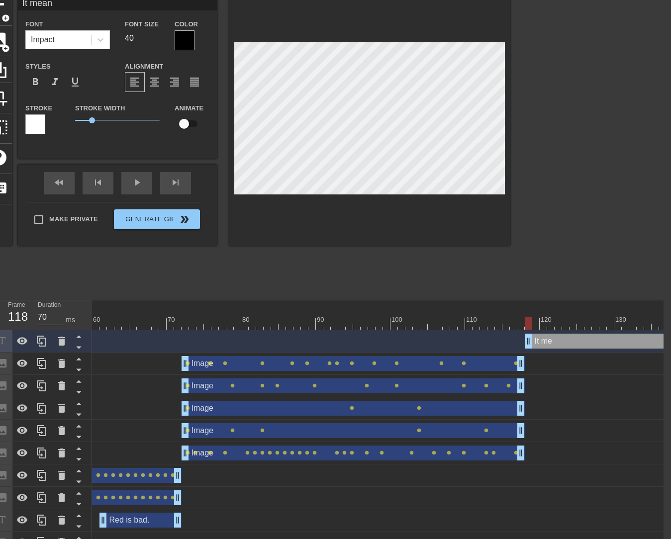
type input "It means"
type textarea "It means"
type input "It means."
type textarea "It means."
type input "It means.."
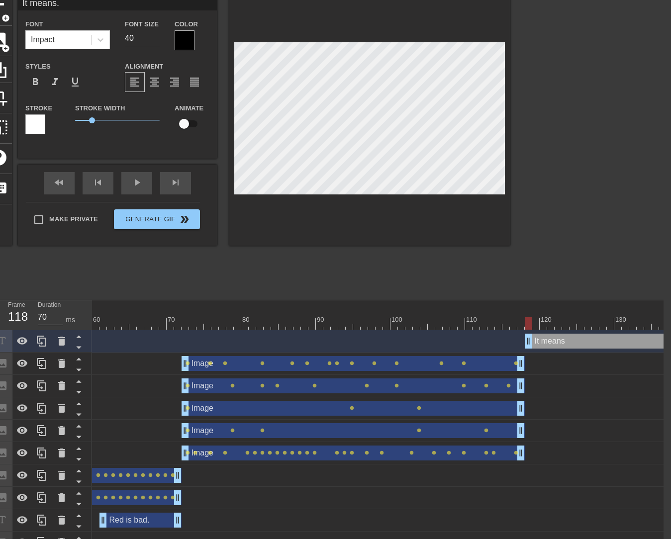
type textarea "It means.."
type input "It means..."
type textarea "It means..."
click at [403, 225] on div at bounding box center [369, 121] width 281 height 250
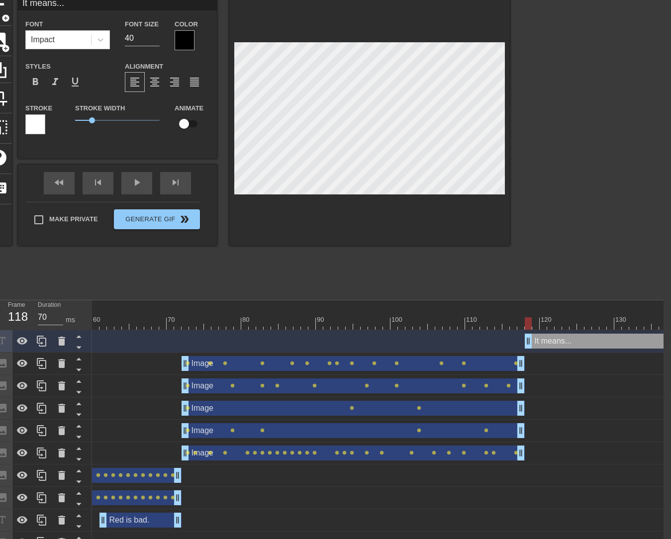
drag, startPoint x: 129, startPoint y: 37, endPoint x: 113, endPoint y: 39, distance: 16.0
click at [113, 39] on div "Font Impact Font Size 40 Color" at bounding box center [117, 34] width 199 height 32
type input "30"
click at [192, 44] on div at bounding box center [185, 40] width 20 height 20
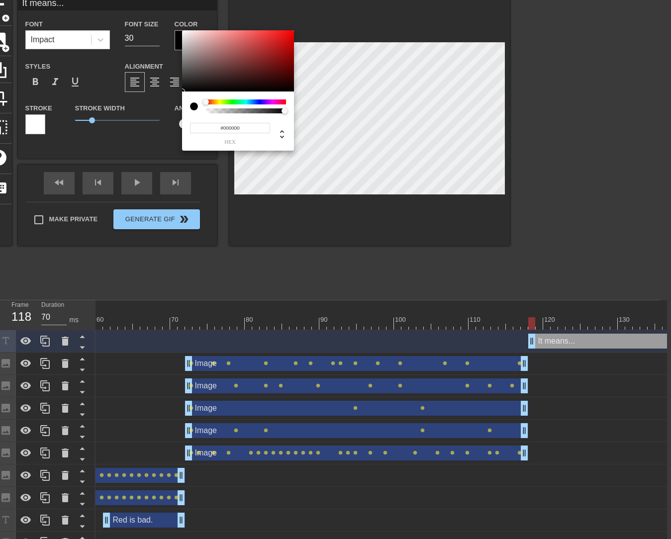
scroll to position [44, 0]
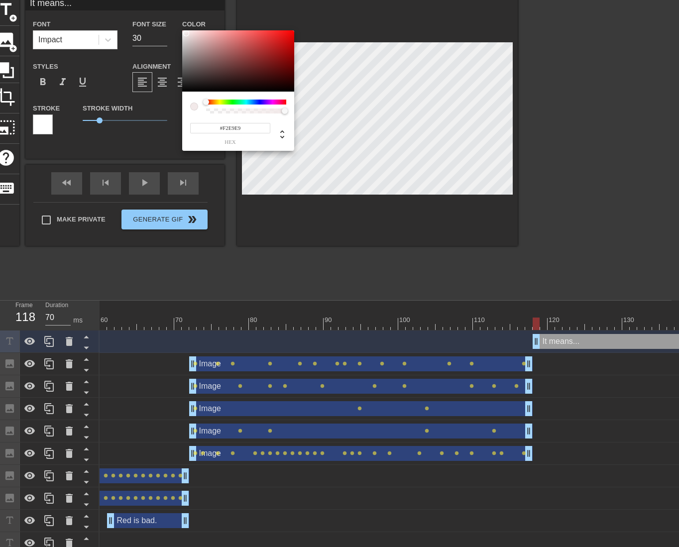
click at [186, 33] on div at bounding box center [238, 61] width 112 height 62
type input "#F8F4F4"
click at [184, 32] on div at bounding box center [184, 32] width 6 height 6
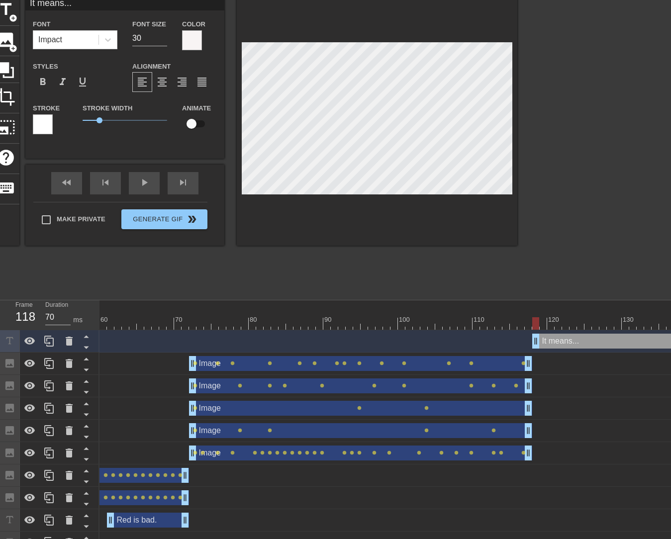
click at [50, 121] on div at bounding box center [43, 124] width 20 height 20
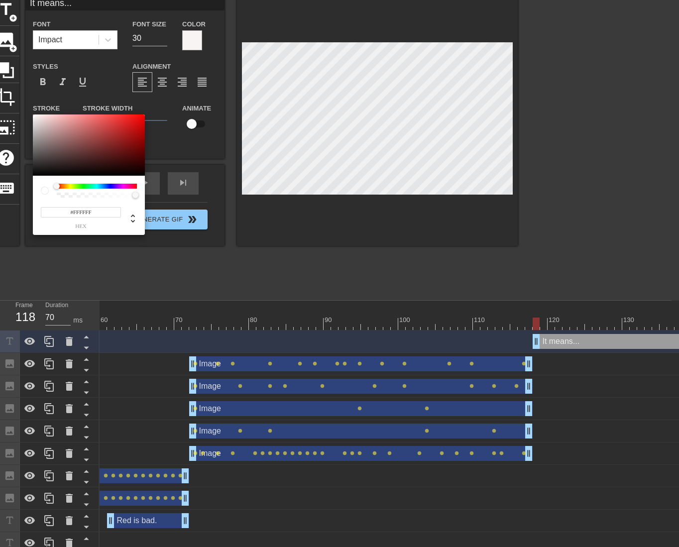
type input "#030303"
click at [34, 175] on div at bounding box center [89, 145] width 112 height 62
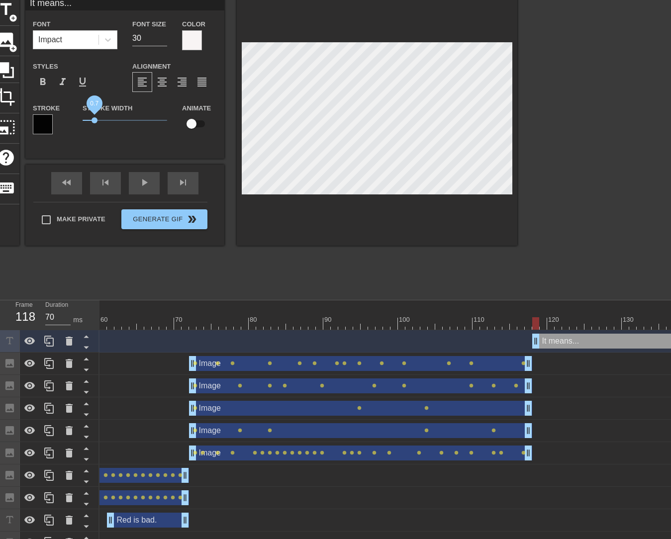
drag, startPoint x: 100, startPoint y: 117, endPoint x: 94, endPoint y: 120, distance: 6.7
click at [94, 120] on span "0.7" at bounding box center [125, 120] width 85 height 12
click at [144, 187] on span "play_arrow" at bounding box center [144, 183] width 12 height 12
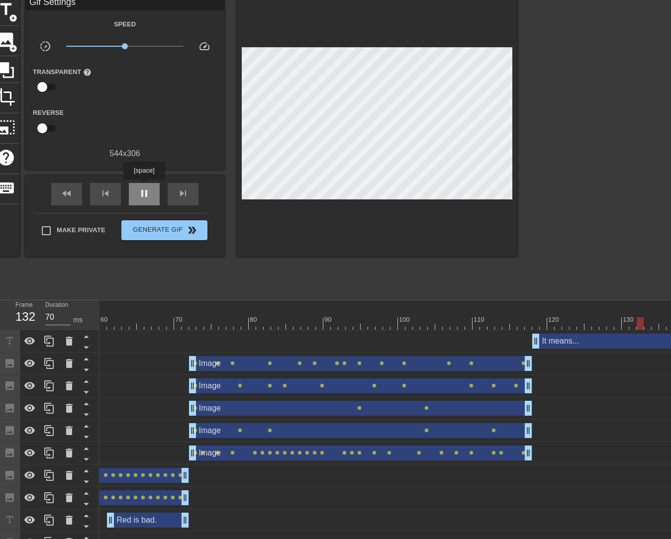
drag, startPoint x: 144, startPoint y: 187, endPoint x: 149, endPoint y: 189, distance: 6.0
click at [147, 188] on span "pause" at bounding box center [144, 194] width 12 height 12
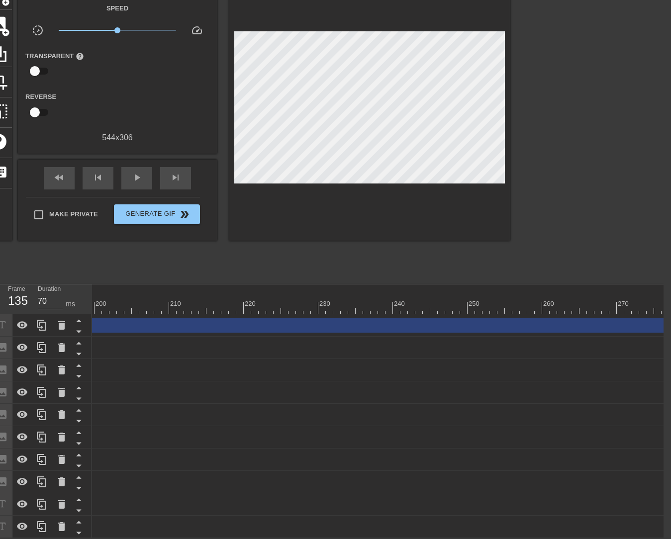
scroll to position [0, 1819]
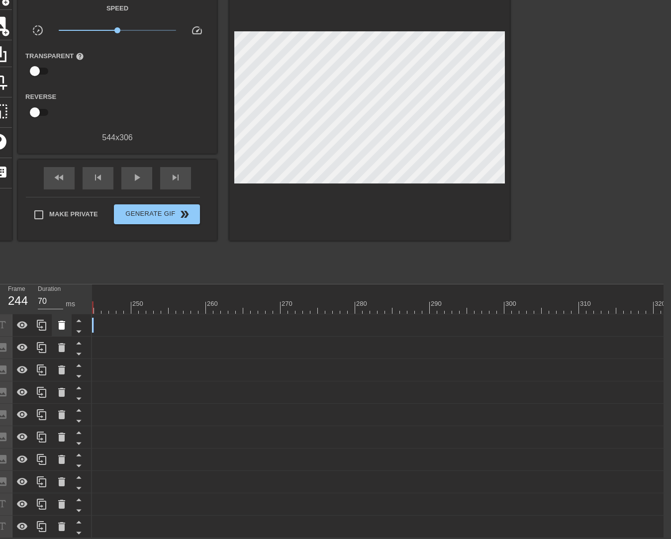
drag, startPoint x: 663, startPoint y: 323, endPoint x: 65, endPoint y: 326, distance: 597.5
click at [65, 326] on div "Frame 244 Duration 70 ms 10 20 30 40 50 60 70 80 90 100 110 120 130 140 150" at bounding box center [328, 412] width 671 height 254
drag, startPoint x: 573, startPoint y: 319, endPoint x: 83, endPoint y: 328, distance: 489.6
click at [84, 327] on div "Frame 184 Duration 70 ms 10 20 30 40 50 60 70 80 90 100 110 120 130 140 150" at bounding box center [328, 412] width 671 height 254
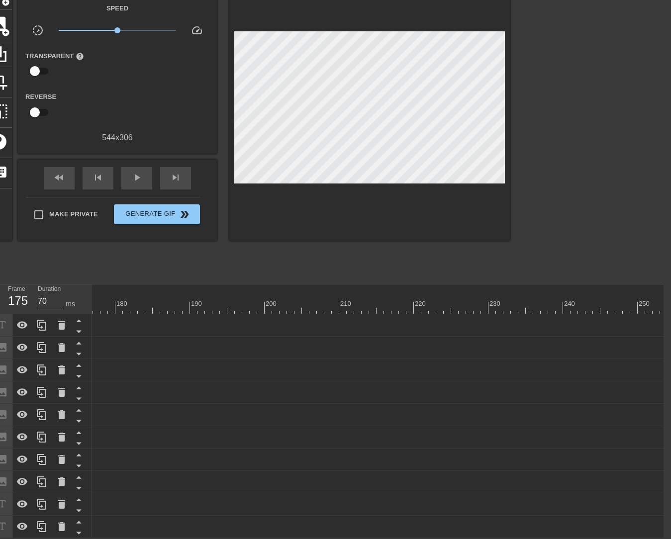
scroll to position [0, 806]
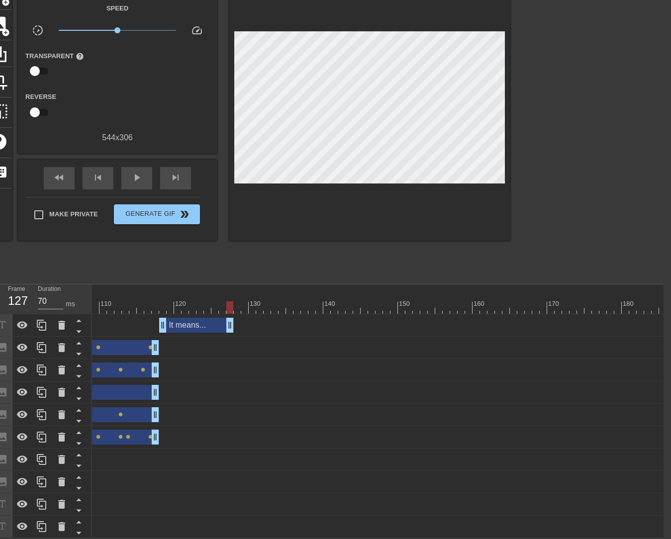
drag, startPoint x: 588, startPoint y: 319, endPoint x: 229, endPoint y: 308, distance: 358.9
click at [229, 314] on div "It means... drag_handle drag_handle" at bounding box center [483, 325] width 2395 height 22
click at [177, 175] on span "skip_next" at bounding box center [176, 178] width 12 height 12
click at [8, 28] on span "add_circle" at bounding box center [5, 32] width 8 height 8
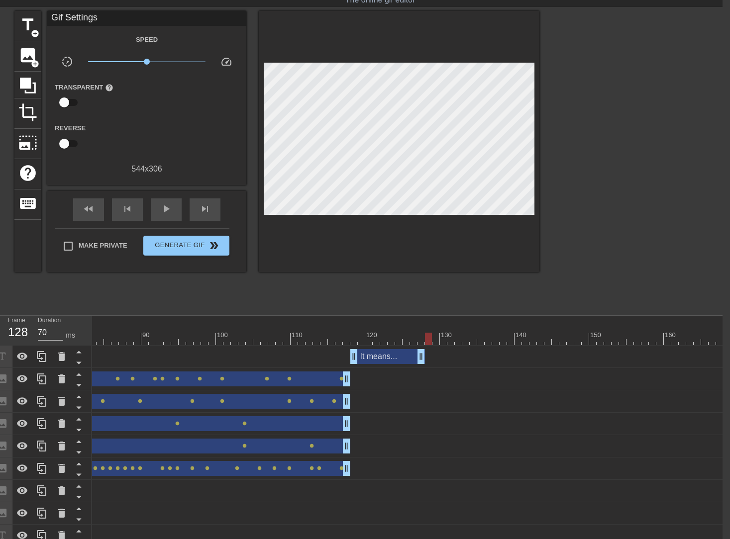
scroll to position [0, 7]
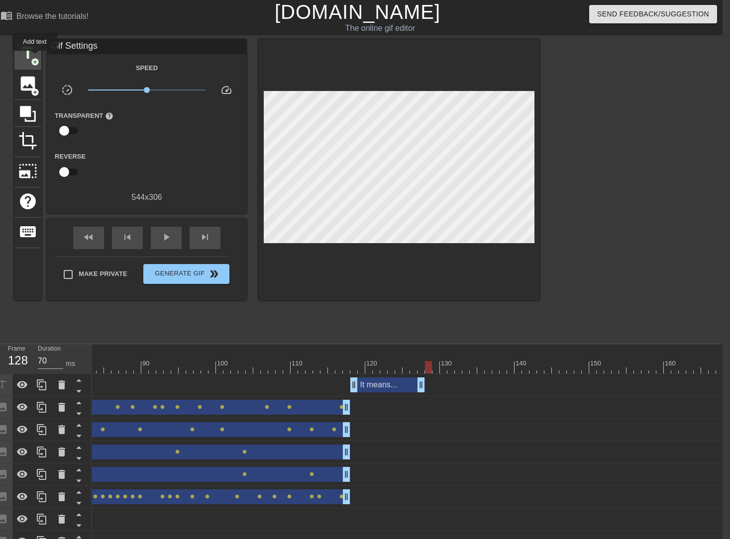
click at [35, 58] on span "add_circle" at bounding box center [35, 62] width 8 height 8
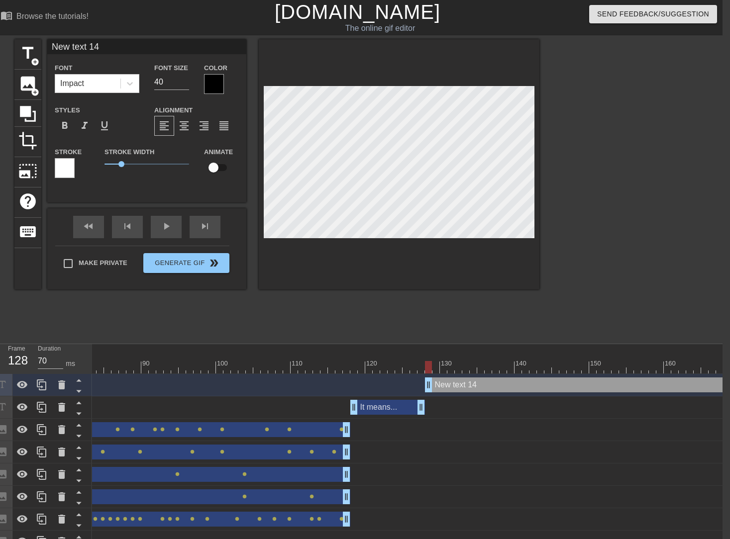
scroll to position [1, 2]
type input "u"
type textarea "u"
type input "uh"
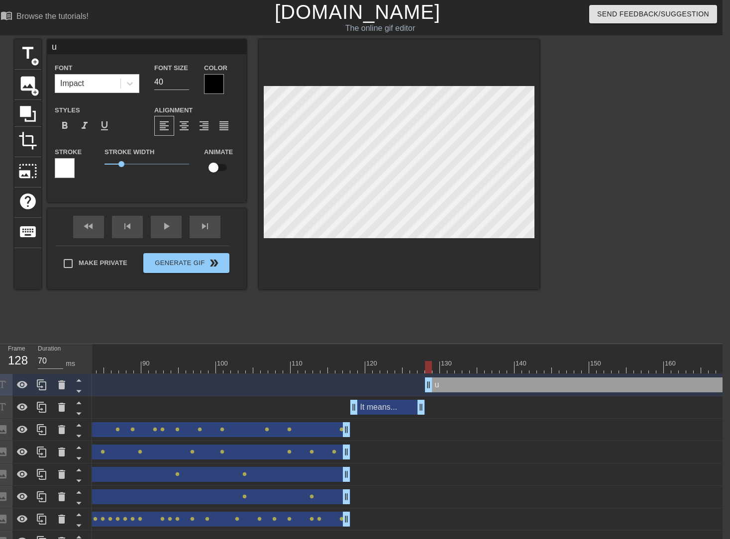
type textarea "uh"
type input "uh."
type textarea "uh."
type input "uh"
type textarea "uh"
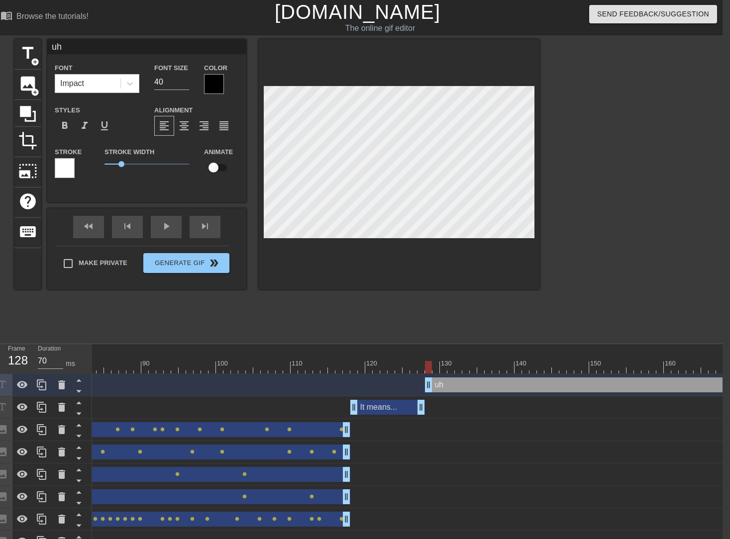
type input "u"
type textarea "u"
click at [533, 455] on div "Image drag_handle drag_handle lens lens lens lens lens lens lens lens lens lens" at bounding box center [674, 452] width 2395 height 15
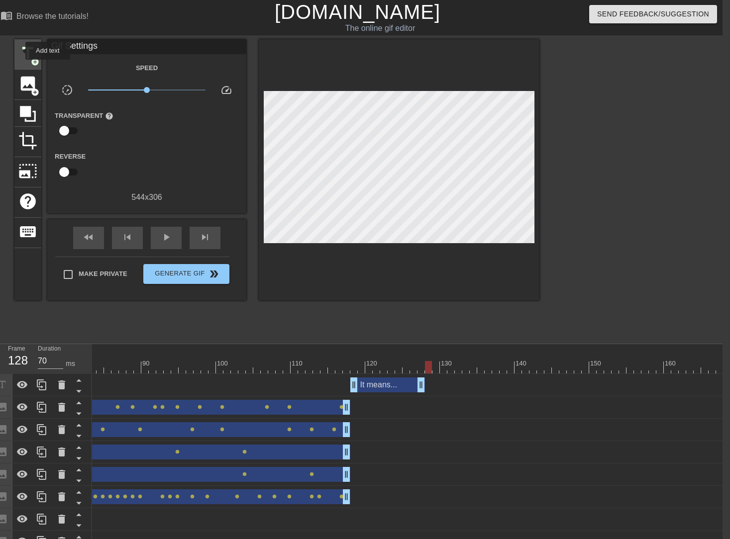
click at [19, 51] on span "title" at bounding box center [27, 53] width 19 height 19
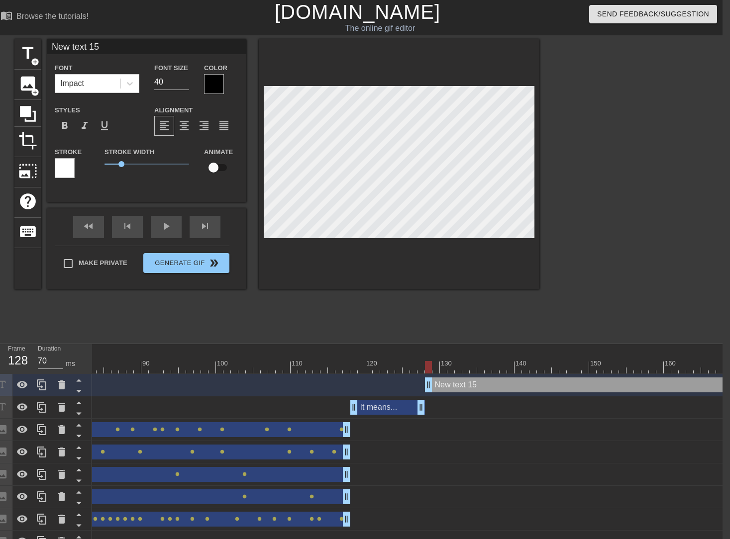
type input "U"
type textarea "U"
type input "Uh"
type textarea "Uh"
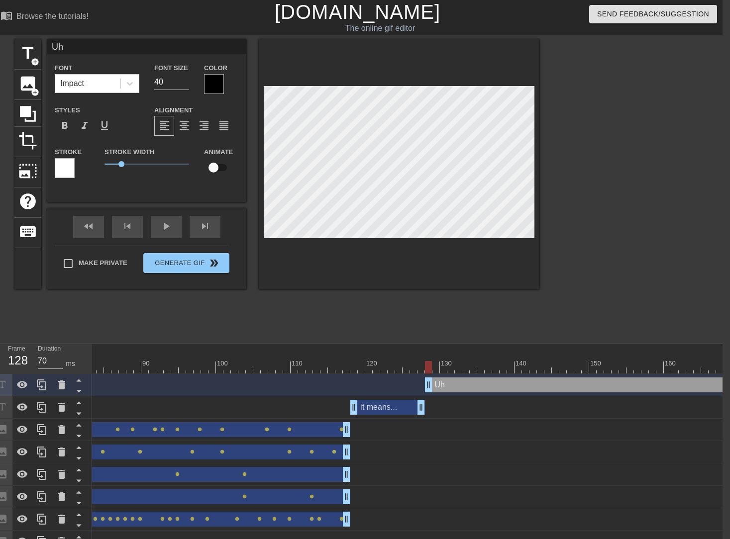
type input "Uh."
type textarea "Uh."
type input "Uh.."
type textarea "Uh.."
type input "Uh..."
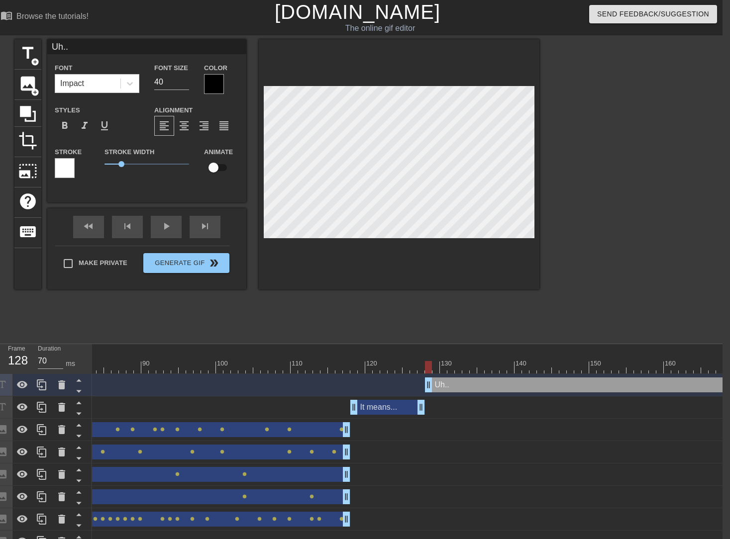
type textarea "Uh..."
click at [502, 414] on div "It means... drag_handle drag_handle" at bounding box center [674, 407] width 2395 height 15
click at [383, 365] on div at bounding box center [674, 367] width 2395 height 12
click at [461, 359] on div at bounding box center [458, 360] width 7 height 12
drag, startPoint x: 158, startPoint y: 82, endPoint x: 104, endPoint y: 88, distance: 54.5
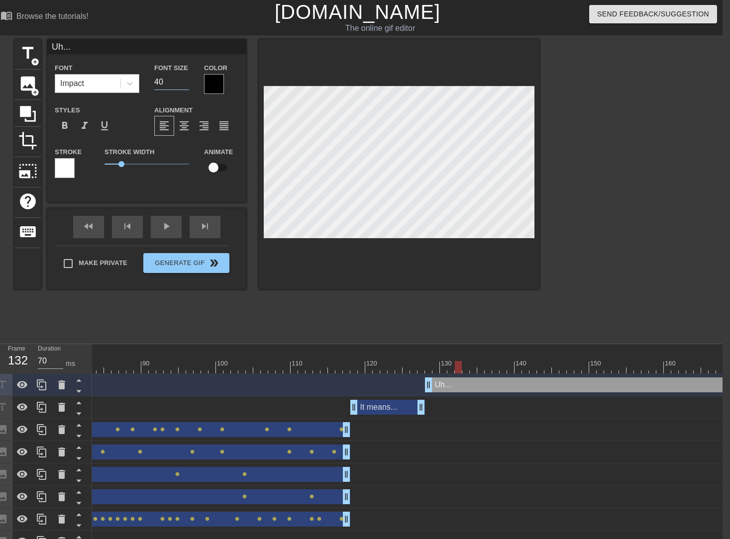
click at [118, 85] on div "Font Impact Font Size 40 Color" at bounding box center [146, 78] width 199 height 32
type input "30"
click at [213, 85] on div at bounding box center [214, 84] width 20 height 20
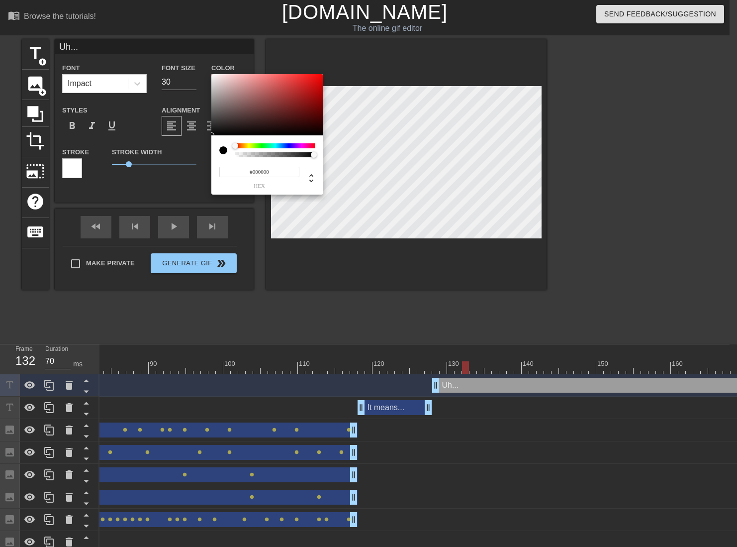
type input "#F4EDED"
click at [214, 77] on div at bounding box center [267, 105] width 112 height 62
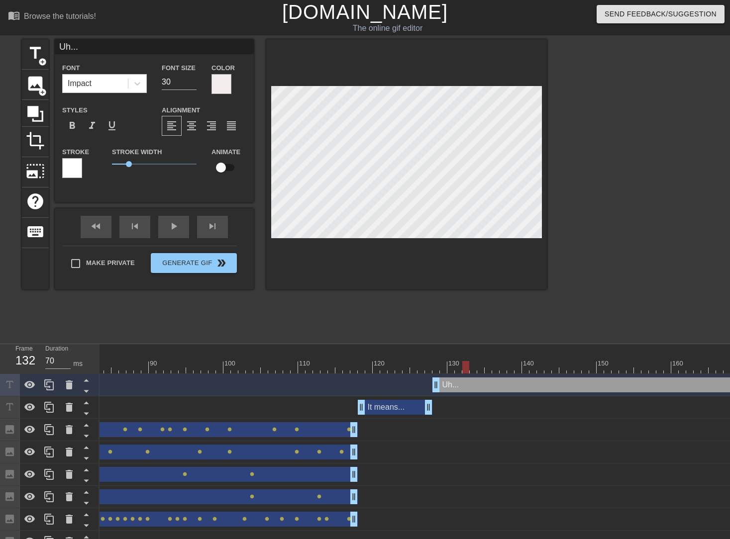
click at [76, 172] on div at bounding box center [72, 168] width 20 height 20
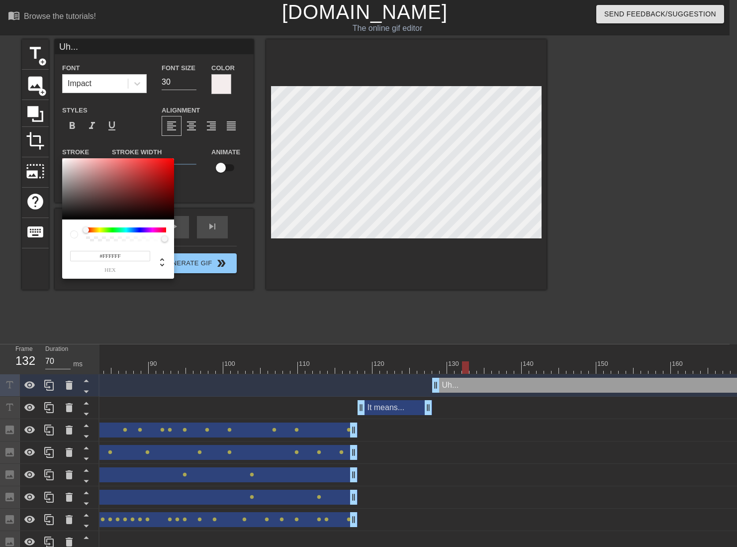
type input "#0F0F0F"
click at [64, 216] on div at bounding box center [118, 189] width 112 height 62
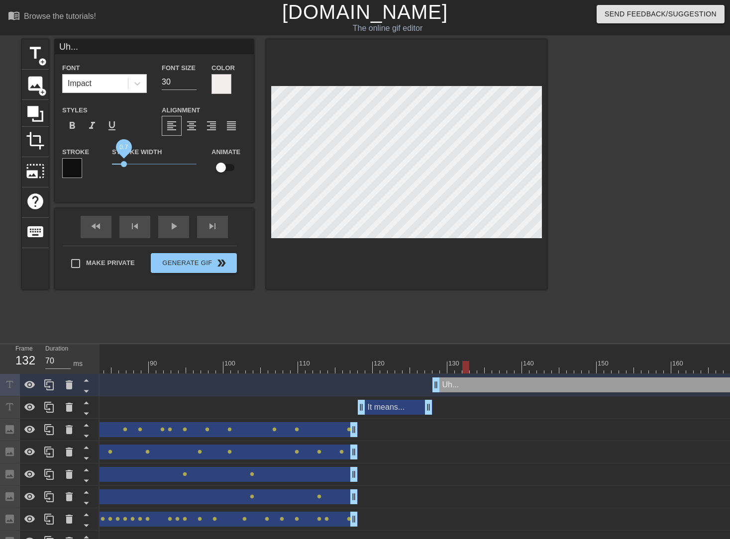
click at [123, 164] on span "0.7" at bounding box center [124, 164] width 6 height 6
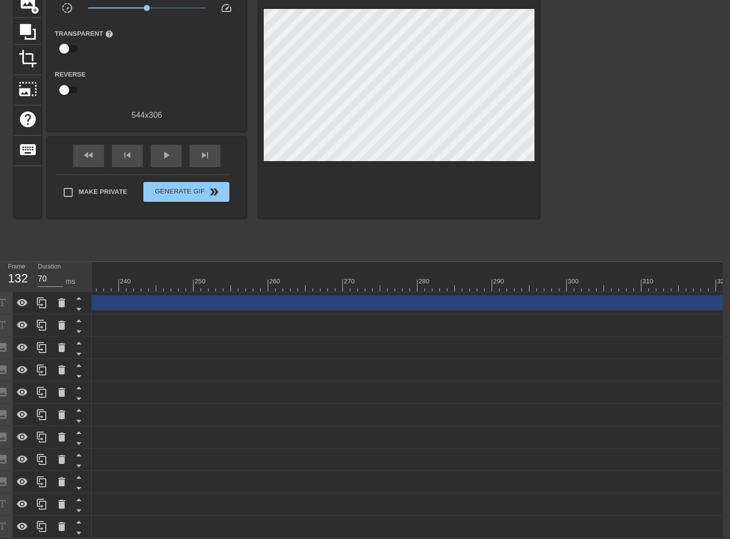
scroll to position [0, 1760]
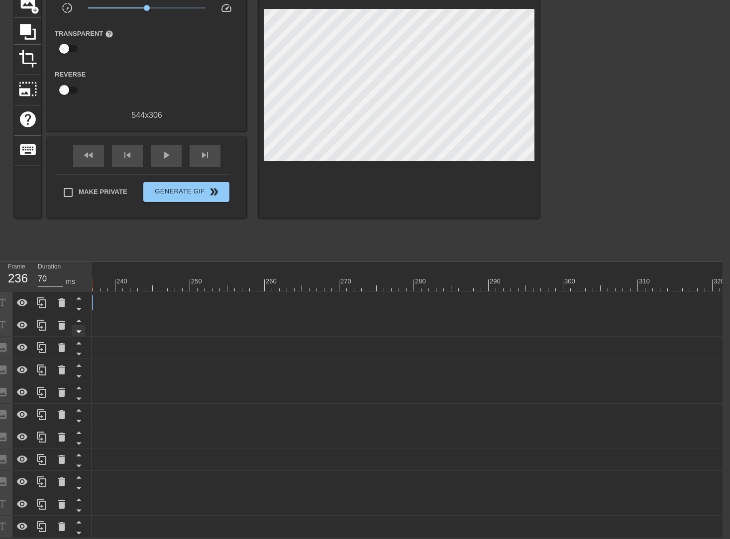
drag, startPoint x: 723, startPoint y: 298, endPoint x: 73, endPoint y: 329, distance: 650.4
click at [57, 303] on div "Frame 236 Duration 70 ms 10 20 30 40 50 60 70 80 90 100 110 120 130 140 150" at bounding box center [358, 400] width 730 height 276
drag, startPoint x: 616, startPoint y: 298, endPoint x: 44, endPoint y: 342, distance: 574.3
click at [29, 305] on div "Frame 160 Duration 70 ms 10 20 30 40 50 60 70 80 90 100 110 120 130 140 150" at bounding box center [358, 400] width 730 height 276
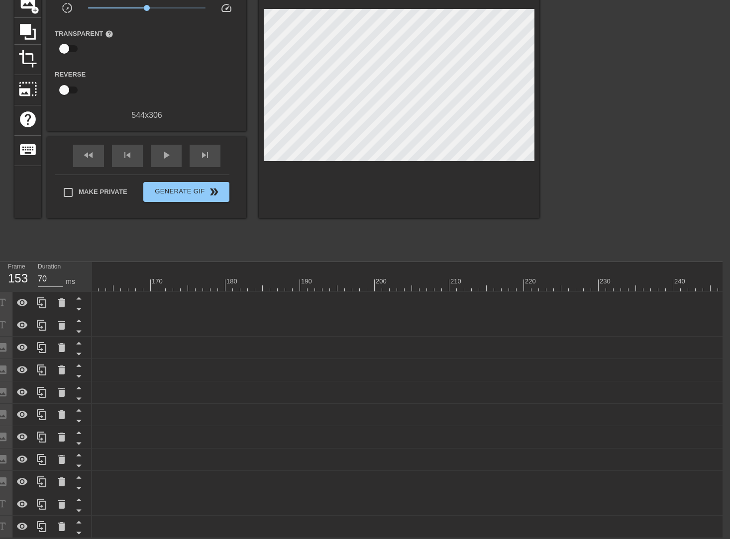
scroll to position [0, 645]
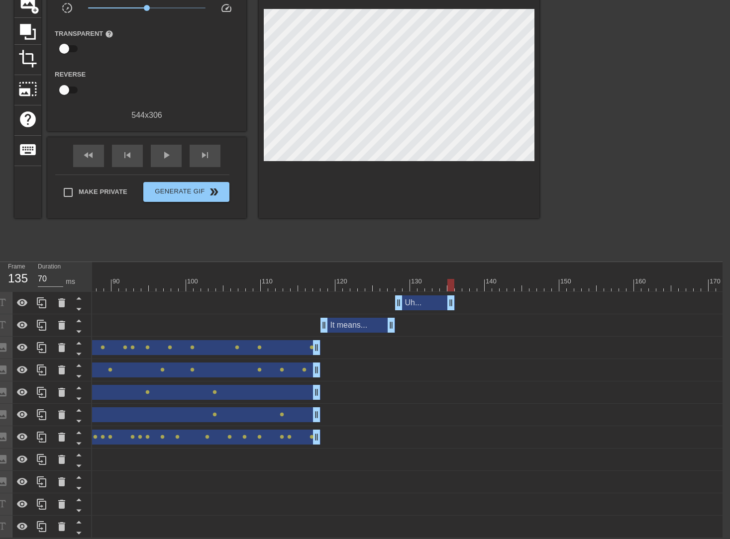
drag, startPoint x: 584, startPoint y: 297, endPoint x: 447, endPoint y: 291, distance: 136.9
click at [310, 279] on div at bounding box center [644, 285] width 2395 height 12
click at [166, 155] on div "play_arrow" at bounding box center [166, 156] width 31 height 22
click at [166, 155] on div "pause" at bounding box center [166, 156] width 31 height 22
click at [460, 272] on div at bounding box center [458, 278] width 7 height 12
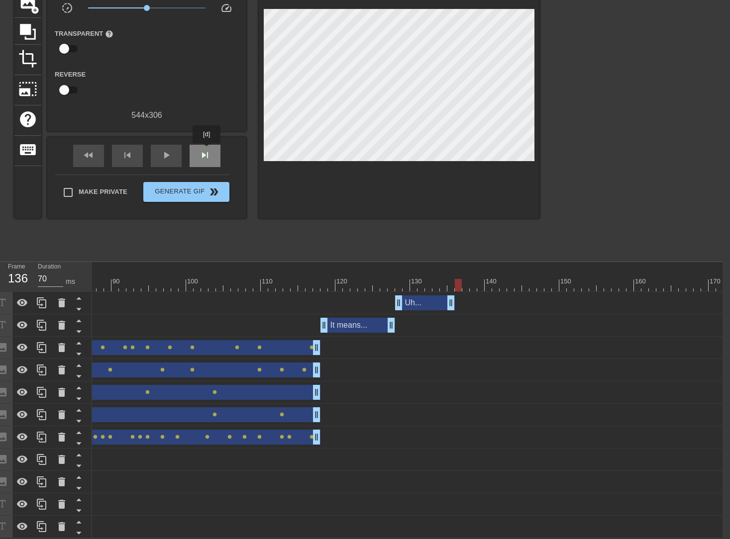
click at [207, 150] on span "skip_next" at bounding box center [205, 155] width 12 height 12
click at [208, 150] on span "skip_next" at bounding box center [205, 155] width 12 height 12
click at [462, 279] on div at bounding box center [644, 285] width 2395 height 12
click at [208, 154] on span "skip_next" at bounding box center [205, 155] width 12 height 12
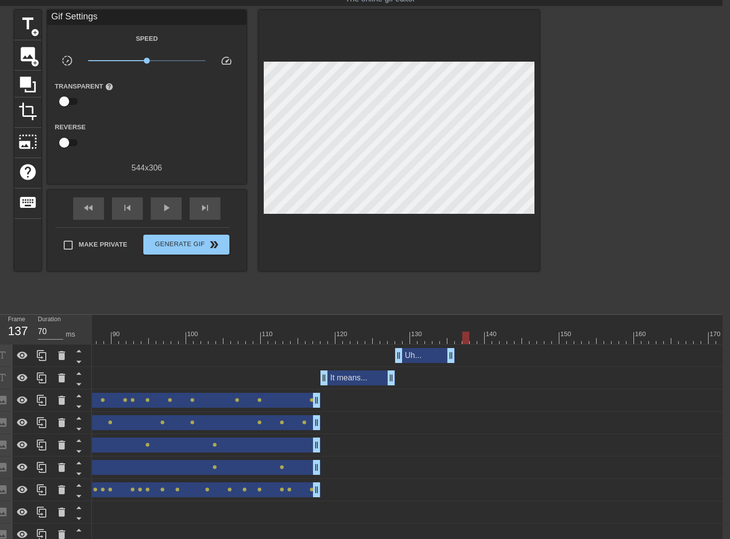
scroll to position [0, 7]
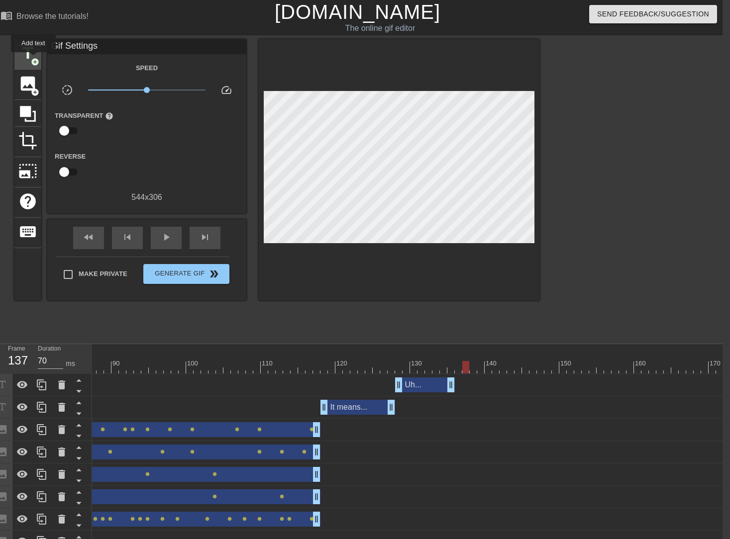
click at [33, 59] on span "add_circle" at bounding box center [35, 62] width 8 height 8
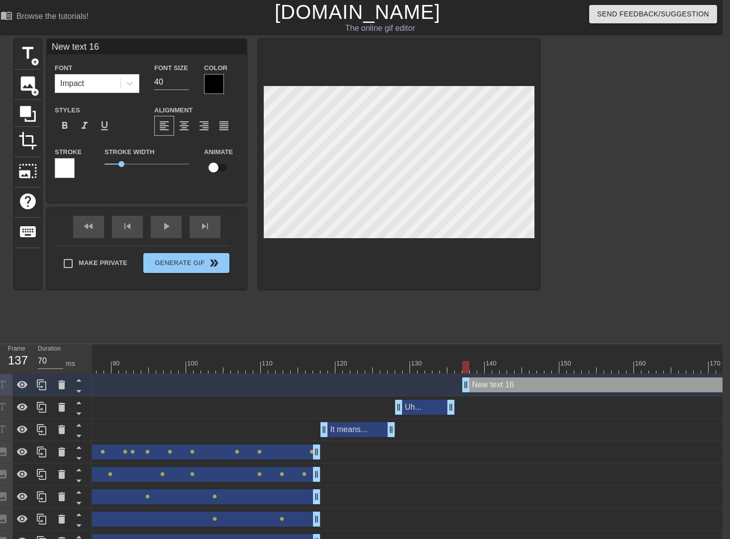
scroll to position [1, 1]
type input "Q"
type textarea "Q"
type input "Qu"
type textarea "Qu"
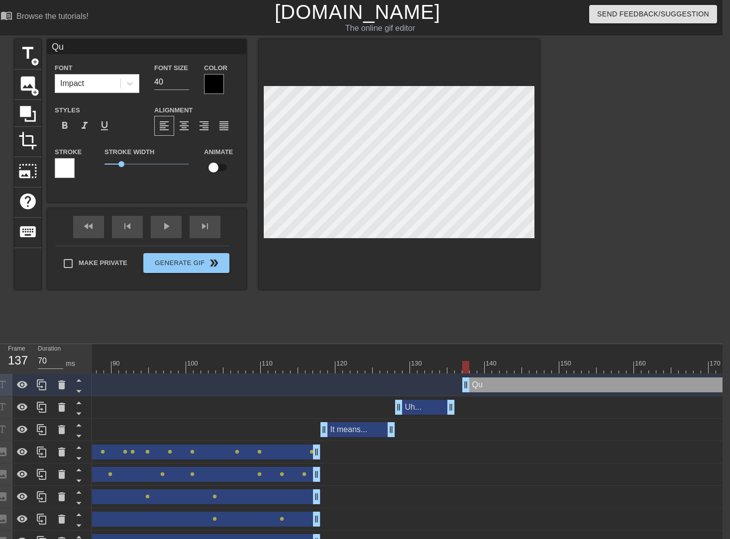
type input "Qui"
type textarea "Qui"
type input "Quit"
type textarea "Quit"
type input "Quite"
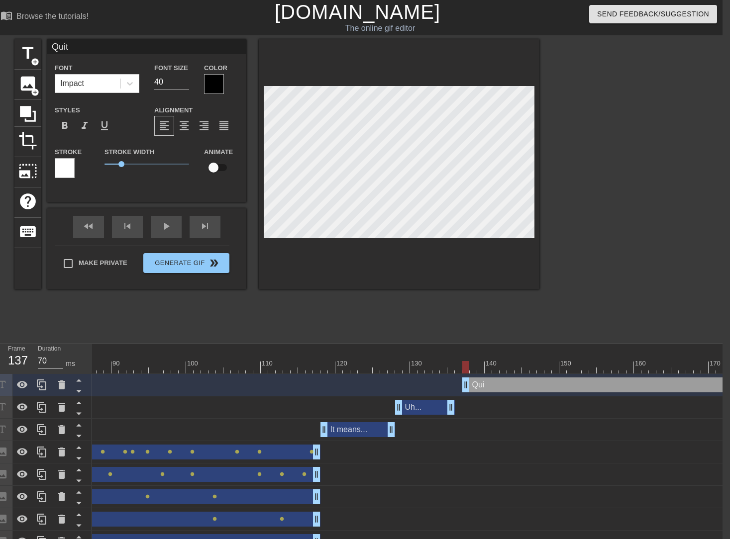
type textarea "Quite"
type input "Quite"
type textarea "Quite"
type input "Quite a"
type textarea "Quite a"
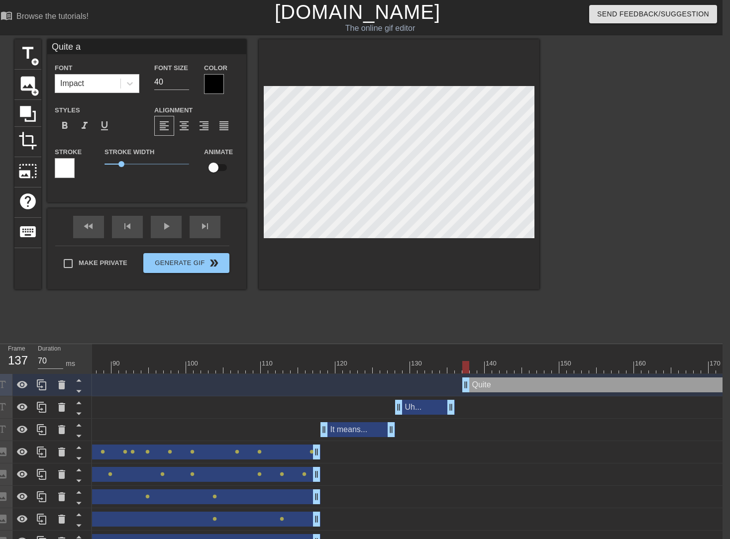
type input "Quite a"
type textarea "Quite a"
type input "Quite a b"
type textarea "Quite a b"
type input "Quite a bi"
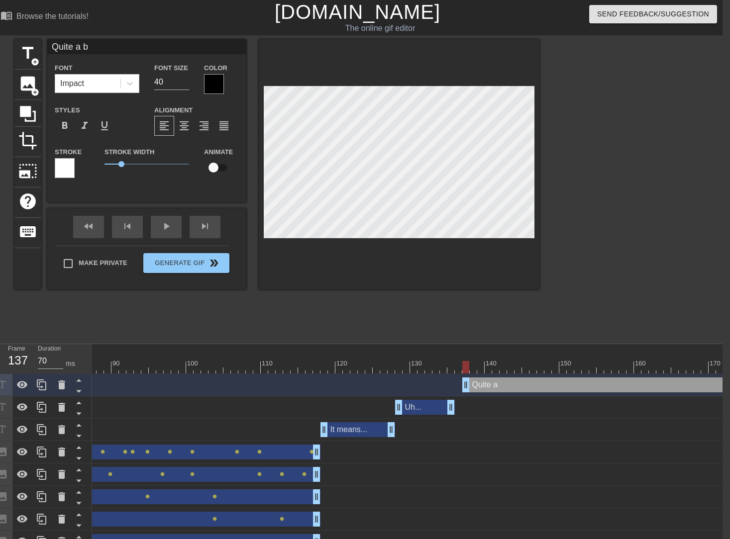
type textarea "Quite a bi"
type input "Quite a bit"
type textarea "Quite a bit"
type input "Quite a bit"
type textarea "Quite a bit"
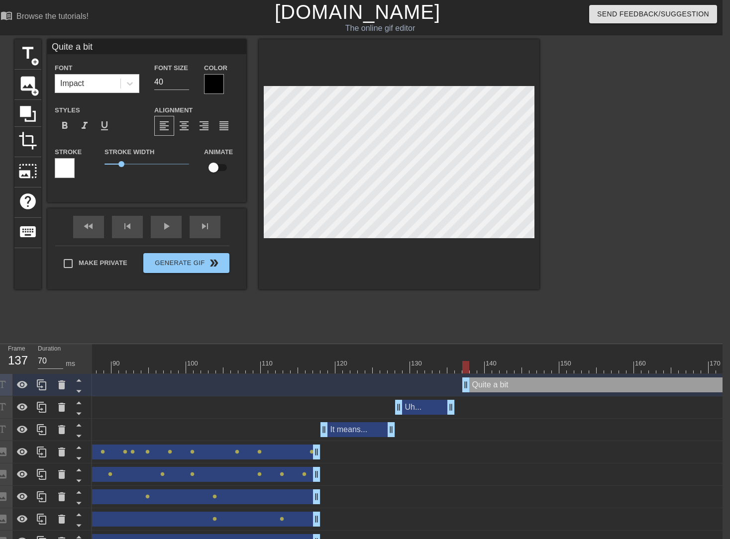
type input "Quite a bit o"
type textarea "Quite a bit o"
type input "Quite a bit of"
type textarea "Quite a bit of"
type input "Quite a bit of"
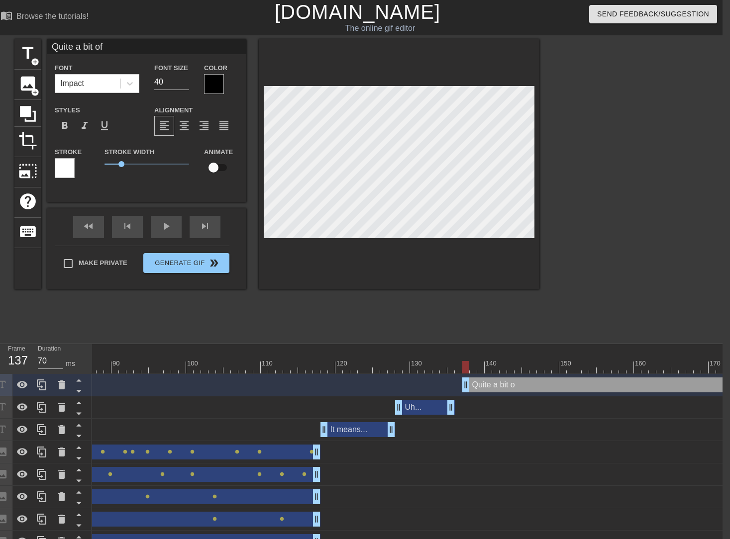
type textarea "Quite a bit of"
type input "Quite a bit of m"
drag, startPoint x: 159, startPoint y: 84, endPoint x: 127, endPoint y: 83, distance: 31.8
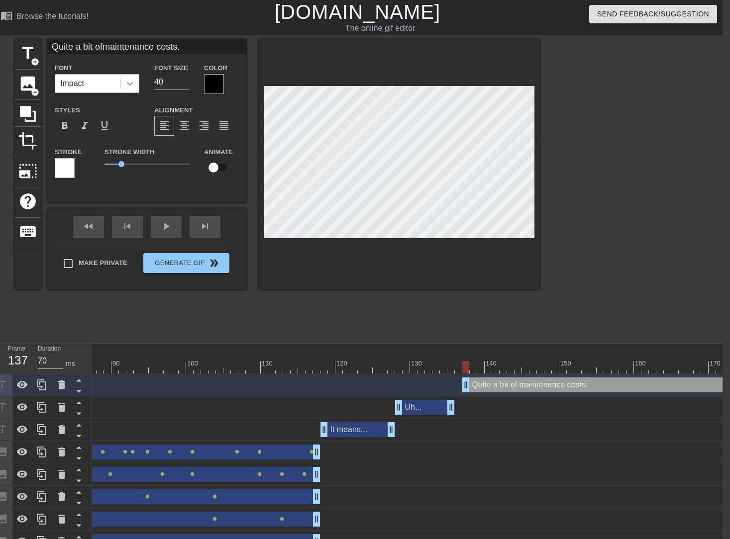
click at [127, 83] on div "Font Impact Font Size 40 Color" at bounding box center [146, 78] width 199 height 32
click at [214, 84] on div at bounding box center [214, 84] width 20 height 20
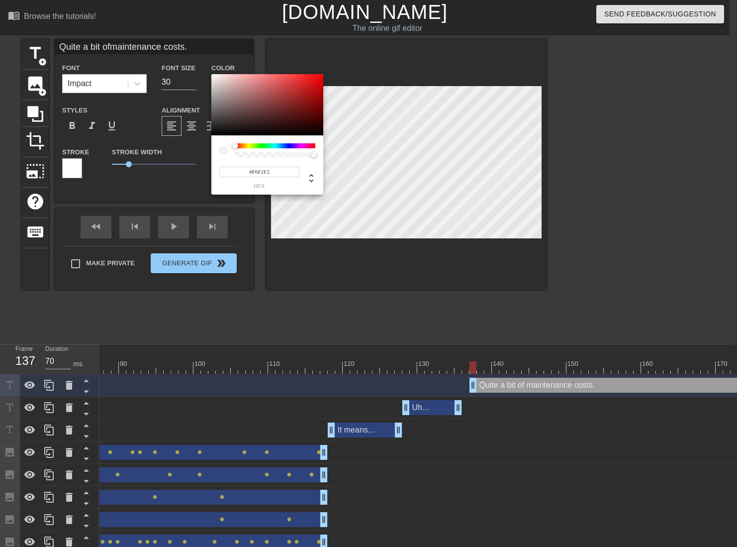
click at [213, 76] on div at bounding box center [267, 105] width 112 height 62
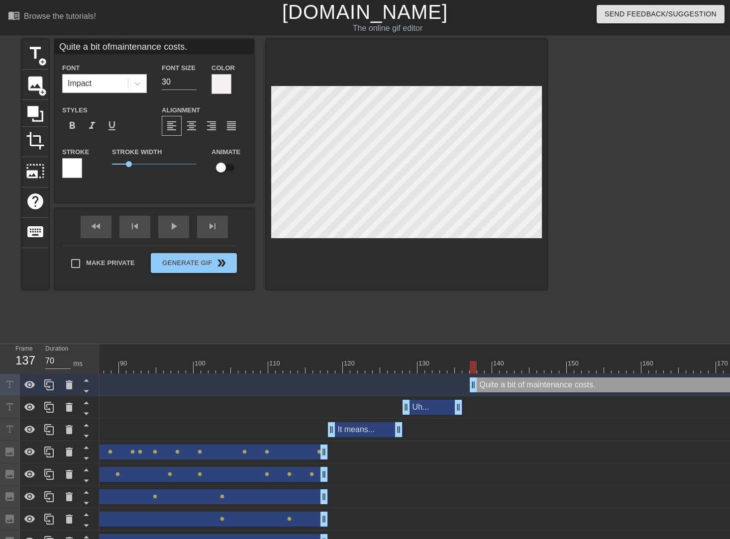
click at [81, 168] on div at bounding box center [72, 168] width 20 height 20
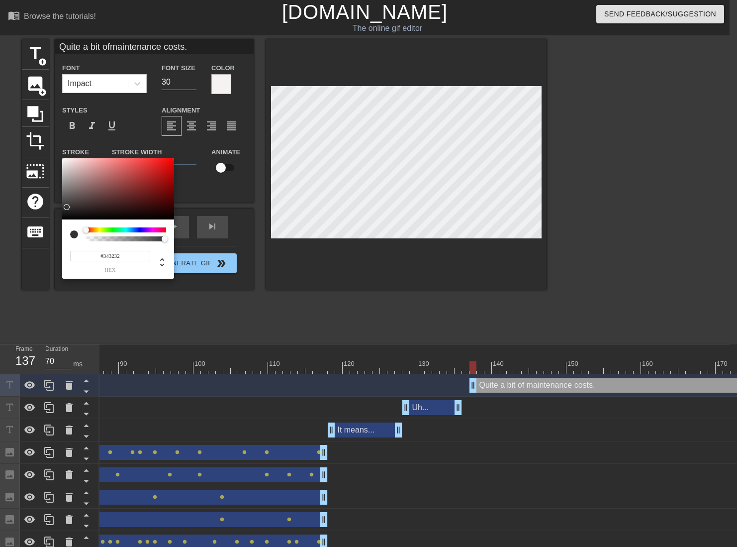
click at [66, 219] on div at bounding box center [118, 189] width 112 height 62
click at [65, 219] on div at bounding box center [118, 189] width 112 height 62
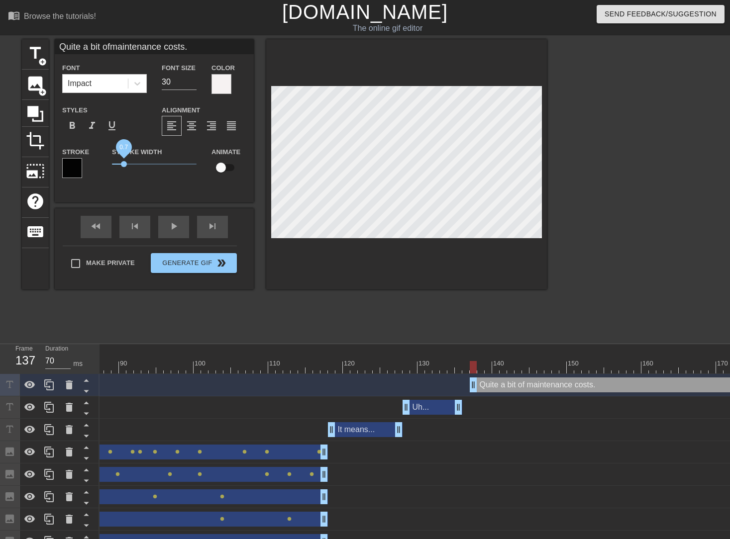
click at [124, 162] on span "0.7" at bounding box center [124, 164] width 6 height 6
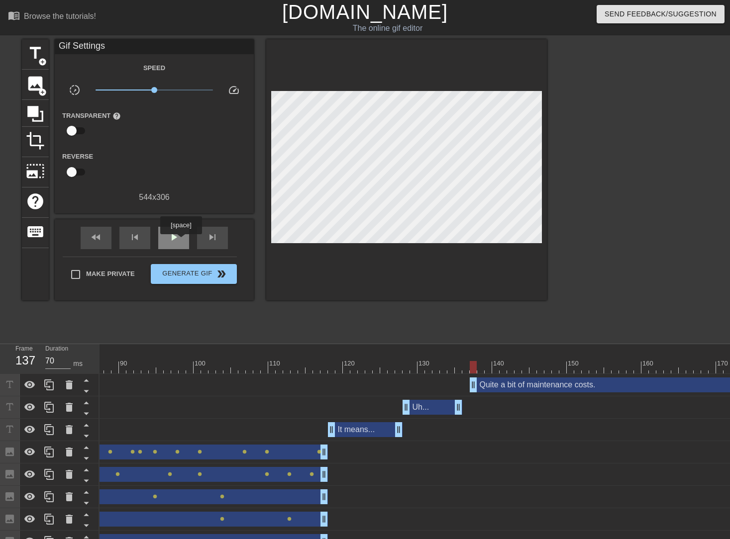
click at [181, 241] on div "play_arrow" at bounding box center [173, 238] width 31 height 22
click at [181, 241] on div "pause" at bounding box center [173, 238] width 31 height 22
click at [181, 241] on div "play_arrow" at bounding box center [173, 238] width 31 height 22
click at [181, 241] on div "pause" at bounding box center [173, 238] width 31 height 22
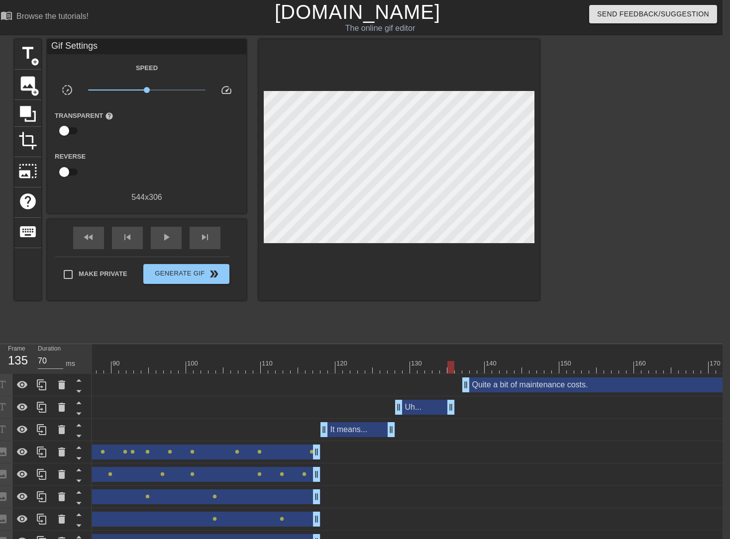
click at [450, 366] on div at bounding box center [644, 367] width 2395 height 12
click at [170, 238] on span "play_arrow" at bounding box center [166, 237] width 12 height 12
click at [170, 238] on span "pause" at bounding box center [166, 237] width 12 height 12
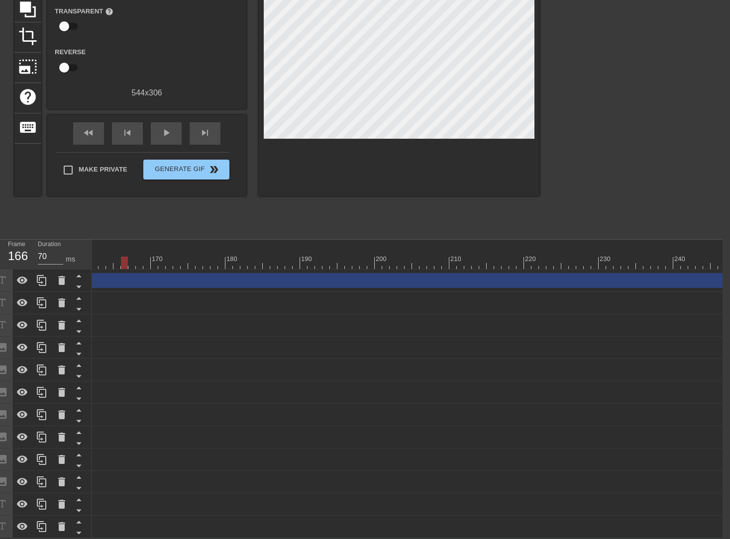
scroll to position [0, 1760]
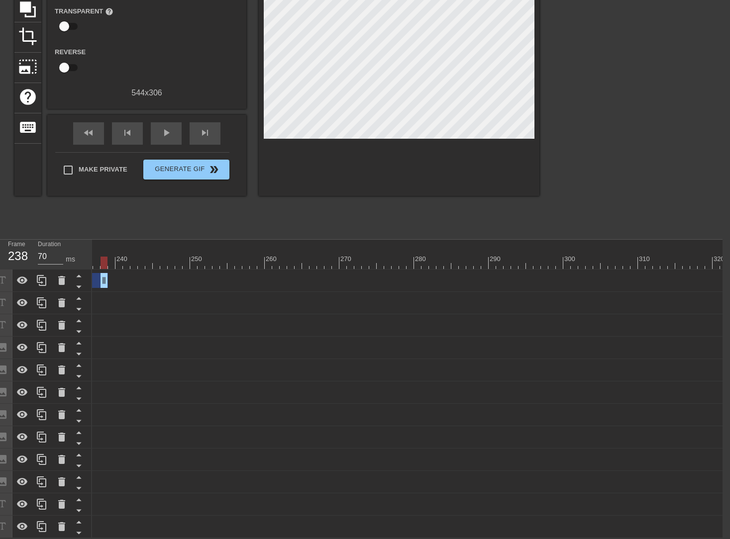
drag, startPoint x: 723, startPoint y: 276, endPoint x: 101, endPoint y: 292, distance: 621.6
drag, startPoint x: 660, startPoint y: 279, endPoint x: 72, endPoint y: 292, distance: 588.2
click at [72, 292] on div "Frame 175 Duration 70 ms 10 20 30 40 50 60 70 80 90 100 110 120 130 140 150" at bounding box center [358, 389] width 730 height 298
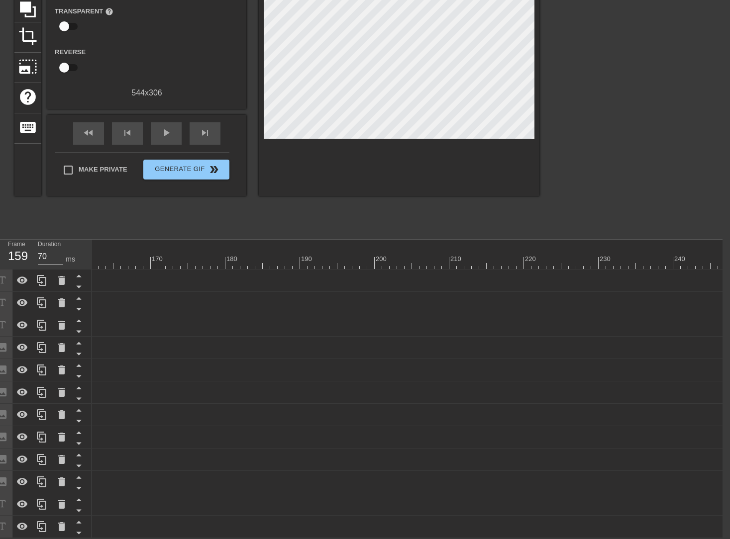
scroll to position [0, 645]
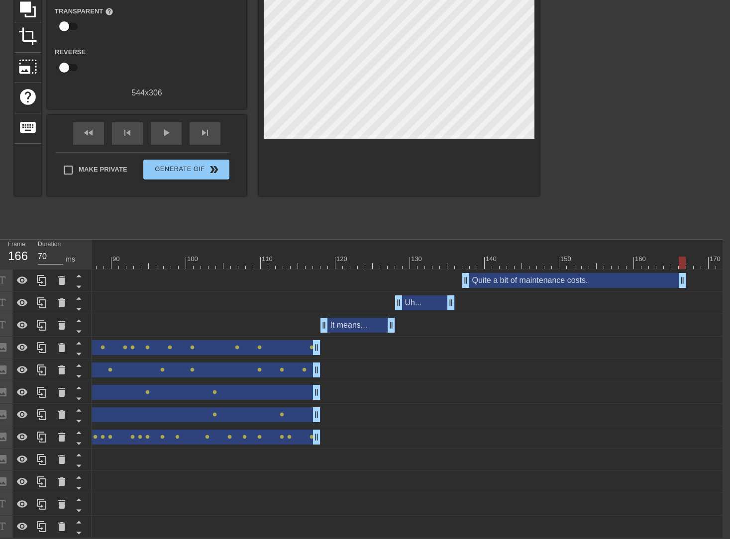
drag, startPoint x: 630, startPoint y: 278, endPoint x: 684, endPoint y: 270, distance: 54.3
click at [313, 257] on div at bounding box center [644, 263] width 2395 height 12
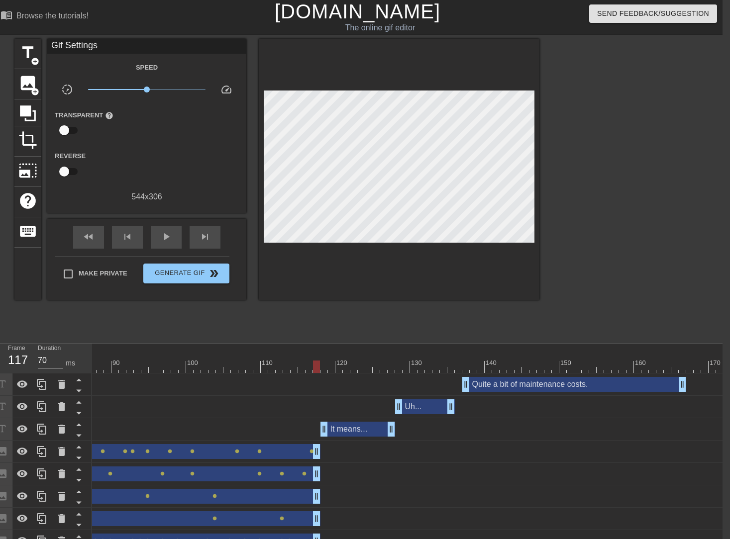
scroll to position [0, 7]
click at [170, 241] on span "play_arrow" at bounding box center [166, 237] width 12 height 12
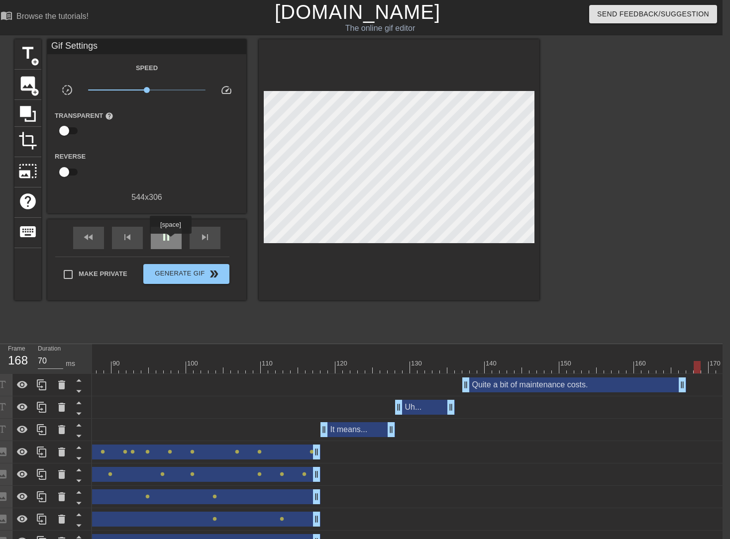
click at [170, 241] on span "pause" at bounding box center [166, 237] width 12 height 12
click at [502, 406] on div "Uh... drag_handle drag_handle" at bounding box center [644, 407] width 2395 height 15
click at [505, 387] on div "Quite a bit of maintenance costs. drag_handle drag_handle" at bounding box center [574, 385] width 224 height 15
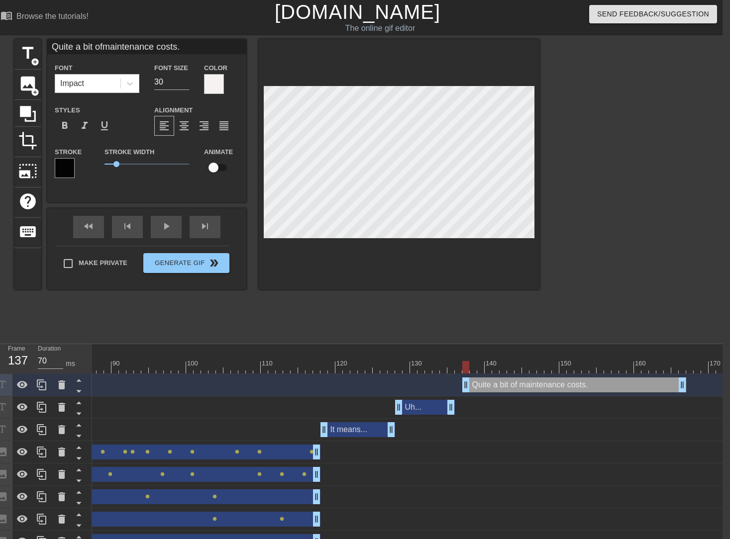
click at [321, 363] on div at bounding box center [644, 367] width 2395 height 12
click at [169, 229] on div "play_arrow" at bounding box center [166, 227] width 31 height 22
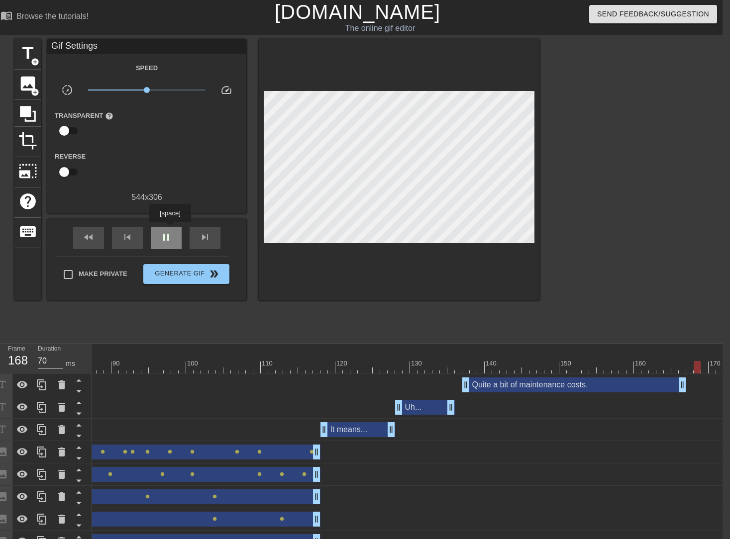
click at [170, 229] on div "pause" at bounding box center [166, 238] width 31 height 22
click at [170, 229] on div "play_arrow" at bounding box center [166, 238] width 31 height 22
click at [170, 229] on div "pause" at bounding box center [166, 238] width 31 height 22
click at [132, 238] on span "skip_previous" at bounding box center [127, 237] width 12 height 12
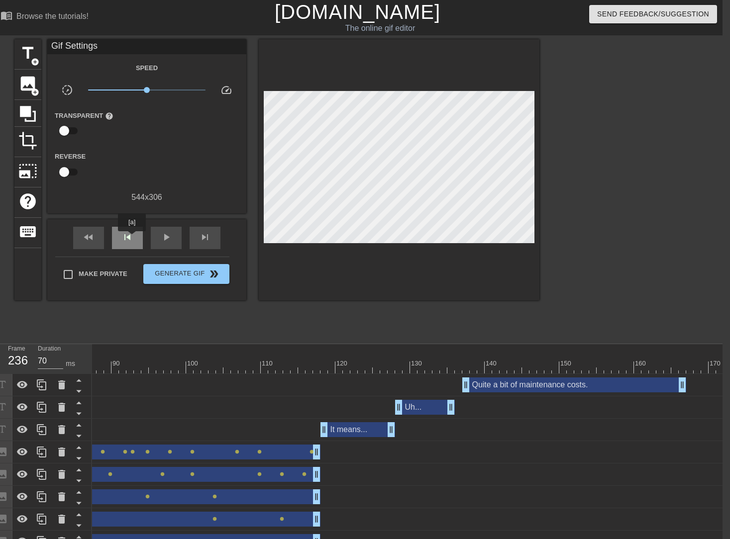
click at [132, 238] on span "skip_previous" at bounding box center [127, 237] width 12 height 12
click at [172, 243] on div "play_arrow" at bounding box center [166, 238] width 31 height 22
click at [171, 243] on div "pause" at bounding box center [166, 238] width 31 height 22
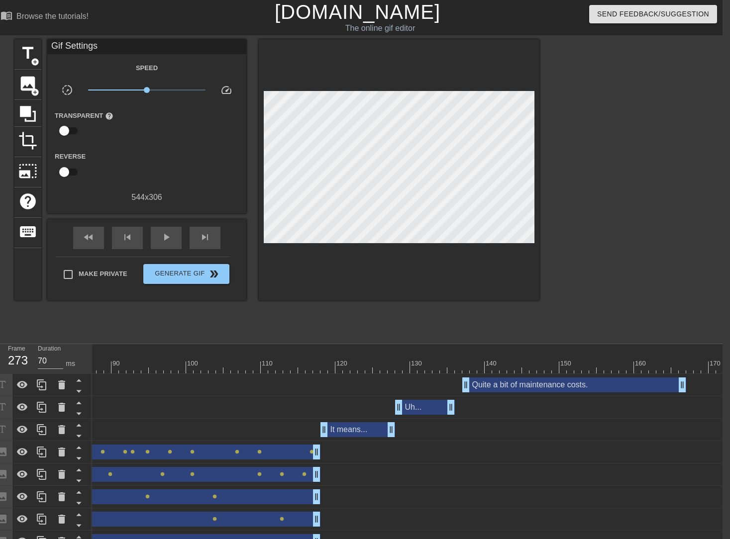
click at [460, 365] on div at bounding box center [644, 367] width 2395 height 12
click at [195, 233] on div "skip_next" at bounding box center [205, 238] width 31 height 22
click at [171, 234] on span "play_arrow" at bounding box center [166, 237] width 12 height 12
click at [171, 234] on span "pause" at bounding box center [166, 237] width 12 height 12
click at [171, 234] on span "play_arrow" at bounding box center [166, 237] width 12 height 12
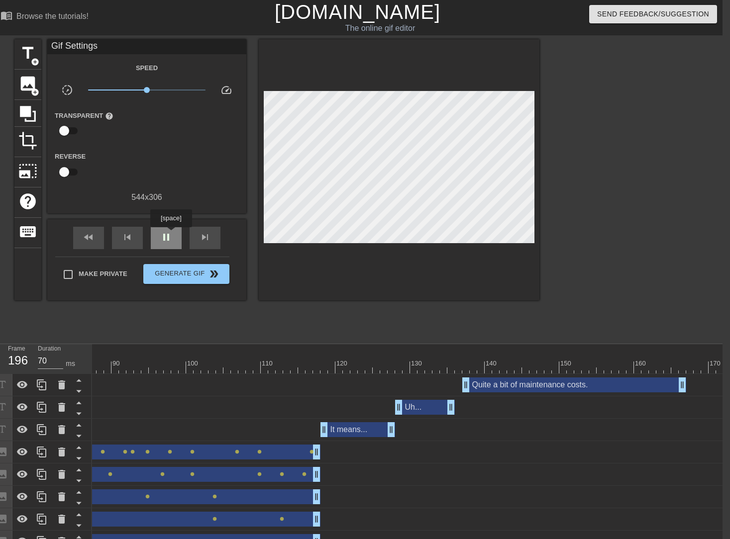
click at [171, 234] on span "pause" at bounding box center [166, 237] width 12 height 12
click at [171, 234] on span "play_arrow" at bounding box center [166, 237] width 12 height 12
click at [171, 234] on span "pause" at bounding box center [166, 237] width 12 height 12
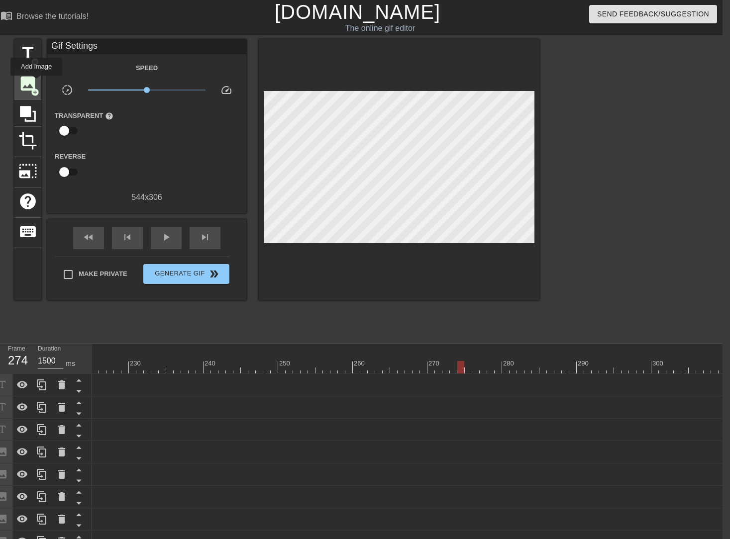
click at [36, 83] on span "image" at bounding box center [27, 83] width 19 height 19
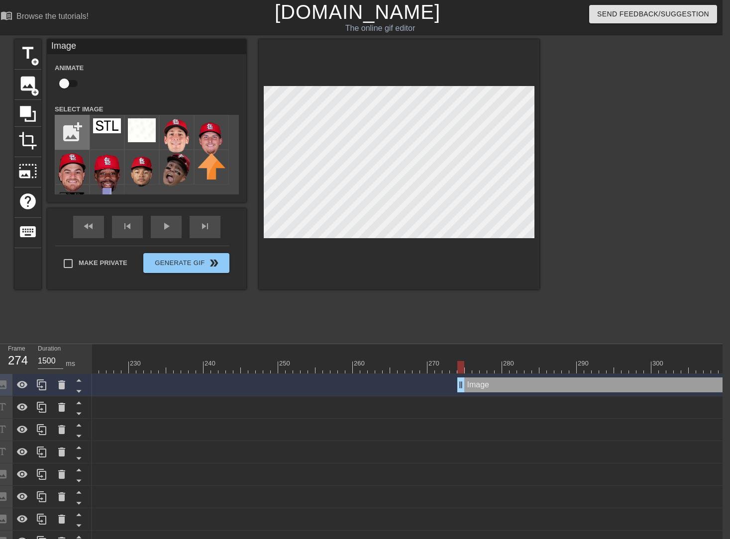
click at [78, 125] on input "file" at bounding box center [72, 132] width 34 height 34
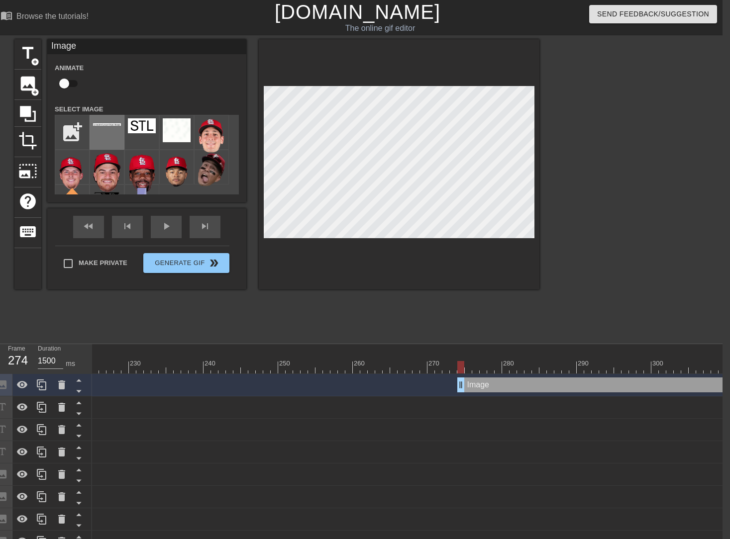
click at [119, 125] on img at bounding box center [107, 124] width 28 height 2
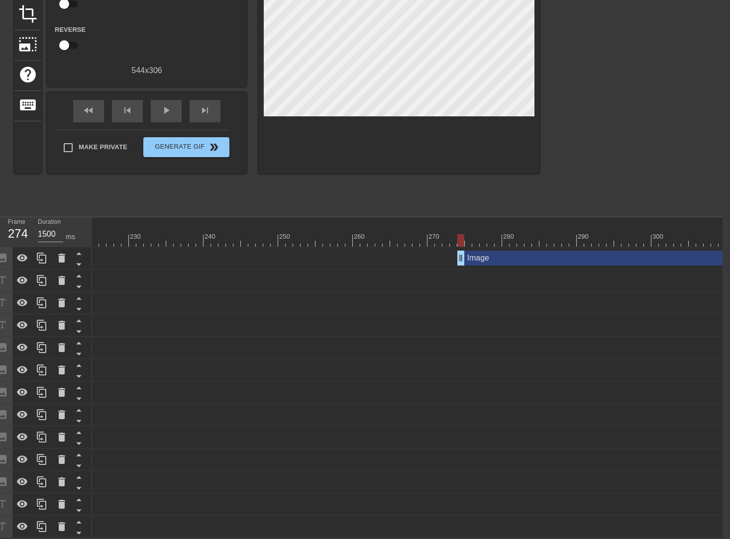
scroll to position [0, 1760]
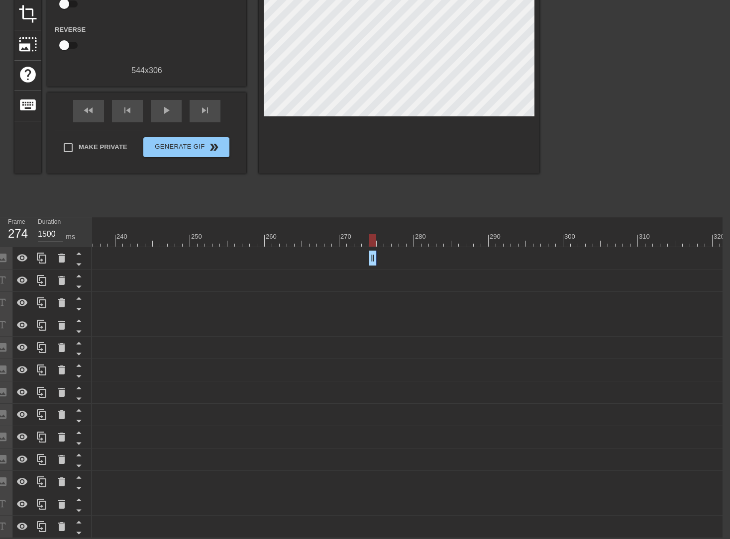
drag, startPoint x: 724, startPoint y: 250, endPoint x: 376, endPoint y: 242, distance: 348.3
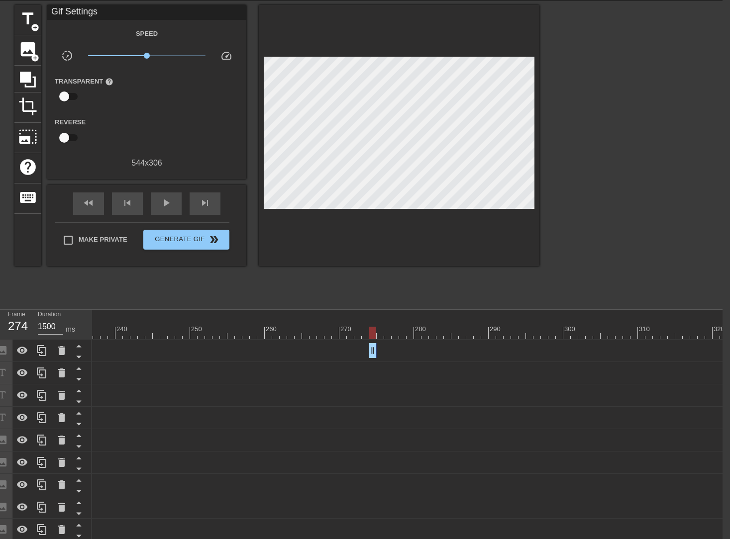
scroll to position [0, 7]
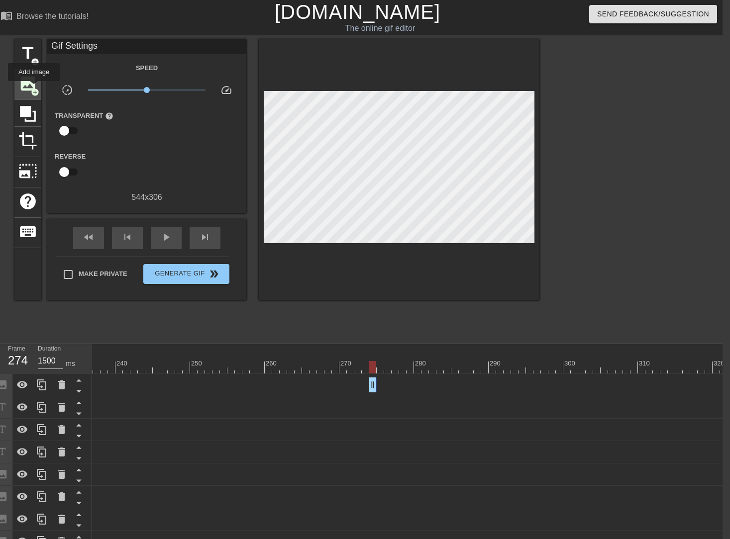
click at [34, 88] on span "add_circle" at bounding box center [35, 92] width 8 height 8
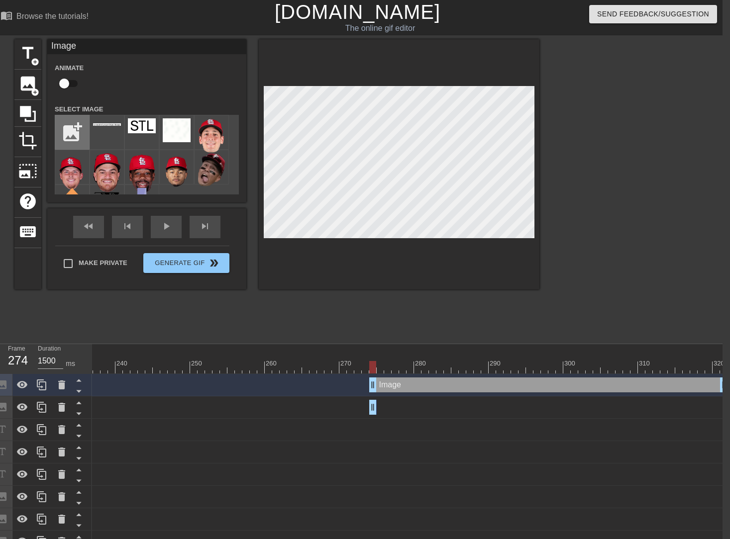
click at [81, 123] on input "file" at bounding box center [72, 132] width 34 height 34
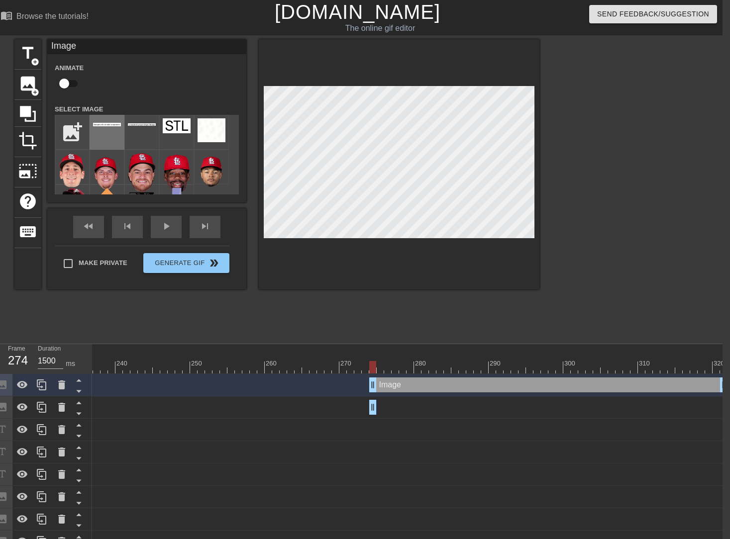
click at [107, 124] on img at bounding box center [107, 124] width 28 height 3
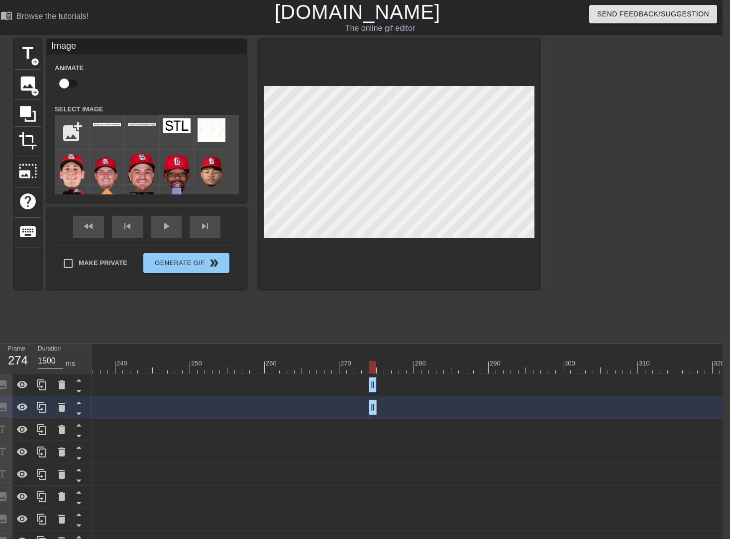
drag, startPoint x: 721, startPoint y: 386, endPoint x: 373, endPoint y: 368, distance: 349.2
click at [373, 368] on div "10 20 30 40 50 60 70 80 90 100 110 120 130 140 150 160" at bounding box center [407, 515] width 630 height 343
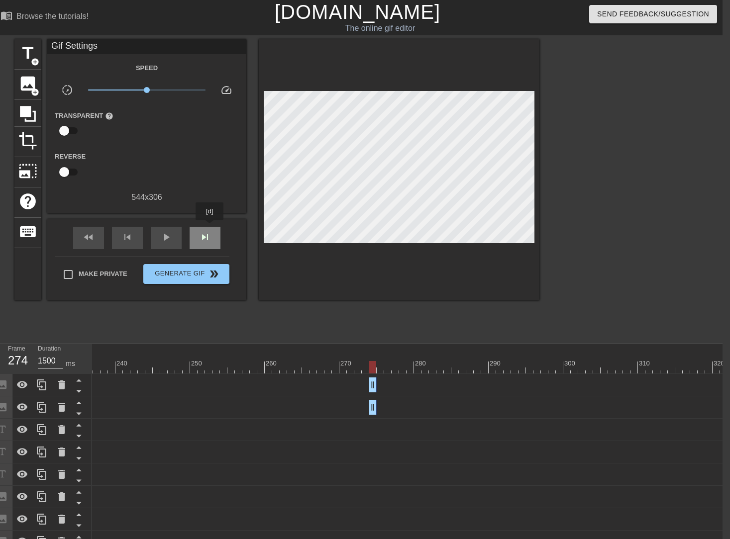
click at [210, 227] on div "skip_next" at bounding box center [205, 238] width 31 height 22
click at [31, 84] on span "image" at bounding box center [27, 83] width 19 height 19
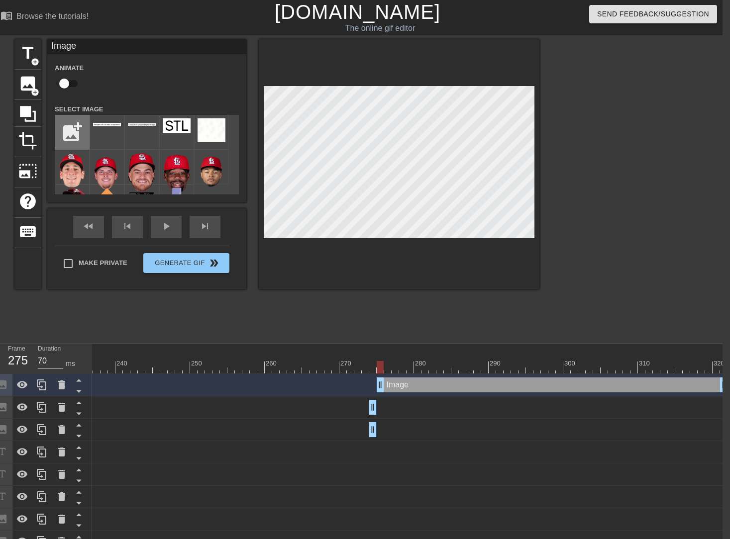
click at [77, 119] on input "file" at bounding box center [72, 132] width 34 height 34
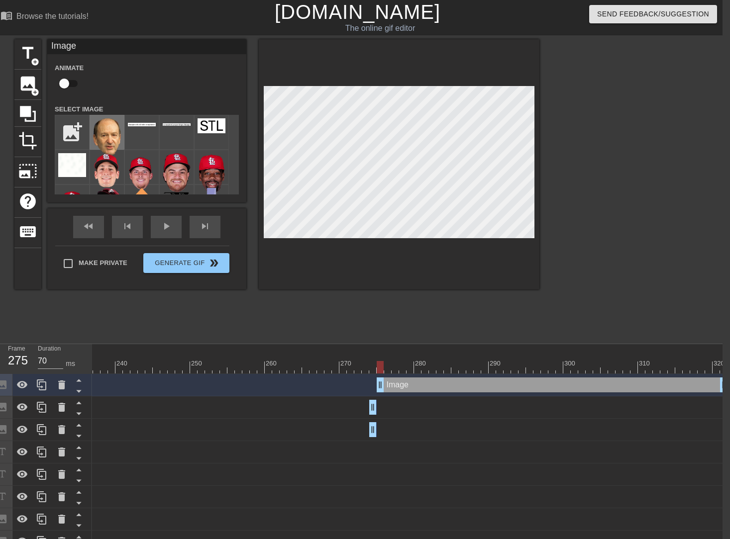
click at [117, 140] on img at bounding box center [107, 136] width 28 height 37
click at [73, 86] on input "checkbox" at bounding box center [64, 83] width 57 height 19
click at [64, 83] on input "checkbox" at bounding box center [73, 83] width 57 height 19
click at [72, 86] on input "checkbox" at bounding box center [64, 83] width 57 height 19
click at [390, 386] on span "lens" at bounding box center [390, 385] width 4 height 4
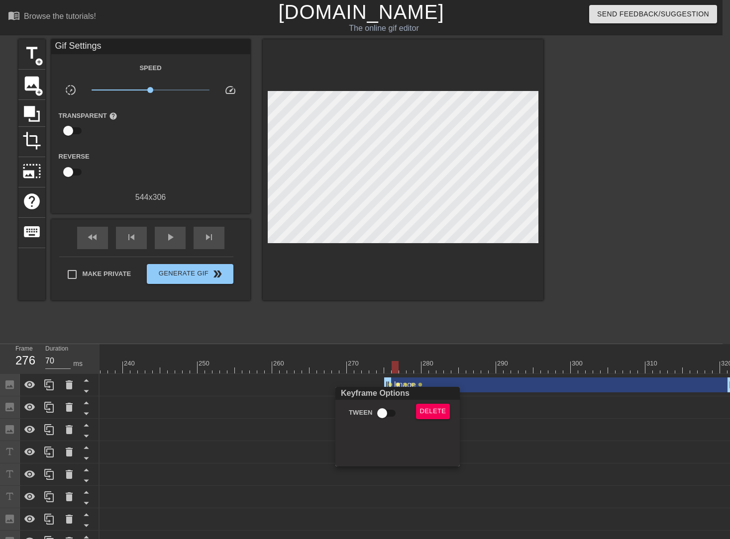
scroll to position [0, 0]
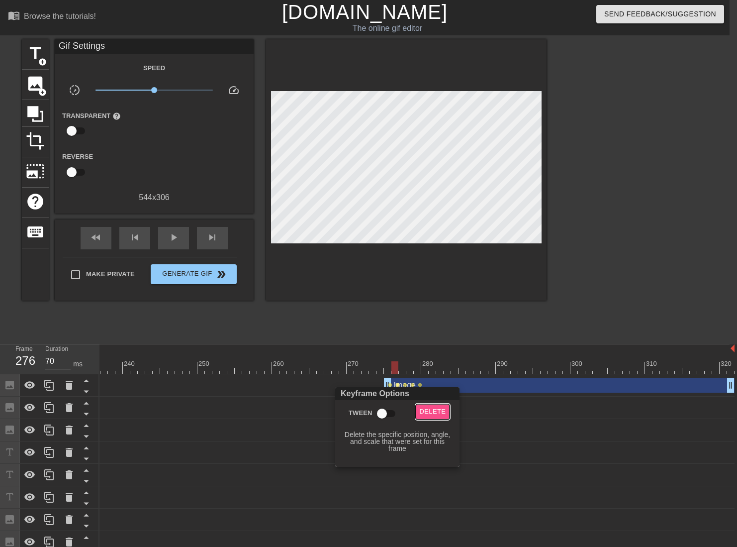
click at [439, 408] on span "Delete" at bounding box center [433, 411] width 26 height 11
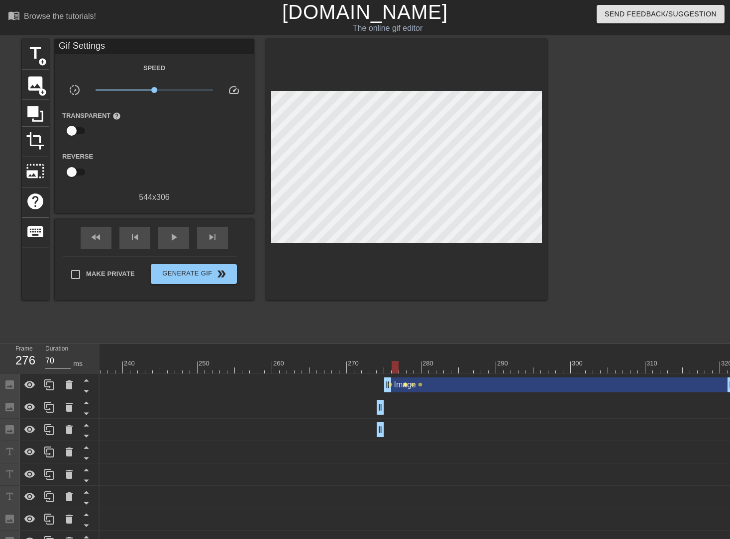
click at [405, 385] on span "lens" at bounding box center [405, 385] width 4 height 4
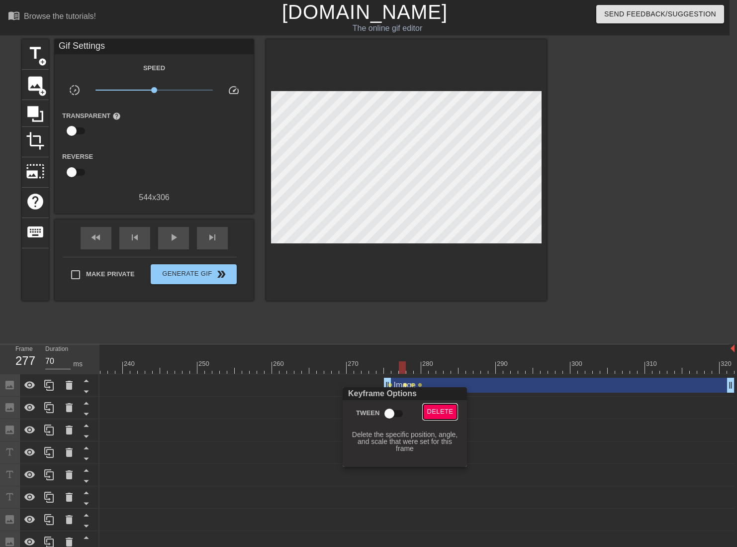
click at [433, 408] on span "Delete" at bounding box center [440, 411] width 26 height 11
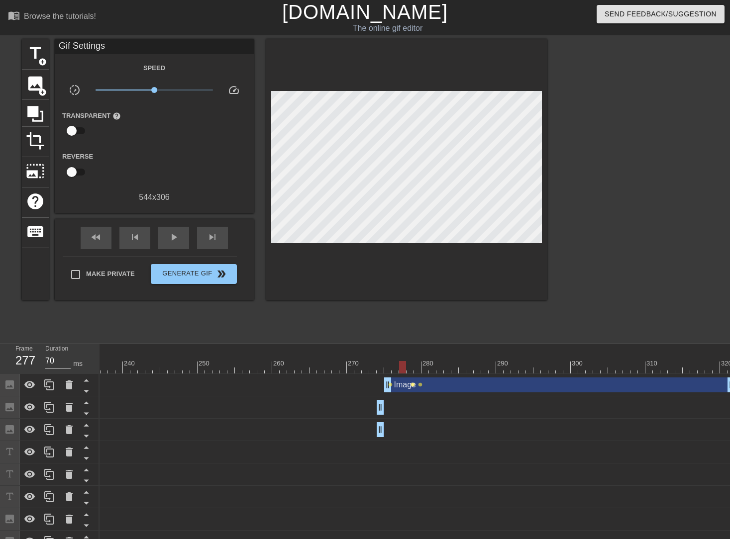
click at [413, 385] on span "lens" at bounding box center [412, 385] width 4 height 4
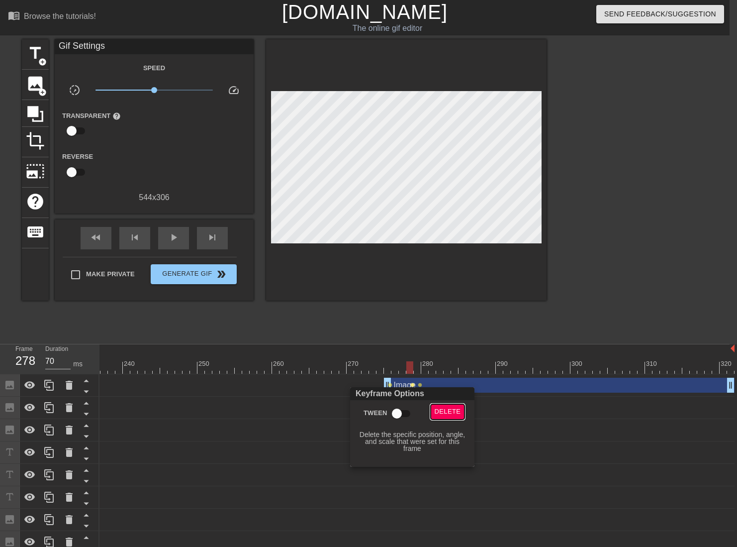
click at [437, 415] on span "Delete" at bounding box center [448, 411] width 26 height 11
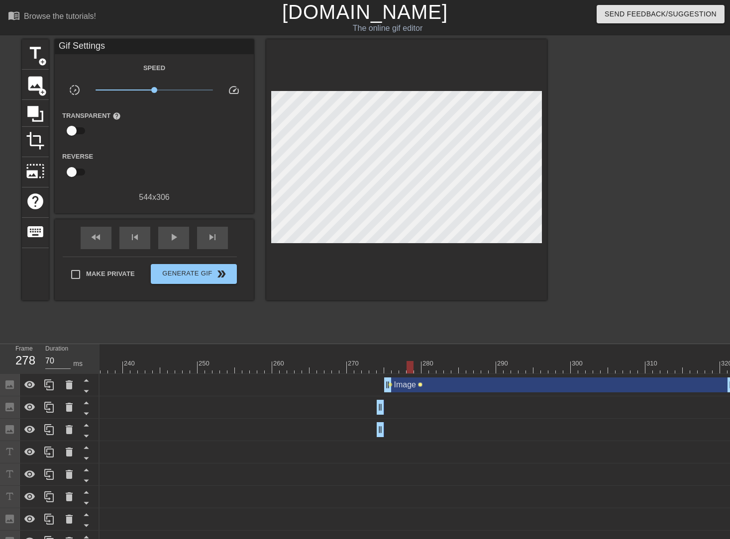
click at [421, 385] on span "lens" at bounding box center [420, 385] width 4 height 4
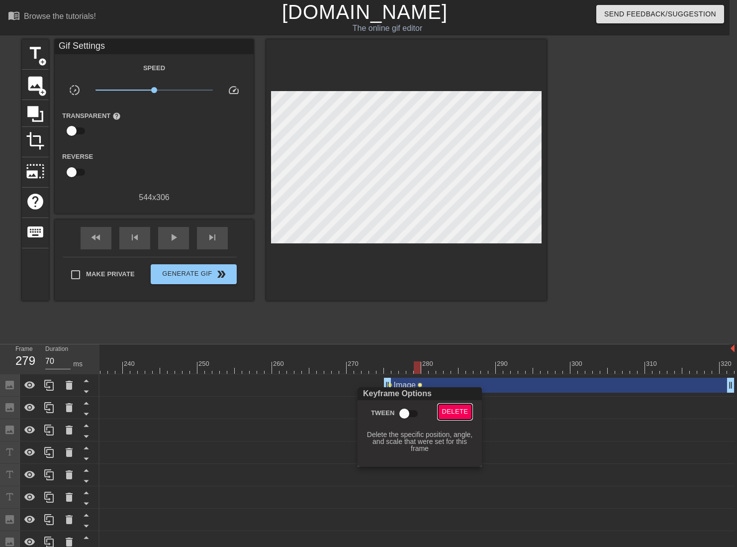
click at [445, 411] on span "Delete" at bounding box center [455, 411] width 26 height 11
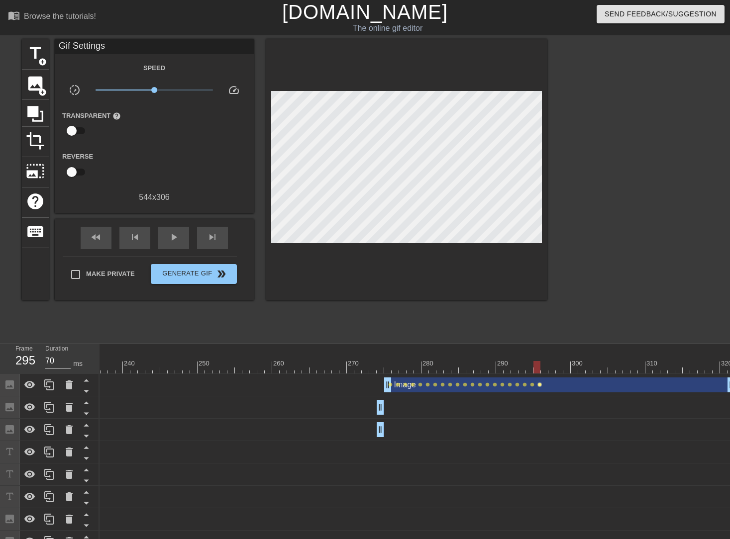
click at [540, 384] on span "lens" at bounding box center [539, 385] width 4 height 4
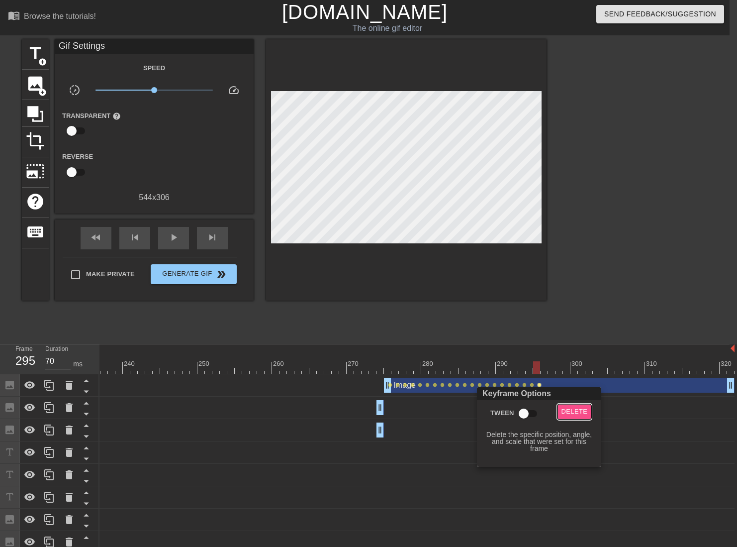
click at [569, 407] on span "Delete" at bounding box center [575, 411] width 26 height 11
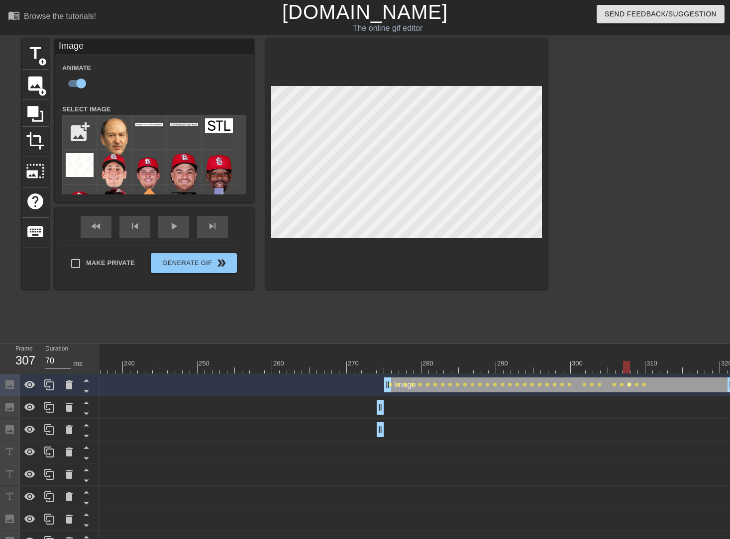
click at [628, 386] on span "lens" at bounding box center [629, 385] width 4 height 4
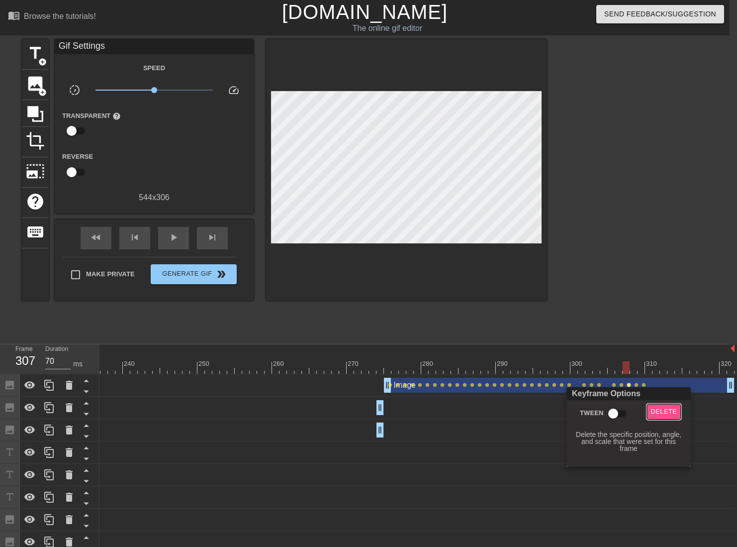
click at [654, 408] on span "Delete" at bounding box center [664, 411] width 26 height 11
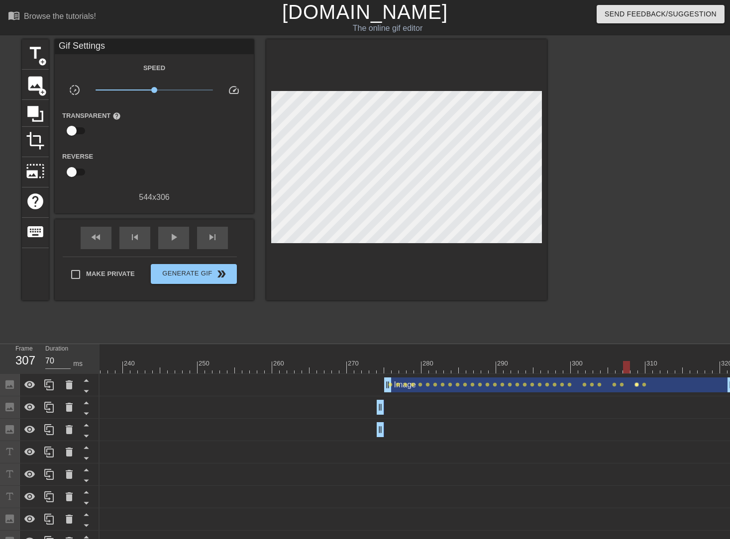
click at [638, 384] on span "lens" at bounding box center [636, 385] width 4 height 4
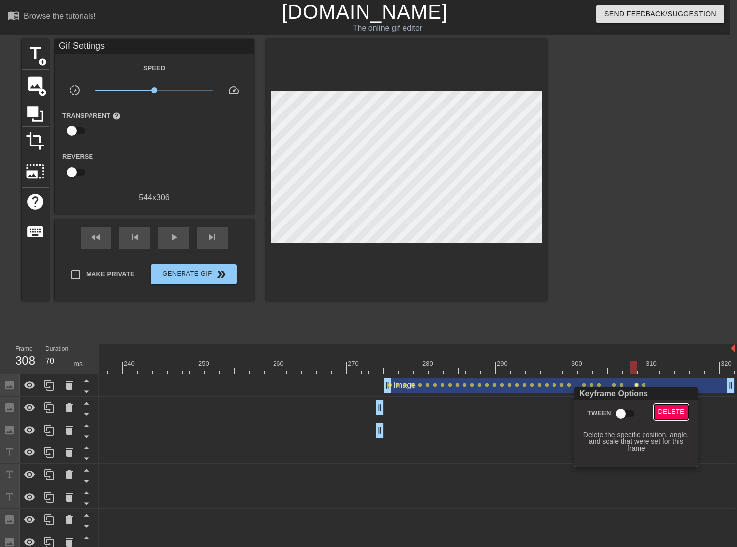
click at [660, 410] on span "Delete" at bounding box center [672, 411] width 26 height 11
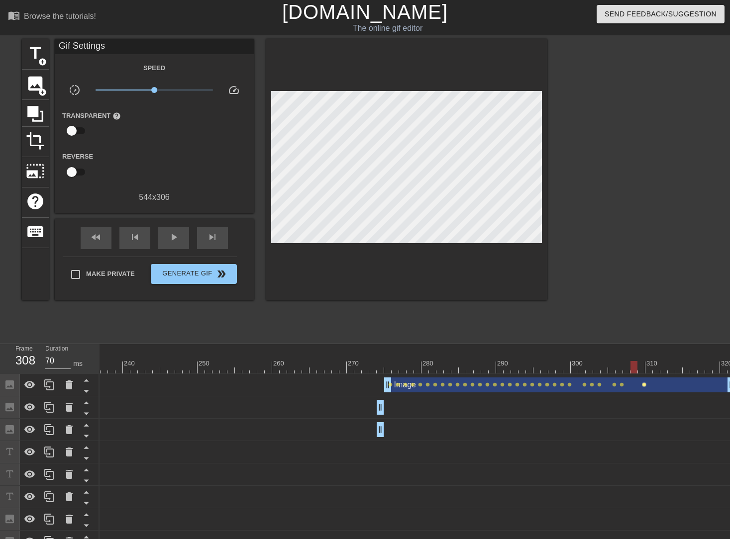
click at [643, 385] on span "lens" at bounding box center [644, 385] width 4 height 4
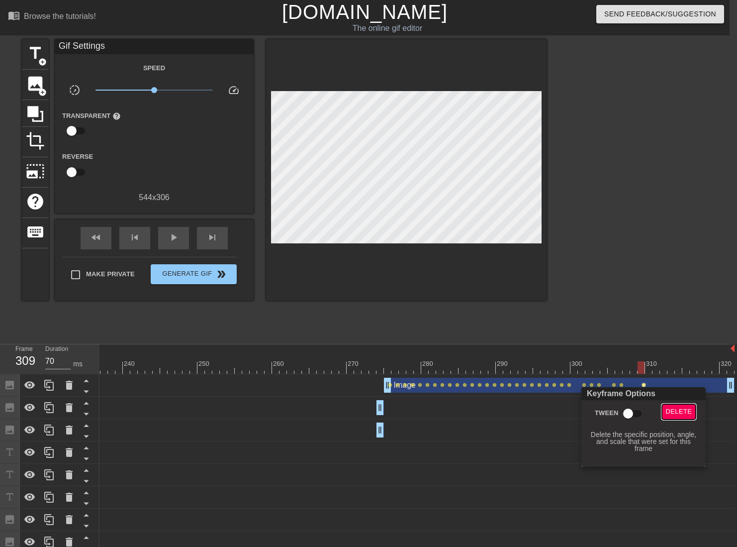
click at [664, 409] on button "Delete" at bounding box center [679, 411] width 34 height 15
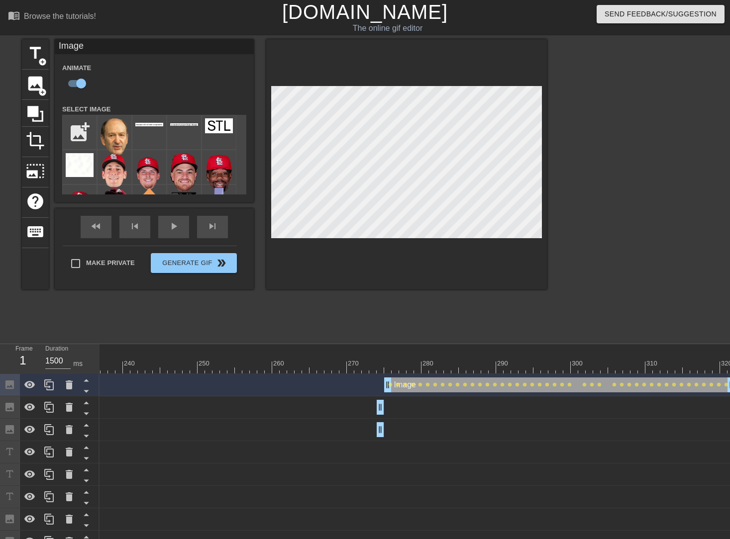
click at [180, 228] on div "play_arrow" at bounding box center [173, 227] width 31 height 22
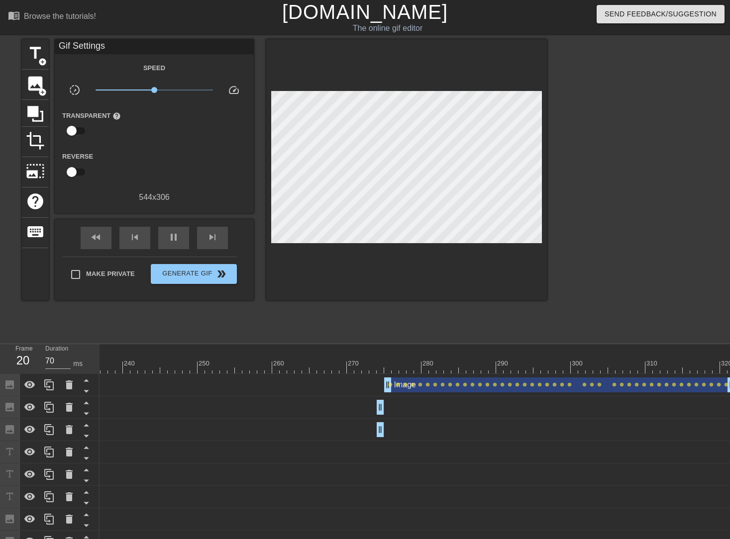
click at [172, 232] on span "play_arrow" at bounding box center [174, 237] width 12 height 12
click at [172, 232] on span "pause" at bounding box center [174, 237] width 12 height 12
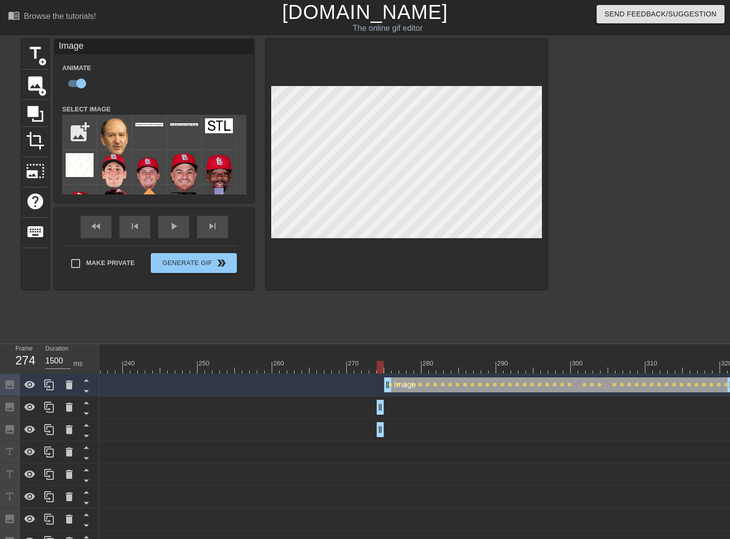
click at [41, 55] on span "title" at bounding box center [35, 53] width 19 height 19
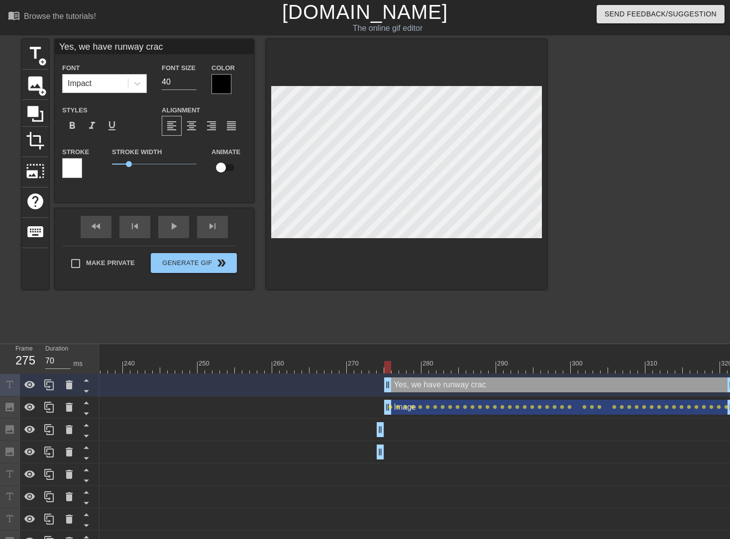
scroll to position [1, 6]
drag, startPoint x: 166, startPoint y: 79, endPoint x: 126, endPoint y: 79, distance: 40.3
click at [126, 79] on div "Font Impact Font Size 40 Color" at bounding box center [154, 78] width 199 height 32
click at [222, 83] on div at bounding box center [221, 84] width 20 height 20
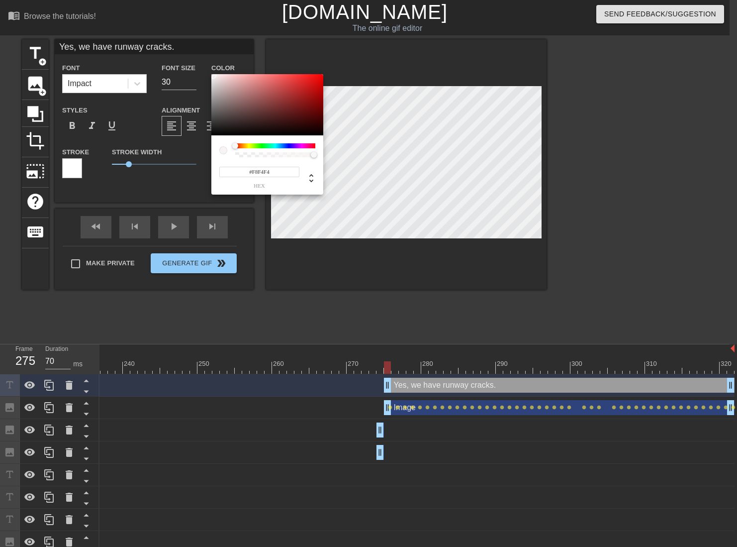
click at [213, 76] on div at bounding box center [267, 105] width 112 height 62
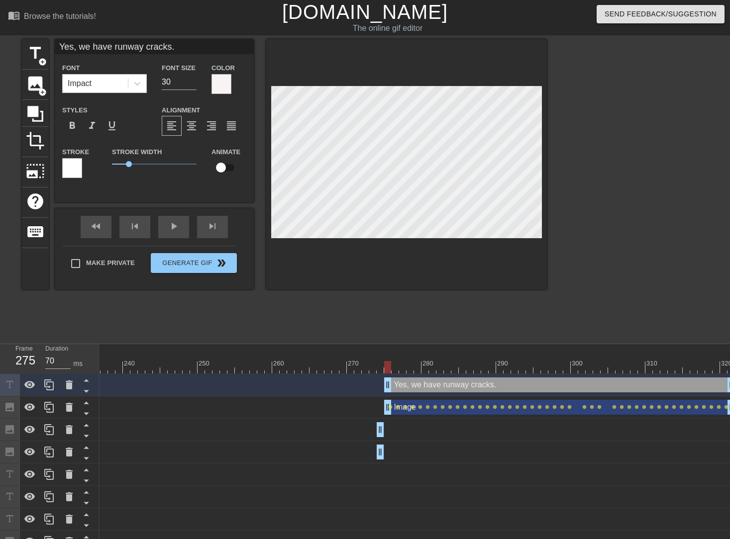
scroll to position [1, 1]
click at [75, 170] on div at bounding box center [72, 168] width 20 height 20
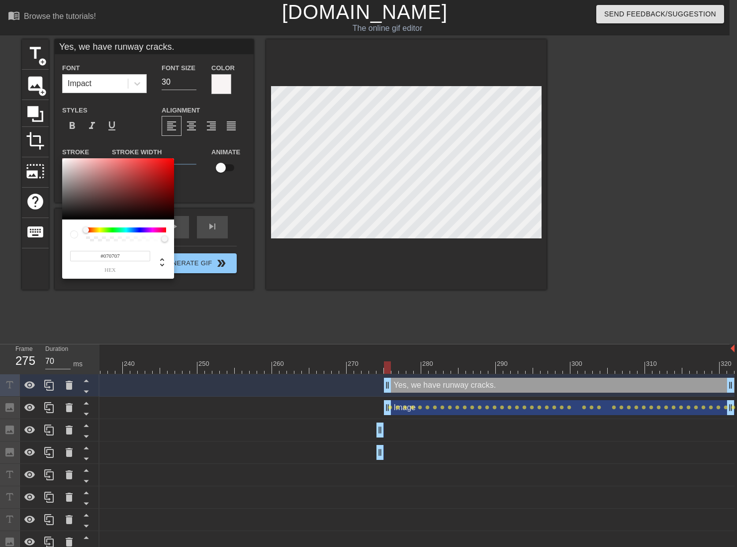
click at [64, 218] on div at bounding box center [118, 189] width 112 height 62
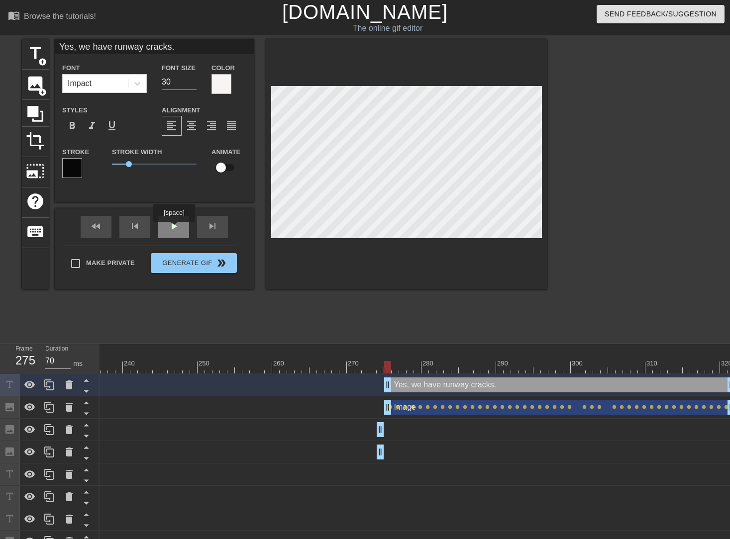
click at [174, 229] on div "play_arrow" at bounding box center [173, 227] width 31 height 22
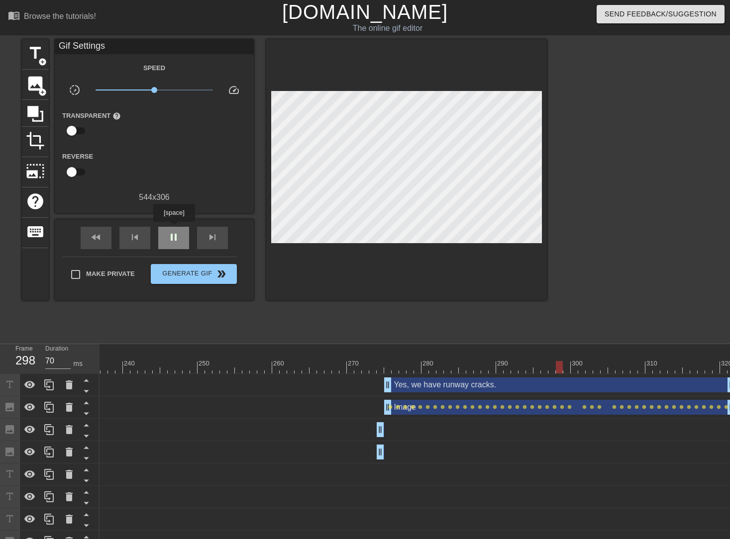
click at [174, 229] on div "pause" at bounding box center [173, 238] width 31 height 22
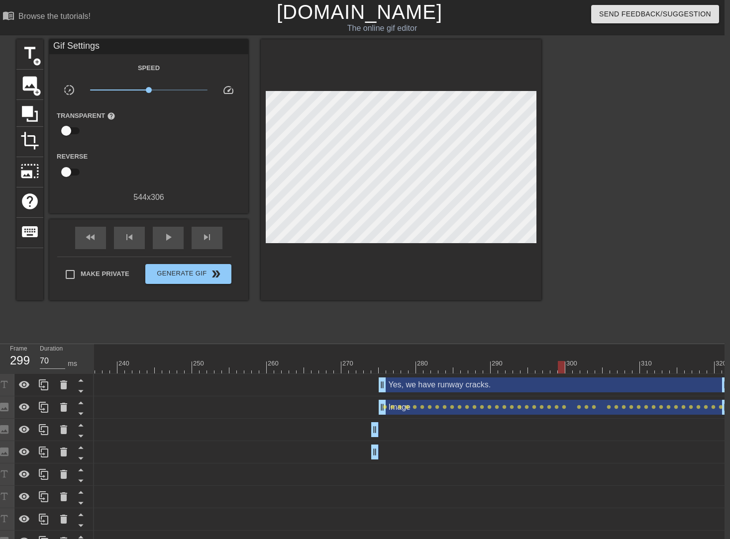
scroll to position [0, 7]
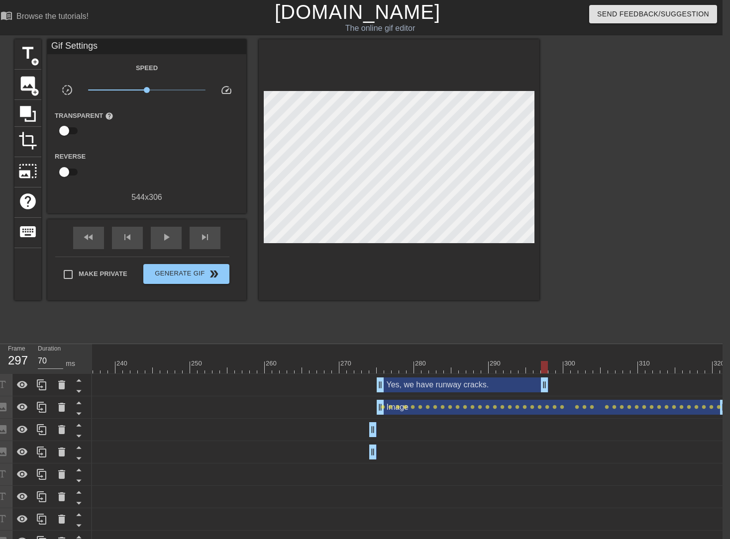
drag, startPoint x: 722, startPoint y: 386, endPoint x: 540, endPoint y: 363, distance: 183.1
click at [540, 363] on div "10 20 30 40 50 60 70 80 90 100 110 120 130 140 150 160" at bounding box center [407, 538] width 630 height 388
click at [172, 241] on div "play_arrow" at bounding box center [166, 238] width 31 height 22
click at [172, 243] on div "pause" at bounding box center [166, 238] width 31 height 22
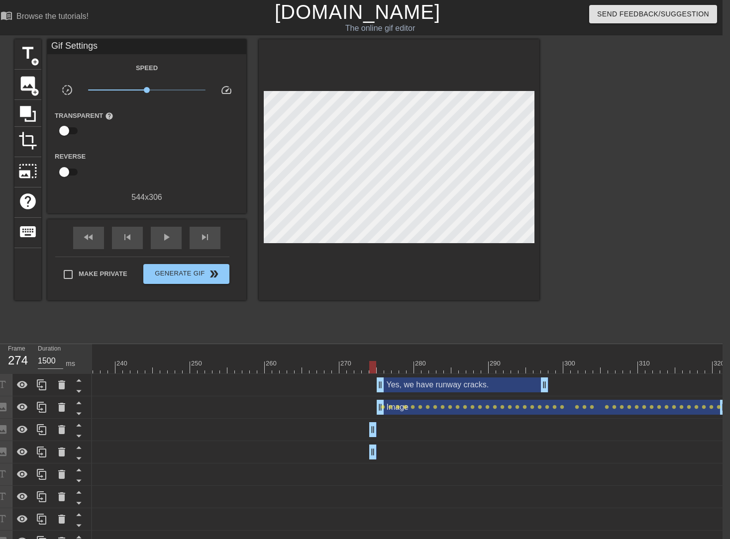
click at [174, 241] on div "play_arrow" at bounding box center [166, 238] width 31 height 22
click at [174, 241] on div "pause" at bounding box center [166, 238] width 31 height 22
click at [208, 242] on span "skip_next" at bounding box center [205, 237] width 12 height 12
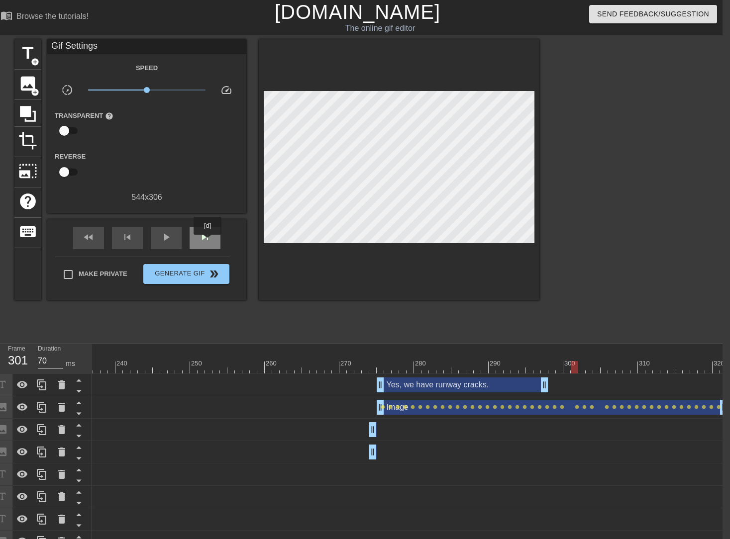
click at [208, 242] on span "skip_next" at bounding box center [205, 237] width 12 height 12
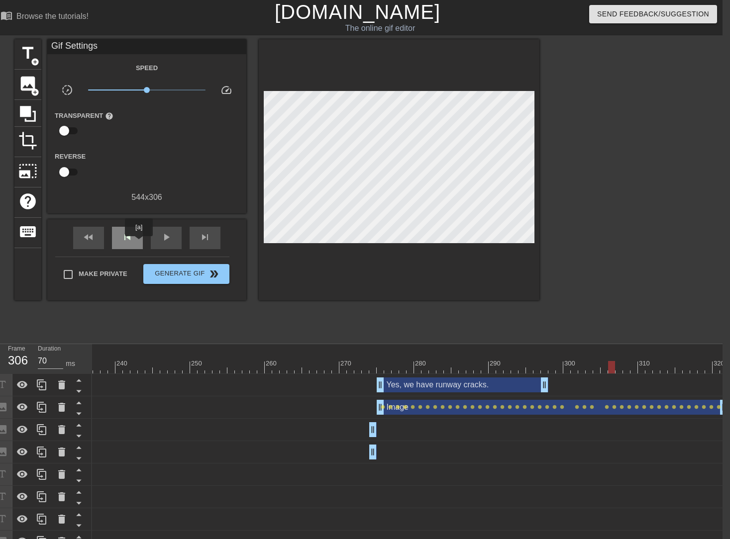
click at [139, 243] on div "skip_previous" at bounding box center [127, 238] width 31 height 22
click at [217, 243] on div "skip_next" at bounding box center [205, 238] width 31 height 22
click at [33, 60] on span "add_circle" at bounding box center [35, 62] width 8 height 8
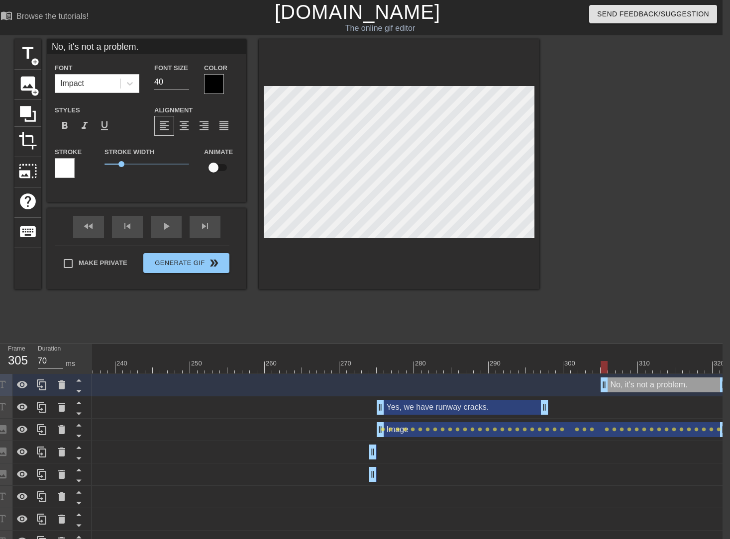
scroll to position [1, 4]
click at [611, 211] on div at bounding box center [625, 188] width 149 height 298
drag, startPoint x: 157, startPoint y: 82, endPoint x: 122, endPoint y: 83, distance: 34.8
click at [133, 83] on div "Font Impact Font Size 40 Color" at bounding box center [146, 78] width 199 height 32
click at [216, 92] on div at bounding box center [214, 84] width 20 height 20
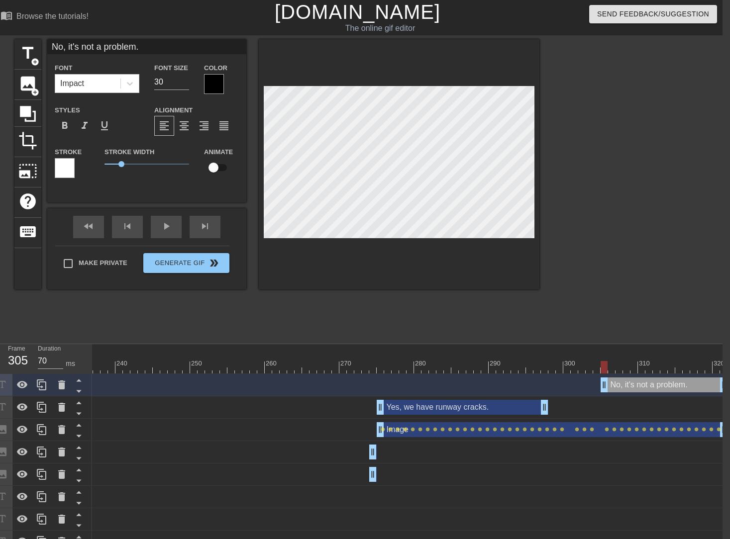
scroll to position [0, 0]
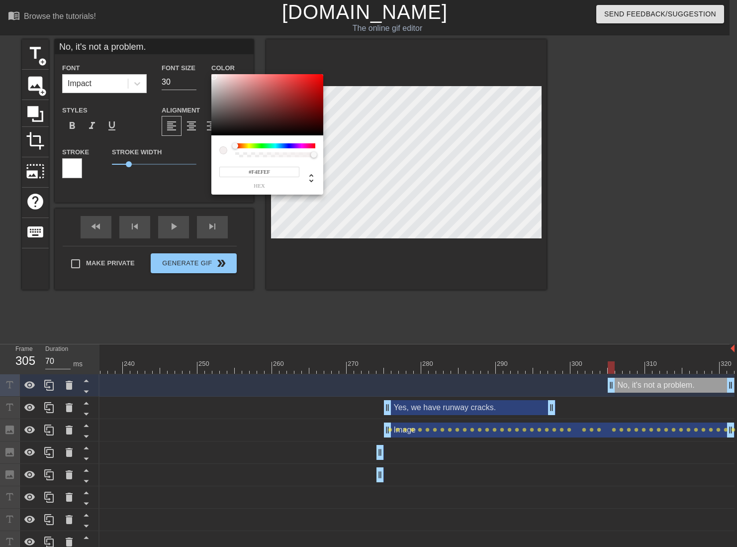
click at [213, 77] on div at bounding box center [267, 105] width 112 height 62
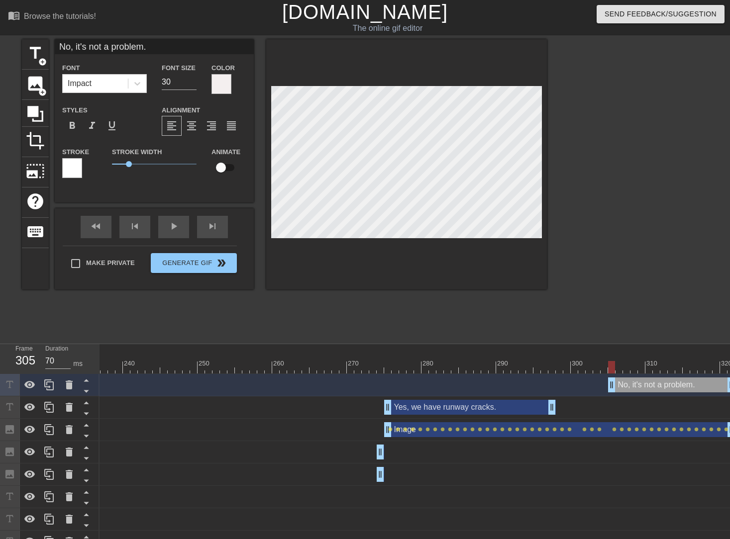
click at [78, 162] on div at bounding box center [72, 168] width 20 height 20
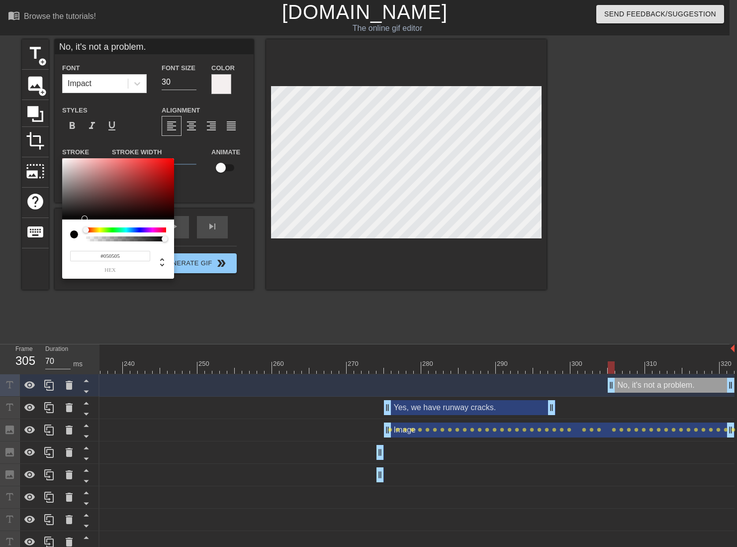
click at [64, 218] on div at bounding box center [118, 189] width 112 height 62
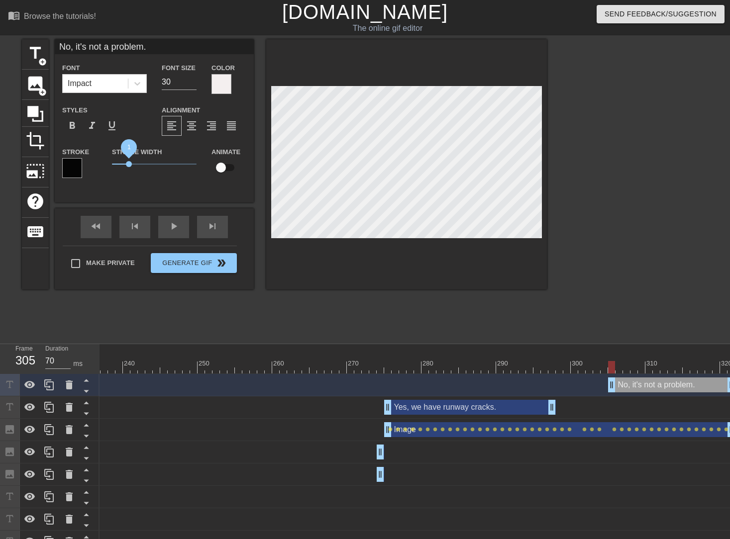
click at [129, 166] on span "1" at bounding box center [129, 164] width 6 height 6
click at [180, 228] on div "play_arrow" at bounding box center [173, 227] width 31 height 22
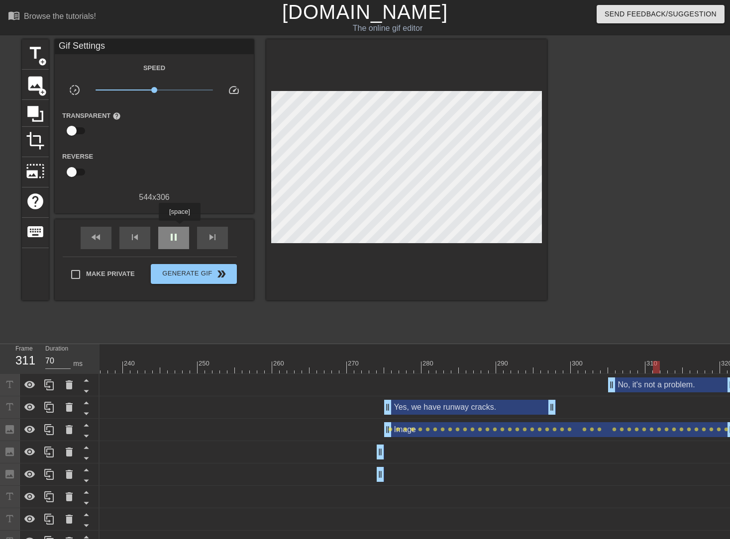
click at [179, 228] on div "pause" at bounding box center [173, 238] width 31 height 22
click at [508, 361] on div at bounding box center [506, 360] width 7 height 12
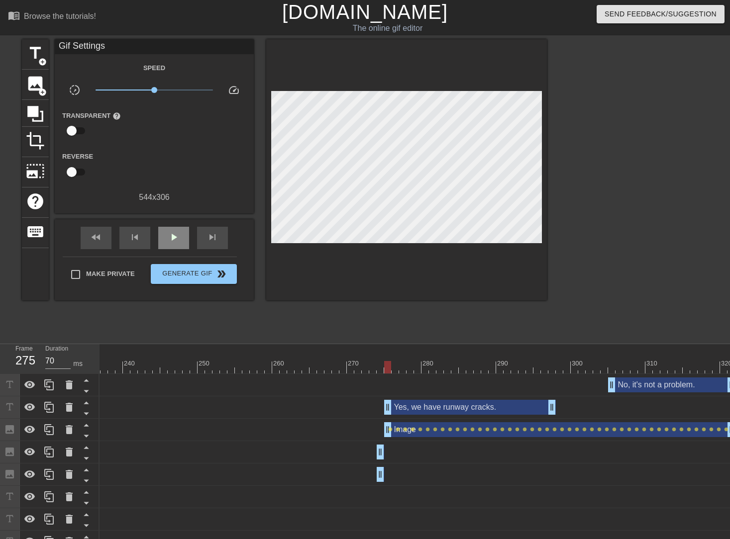
click at [177, 224] on div "fast_rewind skip_previous play_arrow skip_next" at bounding box center [154, 237] width 162 height 37
click at [174, 231] on span "play_arrow" at bounding box center [174, 237] width 12 height 12
click at [174, 231] on span "pause" at bounding box center [174, 237] width 12 height 12
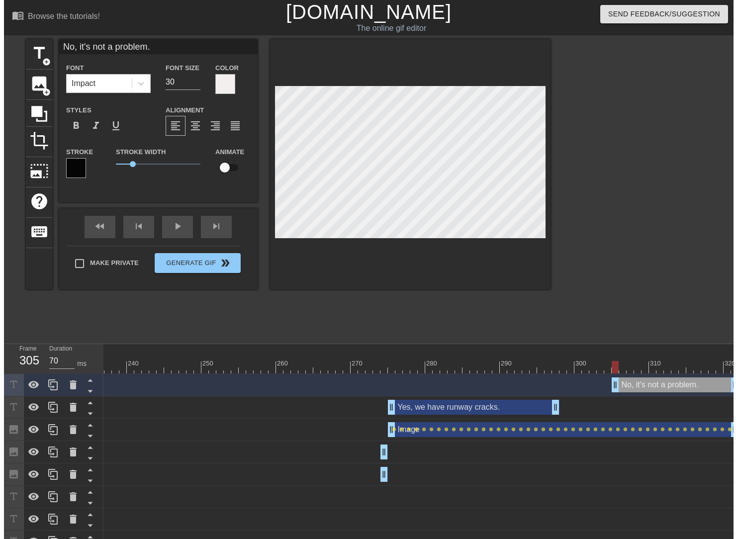
scroll to position [2, 1]
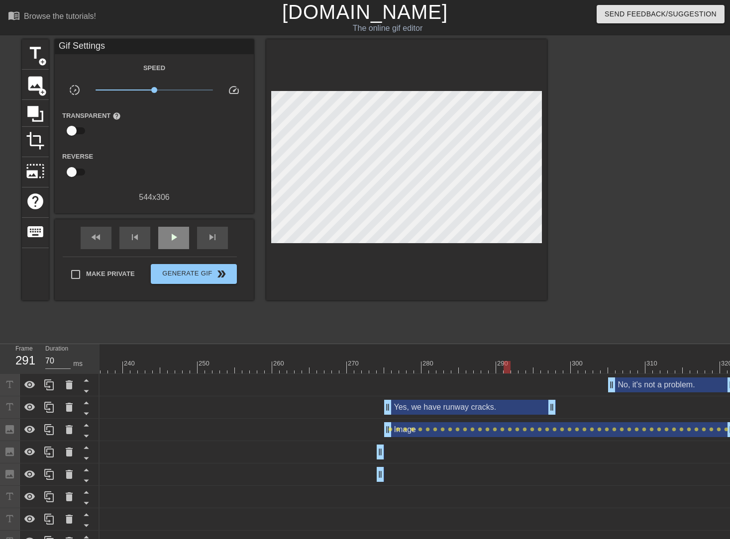
click at [169, 222] on div "fast_rewind skip_previous play_arrow skip_next" at bounding box center [154, 237] width 162 height 37
click at [179, 233] on span "play_arrow" at bounding box center [174, 237] width 12 height 12
click at [179, 233] on span "pause" at bounding box center [174, 237] width 12 height 12
click at [179, 233] on span "play_arrow" at bounding box center [174, 237] width 12 height 12
click at [179, 233] on span "pause" at bounding box center [174, 237] width 12 height 12
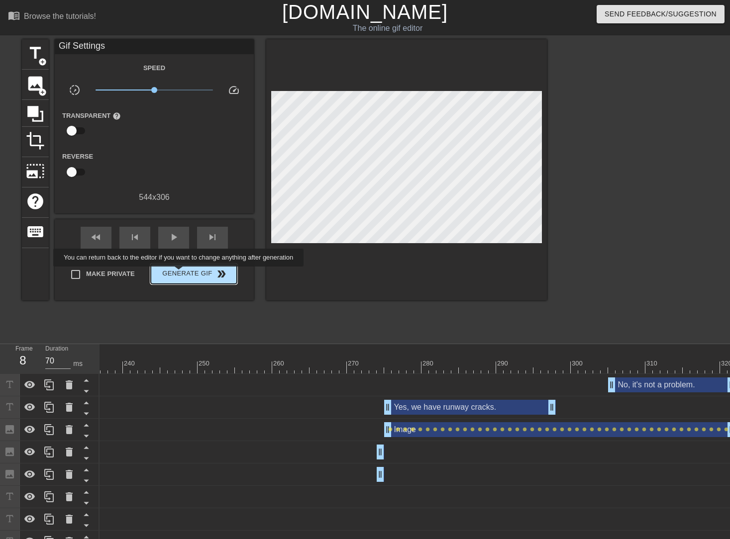
click at [180, 273] on span "Generate Gif double_arrow" at bounding box center [194, 274] width 78 height 12
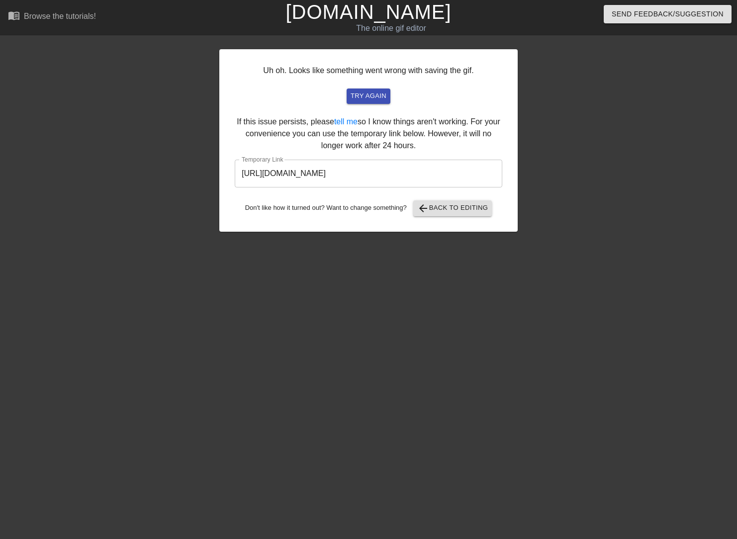
click at [421, 172] on input "https://www.gifntext.com/temp_generations/Q02a9DBQ.gif" at bounding box center [369, 174] width 268 height 28
